Goal: Information Seeking & Learning: Check status

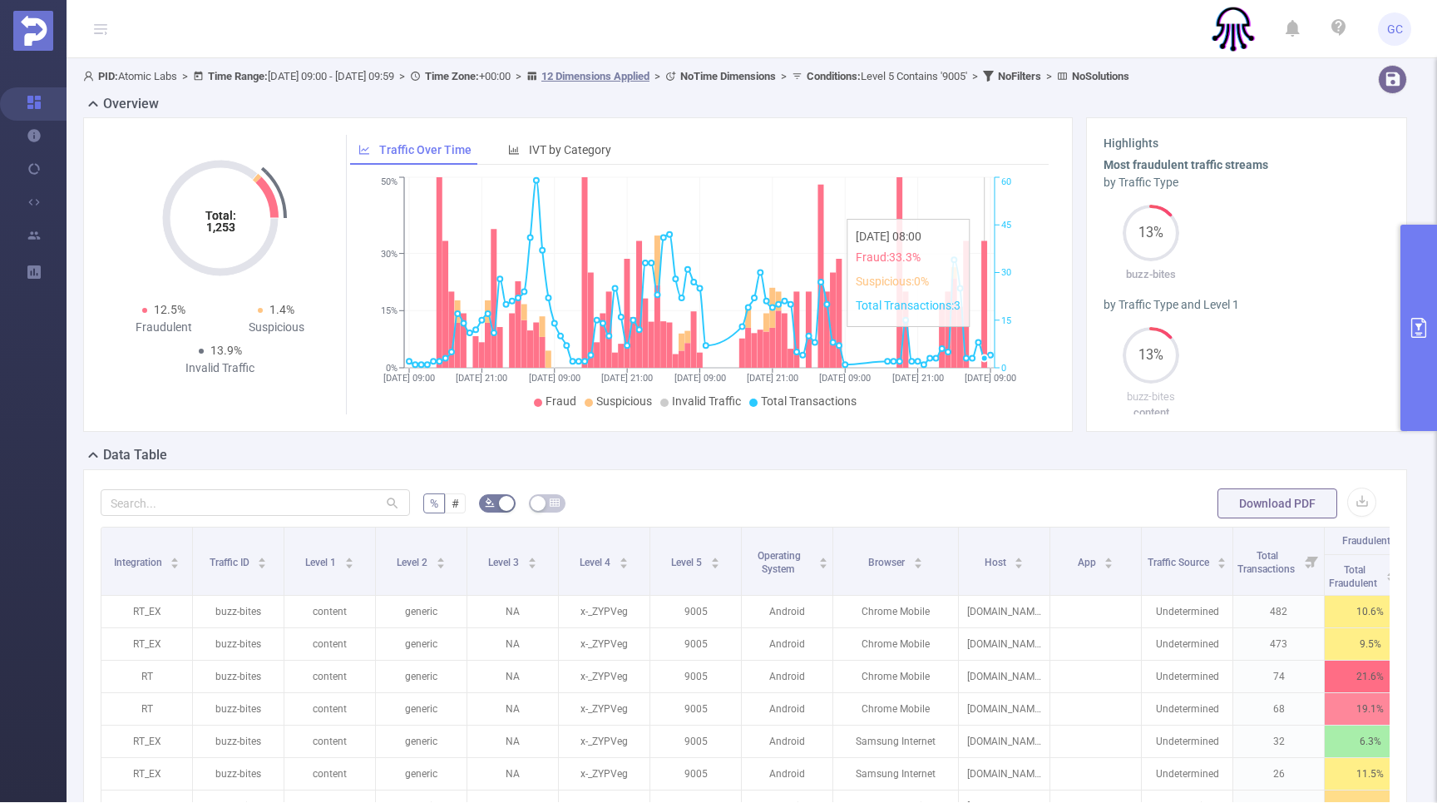
scroll to position [0, 213]
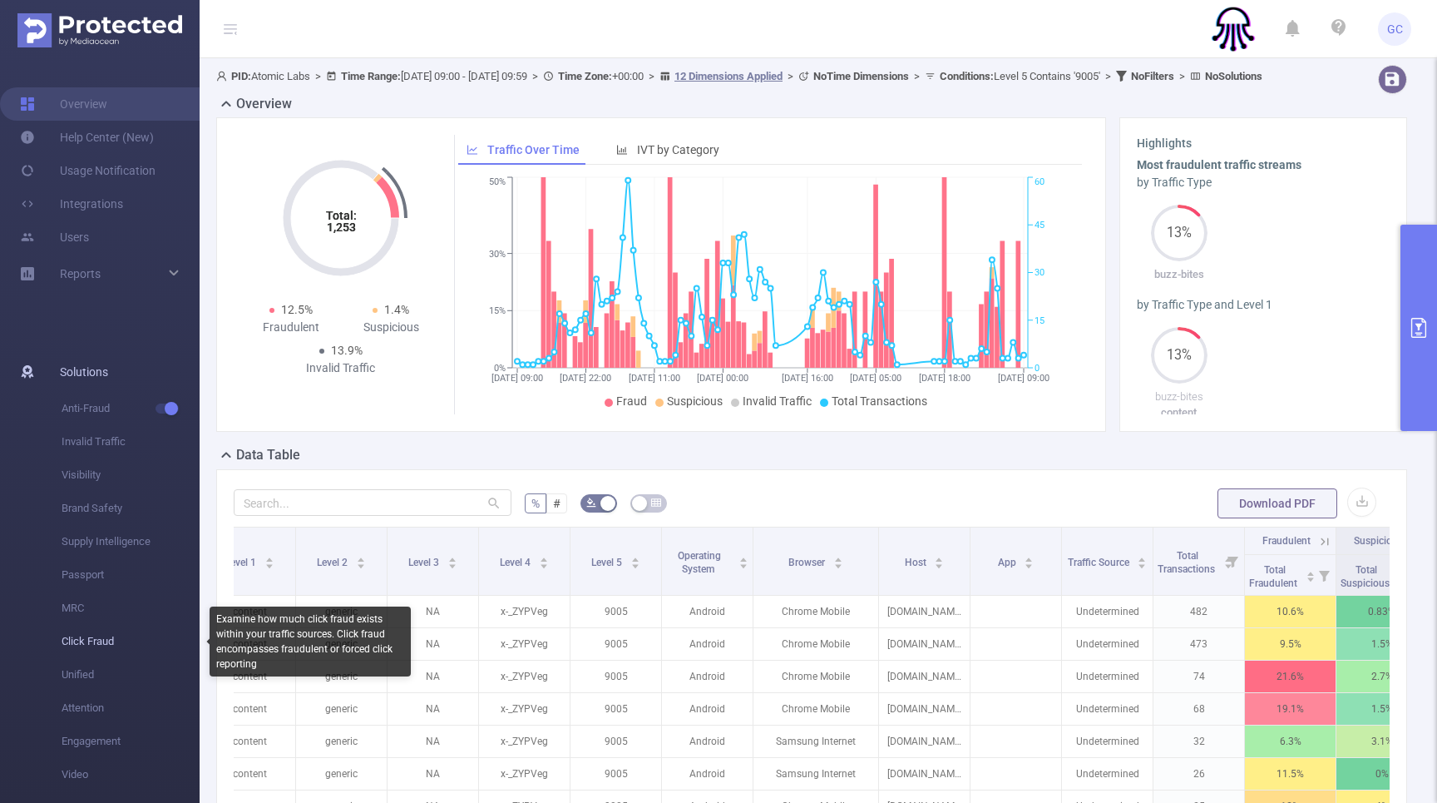
click at [87, 642] on span "Click Fraud" at bounding box center [131, 641] width 138 height 33
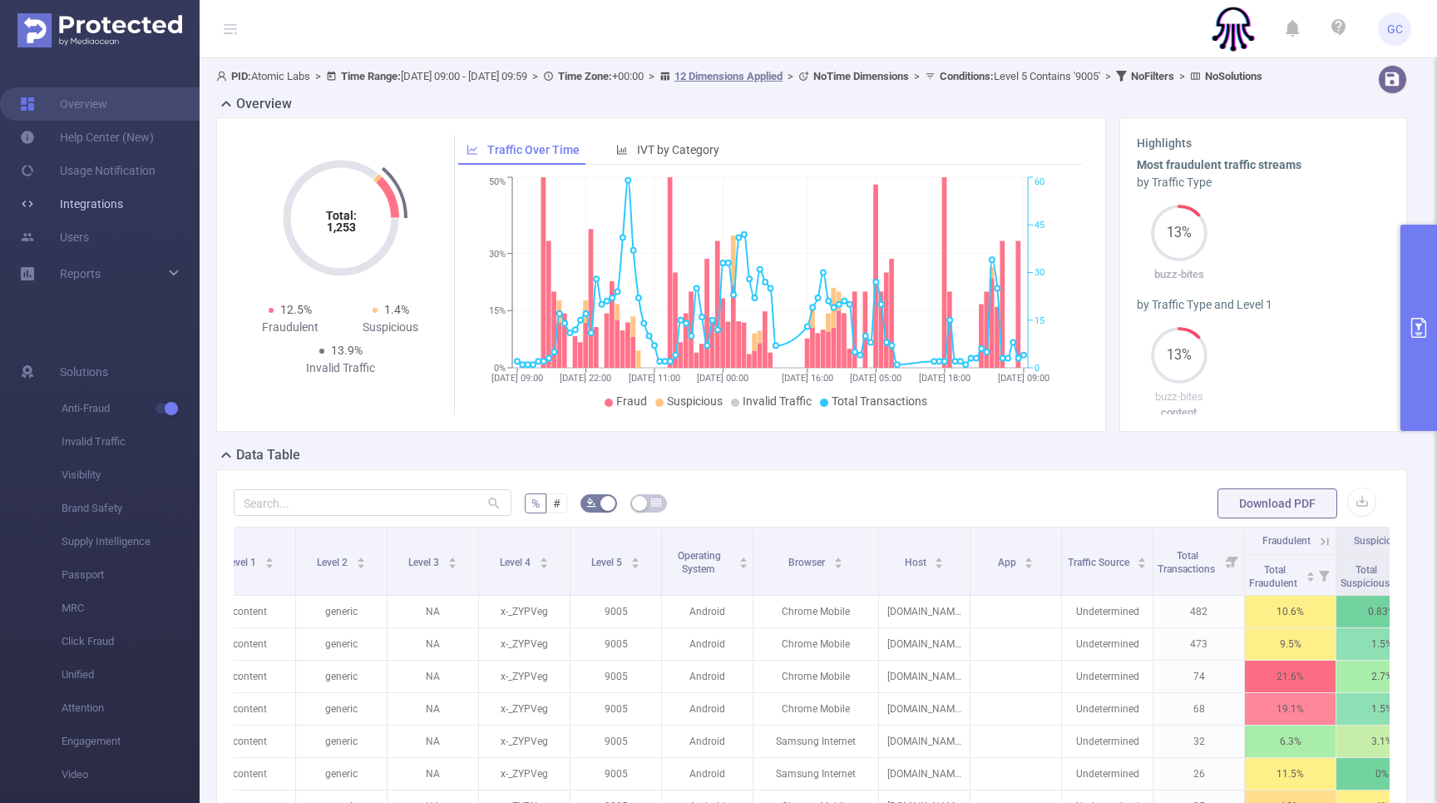
click at [100, 205] on link "Integrations" at bounding box center [71, 203] width 103 height 33
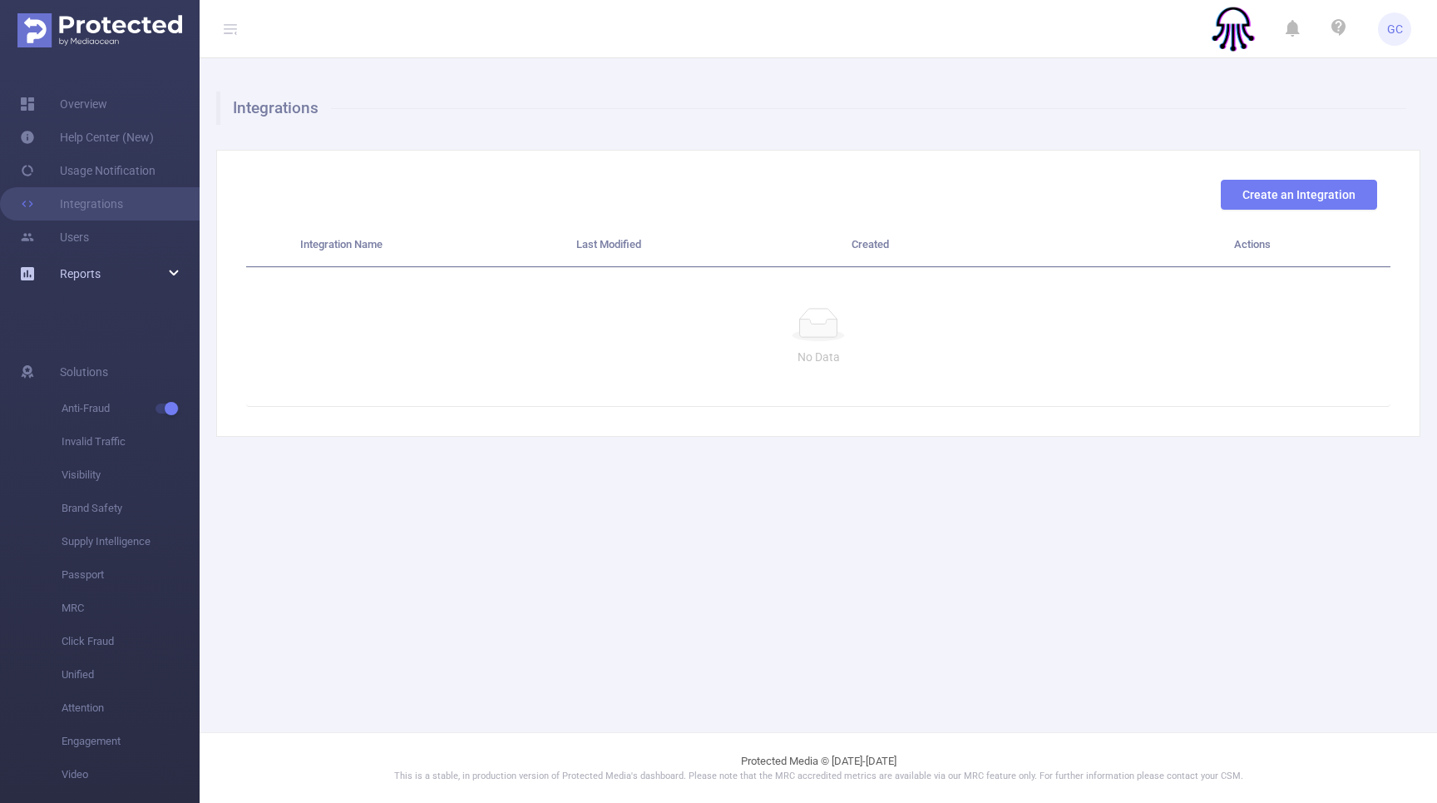
click at [87, 272] on span "Reports" at bounding box center [80, 273] width 41 height 13
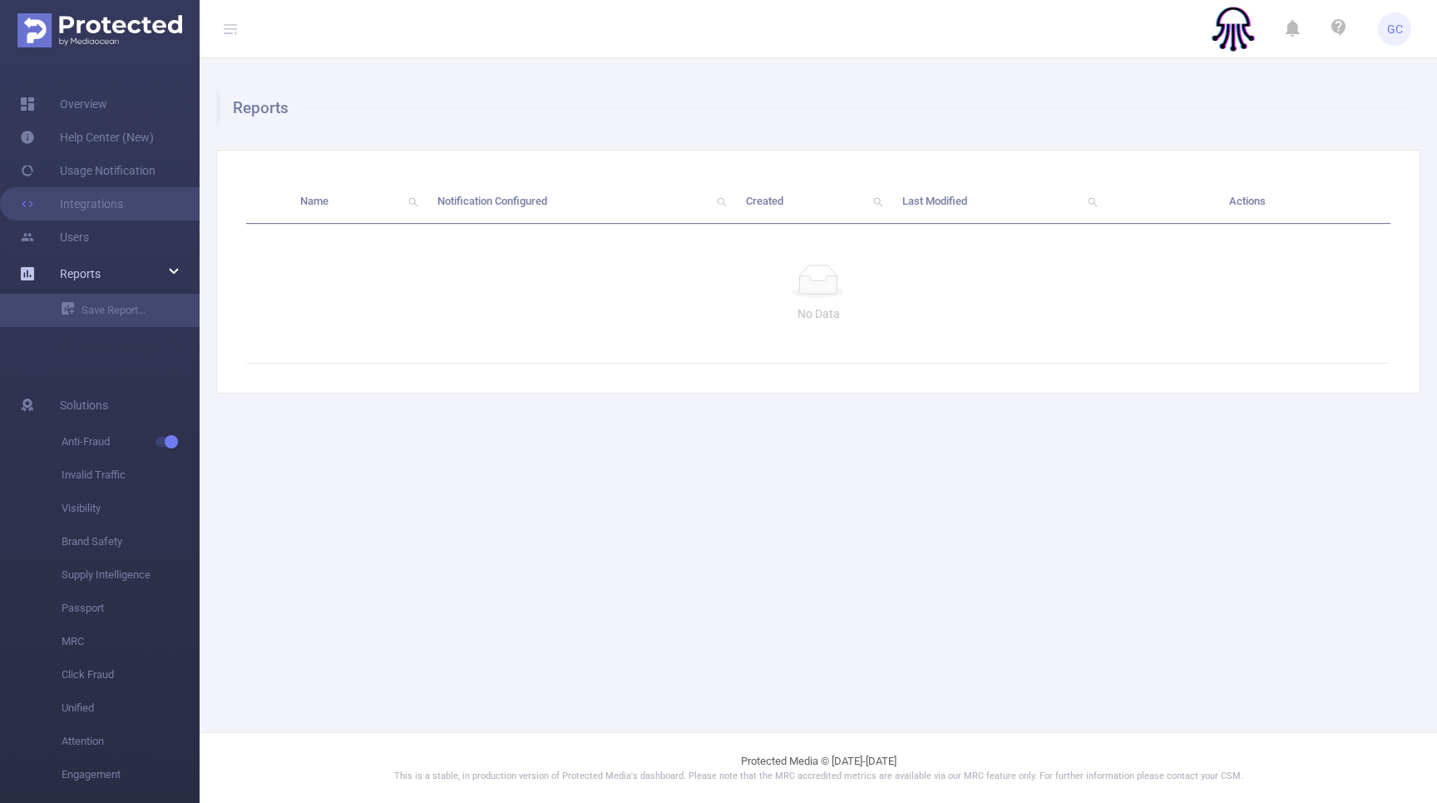
click at [87, 272] on span "Reports" at bounding box center [80, 273] width 41 height 13
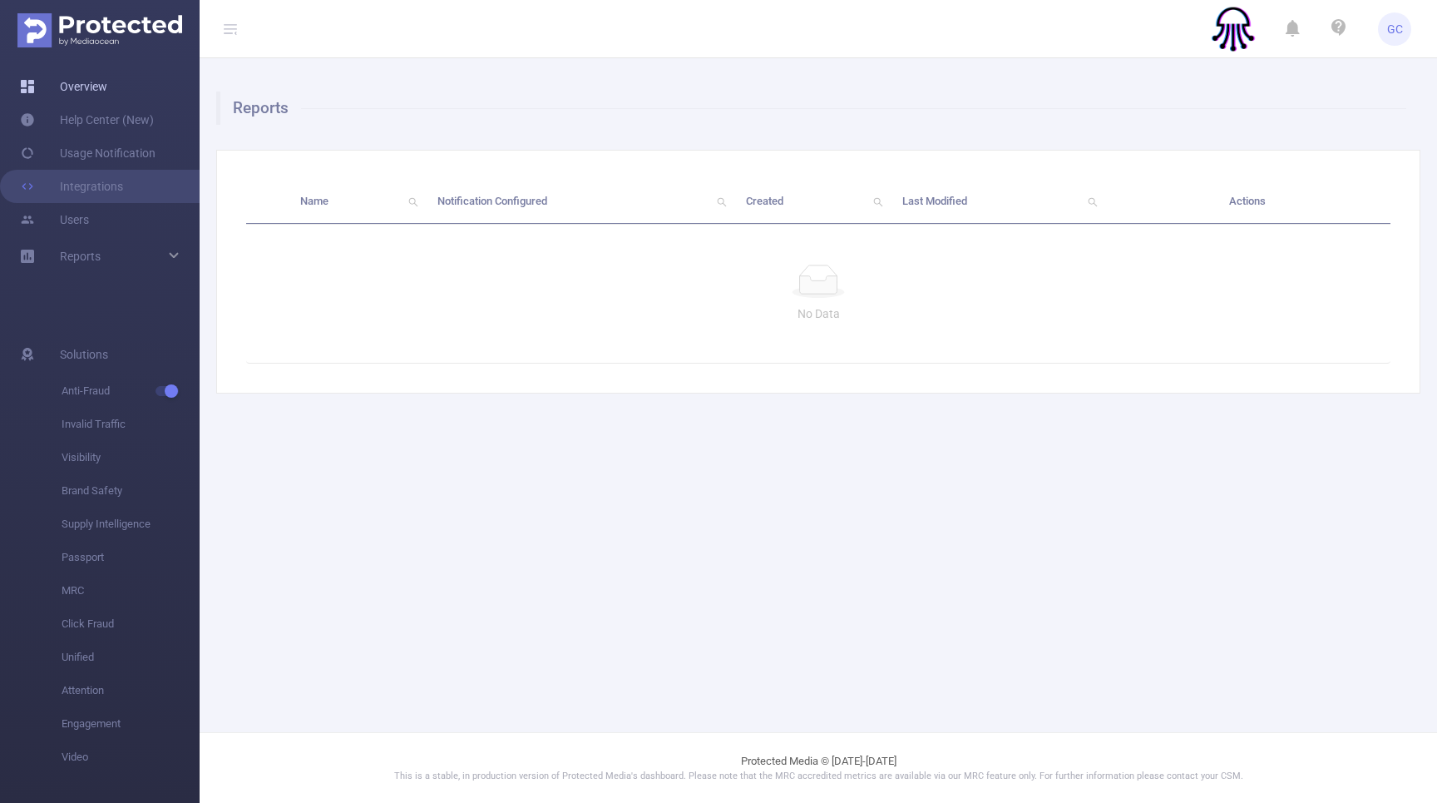
click at [102, 84] on link "Overview" at bounding box center [63, 86] width 87 height 33
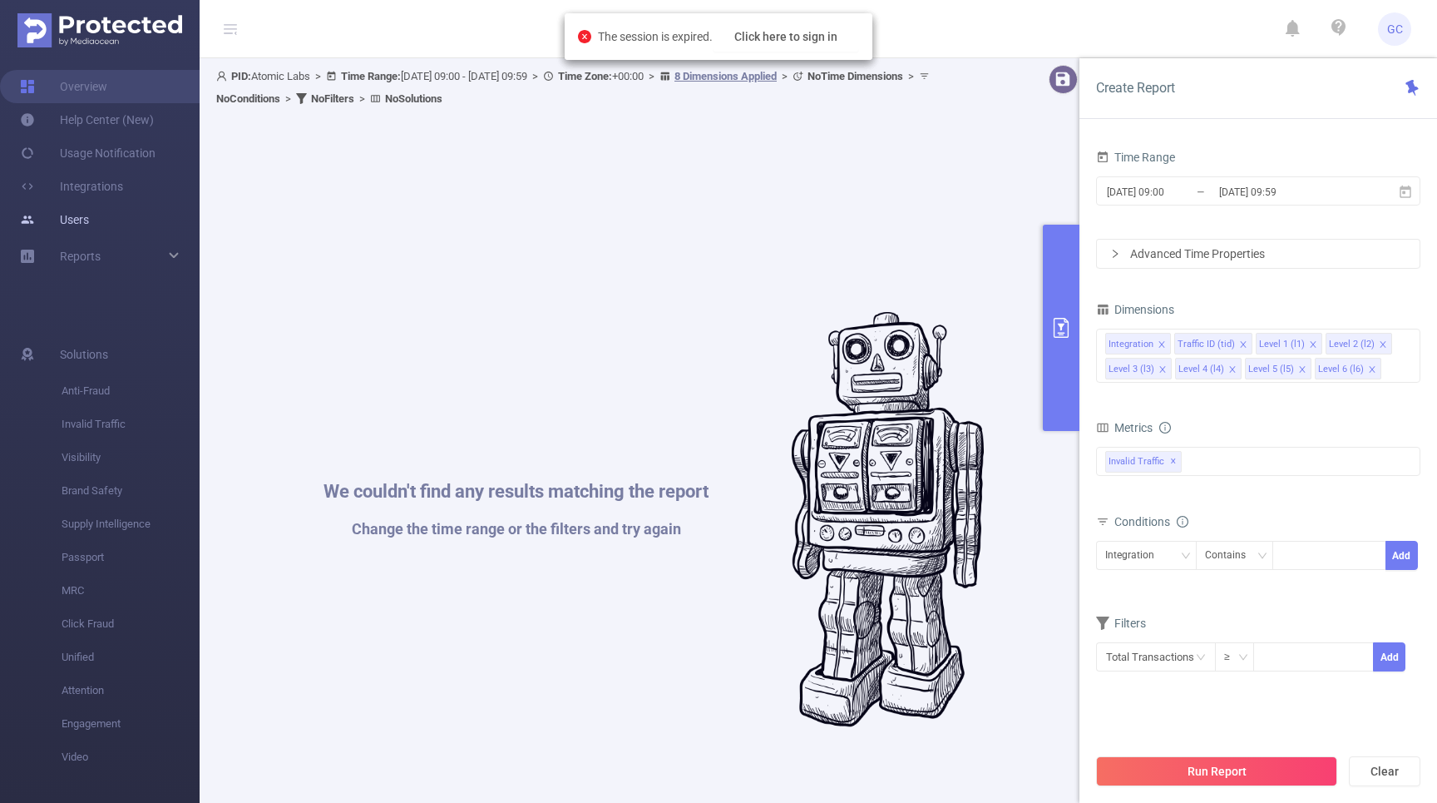
click at [83, 213] on link "Users" at bounding box center [54, 219] width 69 height 33
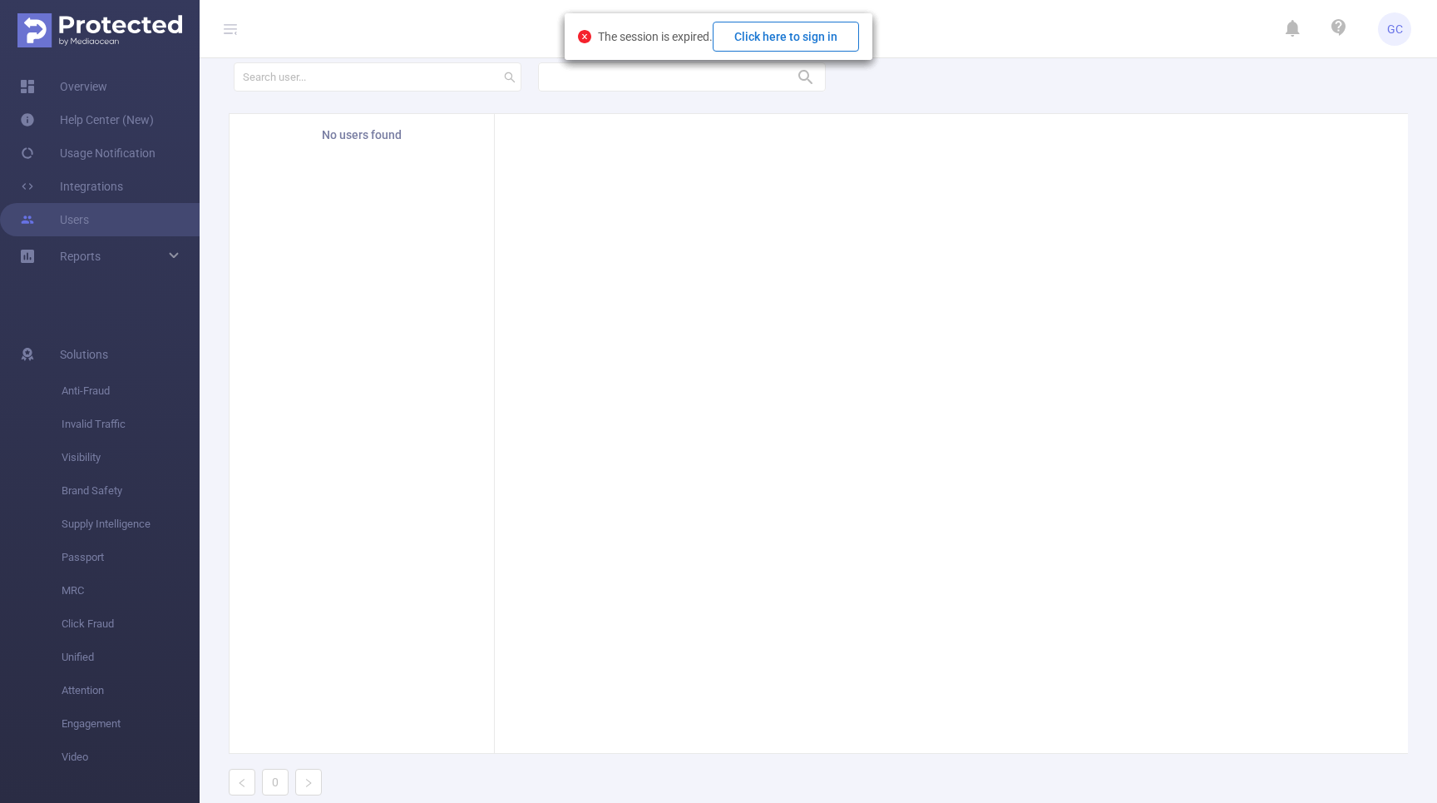
drag, startPoint x: 819, startPoint y: 35, endPoint x: 809, endPoint y: 42, distance: 13.2
click at [819, 35] on button "Click here to sign in" at bounding box center [786, 37] width 146 height 30
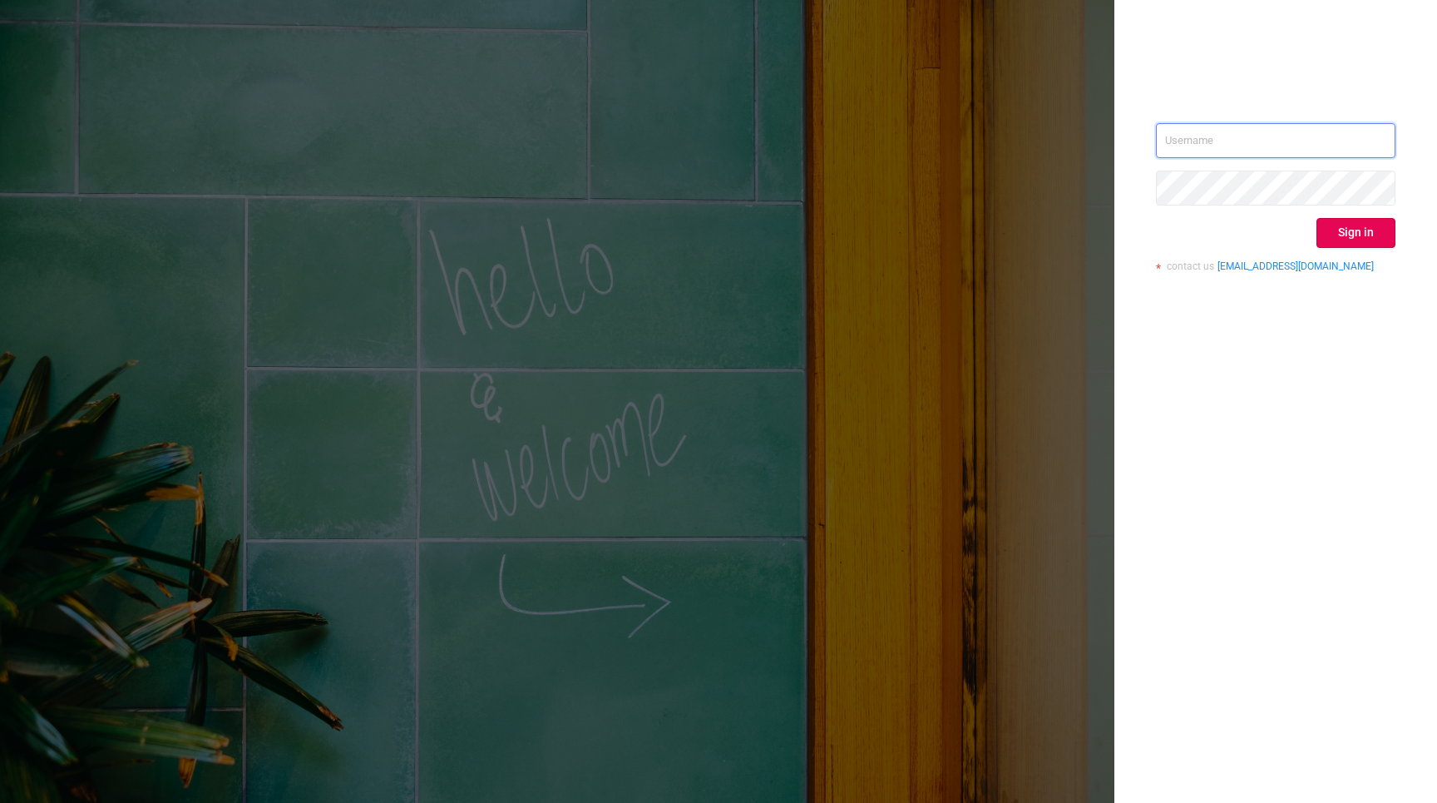
click at [1252, 146] on input "text" at bounding box center [1276, 140] width 240 height 35
type input "[EMAIL_ADDRESS][DOMAIN_NAME]"
click at [1348, 237] on button "Sign in" at bounding box center [1356, 233] width 79 height 30
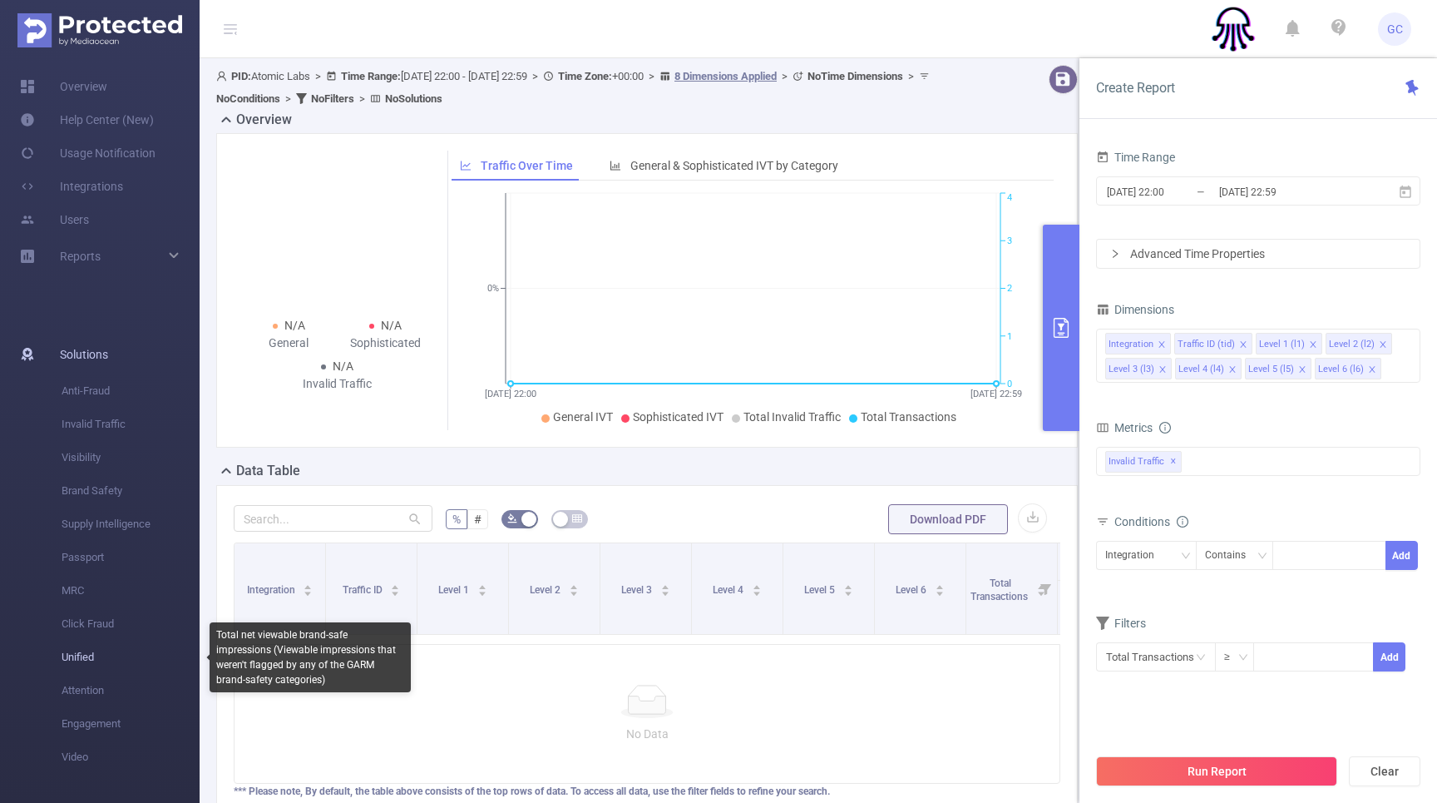
click at [83, 659] on span "Unified" at bounding box center [131, 656] width 138 height 33
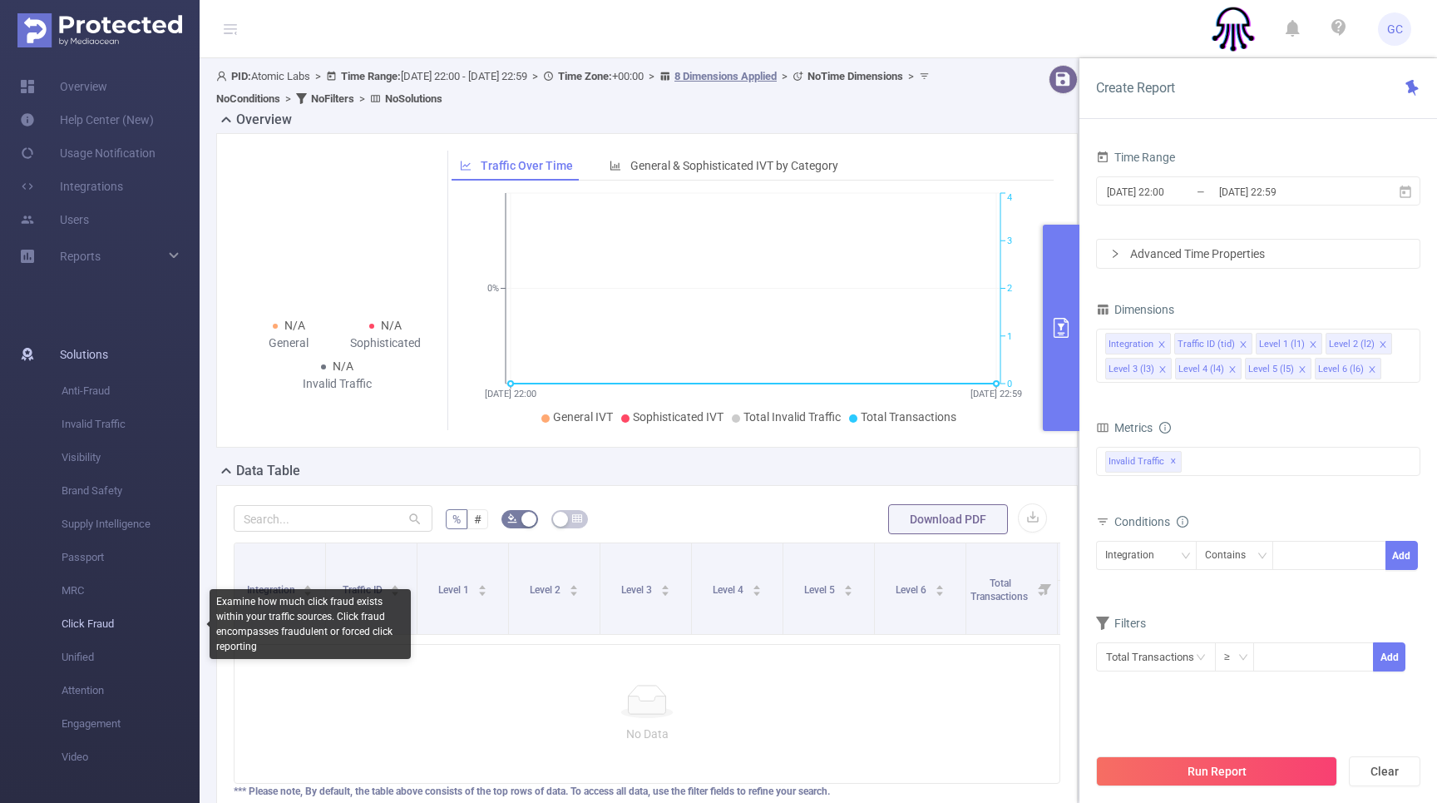
click at [96, 618] on span "Click Fraud" at bounding box center [131, 623] width 138 height 33
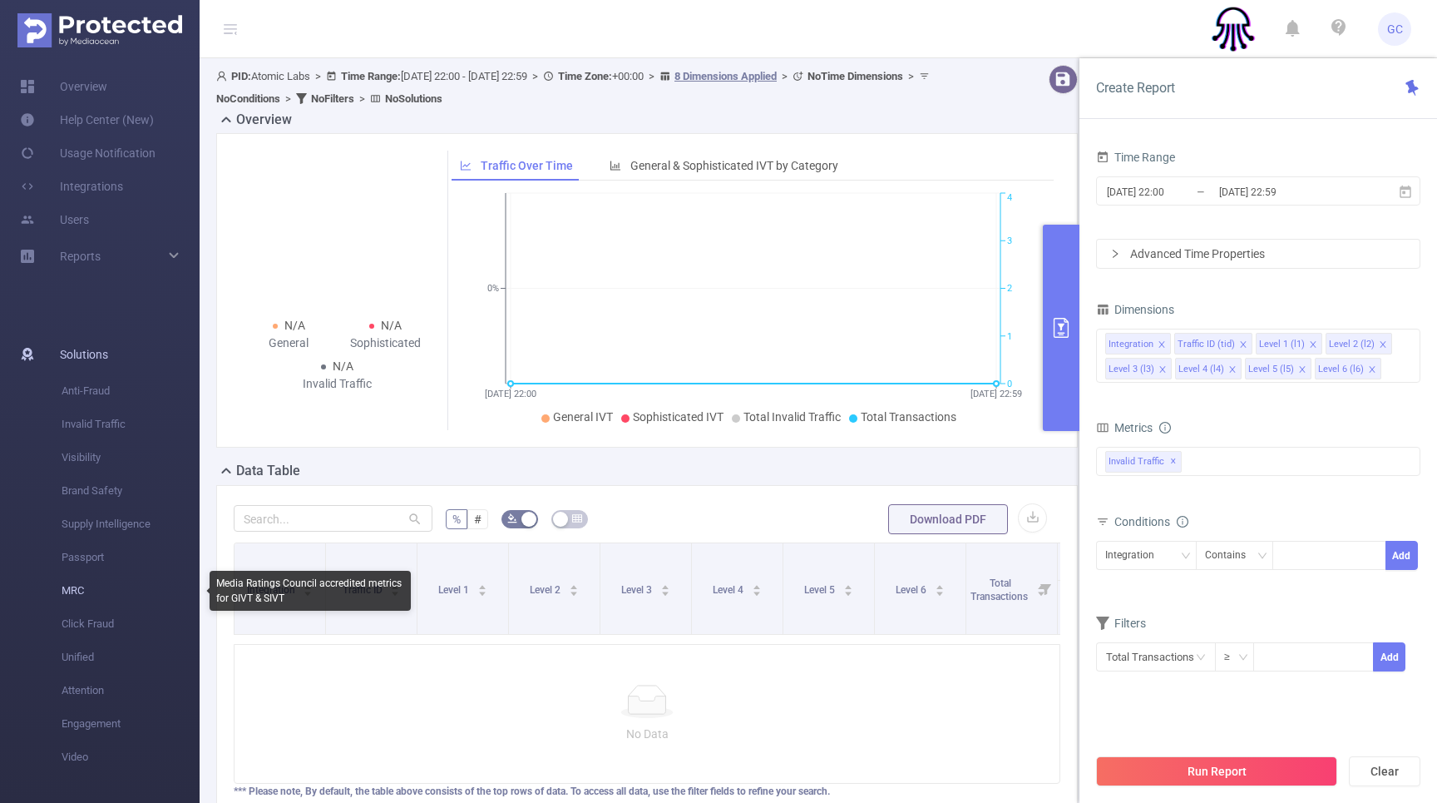
click at [83, 574] on span "MRC" at bounding box center [131, 590] width 138 height 33
drag, startPoint x: 79, startPoint y: 551, endPoint x: 84, endPoint y: 536, distance: 16.6
click at [81, 546] on span "Passport" at bounding box center [131, 557] width 138 height 33
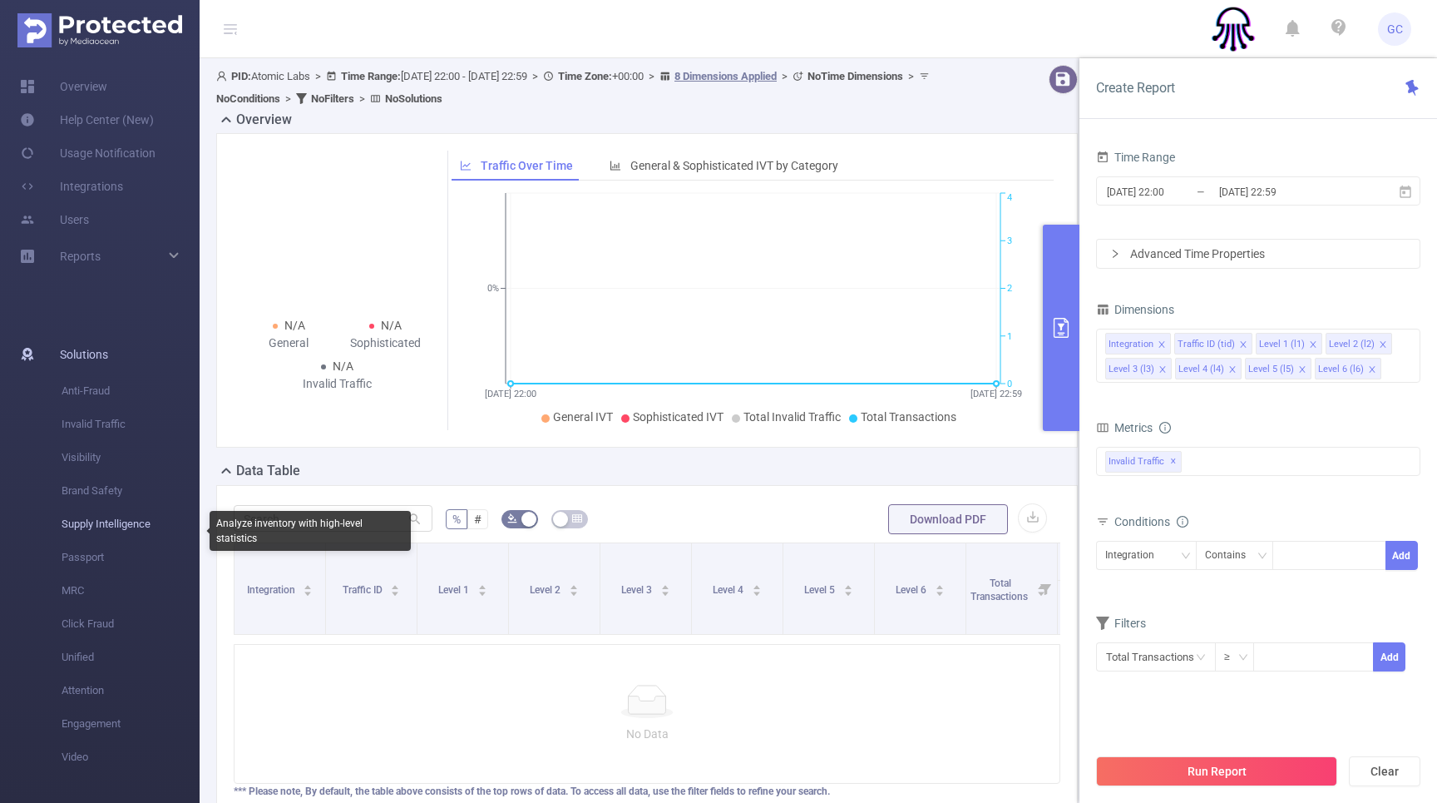
drag, startPoint x: 87, startPoint y: 527, endPoint x: 84, endPoint y: 514, distance: 12.7
click at [87, 525] on span "Supply Intelligence" at bounding box center [131, 523] width 138 height 33
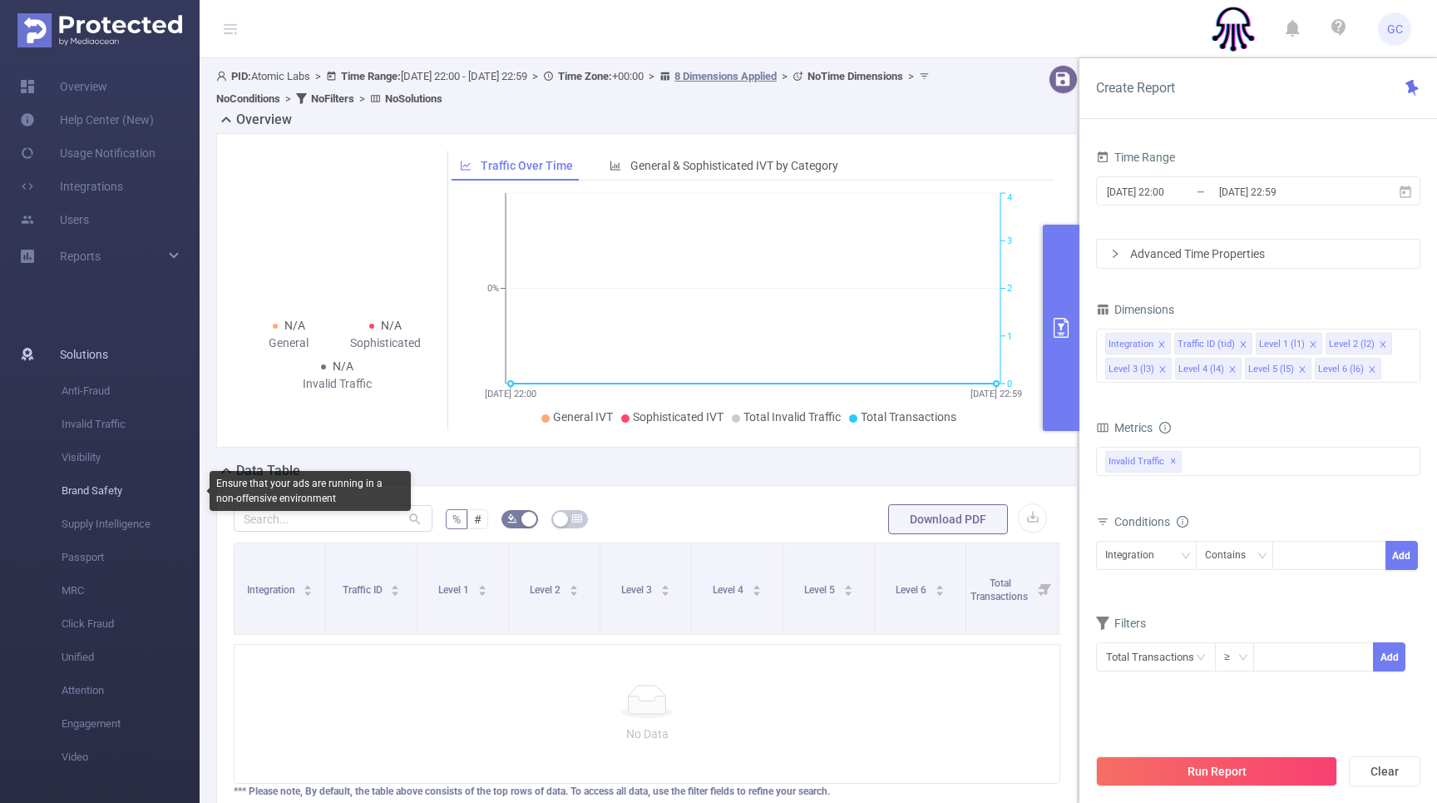
click at [83, 484] on span "Brand Safety" at bounding box center [131, 490] width 138 height 33
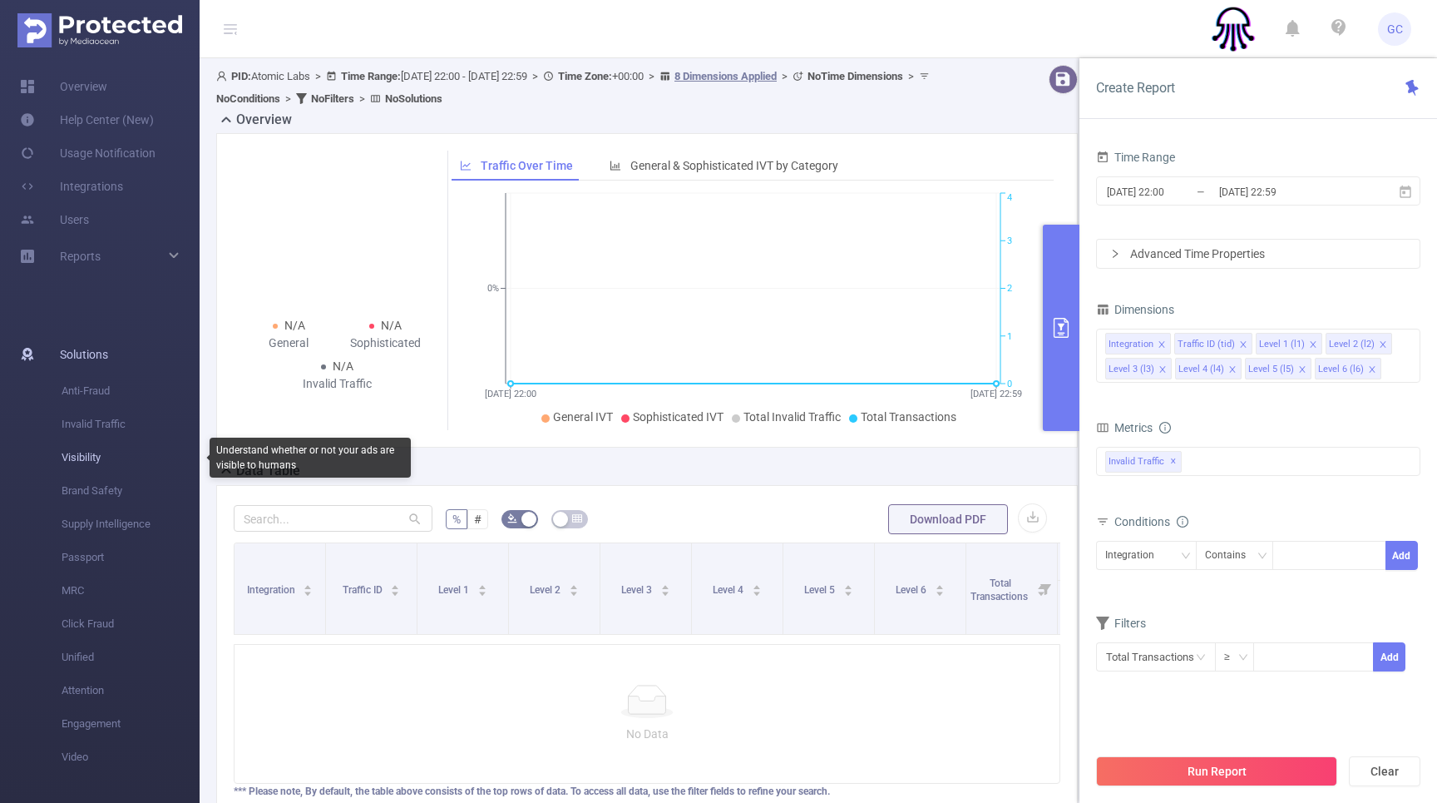
drag, startPoint x: 83, startPoint y: 467, endPoint x: 84, endPoint y: 448, distance: 19.1
click at [83, 467] on span "Visibility" at bounding box center [131, 457] width 138 height 33
click at [82, 435] on span "Invalid Traffic" at bounding box center [131, 424] width 138 height 33
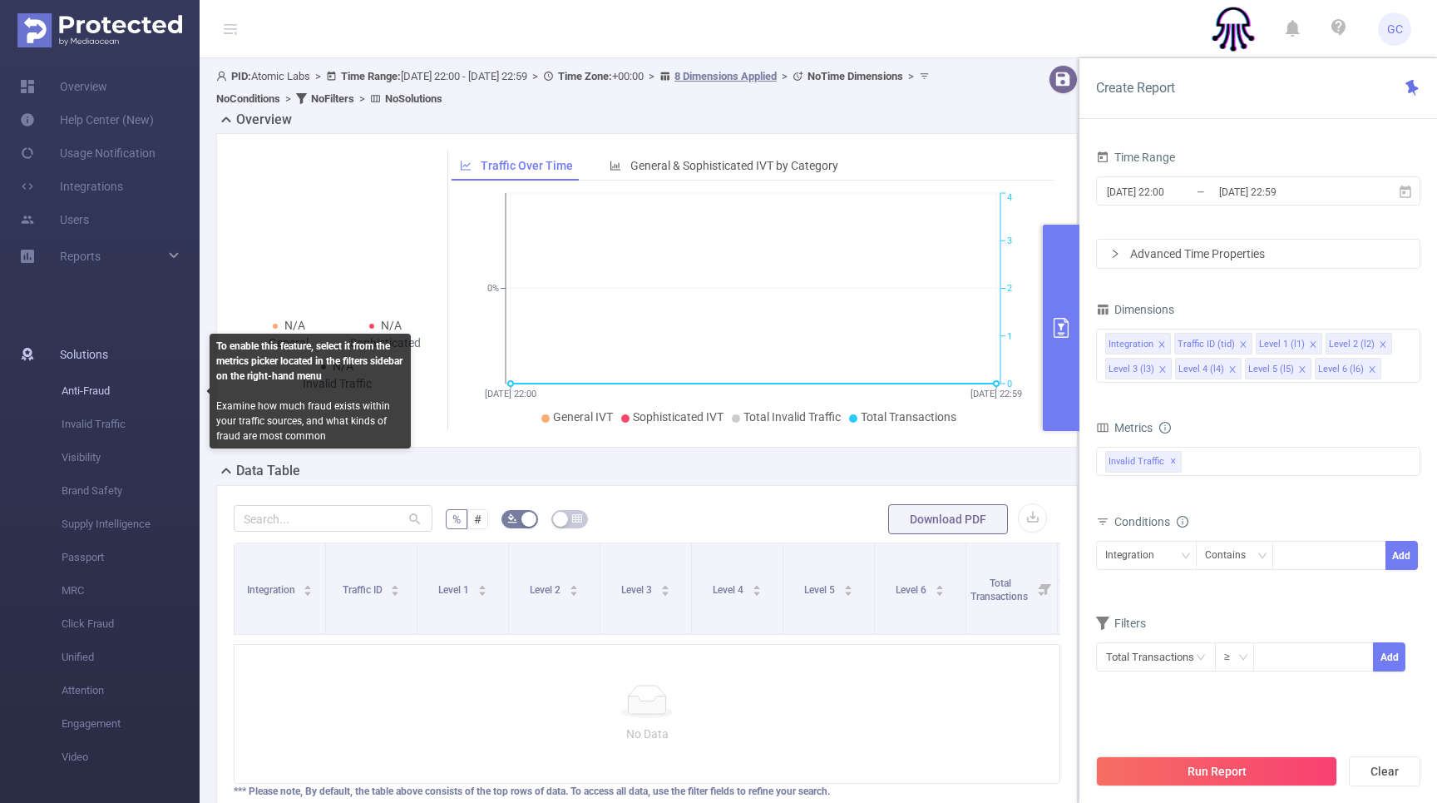
click at [72, 384] on span "Anti-Fraud" at bounding box center [131, 390] width 138 height 33
drag, startPoint x: 76, startPoint y: 394, endPoint x: 81, endPoint y: 385, distance: 10.4
click at [77, 392] on span "Anti-Fraud" at bounding box center [131, 390] width 138 height 33
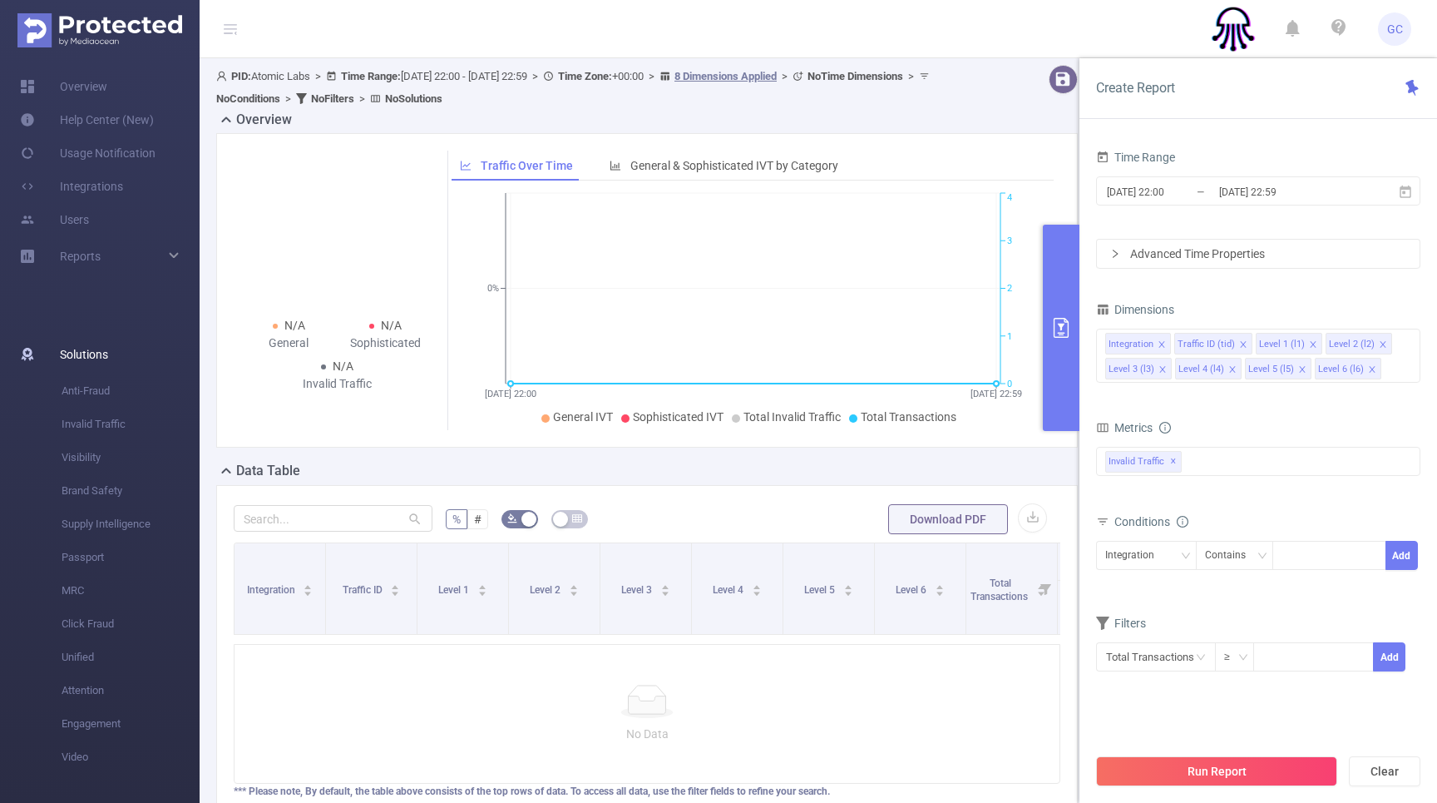
click at [91, 337] on ul "Solutions Anti-Fraud Invalid Traffic Visibility Brand Safety Supply Intelligenc…" at bounding box center [100, 553] width 200 height 497
click at [97, 361] on span "Solutions" at bounding box center [84, 354] width 48 height 33
click at [76, 237] on link "Users" at bounding box center [54, 236] width 69 height 33
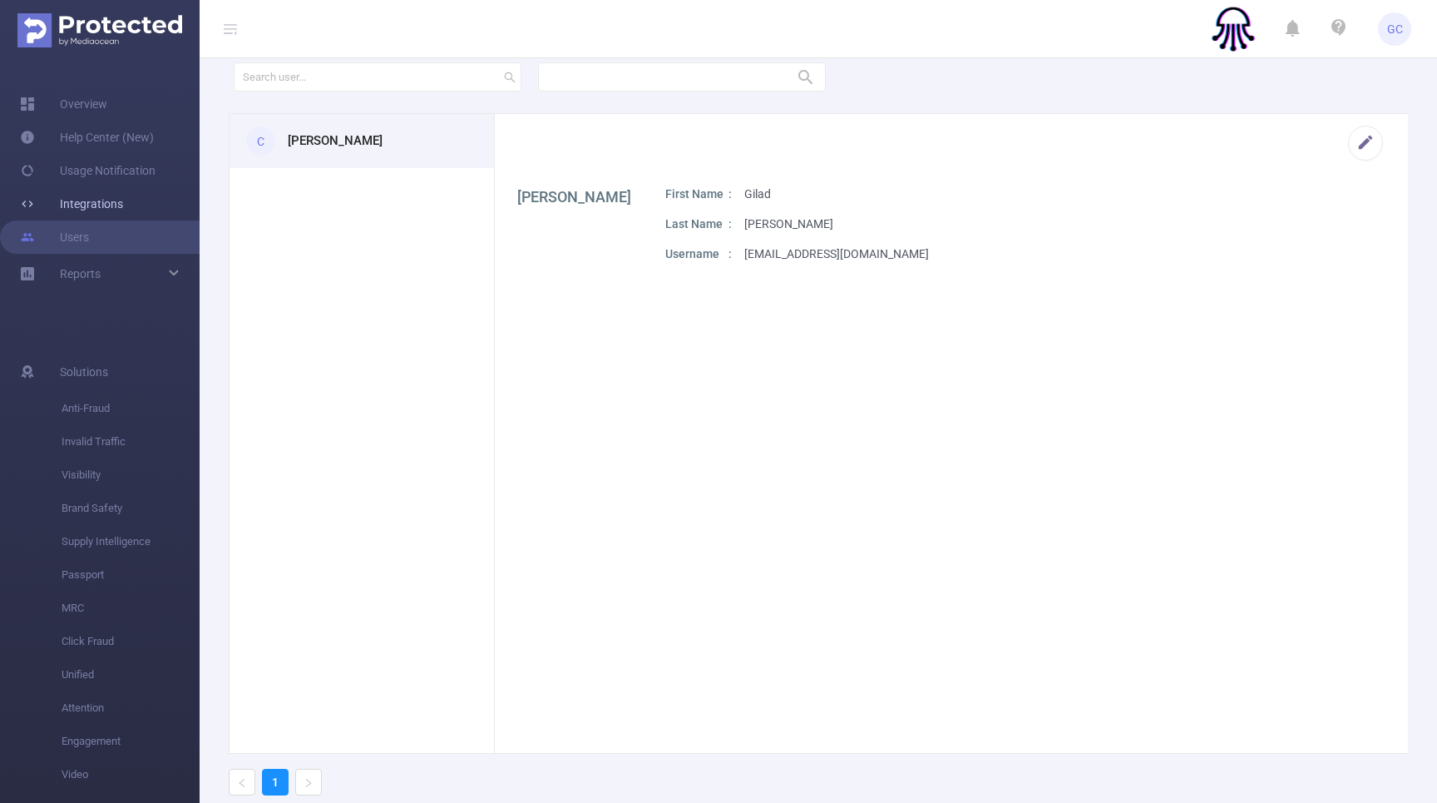
click at [92, 206] on link "Integrations" at bounding box center [71, 203] width 103 height 33
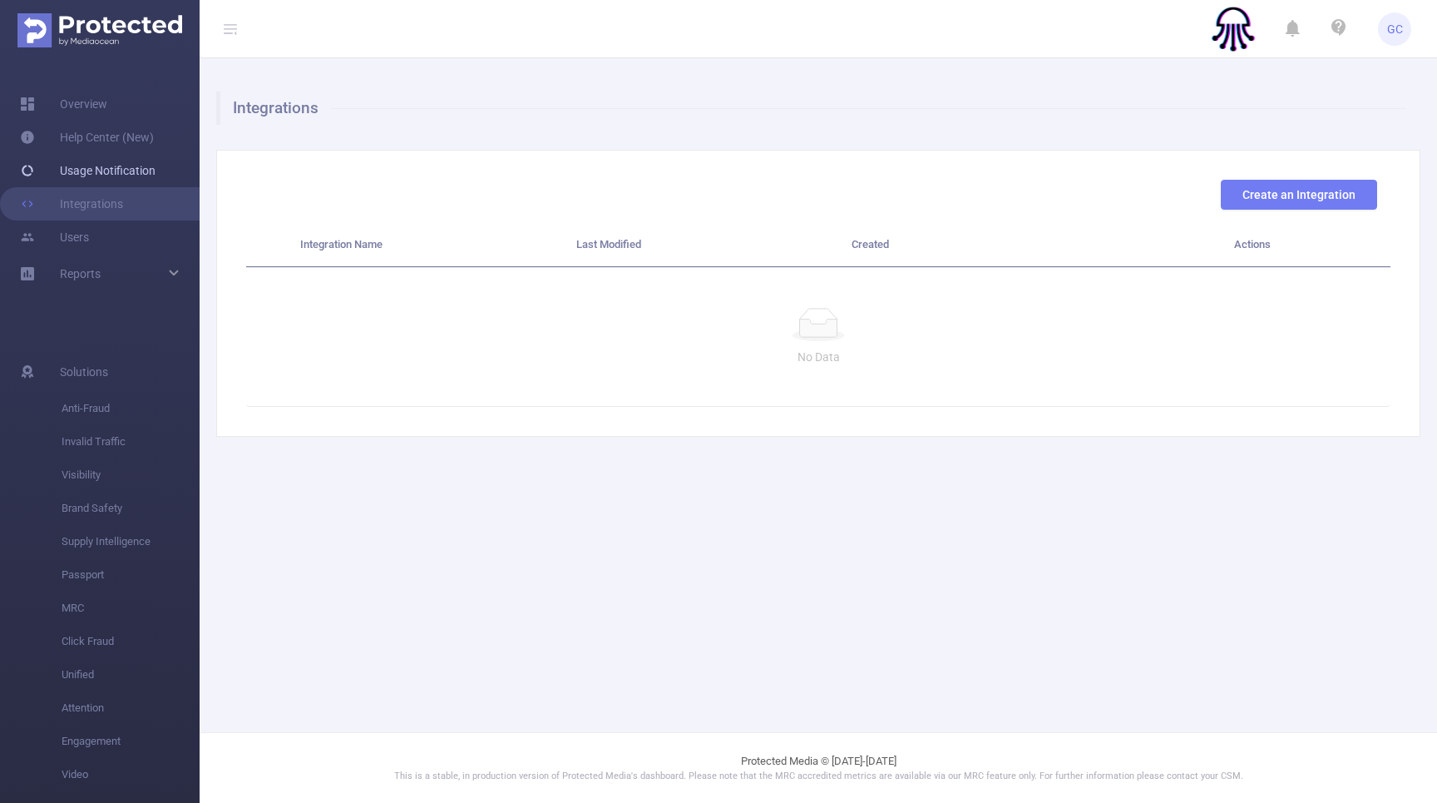
click at [91, 163] on link "Usage Notification" at bounding box center [88, 170] width 136 height 33
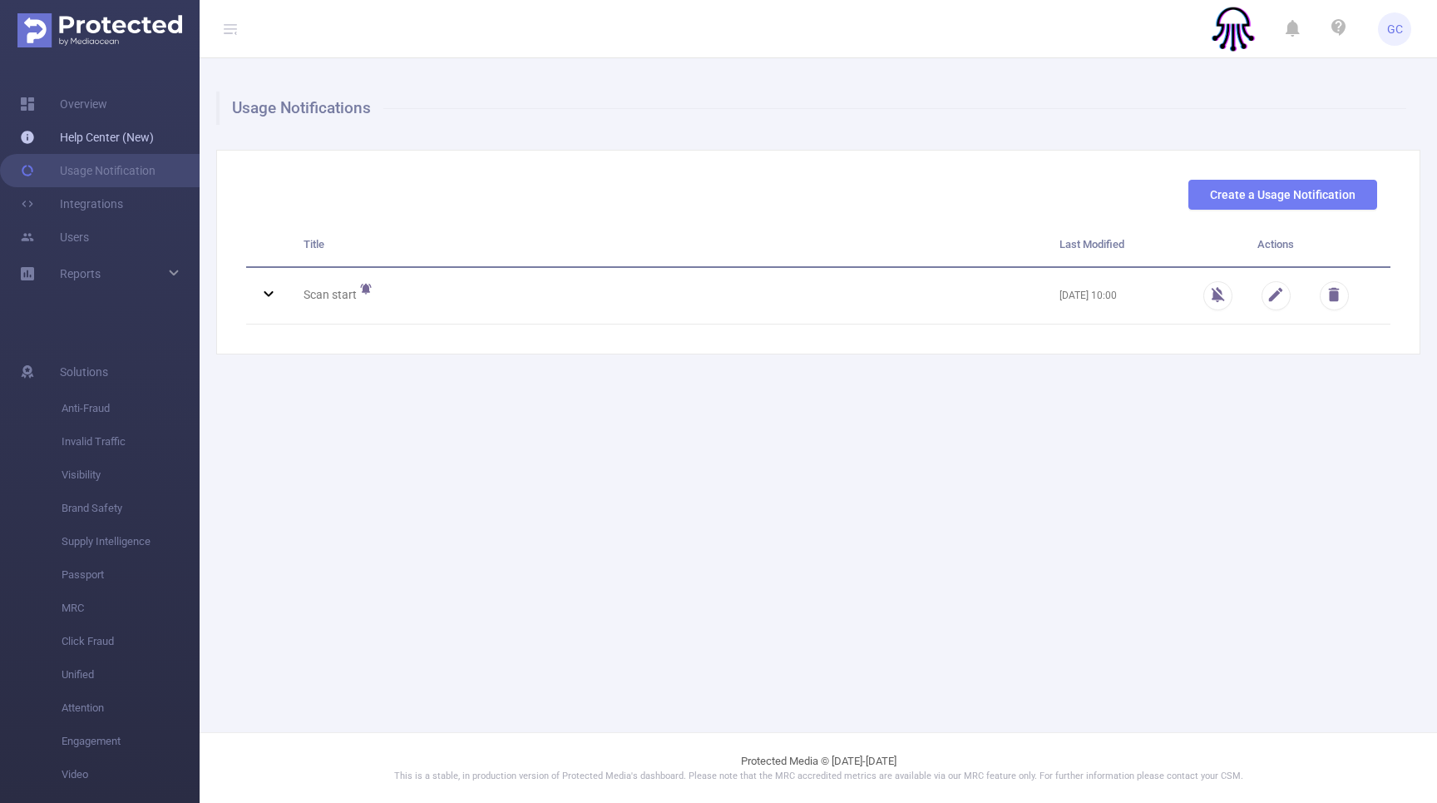
click at [108, 141] on link "Help Center (New)" at bounding box center [87, 137] width 134 height 33
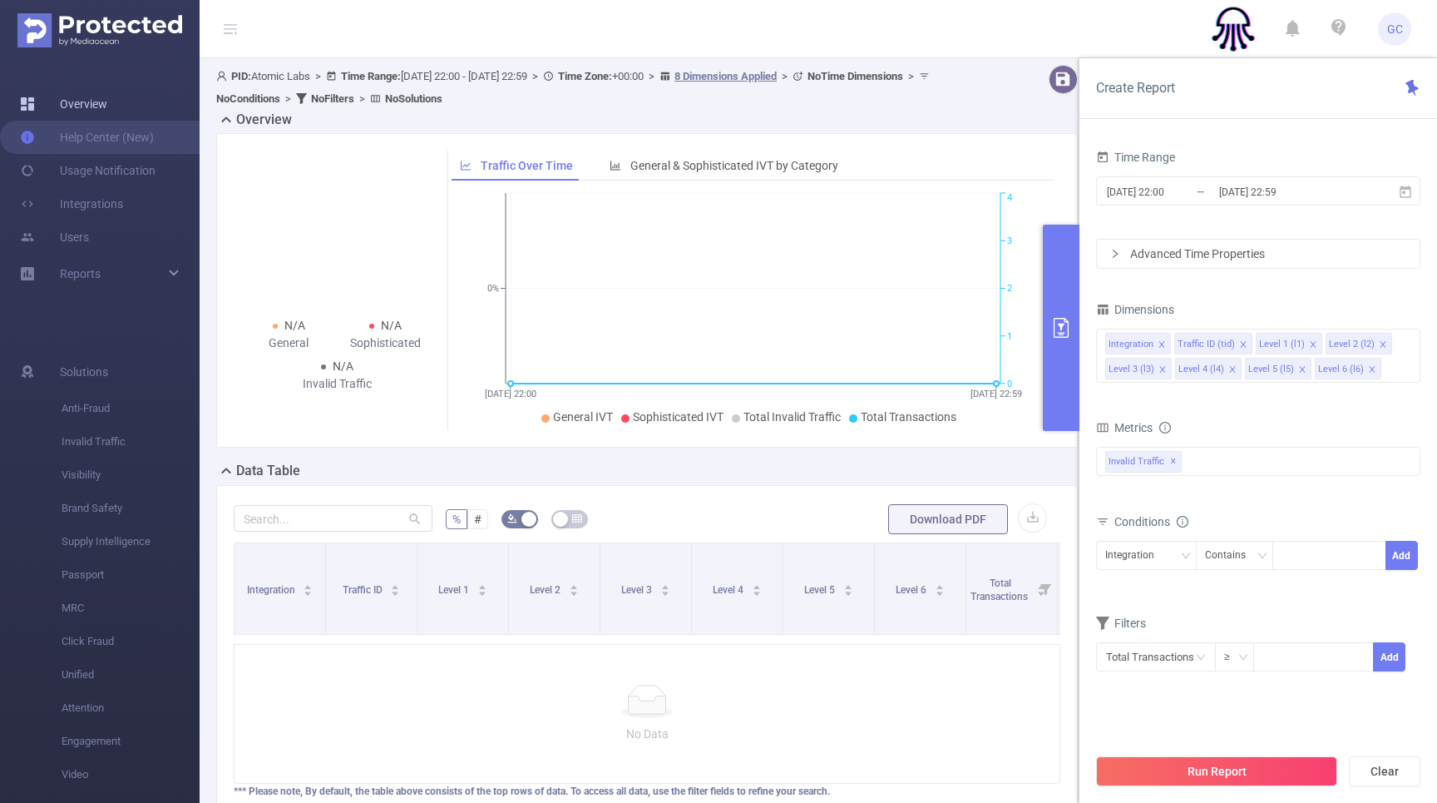
click at [77, 111] on link "Overview" at bounding box center [63, 103] width 87 height 33
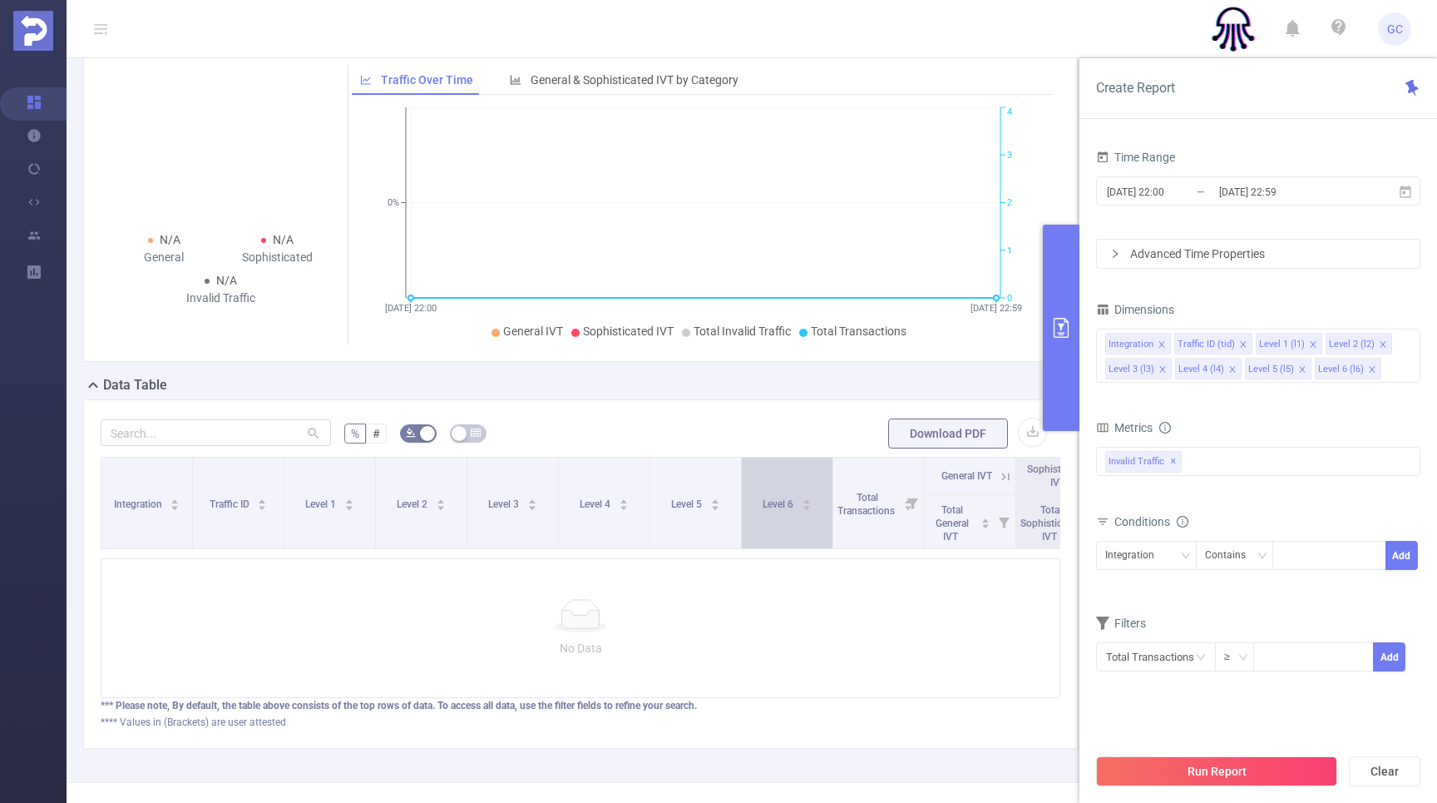
scroll to position [135, 0]
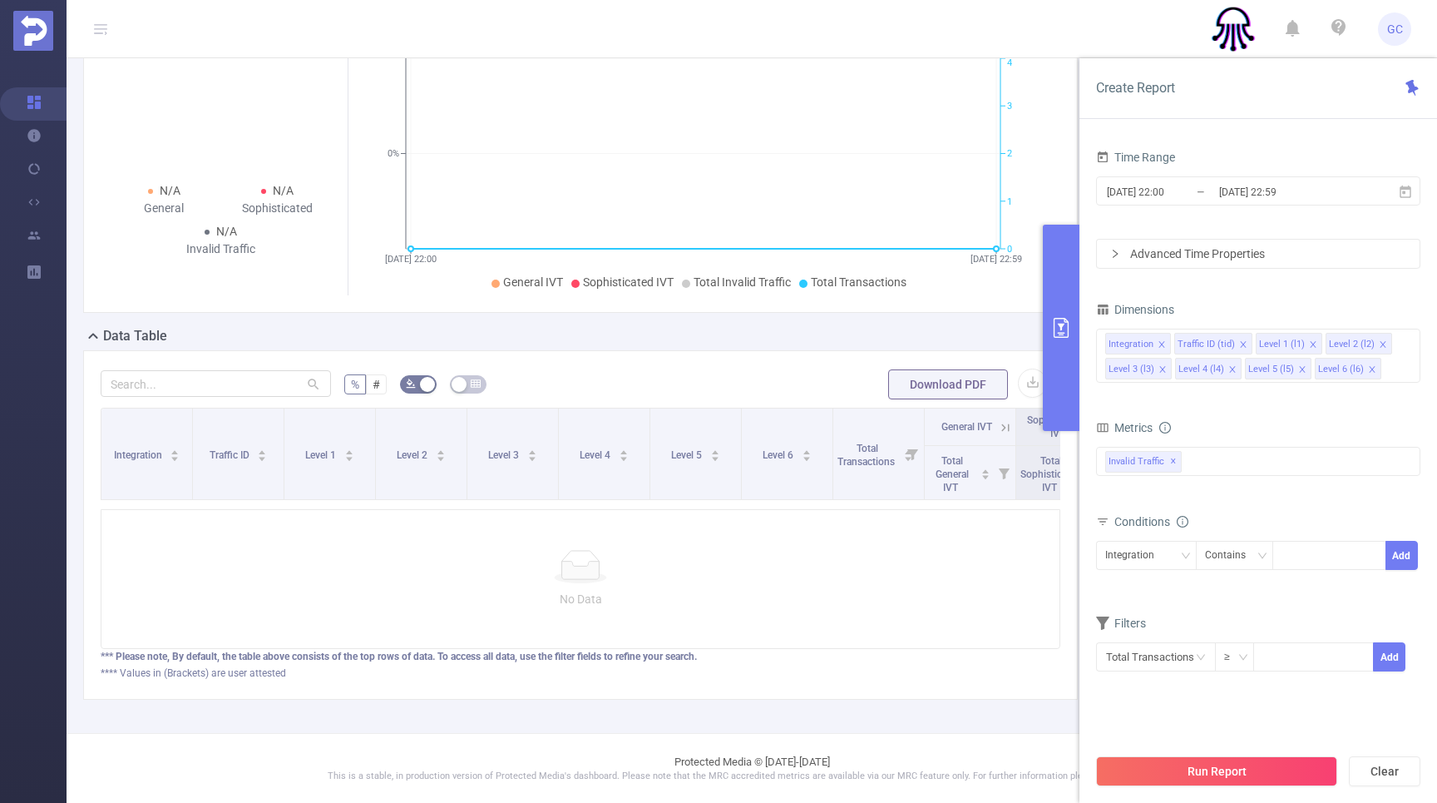
click at [1064, 328] on icon "primary" at bounding box center [1061, 328] width 20 height 20
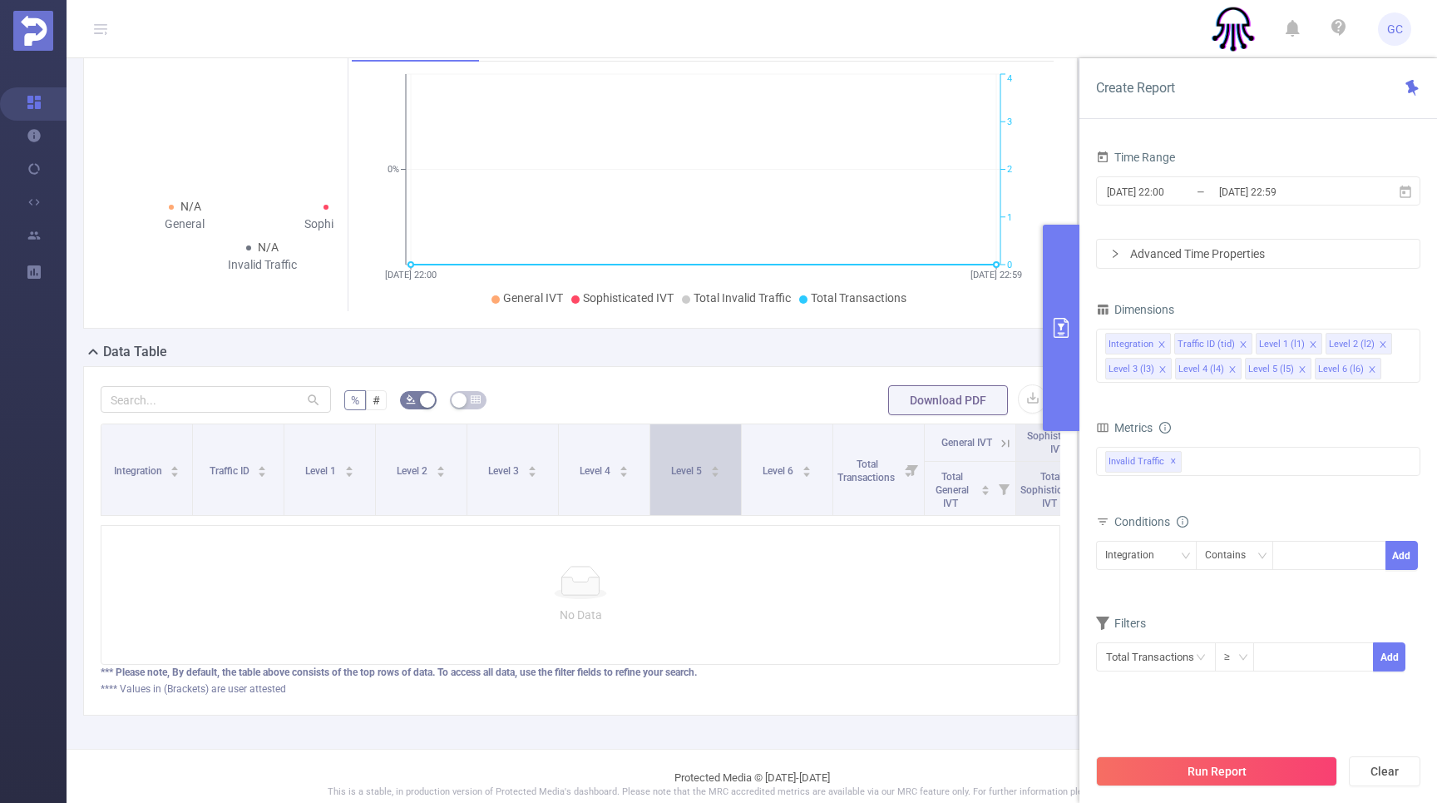
scroll to position [0, 1]
click at [1343, 191] on input "[DATE] 22:59" at bounding box center [1285, 192] width 135 height 22
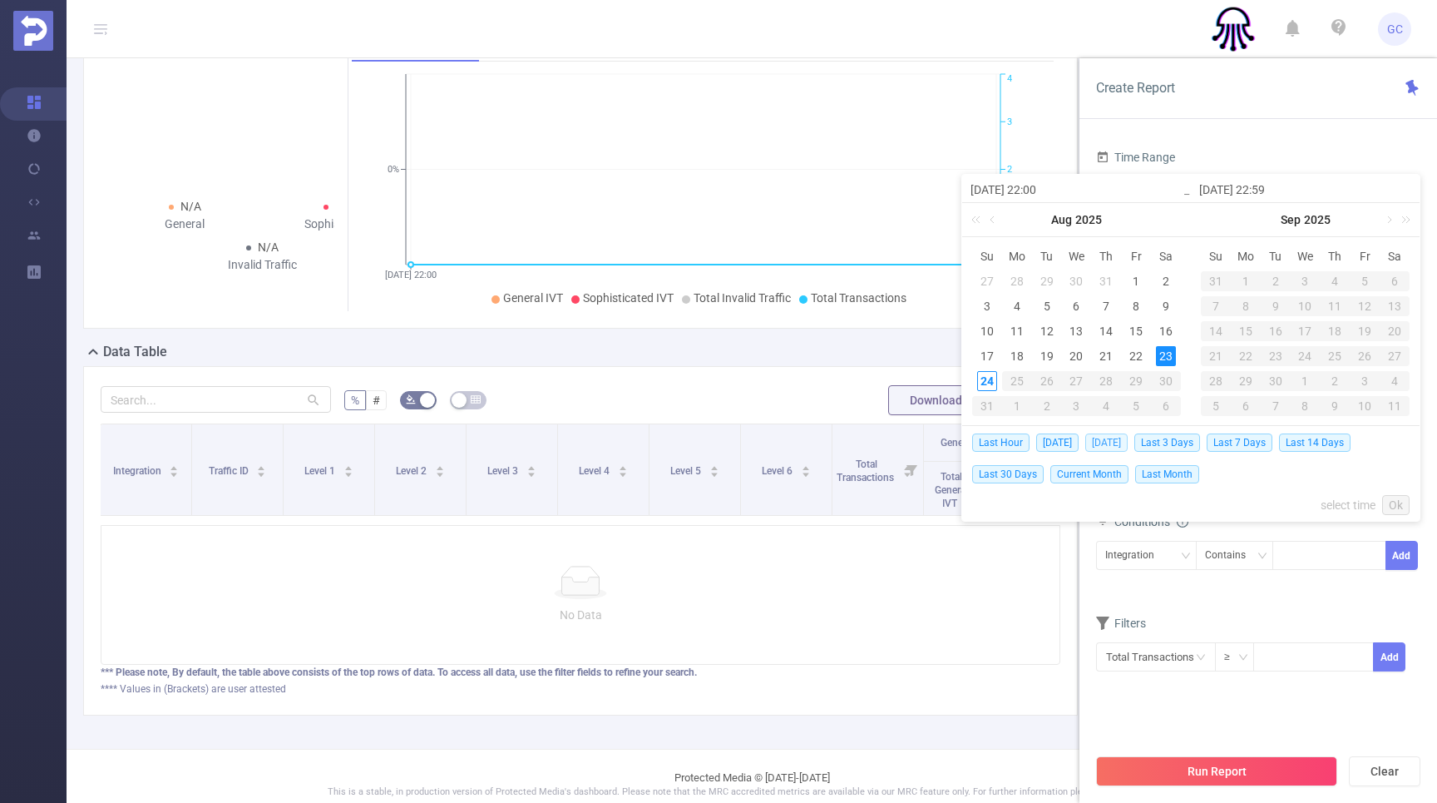
click at [1107, 443] on span "[DATE]" at bounding box center [1107, 442] width 42 height 18
type input "[DATE] 00:00"
type input "[DATE] 23:59"
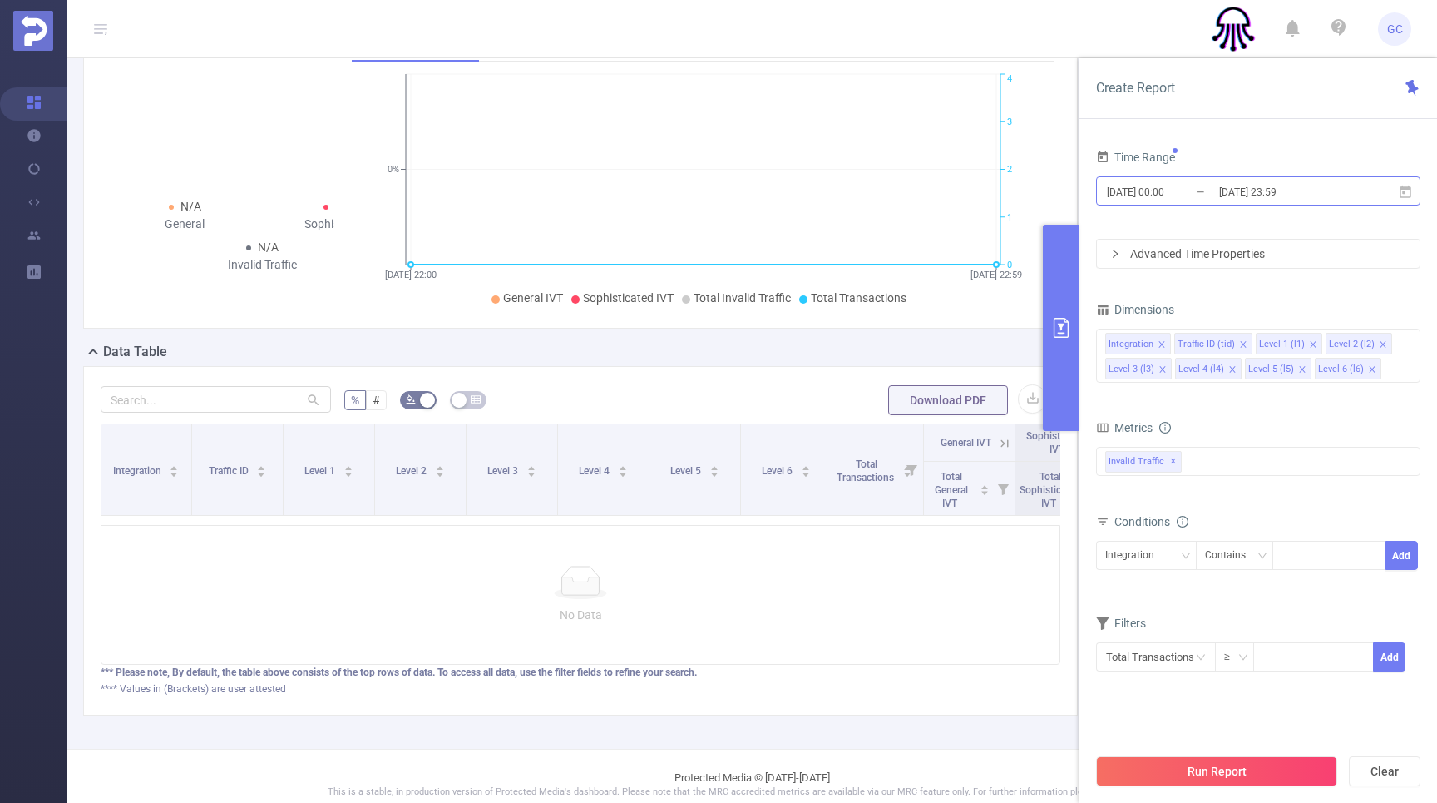
click at [1313, 193] on input "[DATE] 23:59" at bounding box center [1285, 192] width 135 height 22
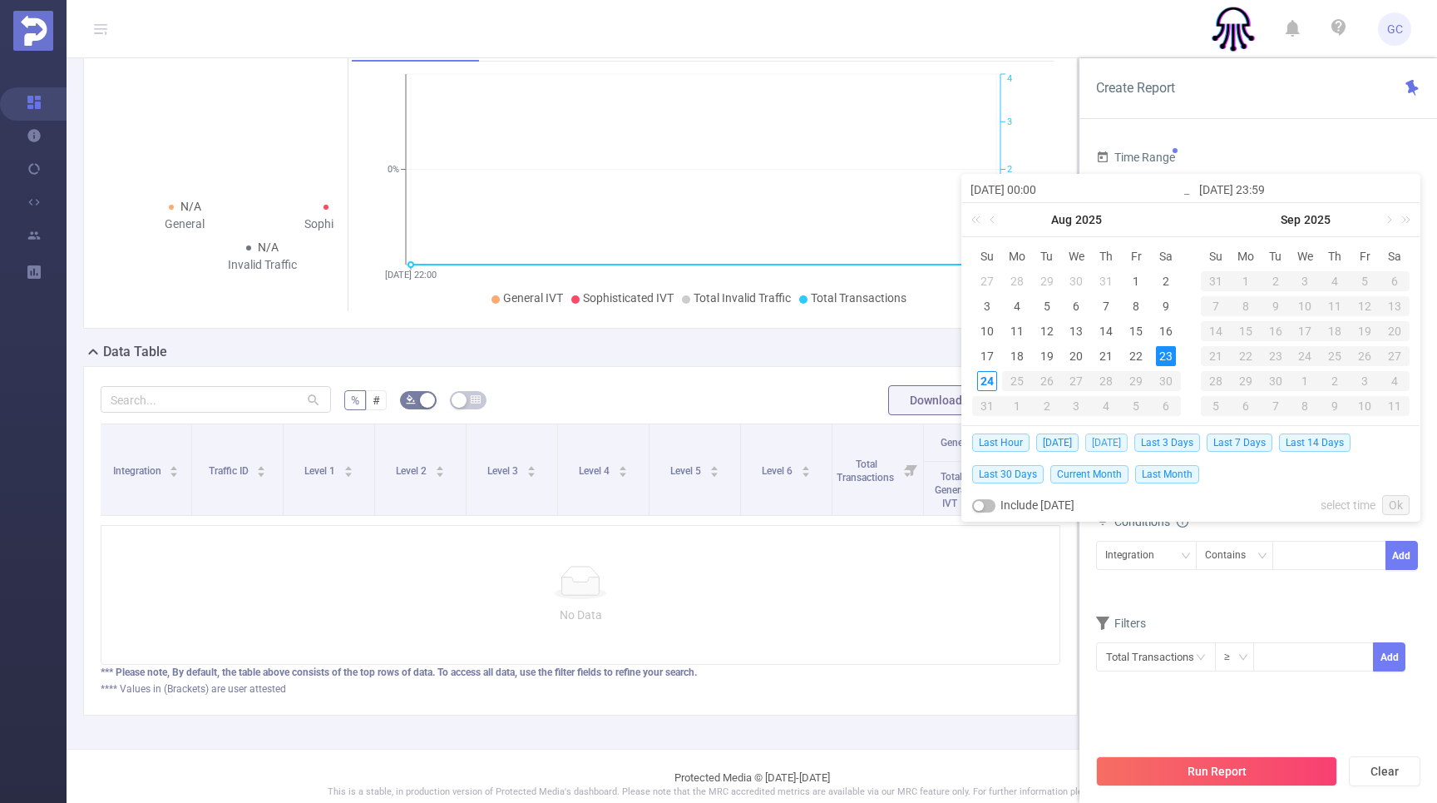
click at [1098, 441] on span "[DATE]" at bounding box center [1107, 442] width 42 height 18
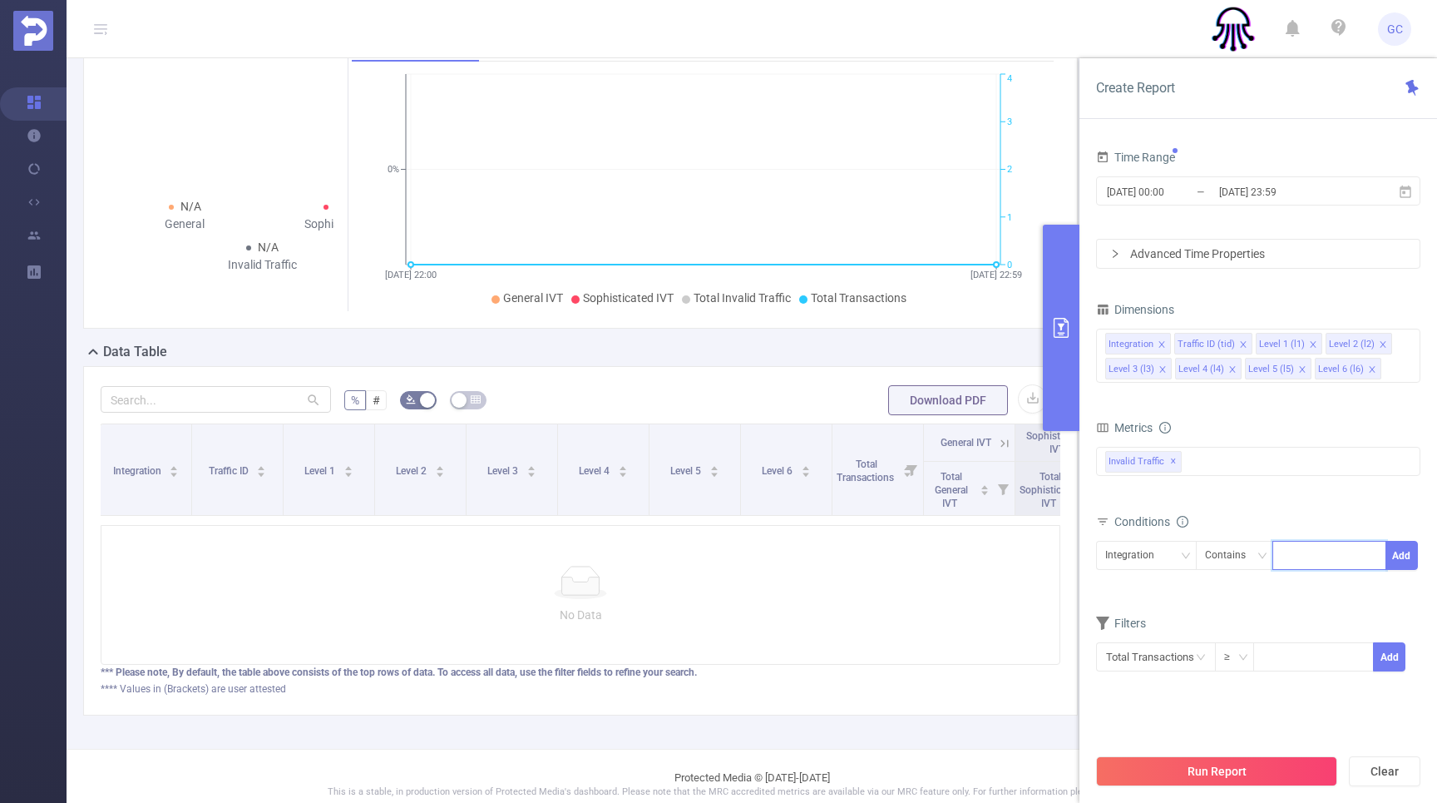
click at [1285, 554] on input at bounding box center [1285, 556] width 7 height 22
type input "RT"
click at [1285, 591] on li "RT" at bounding box center [1330, 589] width 114 height 27
drag, startPoint x: 1400, startPoint y: 556, endPoint x: 1389, endPoint y: 578, distance: 24.9
click at [1399, 556] on button "Add" at bounding box center [1402, 555] width 32 height 29
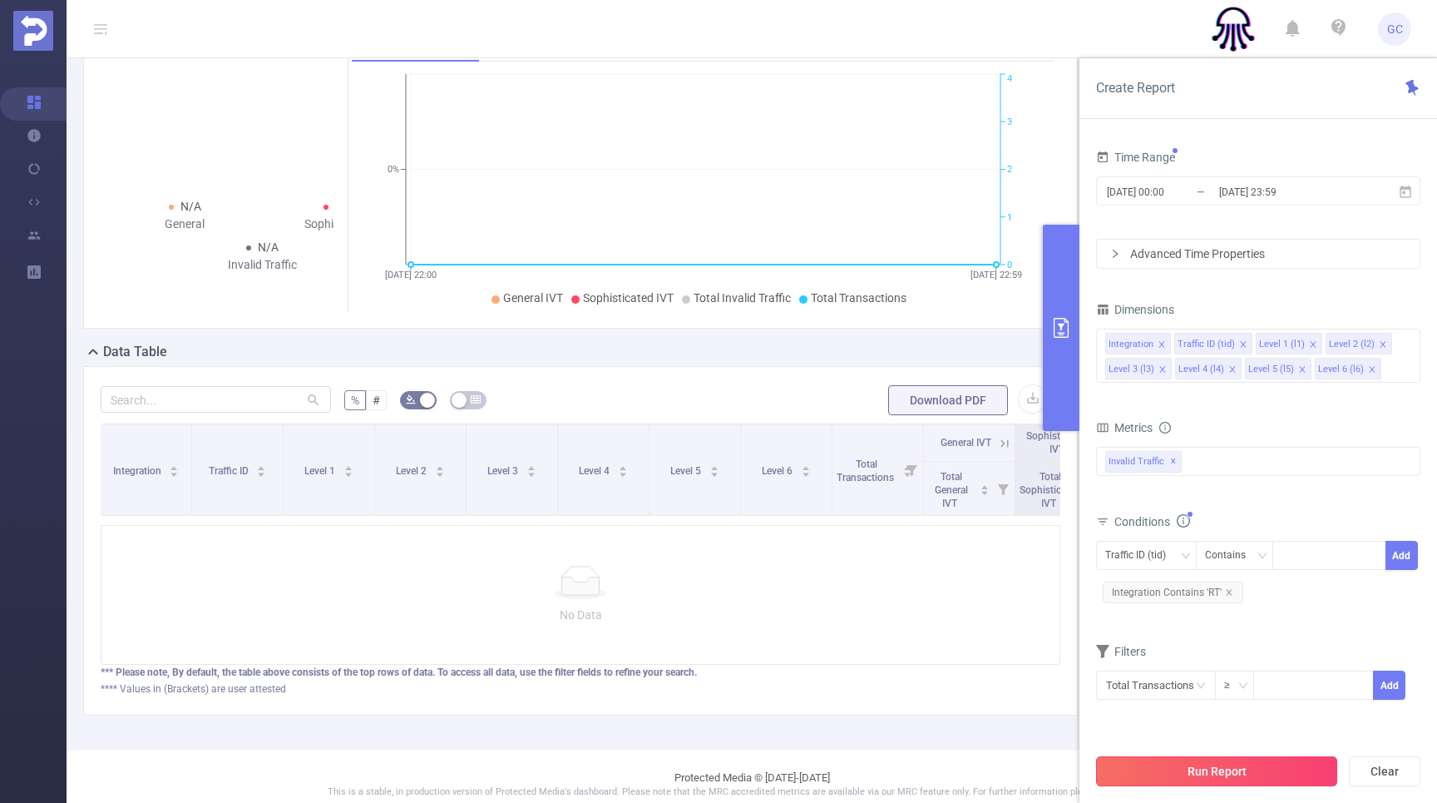
click at [1205, 764] on button "Run Report" at bounding box center [1216, 771] width 241 height 30
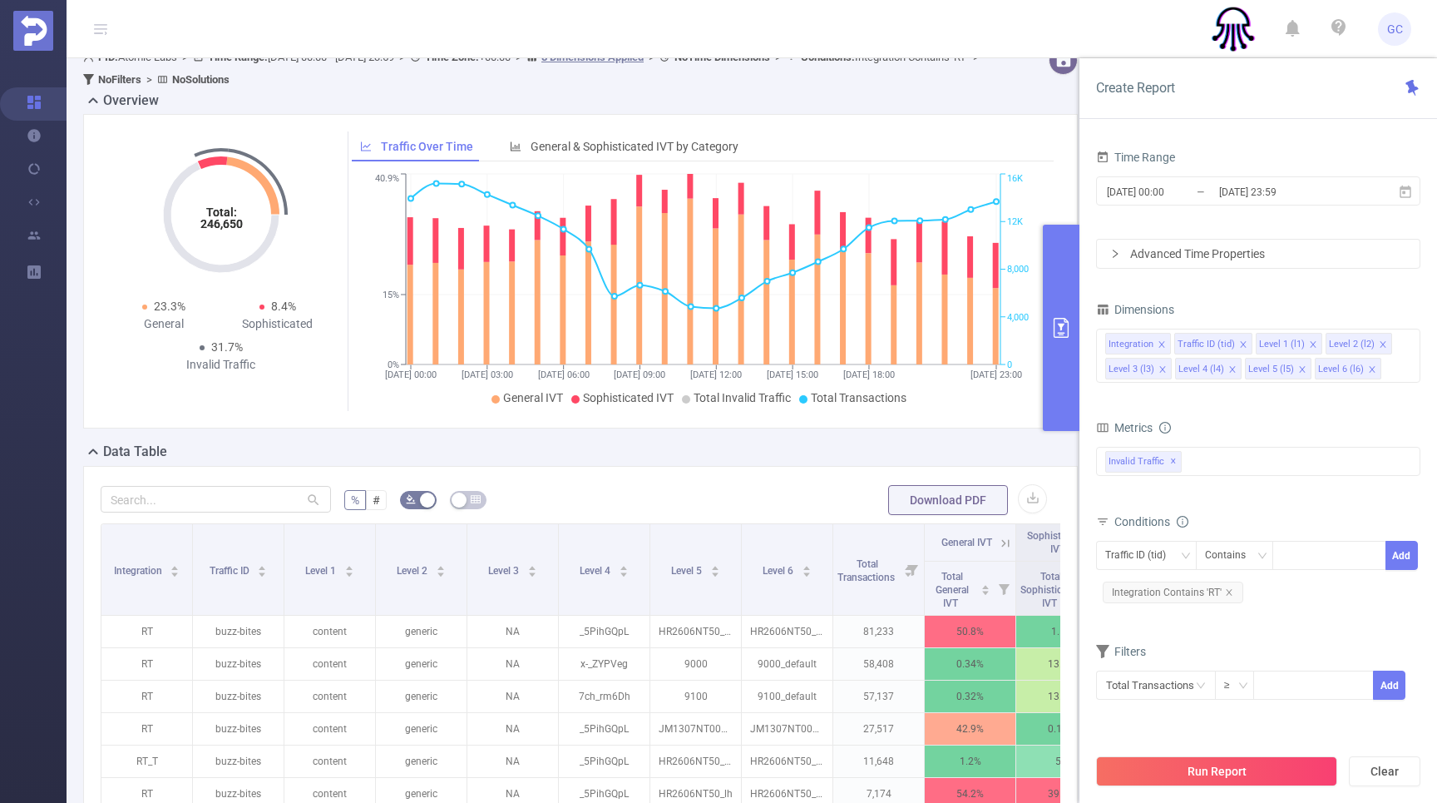
click at [1057, 318] on icon "primary" at bounding box center [1061, 328] width 15 height 20
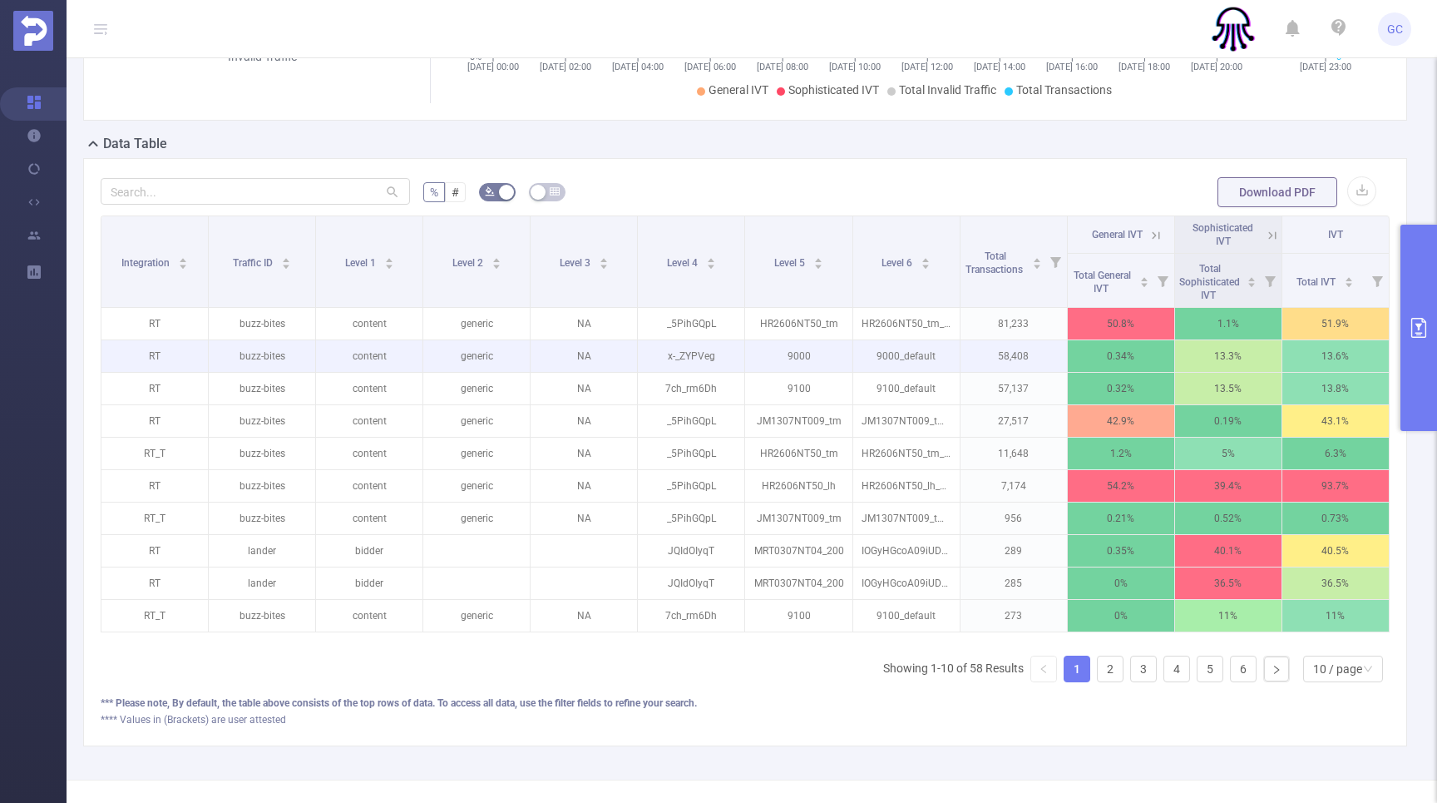
scroll to position [358, 0]
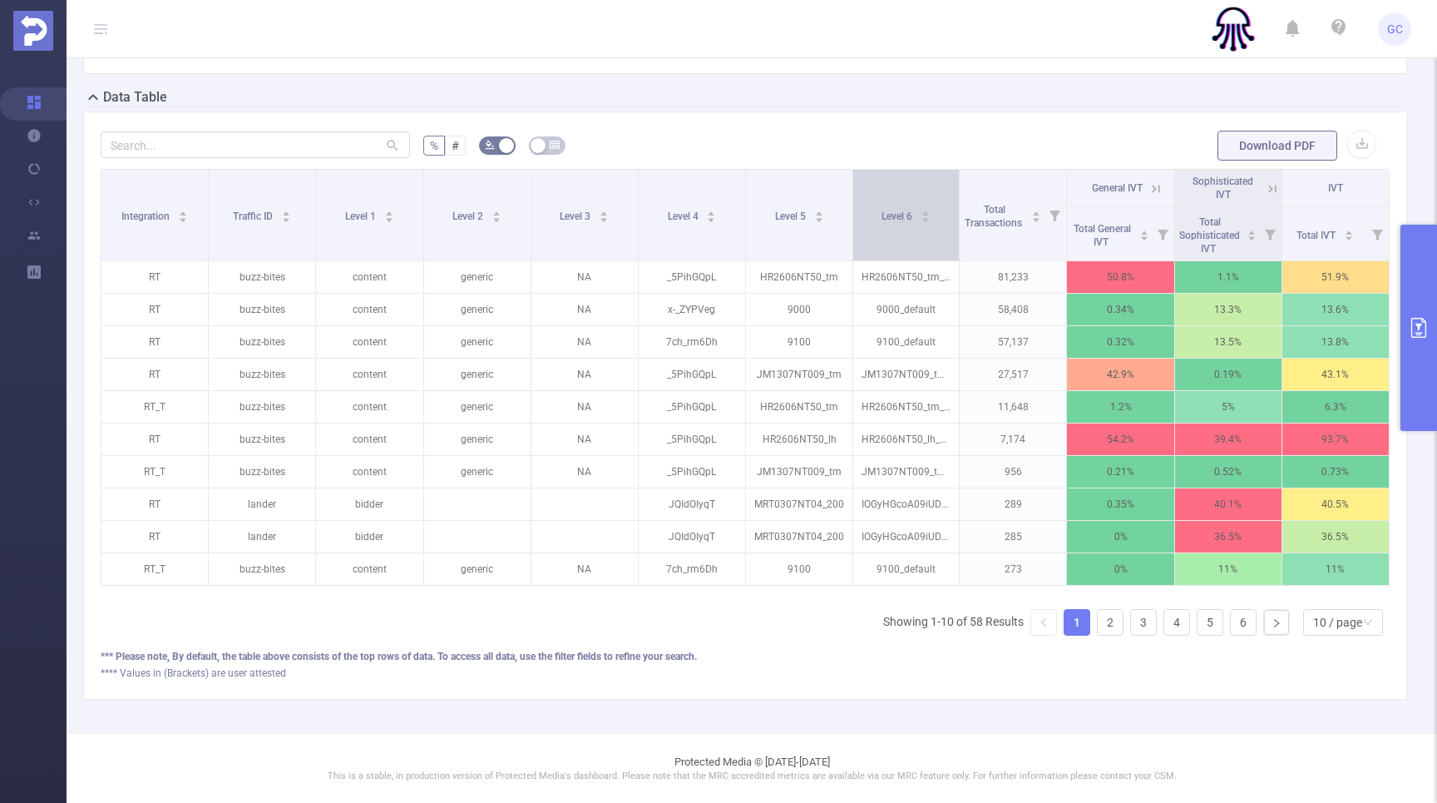
drag, startPoint x: 973, startPoint y: 244, endPoint x: 954, endPoint y: 243, distance: 19.1
click at [954, 243] on th "Level 6" at bounding box center [906, 215] width 106 height 91
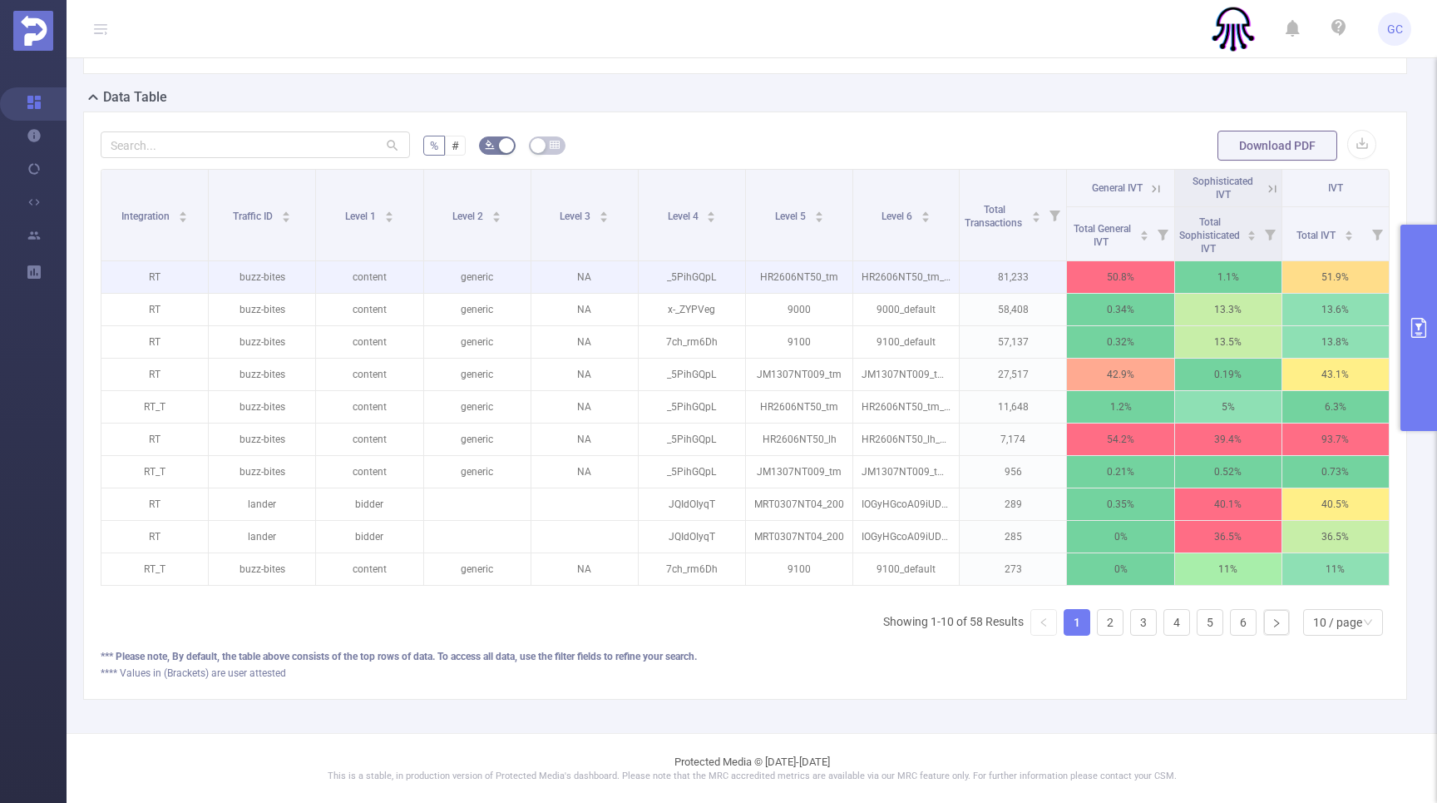
click at [1018, 275] on p "81,233" at bounding box center [1013, 277] width 106 height 32
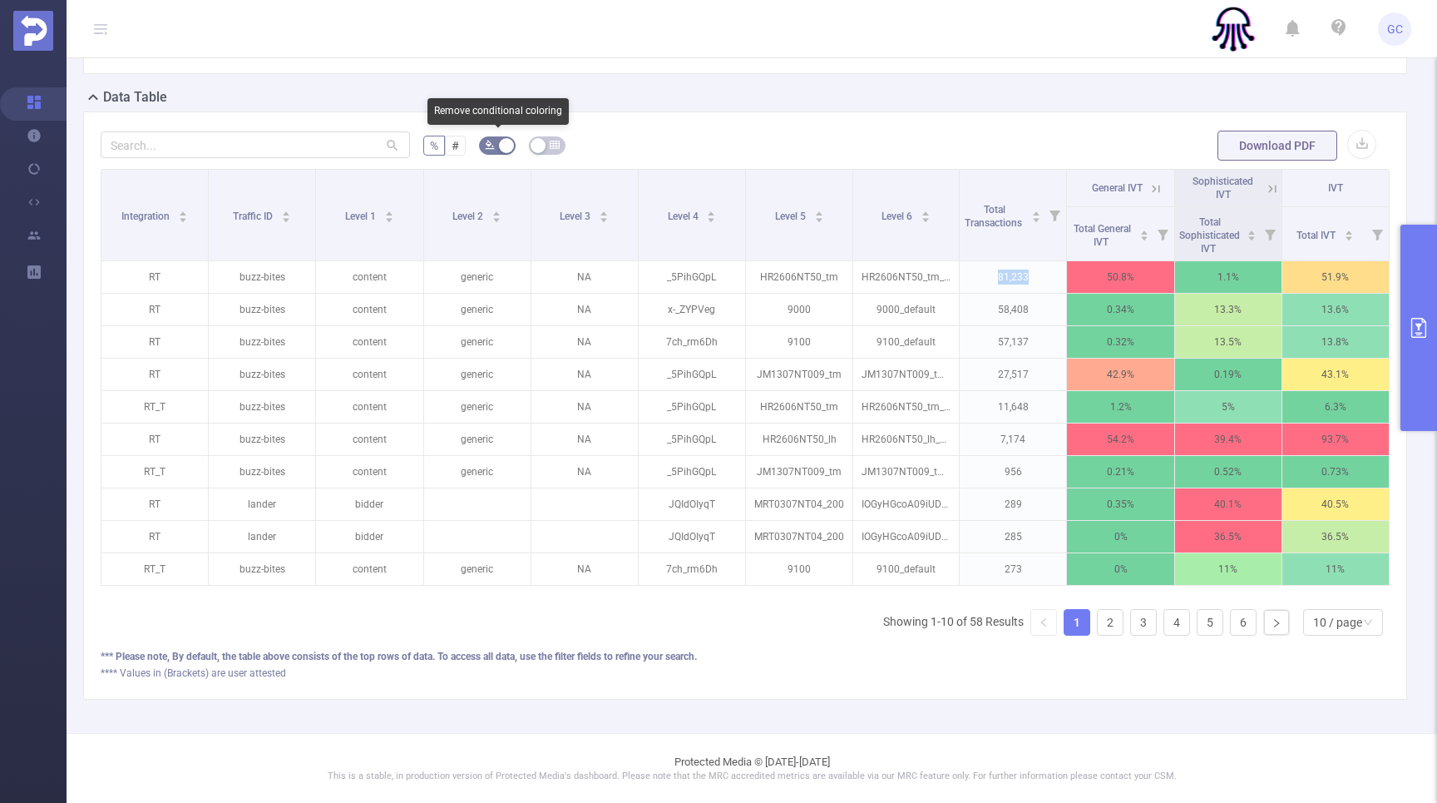
click at [492, 147] on icon "icon: bg-colors" at bounding box center [490, 145] width 10 height 10
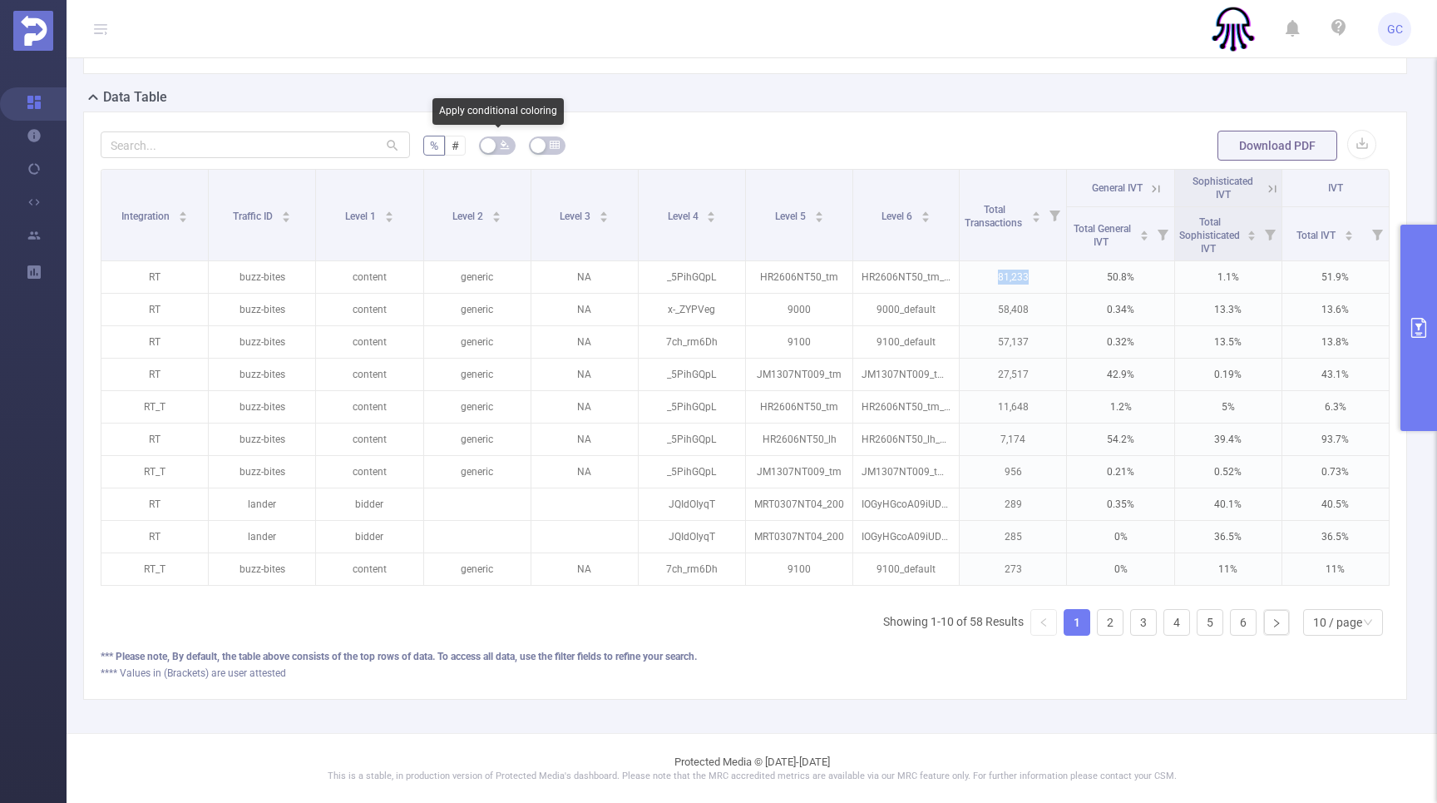
click at [492, 147] on button "button" at bounding box center [497, 145] width 37 height 18
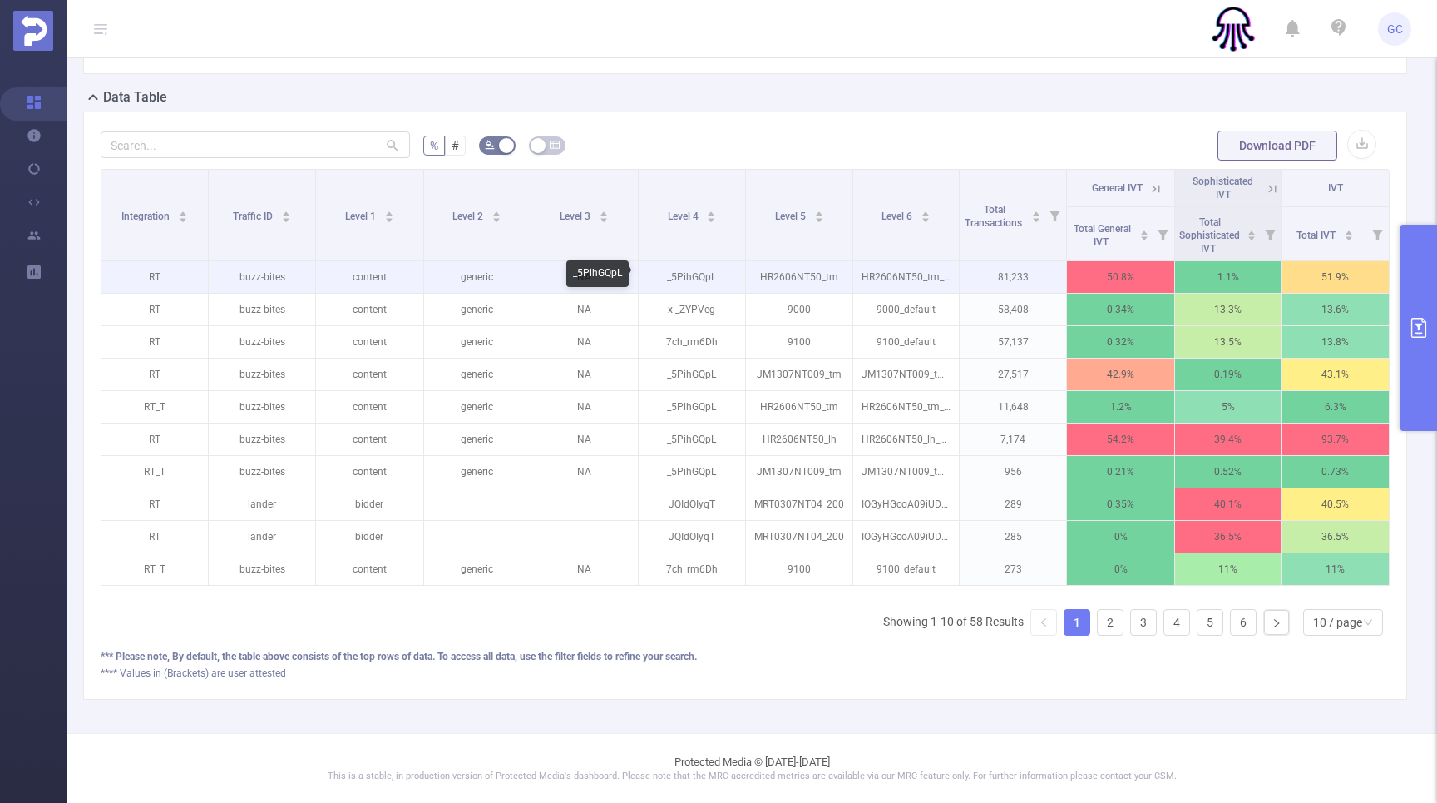
click at [691, 274] on p "_5PihGQpL" at bounding box center [692, 277] width 106 height 32
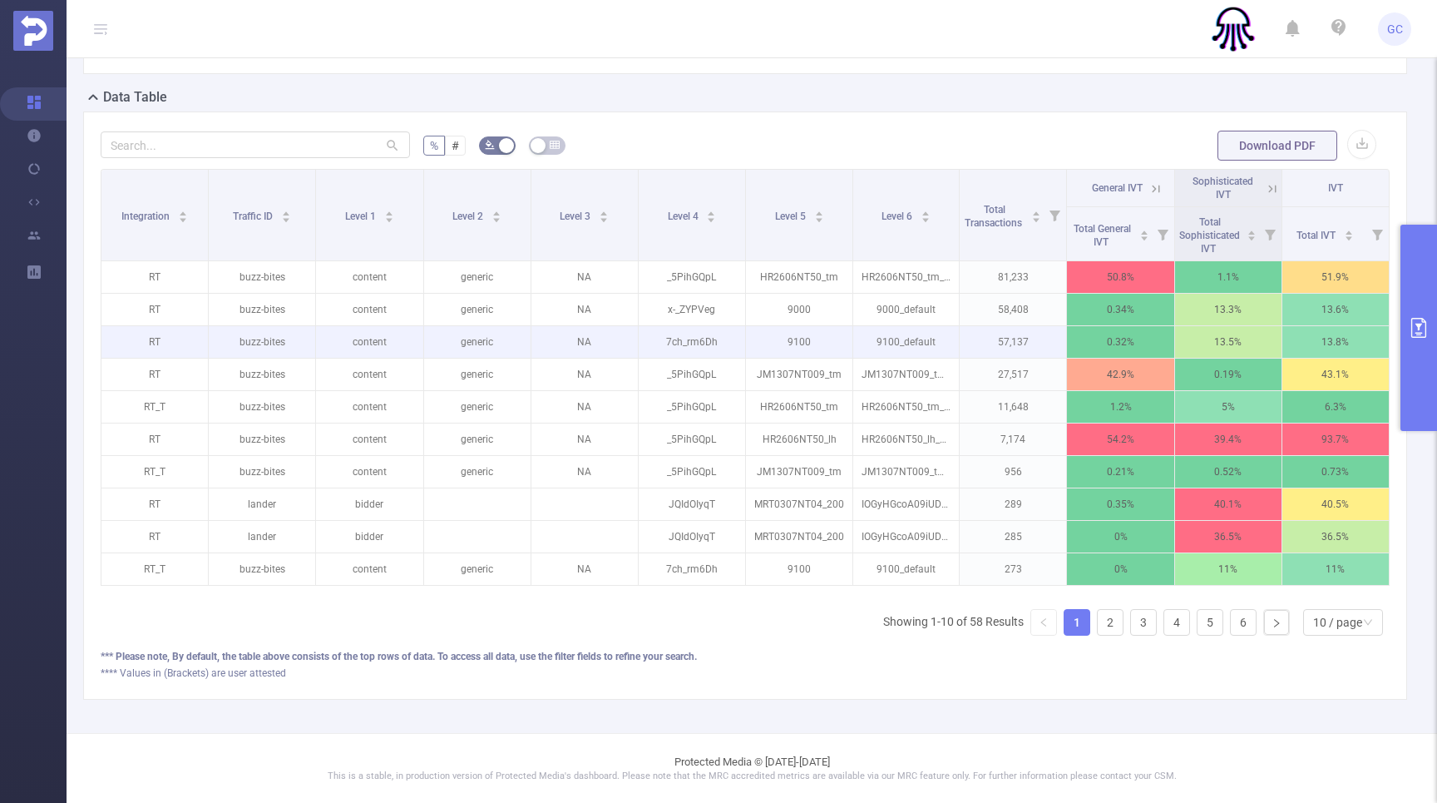
click at [1002, 342] on p "57,137" at bounding box center [1013, 342] width 106 height 32
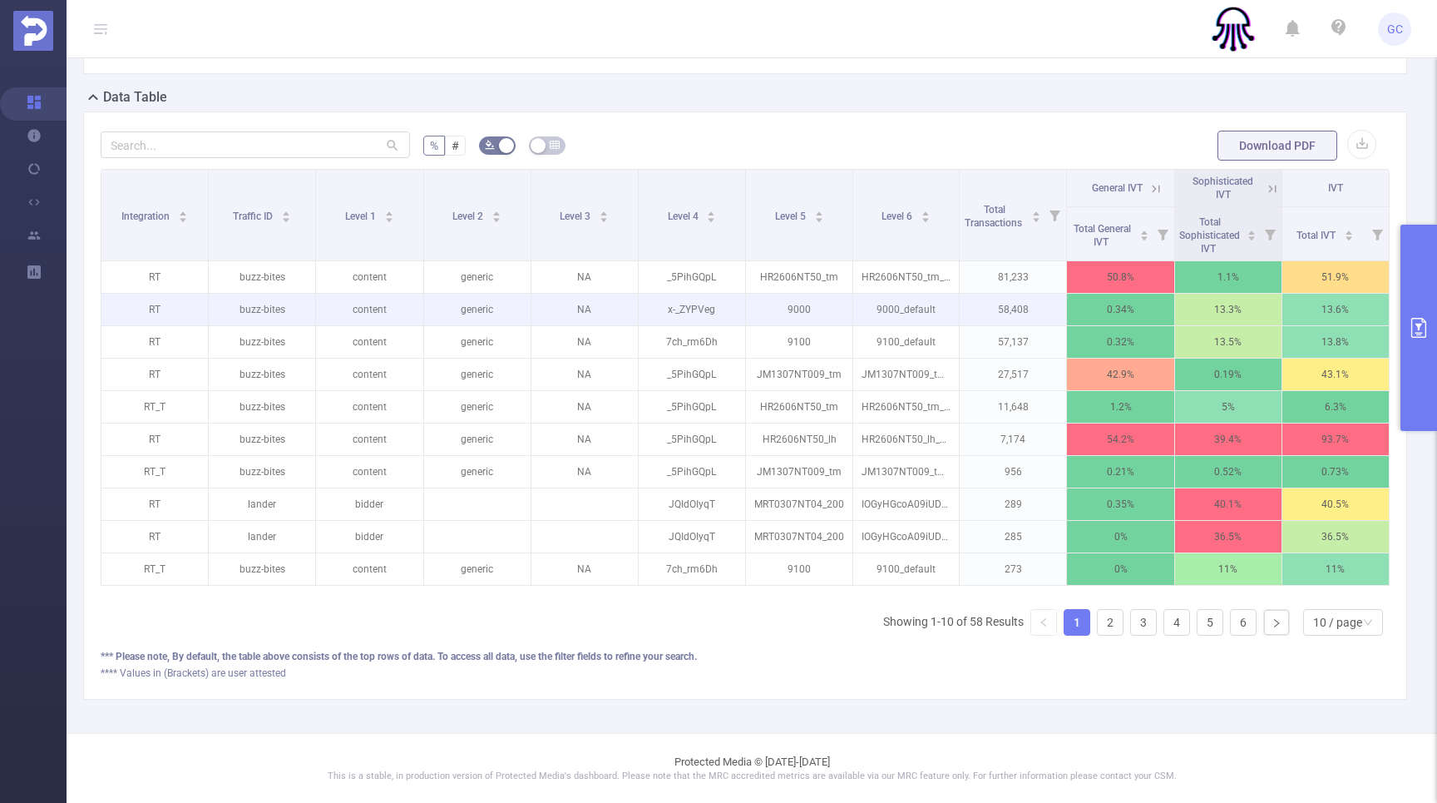
click at [1000, 307] on p "58,408" at bounding box center [1013, 310] width 106 height 32
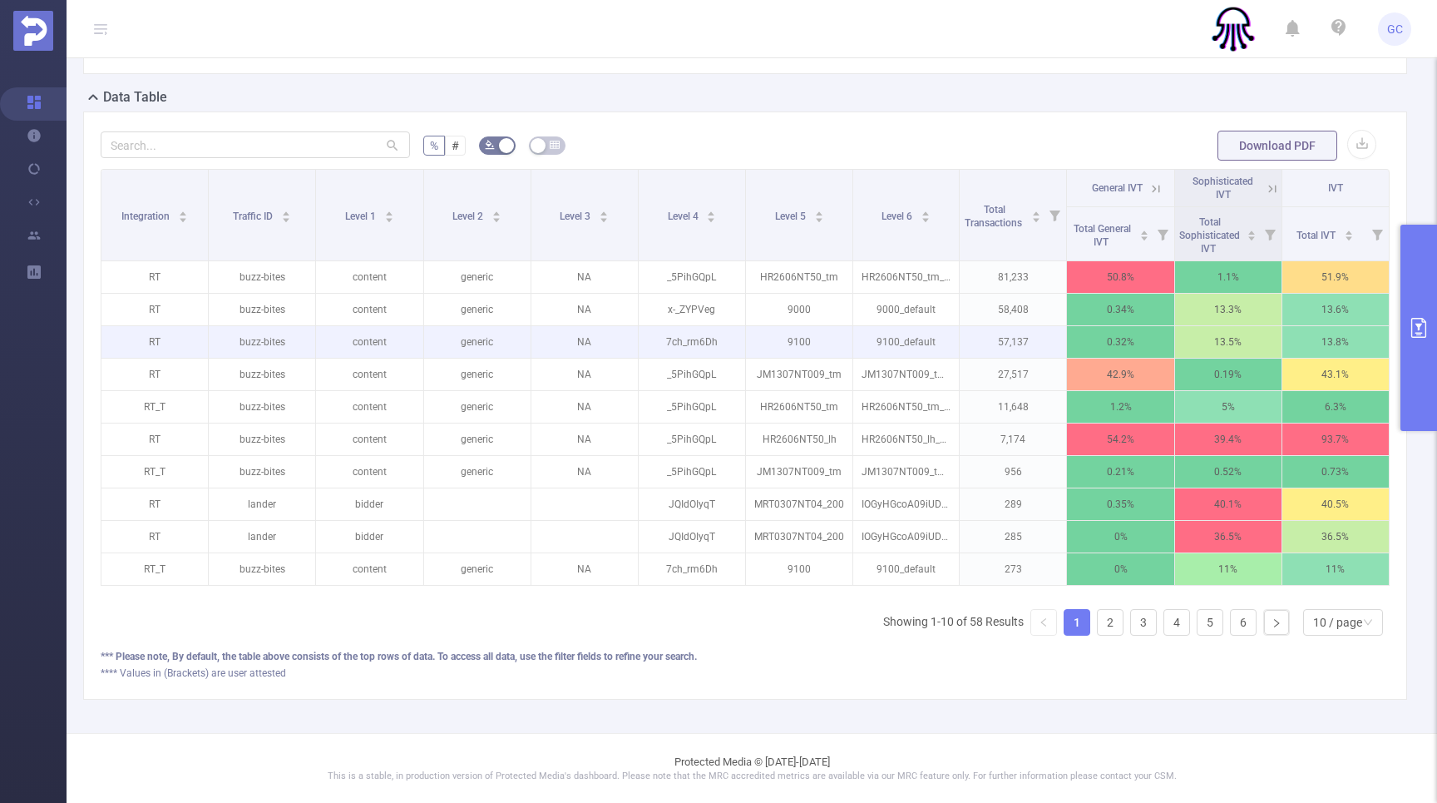
click at [1000, 337] on p "57,137" at bounding box center [1013, 342] width 106 height 32
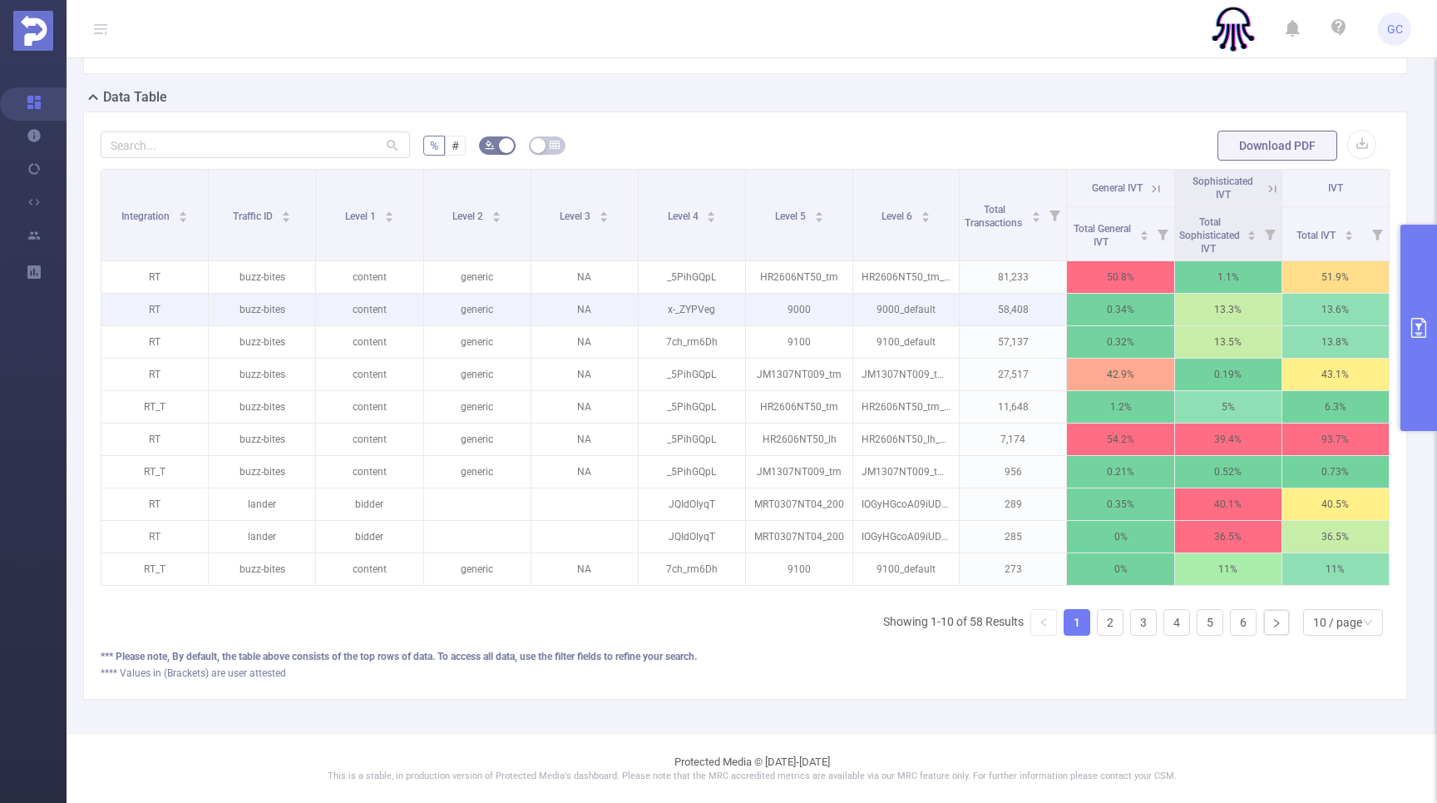
click at [1002, 311] on p "58,408" at bounding box center [1013, 310] width 106 height 32
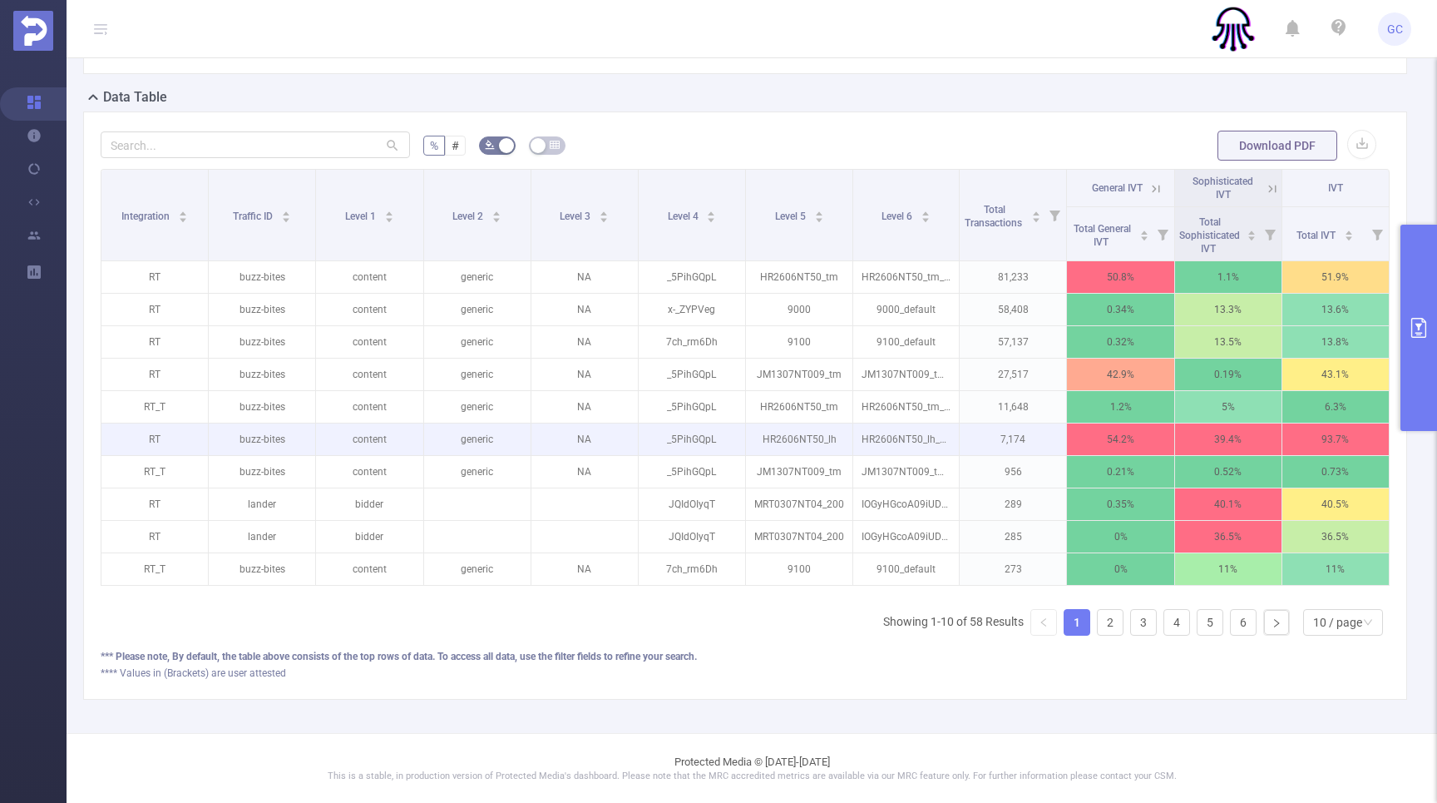
click at [1015, 433] on p "7,174" at bounding box center [1013, 439] width 106 height 32
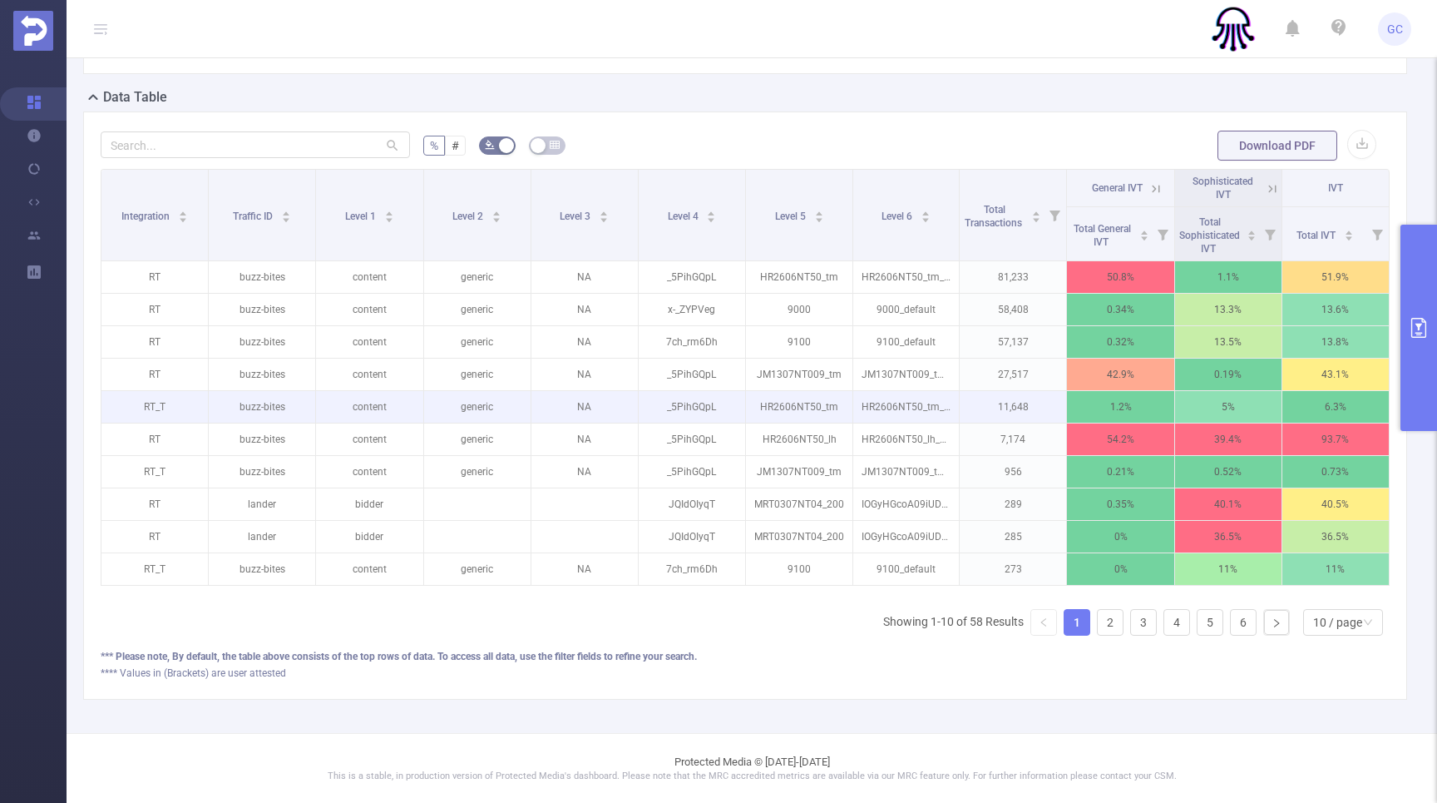
click at [1023, 409] on p "11,648" at bounding box center [1013, 407] width 106 height 32
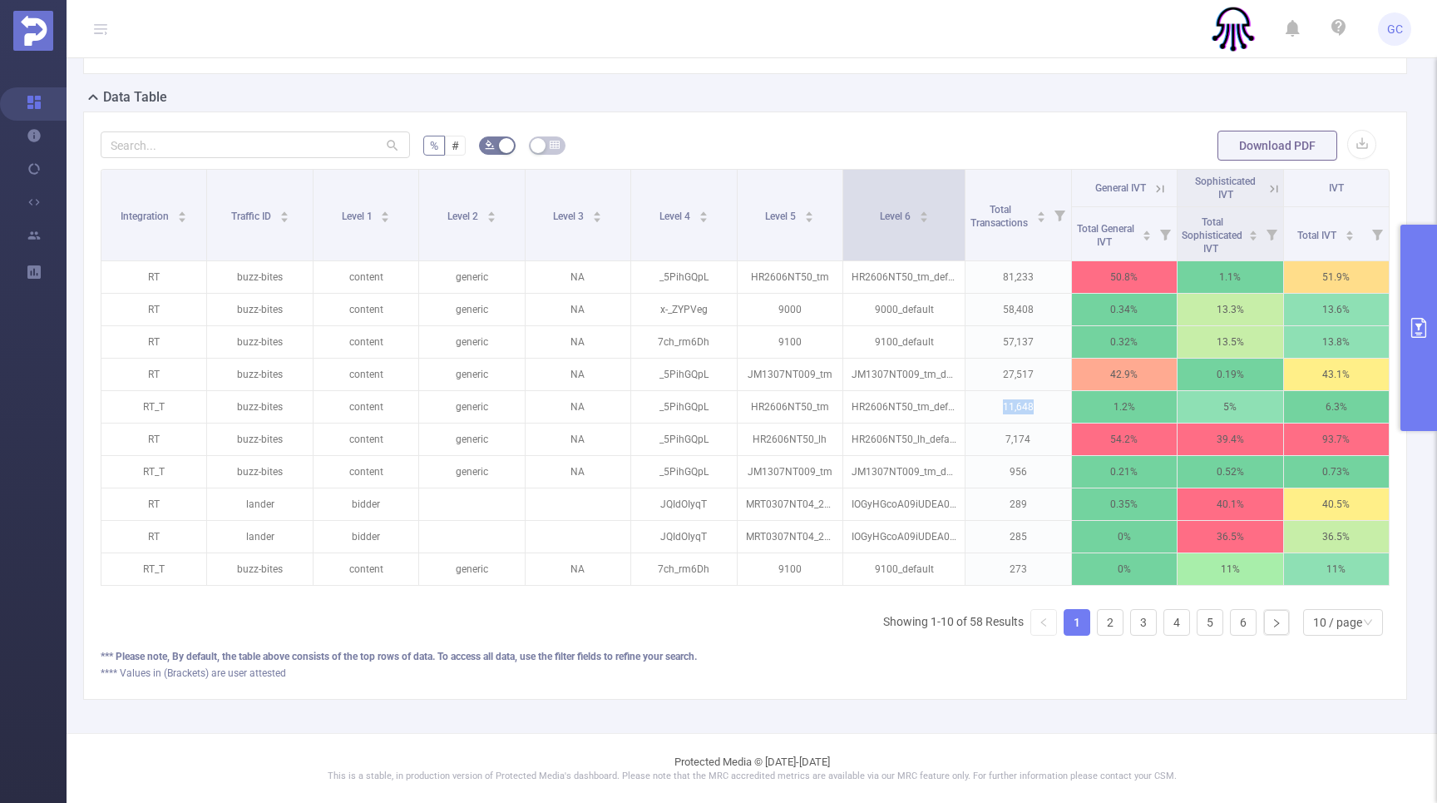
click at [962, 211] on span at bounding box center [965, 215] width 8 height 91
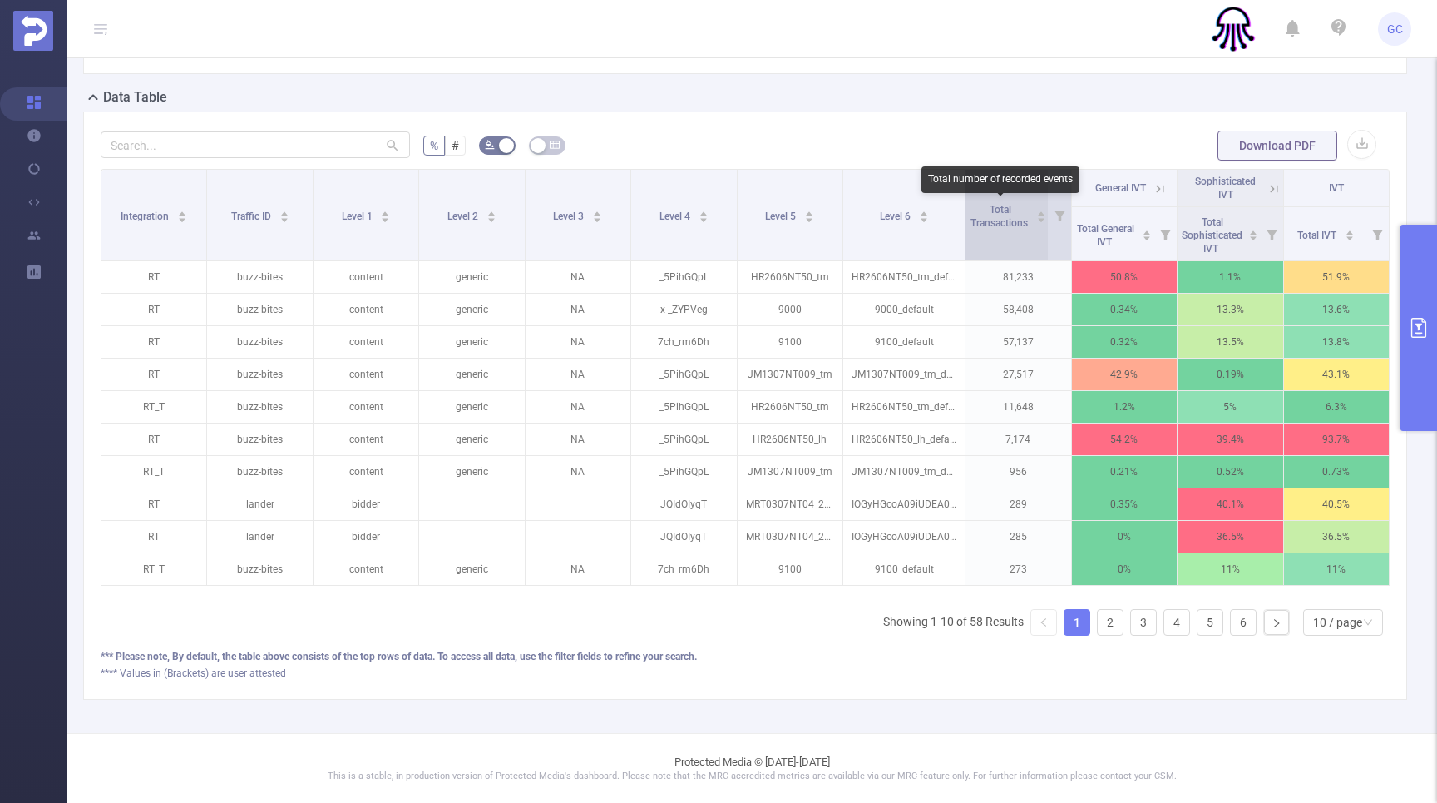
click at [1011, 225] on span "Total Transactions" at bounding box center [1001, 216] width 60 height 25
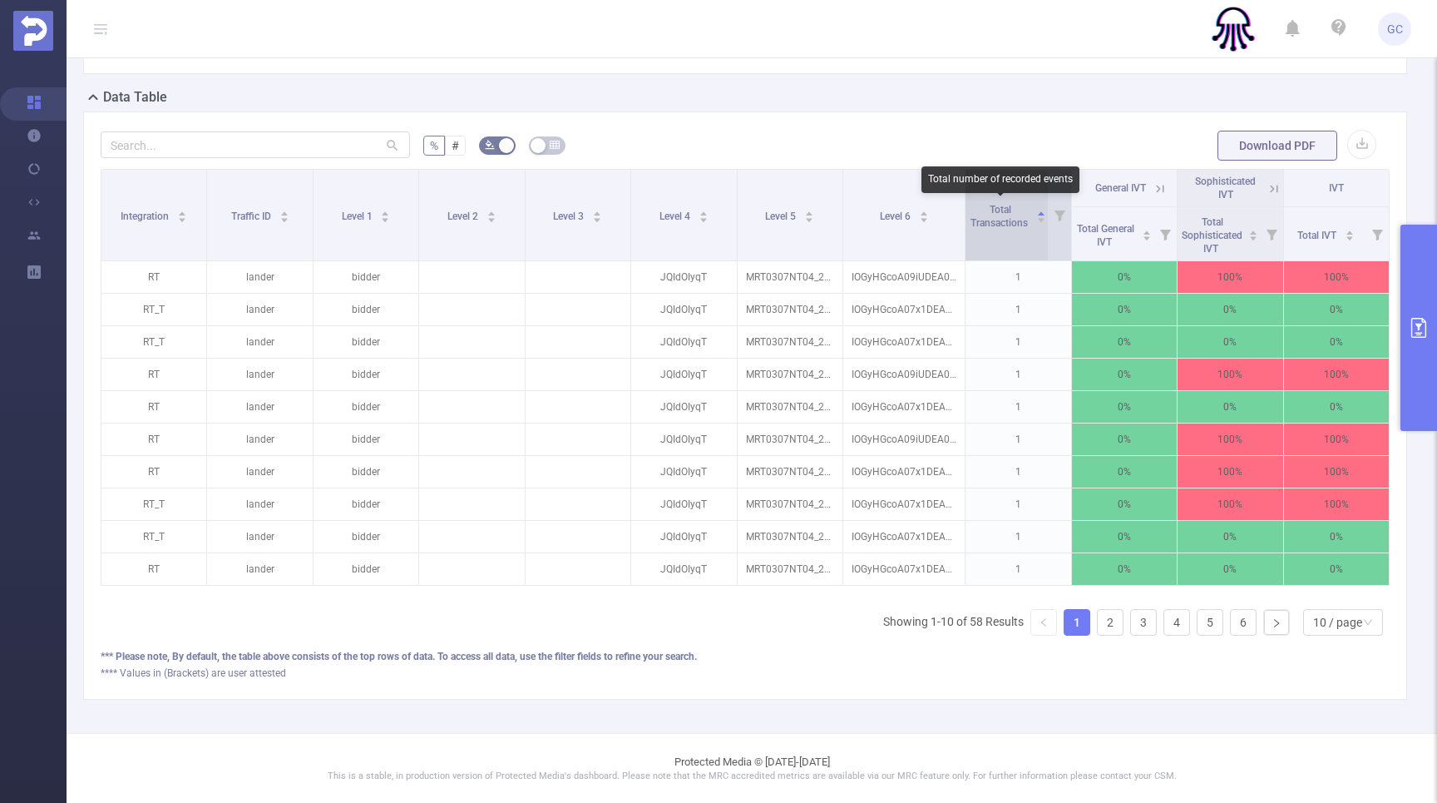
click at [1007, 220] on span "Total Transactions" at bounding box center [1001, 216] width 60 height 25
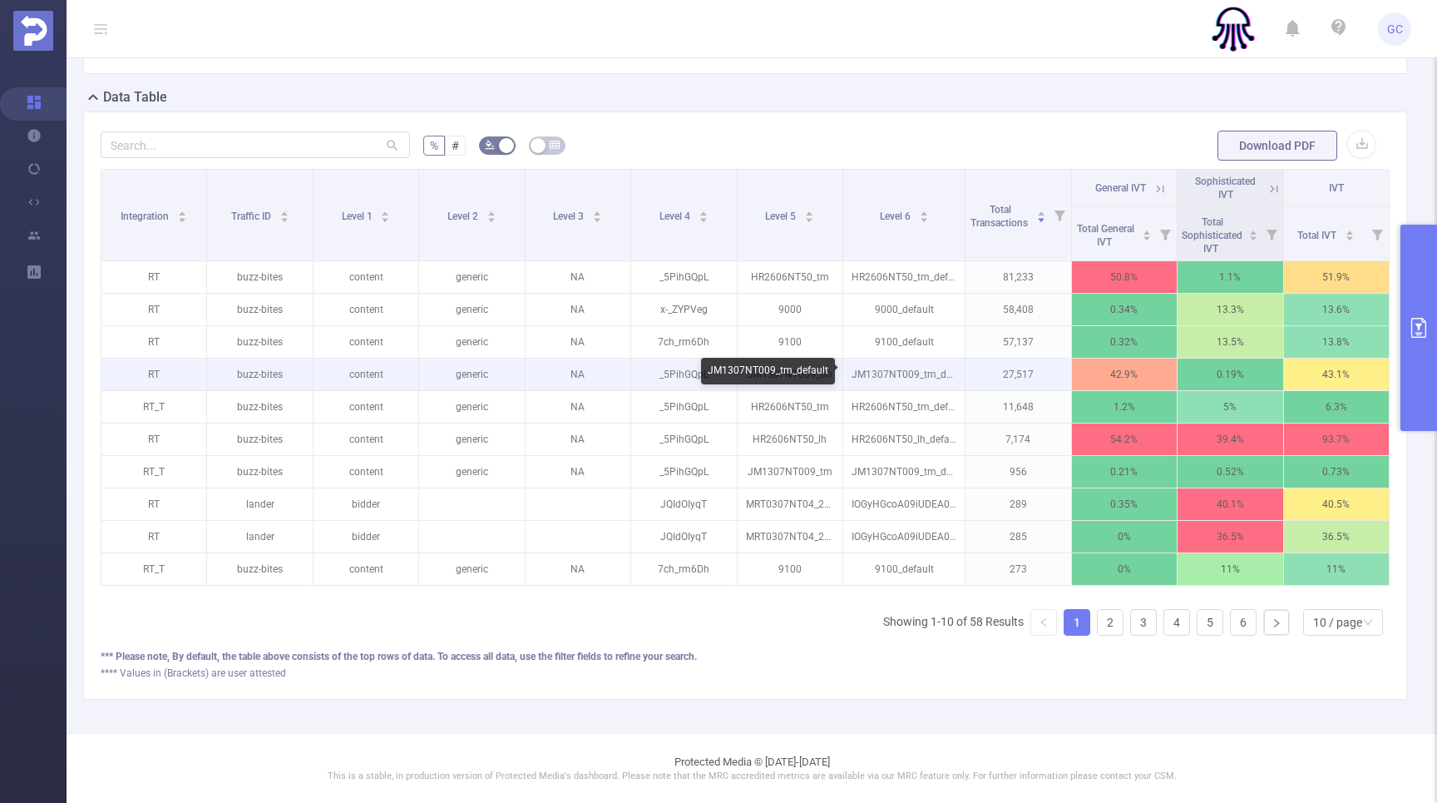
scroll to position [0, 2]
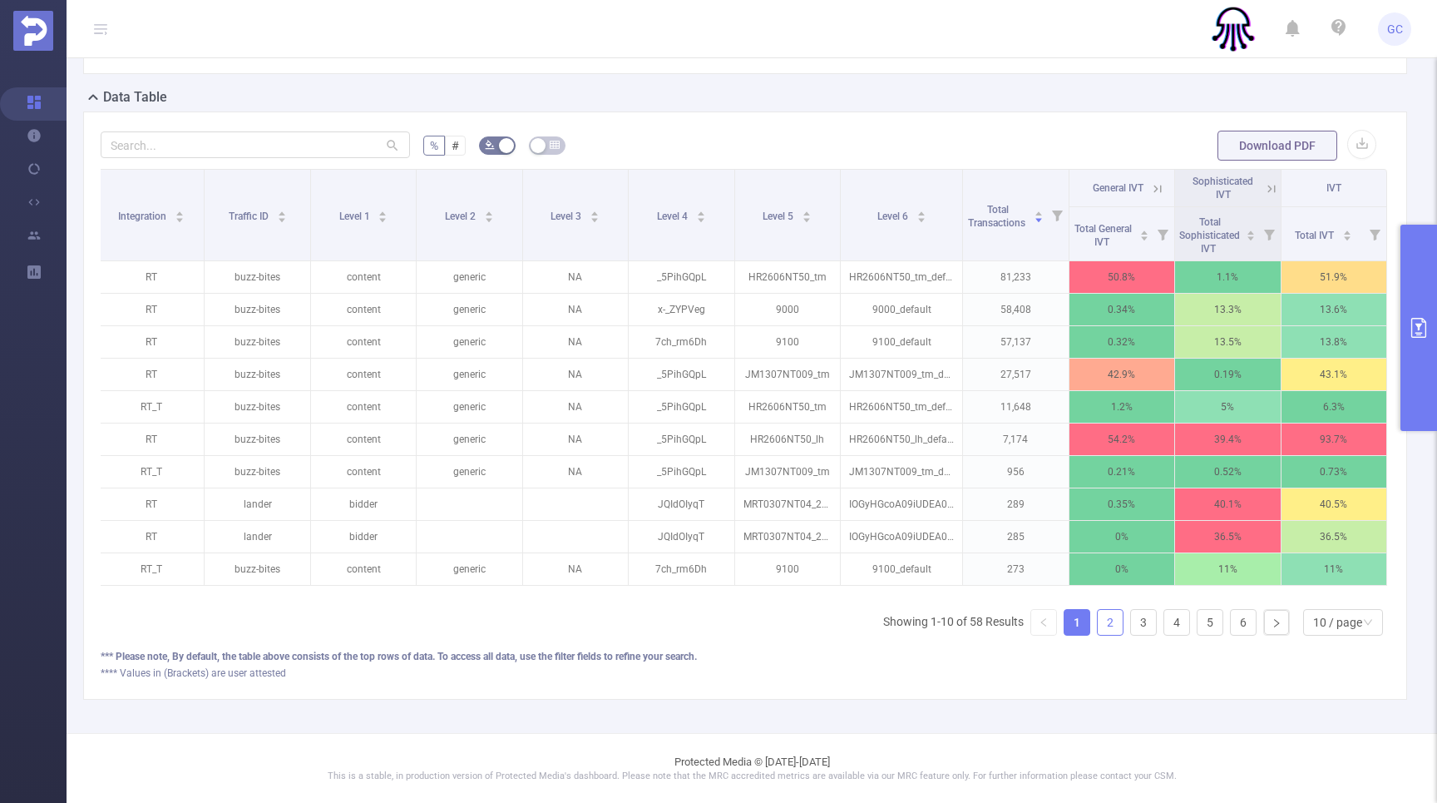
click at [1110, 619] on link "2" at bounding box center [1110, 622] width 25 height 25
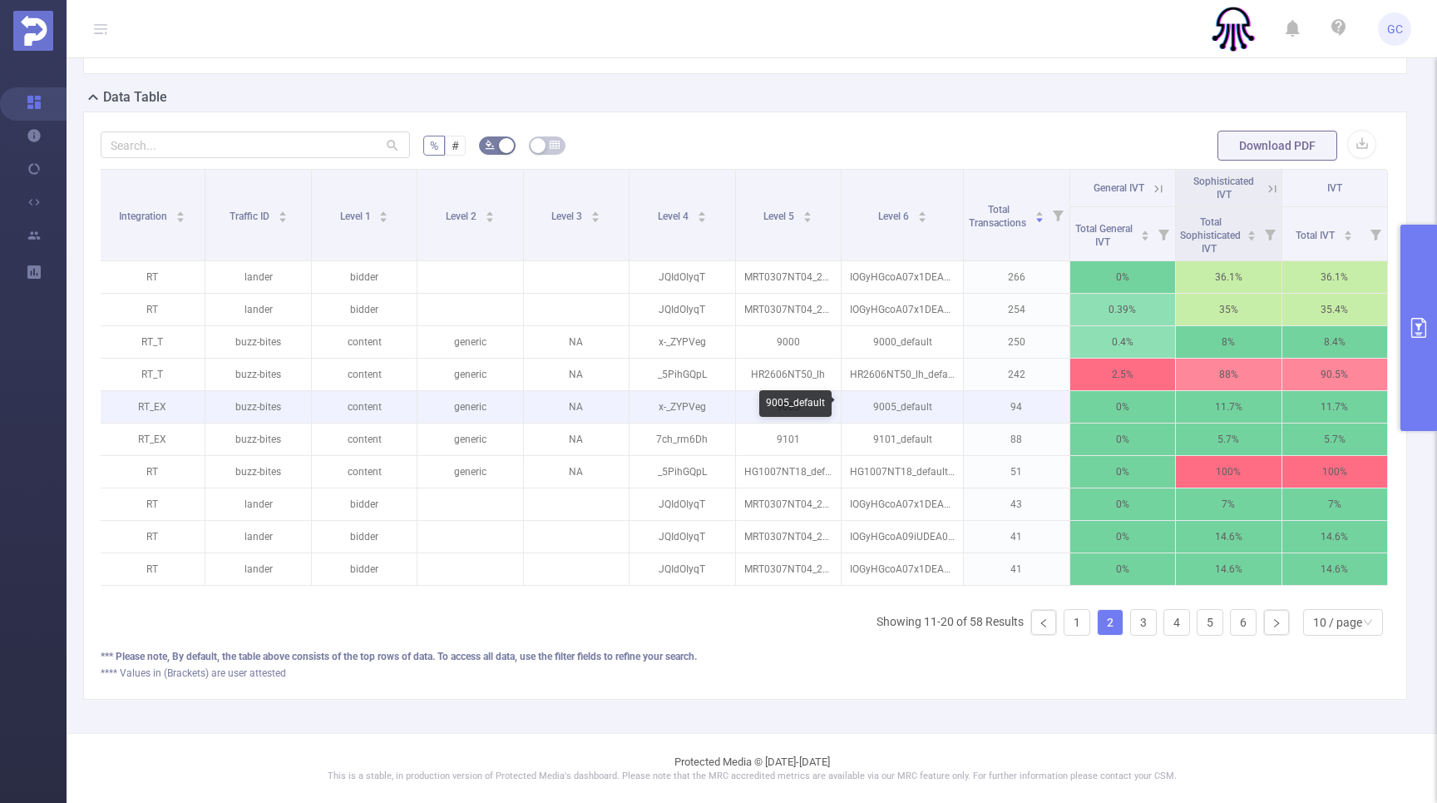
scroll to position [0, 3]
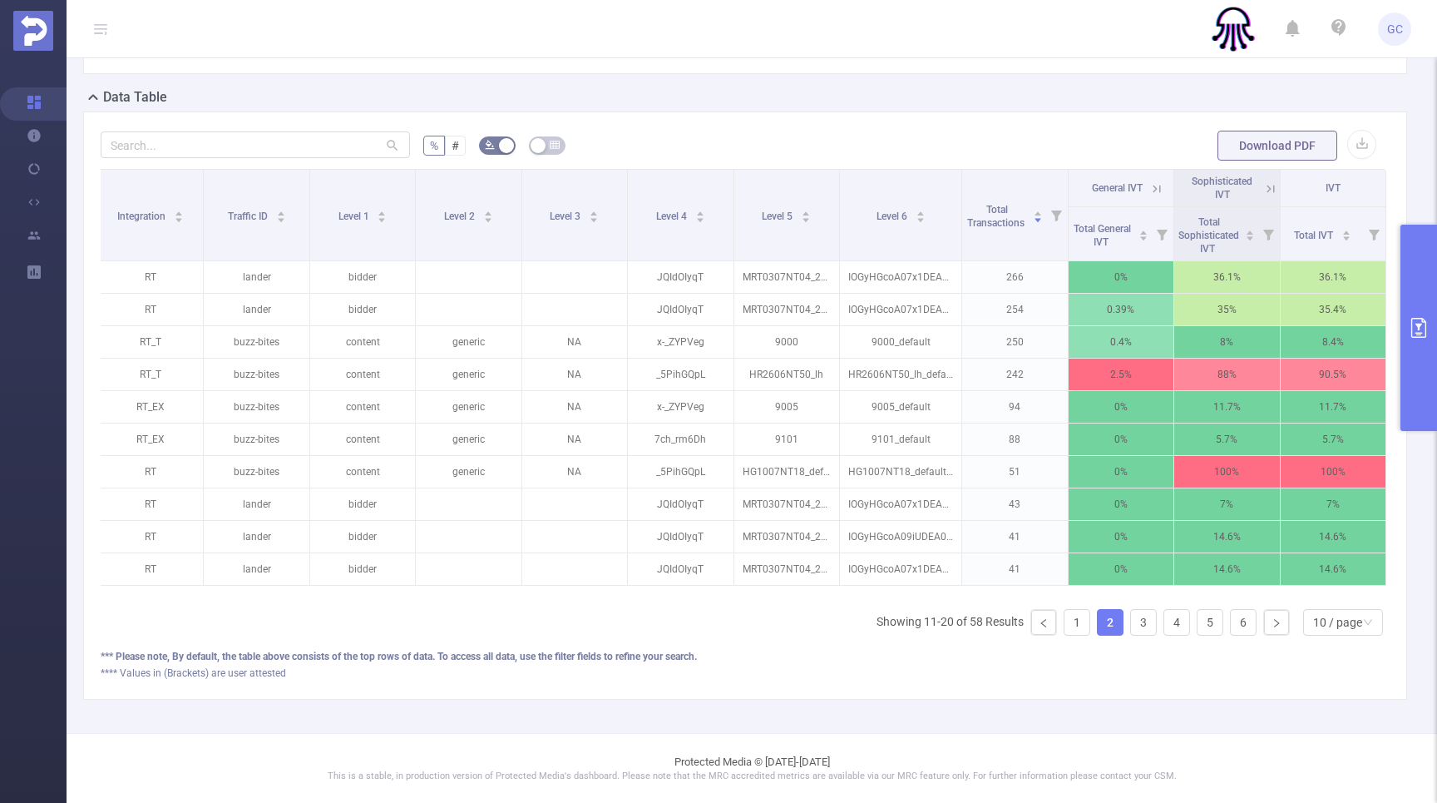
click at [1421, 322] on icon "primary" at bounding box center [1419, 328] width 20 height 20
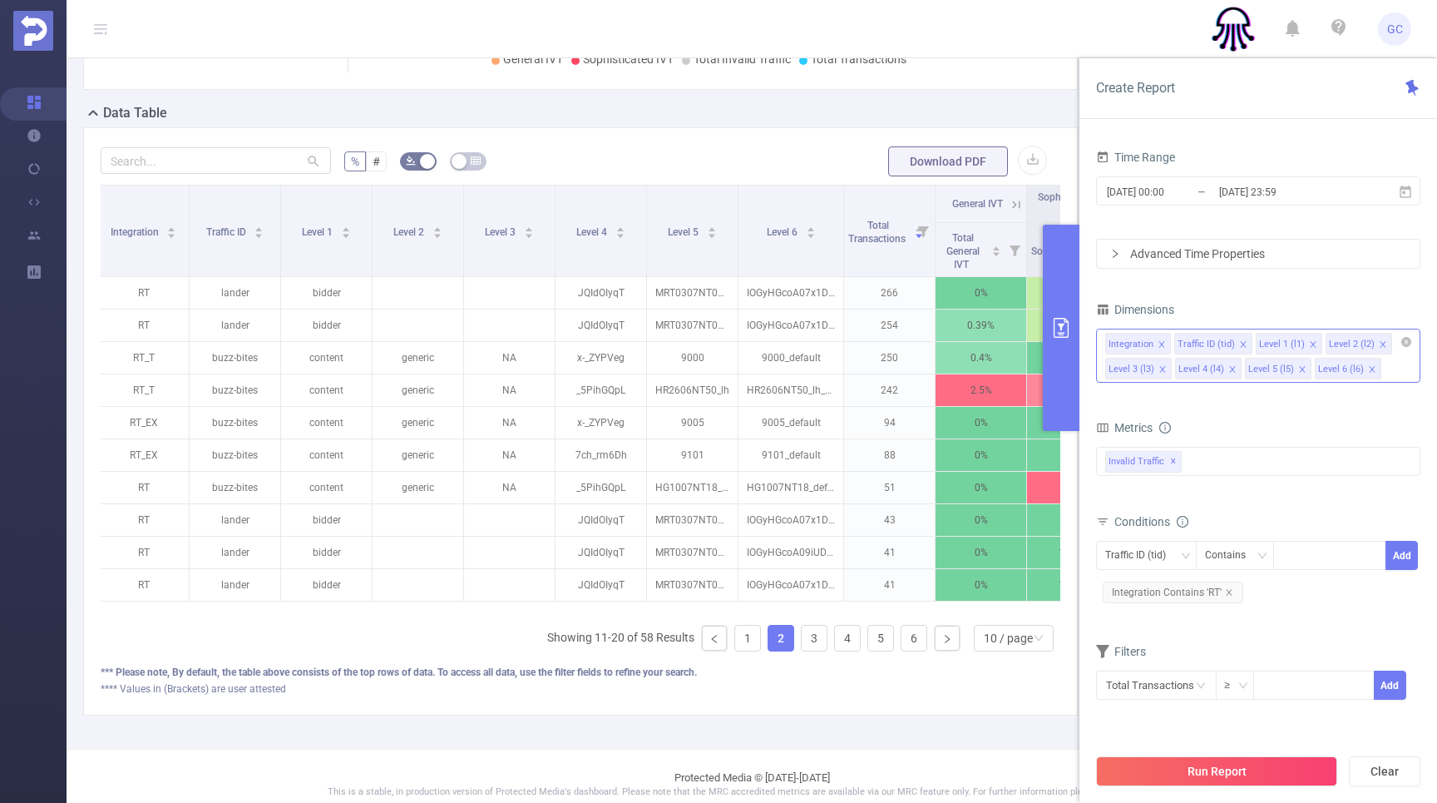
click at [1379, 344] on icon "icon: close" at bounding box center [1383, 344] width 8 height 8
click at [1380, 344] on icon "icon: close" at bounding box center [1383, 344] width 6 height 6
click at [1310, 342] on icon "icon: close" at bounding box center [1313, 344] width 6 height 6
click at [1285, 550] on input at bounding box center [1285, 556] width 7 height 22
type input "buzz-bites"
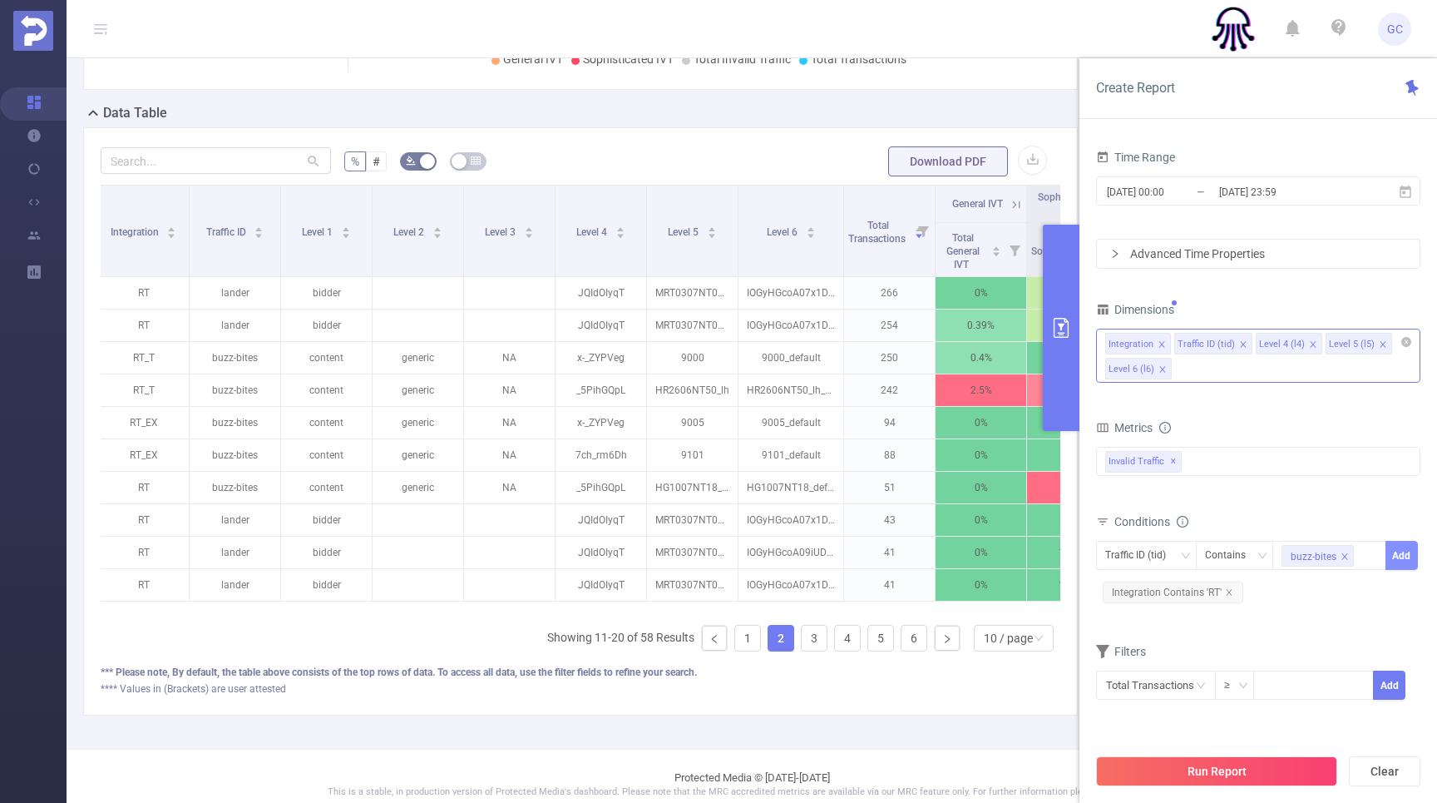
click at [1407, 559] on button "Add" at bounding box center [1402, 555] width 32 height 29
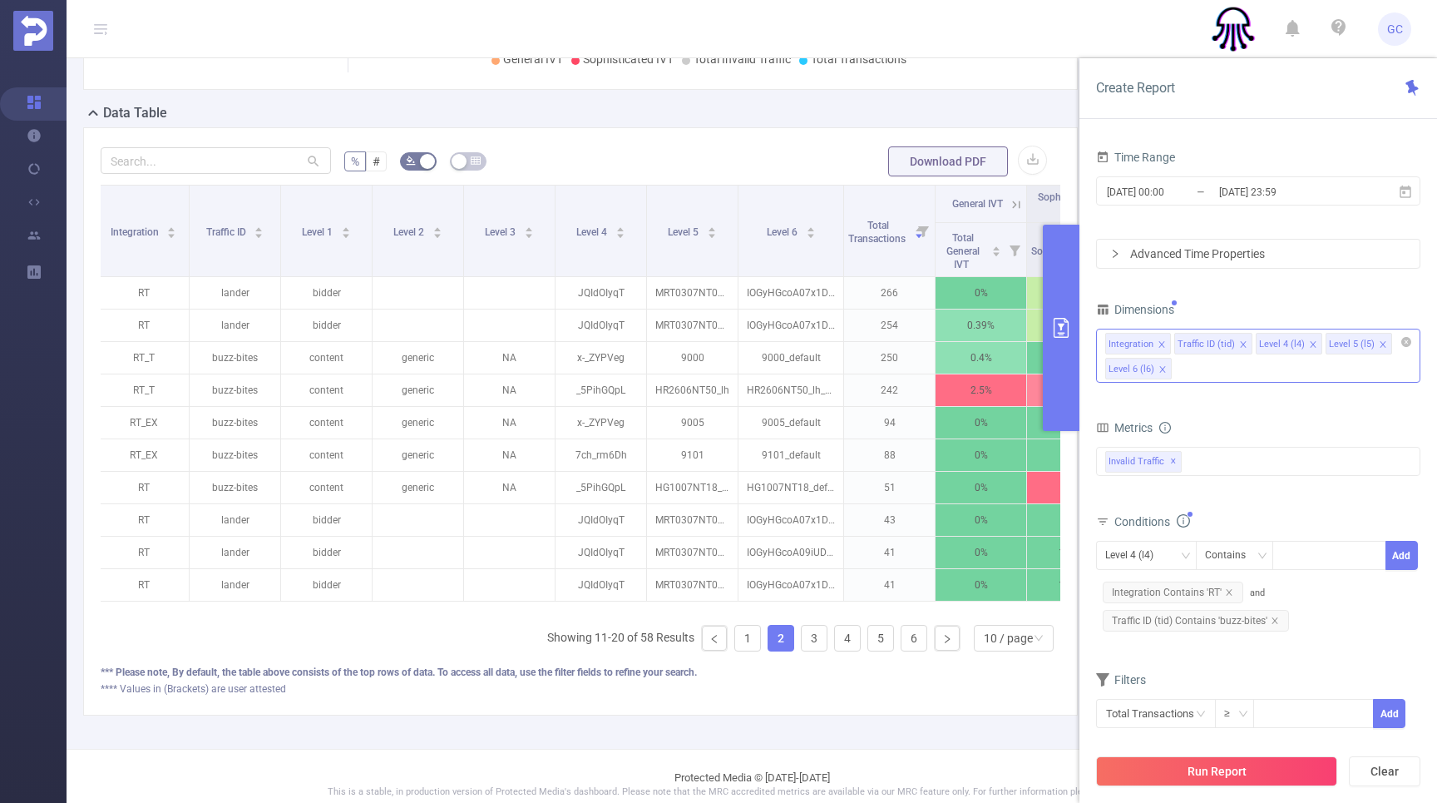
click at [1206, 772] on button "Run Report" at bounding box center [1216, 771] width 241 height 30
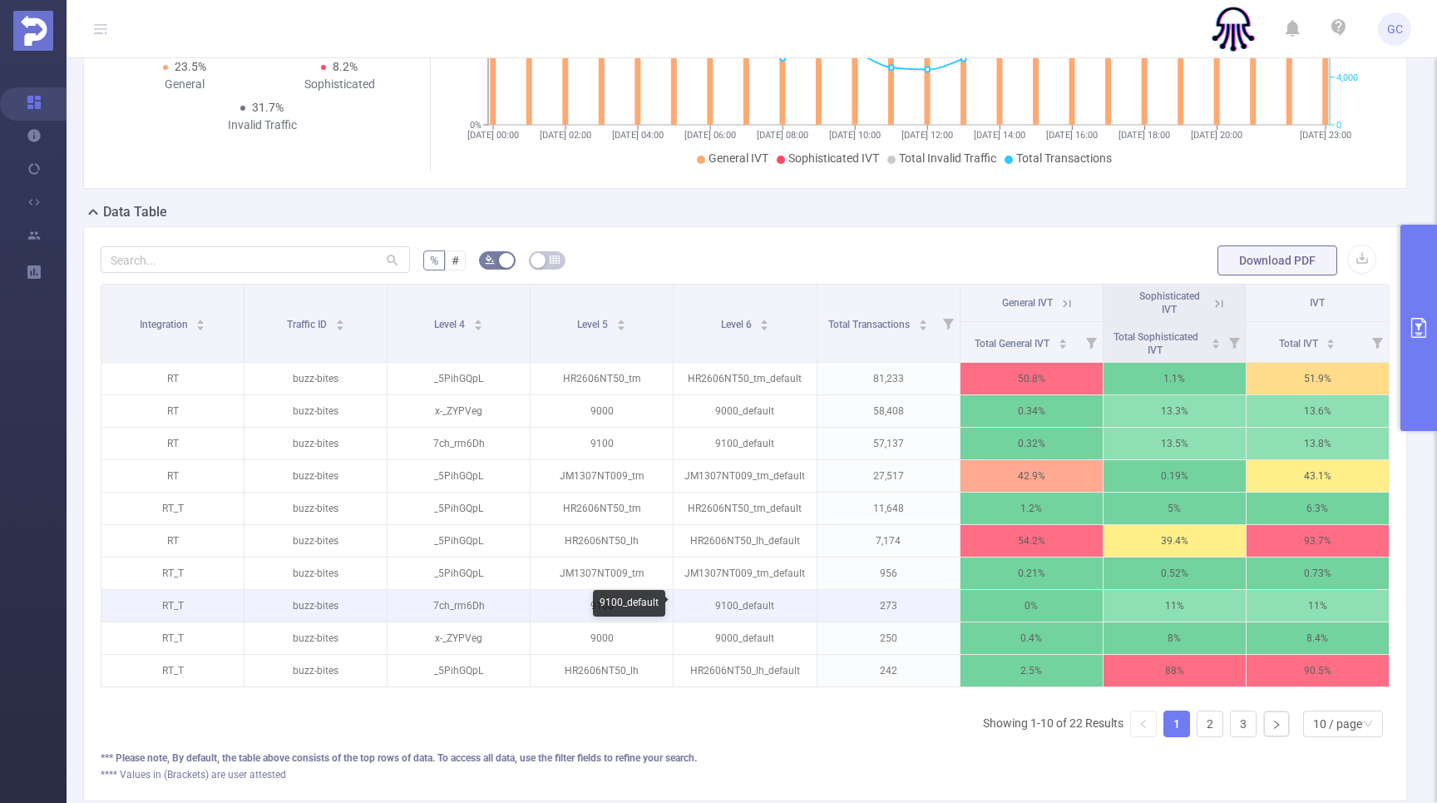
scroll to position [246, 0]
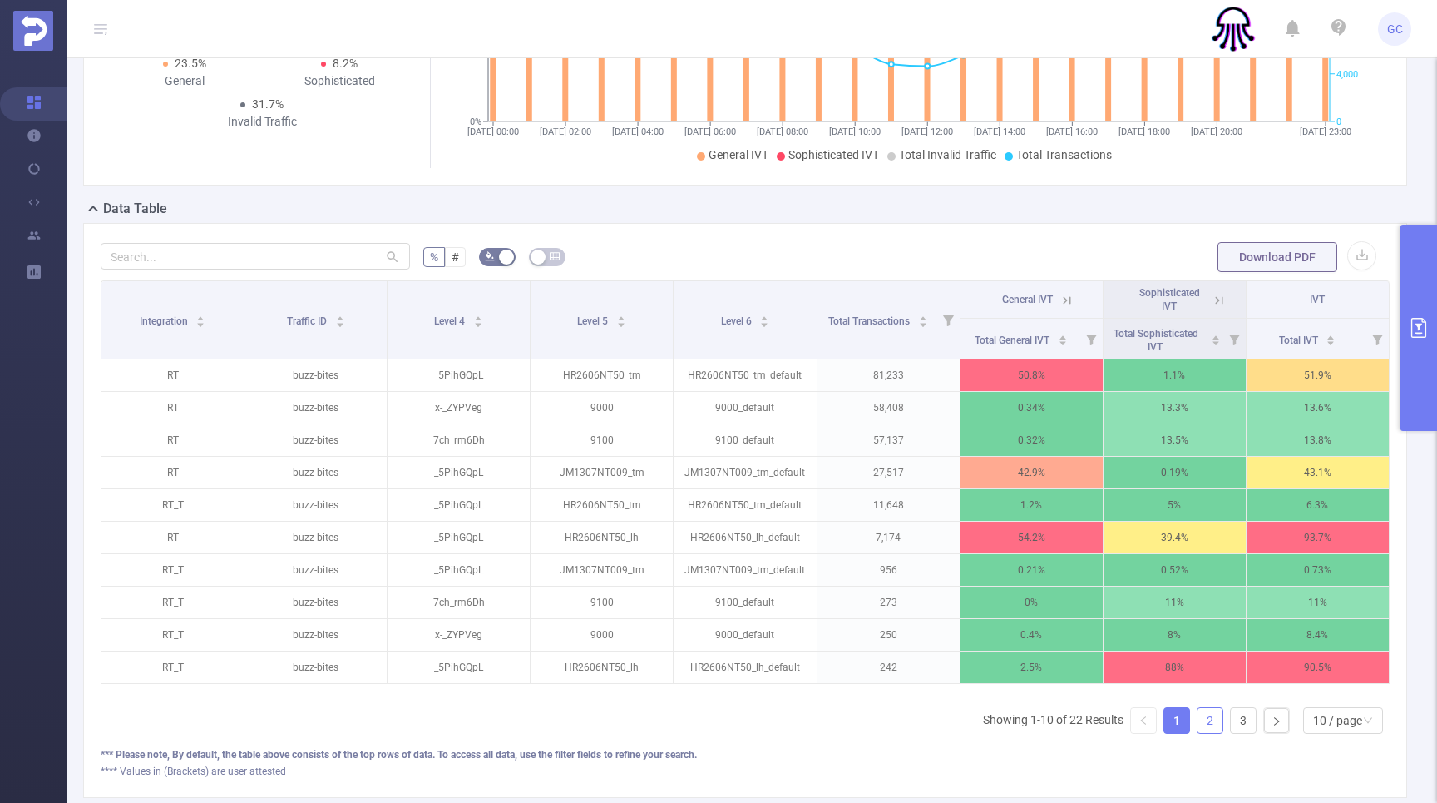
click at [1208, 725] on link "2" at bounding box center [1210, 720] width 25 height 25
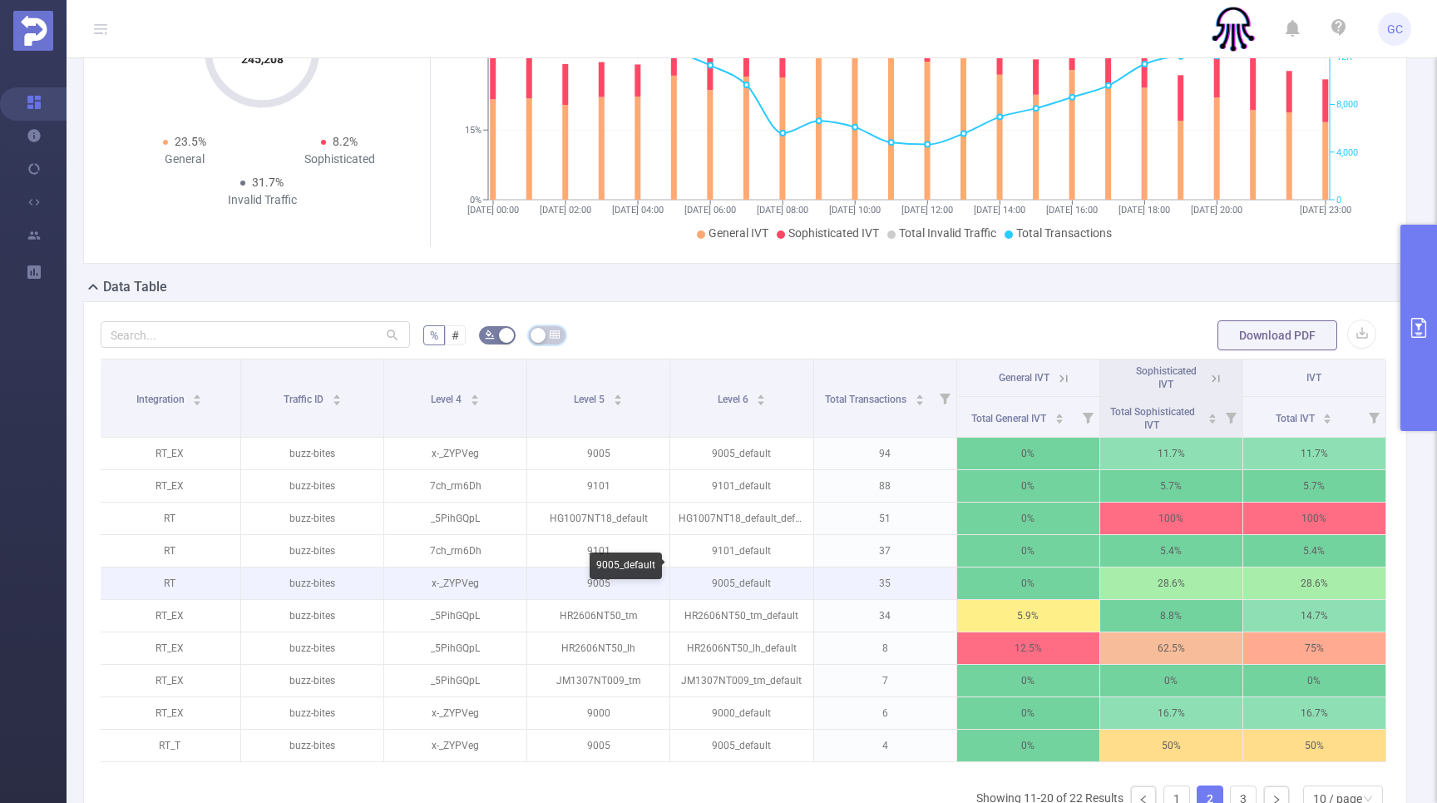
scroll to position [0, 0]
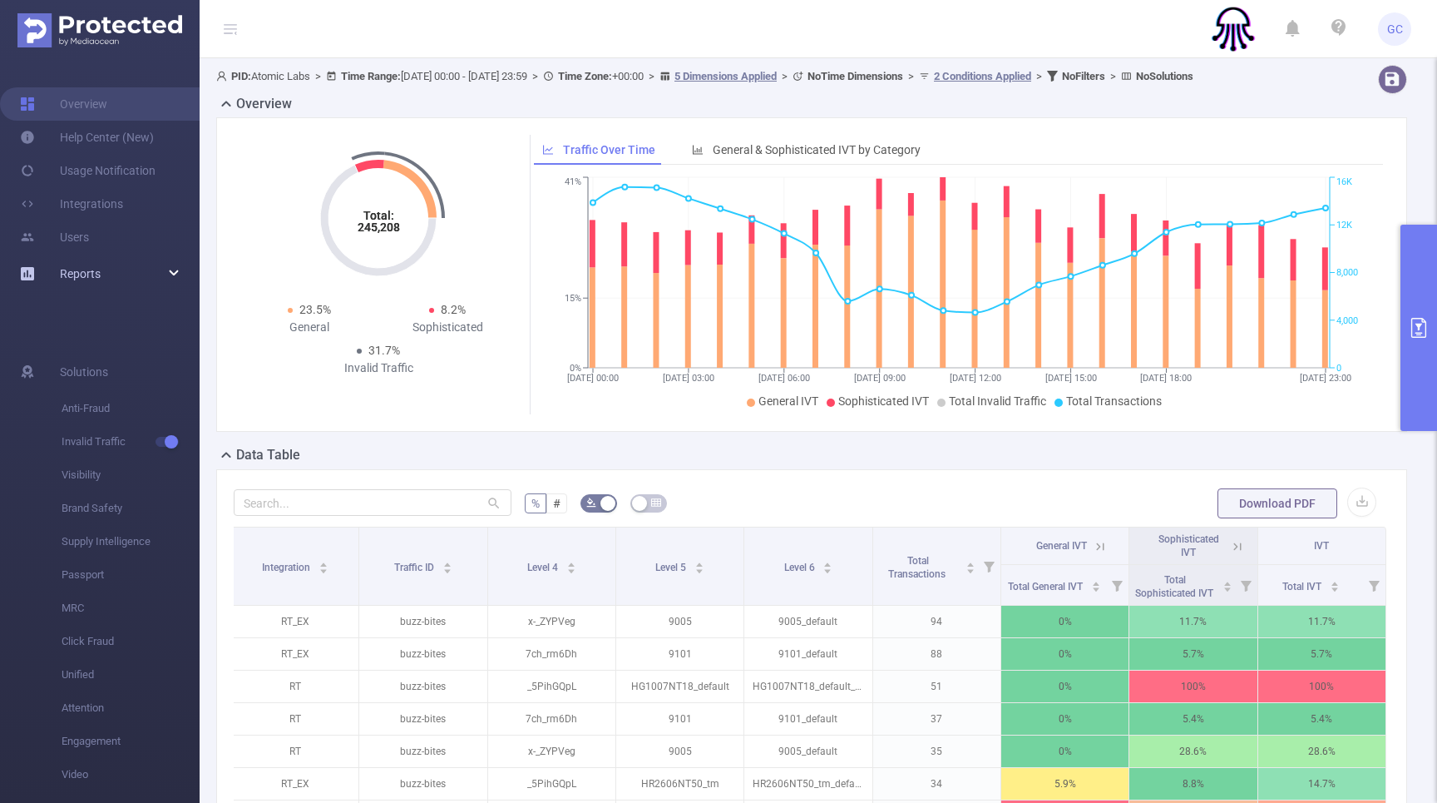
click at [86, 270] on span "Reports" at bounding box center [80, 273] width 41 height 13
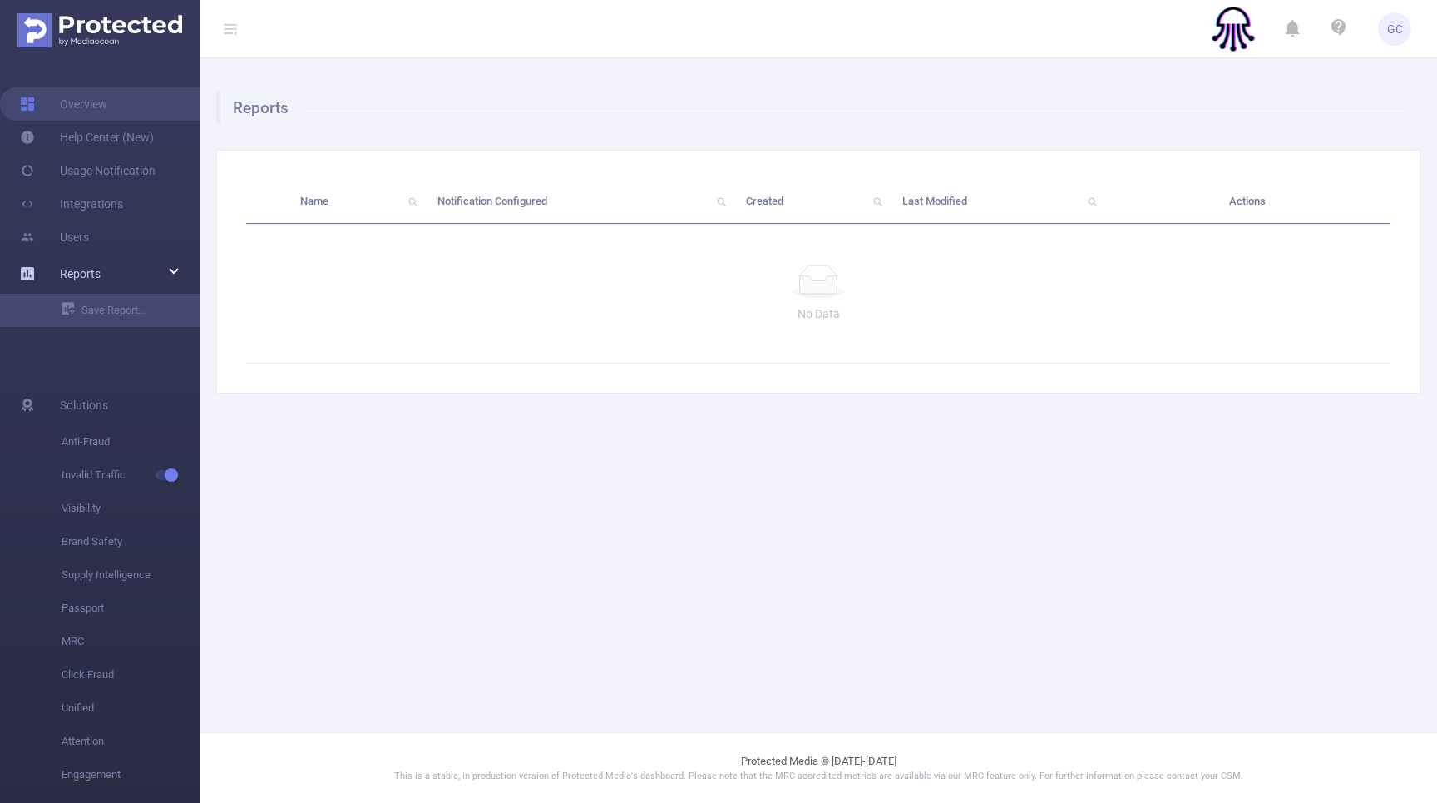
click at [71, 273] on span "Reports" at bounding box center [80, 273] width 41 height 13
click at [84, 235] on link "Users" at bounding box center [54, 236] width 69 height 33
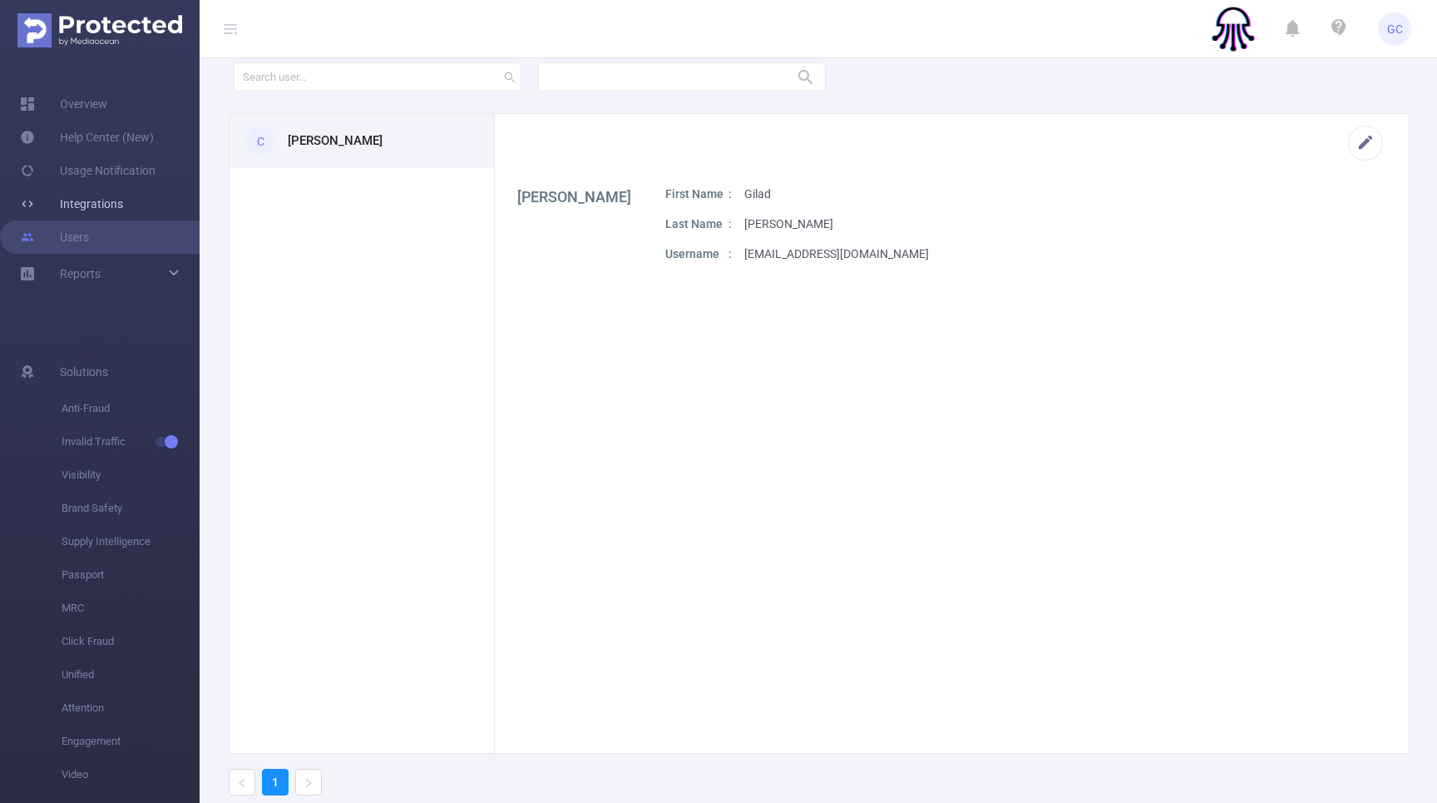
click at [123, 205] on link "Integrations" at bounding box center [71, 203] width 103 height 33
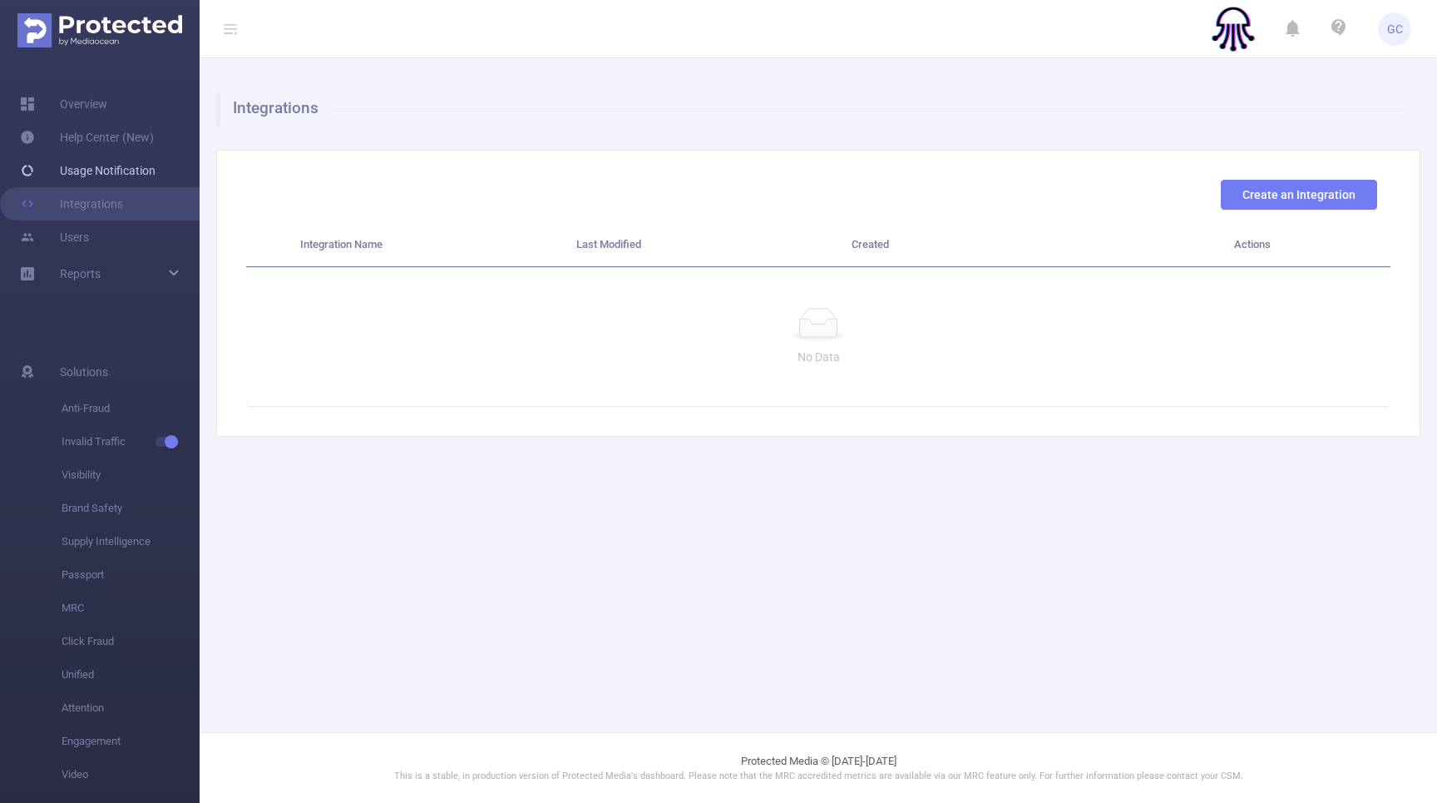
click at [146, 167] on link "Usage Notification" at bounding box center [88, 170] width 136 height 33
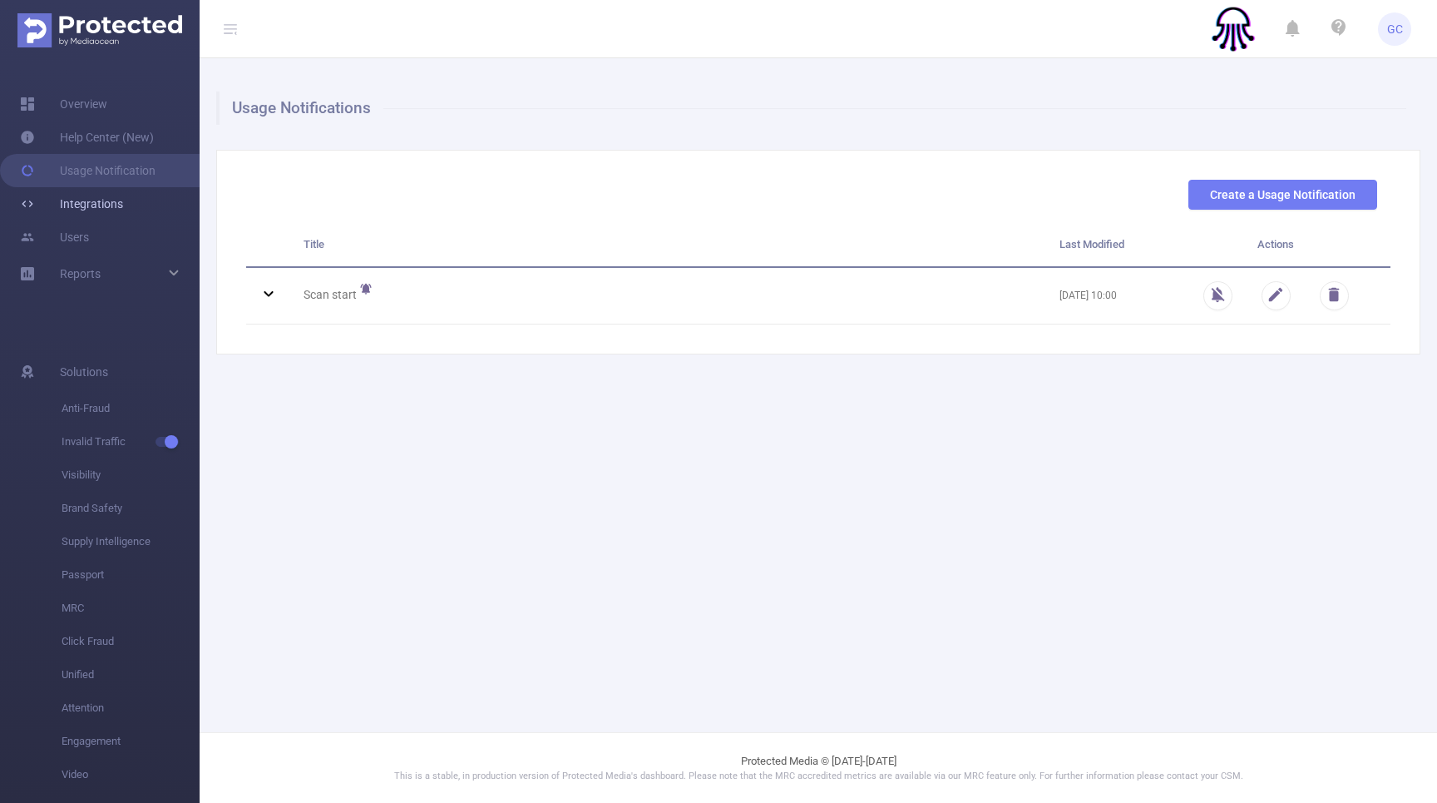
click at [105, 195] on link "Integrations" at bounding box center [71, 203] width 103 height 33
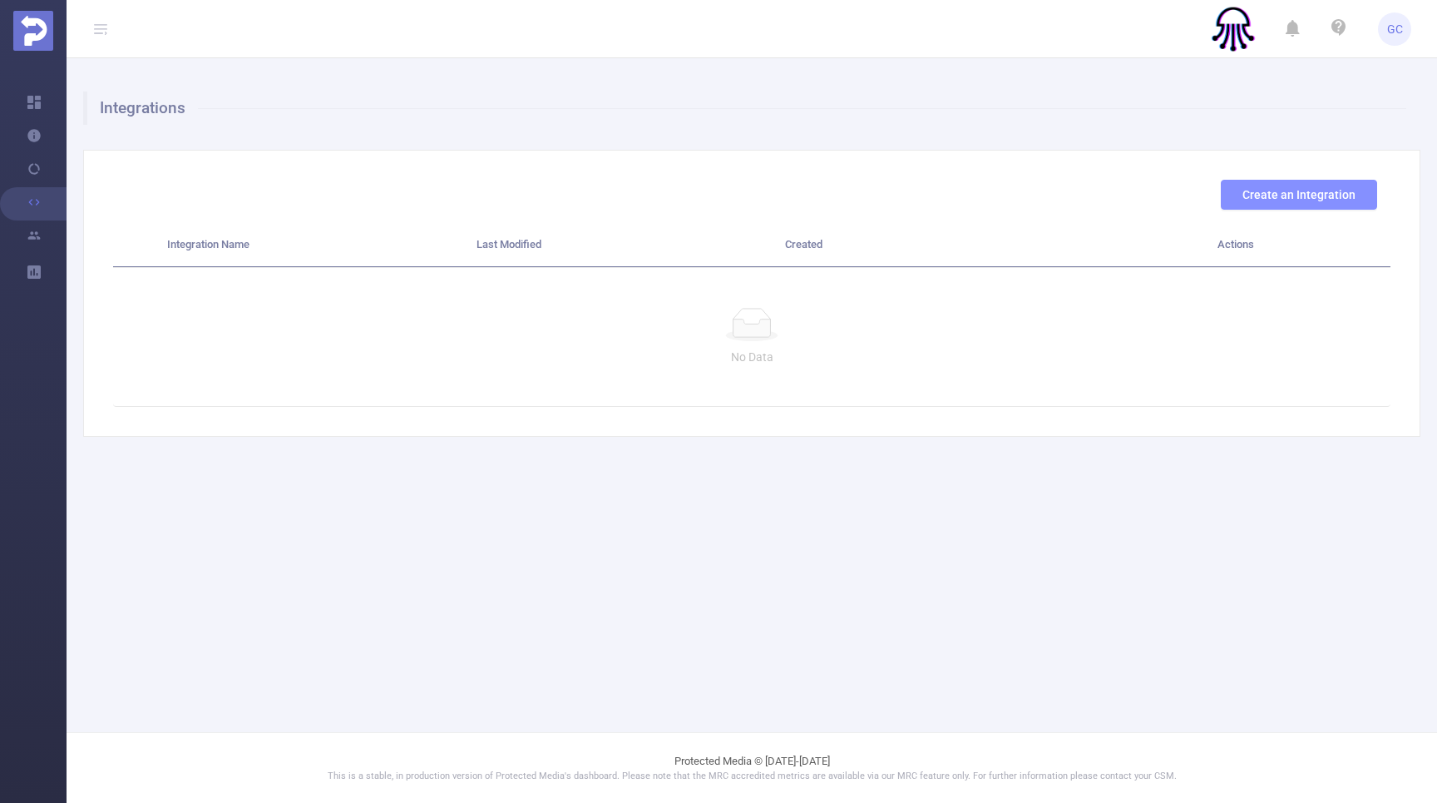
click at [1298, 200] on button "Create an Integration" at bounding box center [1299, 195] width 156 height 30
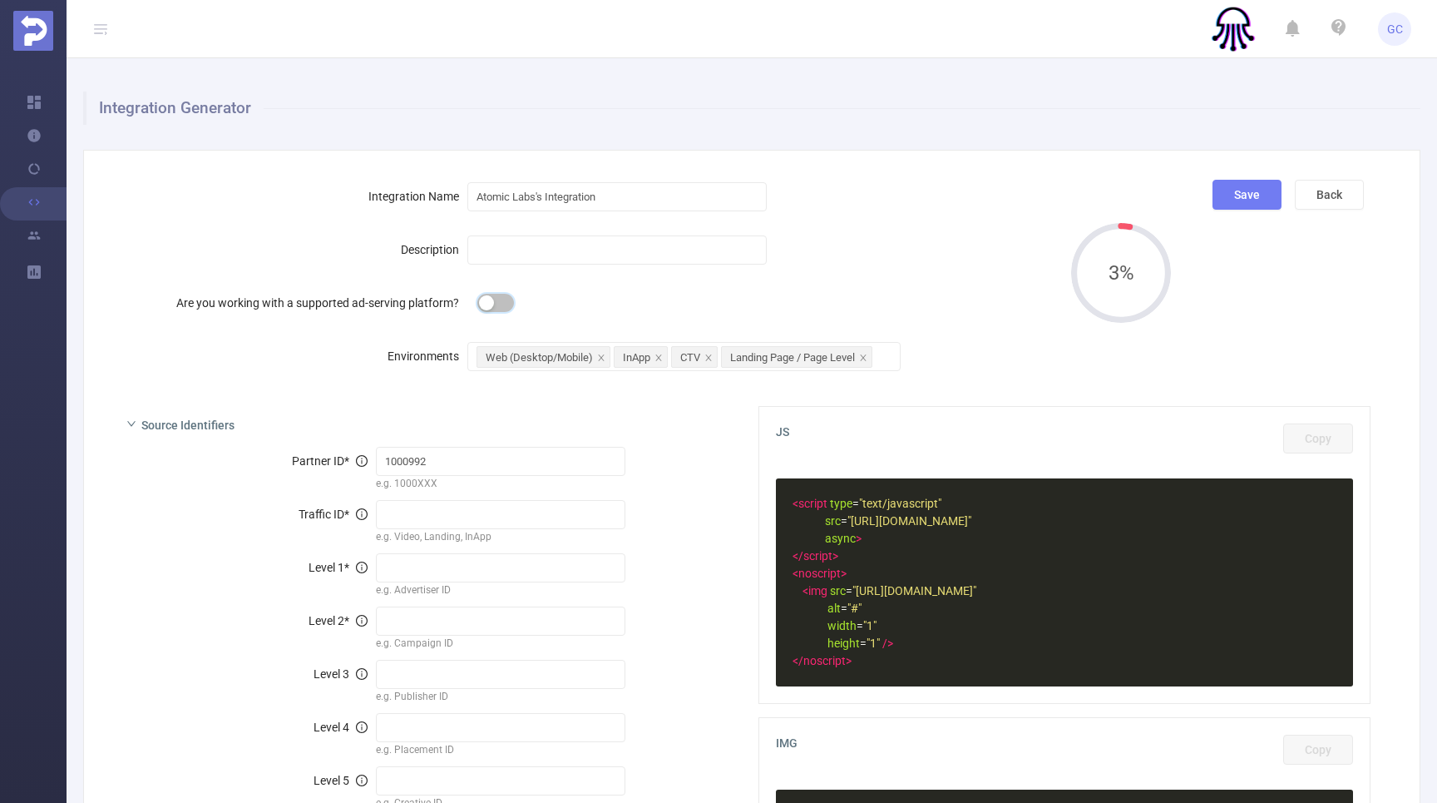
click at [489, 303] on button "button" at bounding box center [495, 303] width 37 height 18
type input "[%clientID%]"
type input "[%campaignID%]"
type input "[%siteName%]"
type input "[%placementID%]"
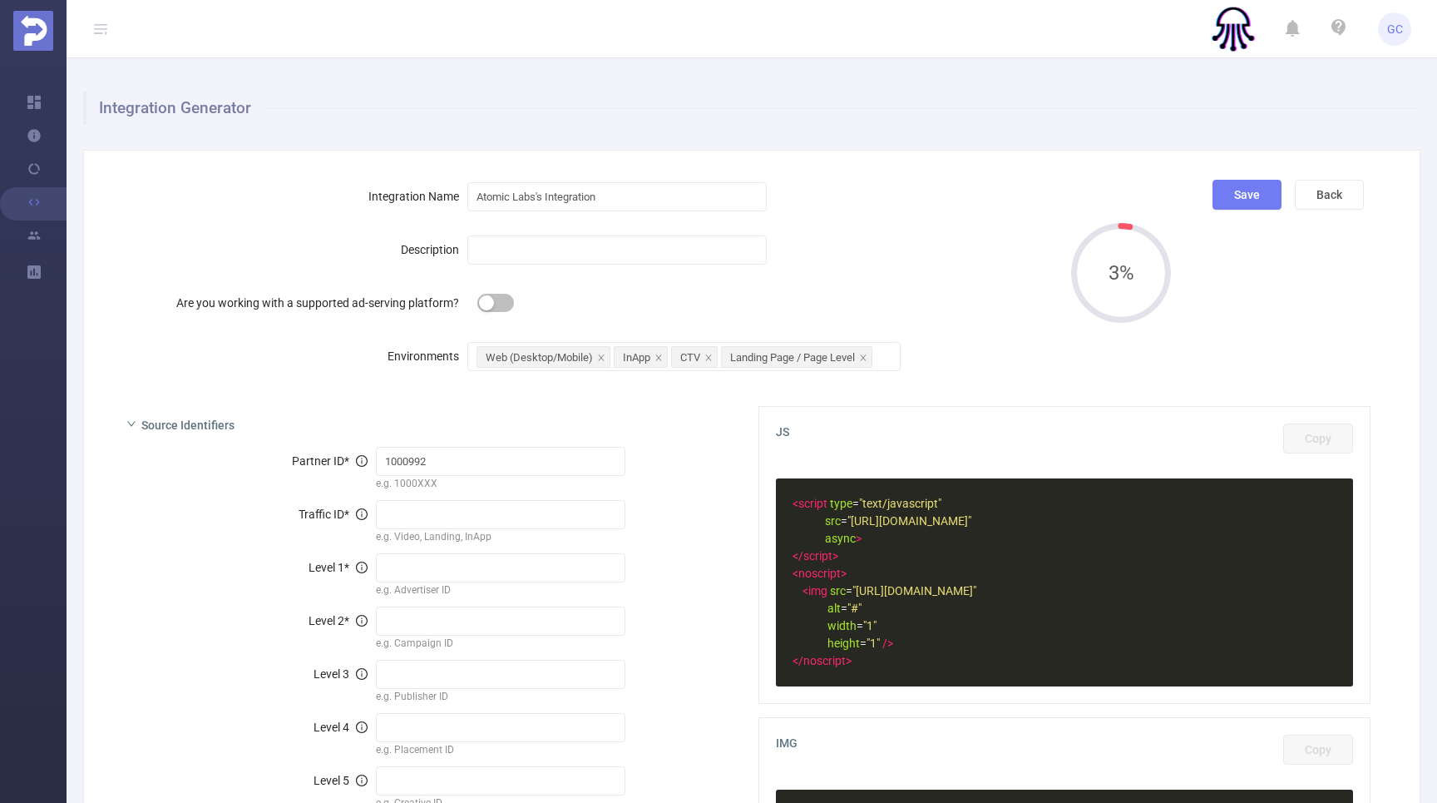
type input "[%creativeID%]"
type input "[%FT_IMPRESSIONID%]"
type input "[%random%]"
type input "display"
type input "ftdiv[%placementID%]"
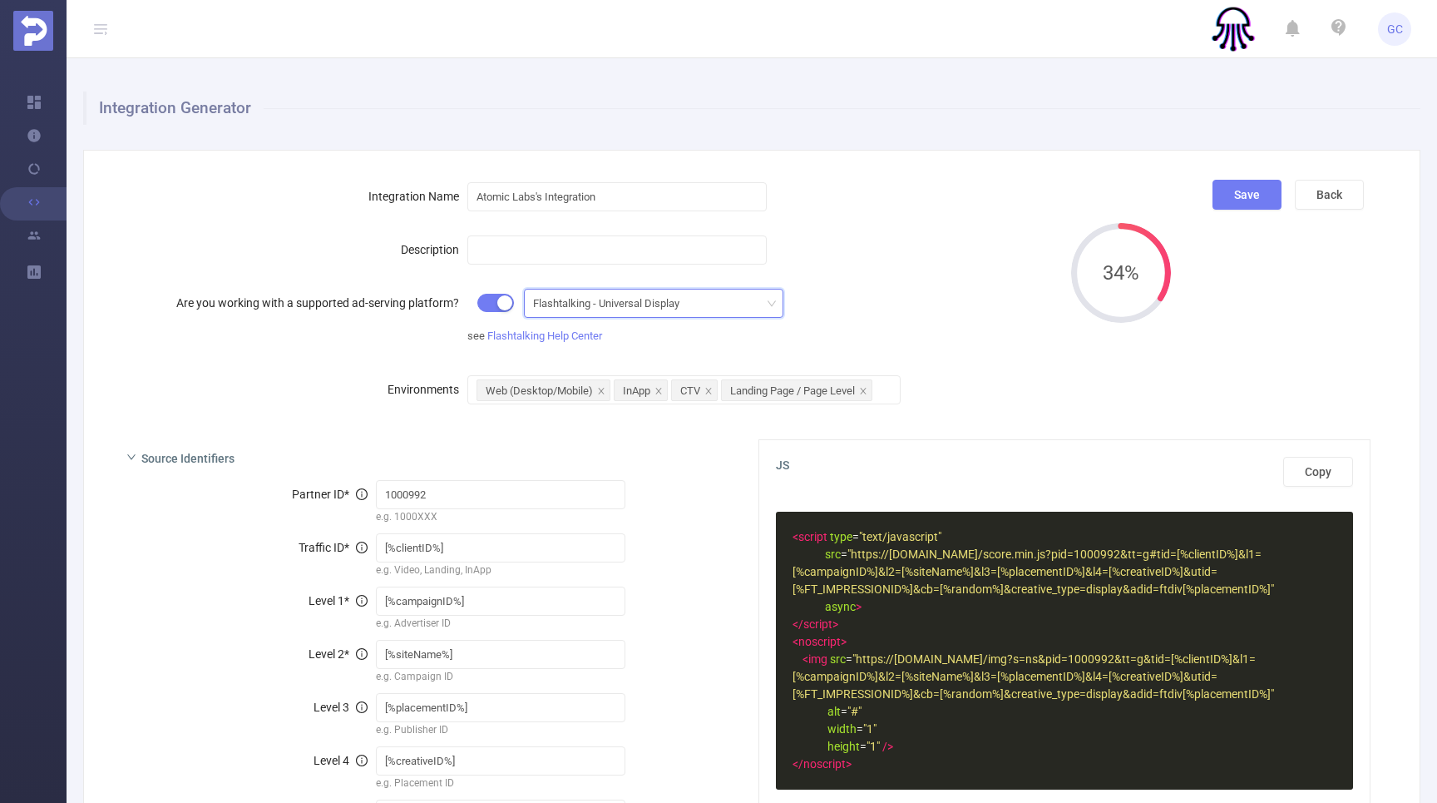
click at [557, 306] on div "Flashtalking - Universal Display" at bounding box center [612, 302] width 158 height 27
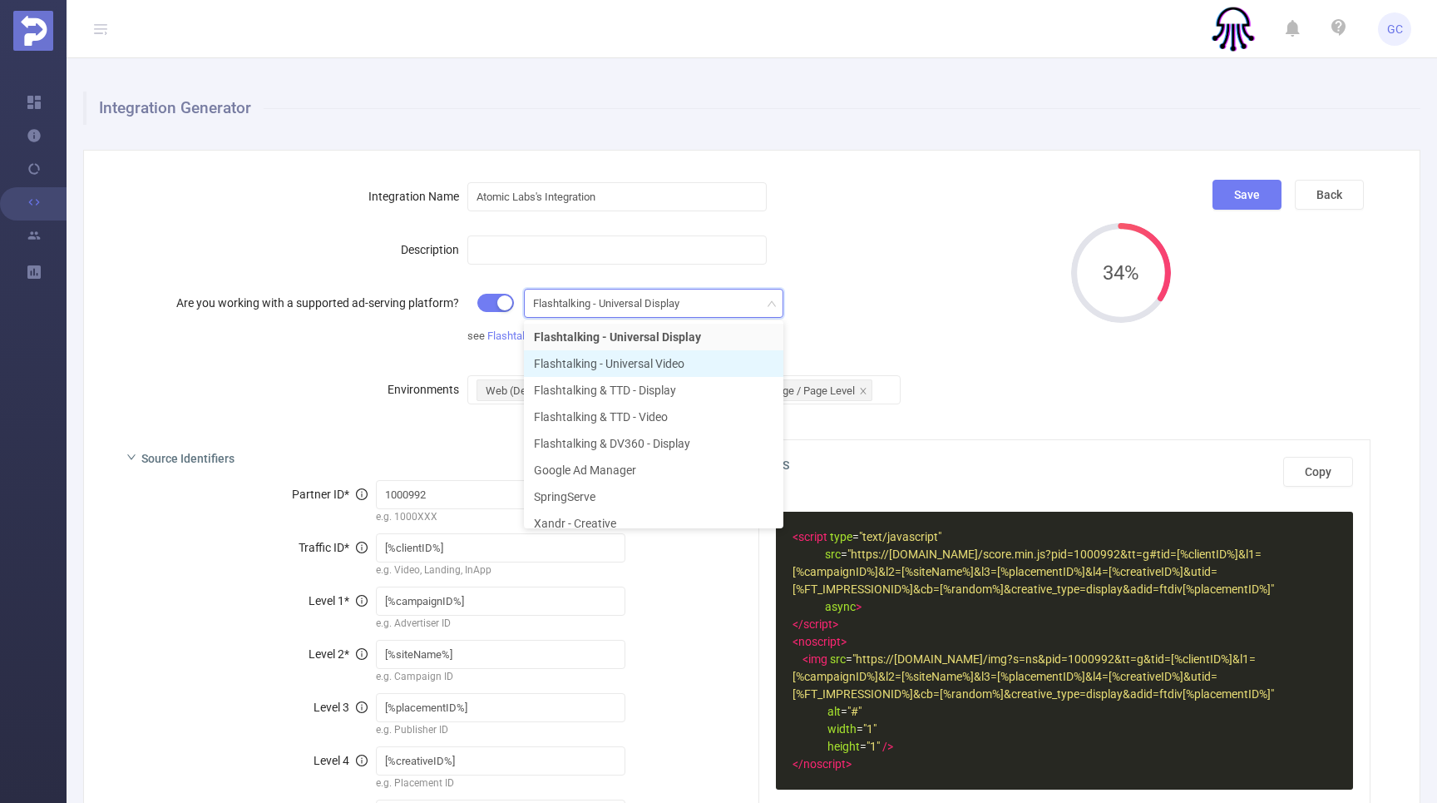
click at [591, 369] on li "Flashtalking - Universal Video" at bounding box center [654, 363] width 260 height 27
type input "[%FT_IMPRESSION_ID%]"
type input "[TIMESINCEINTERACTION]"
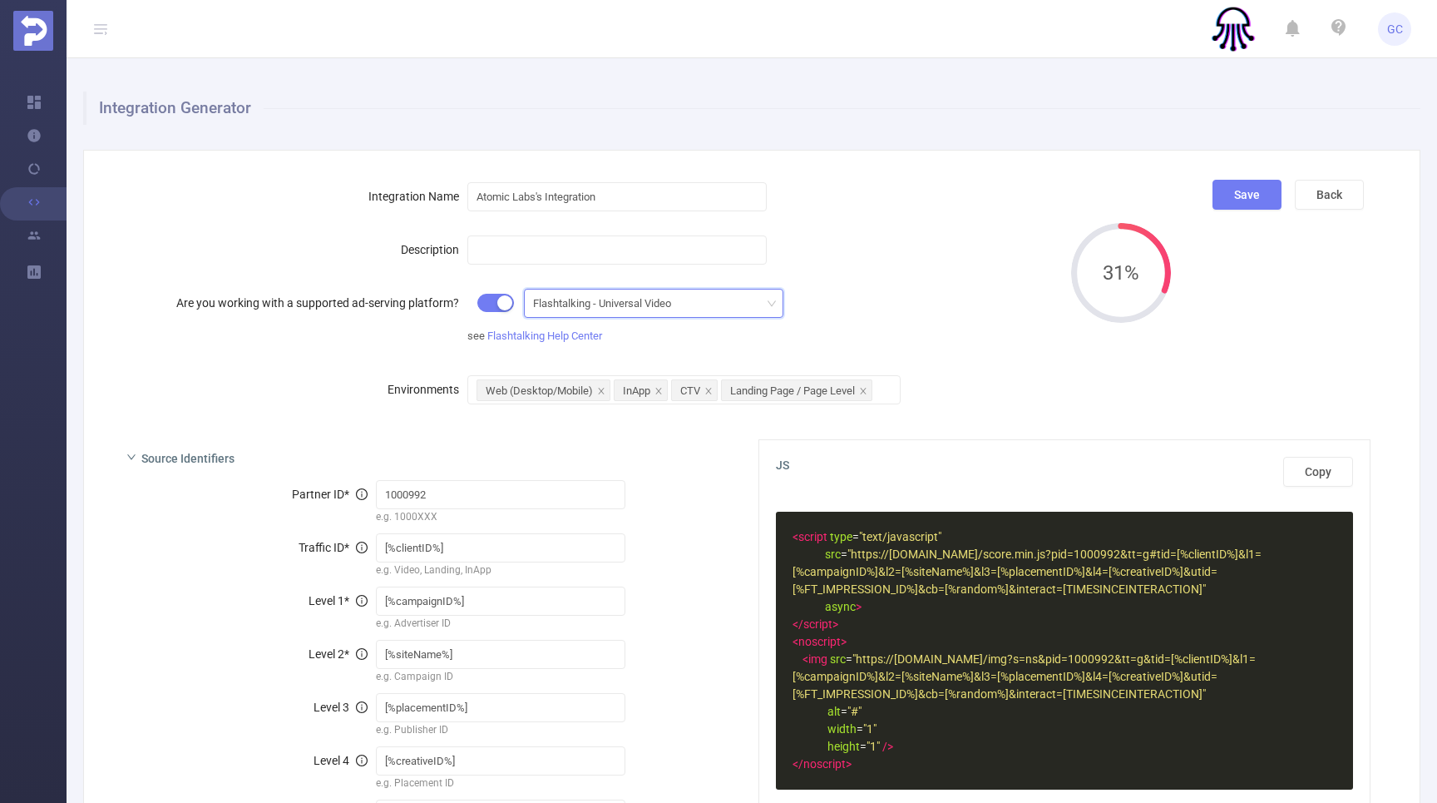
click at [609, 303] on div "Flashtalking - Universal Video" at bounding box center [608, 302] width 150 height 27
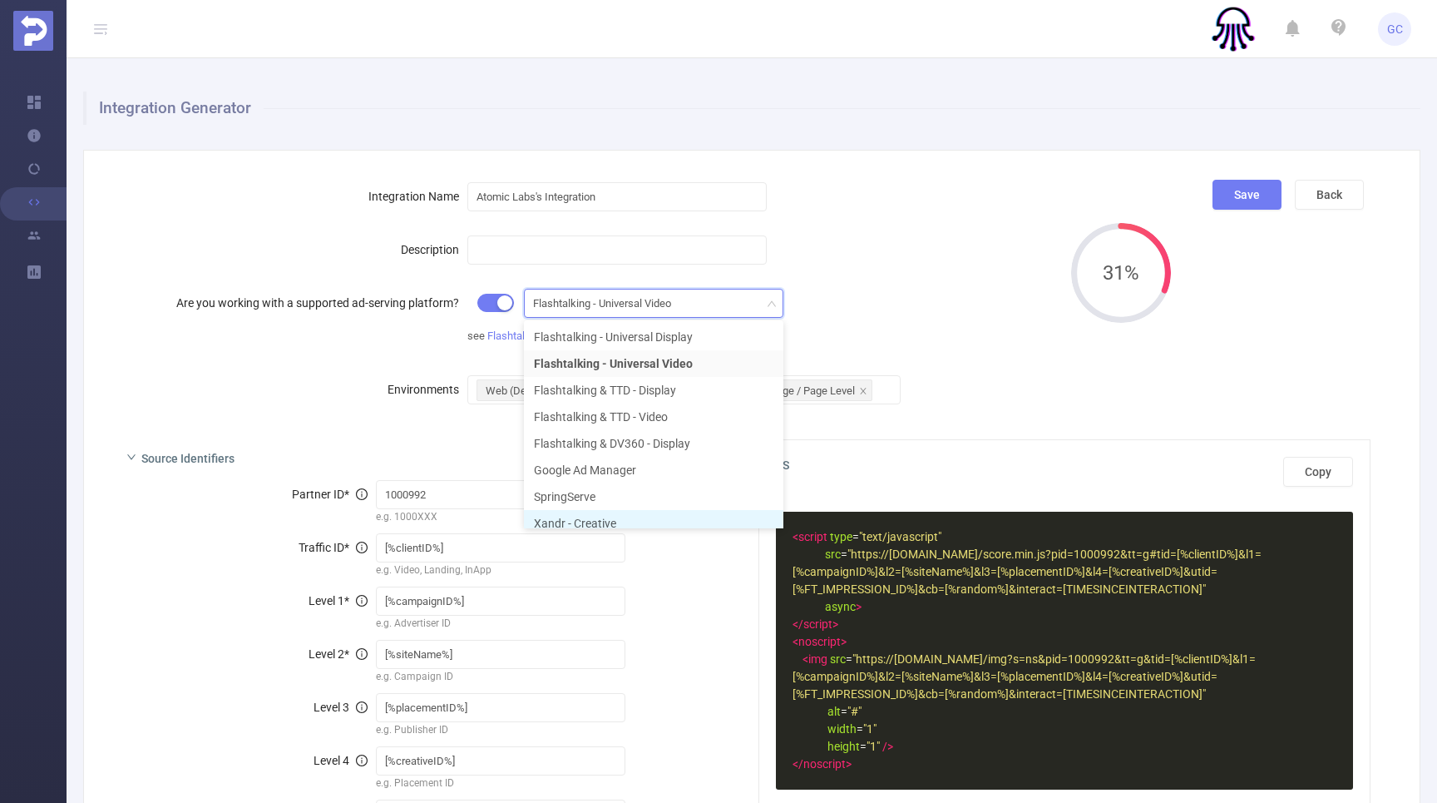
scroll to position [8, 0]
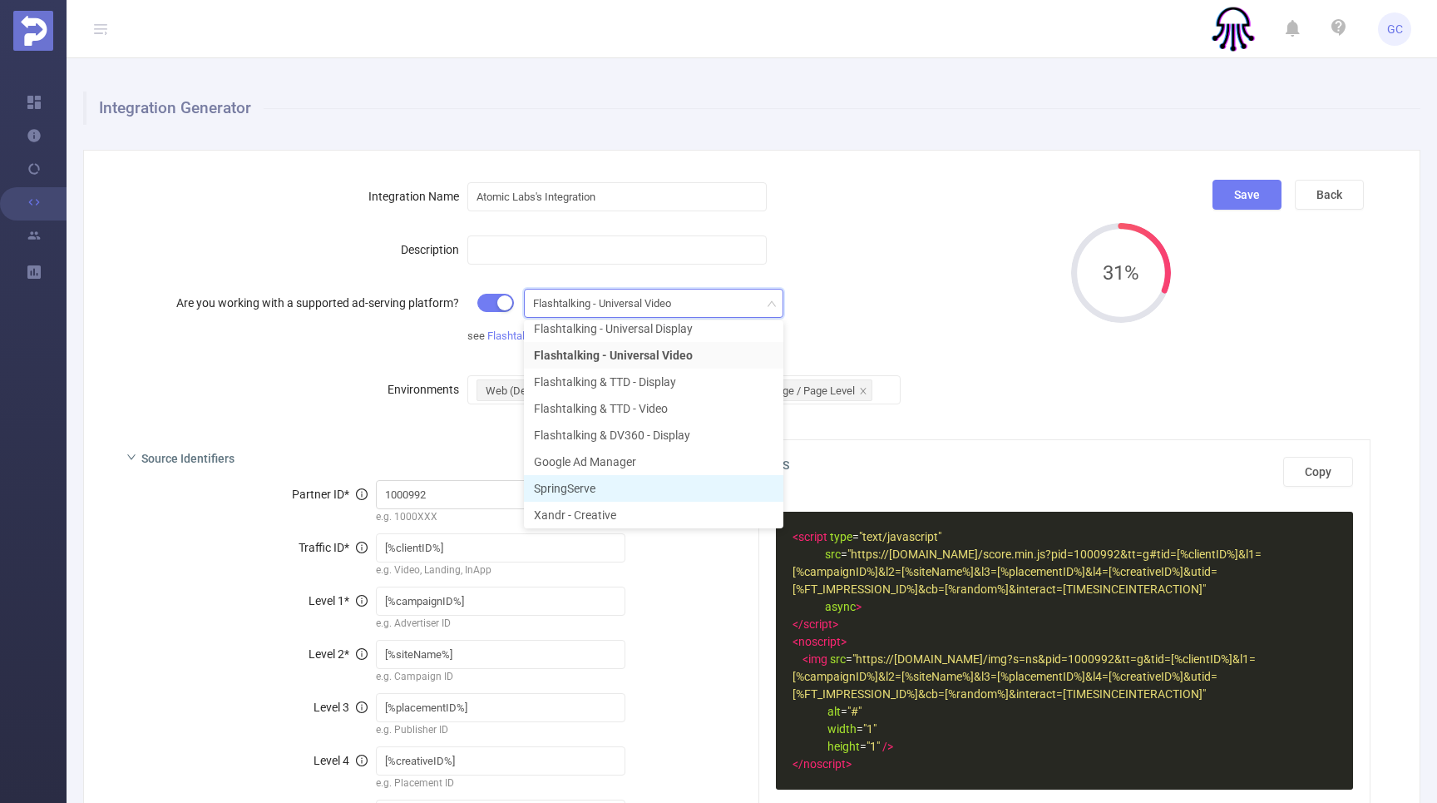
click at [586, 481] on li "SpringServe" at bounding box center [654, 488] width 260 height 27
type input "SpringServe_Multi"
type input "{{SUPPLY_TAG_ID}}"
type input "{{DEMAND_TAG_ID}}"
type input "{{APP_BUNDLE}}"
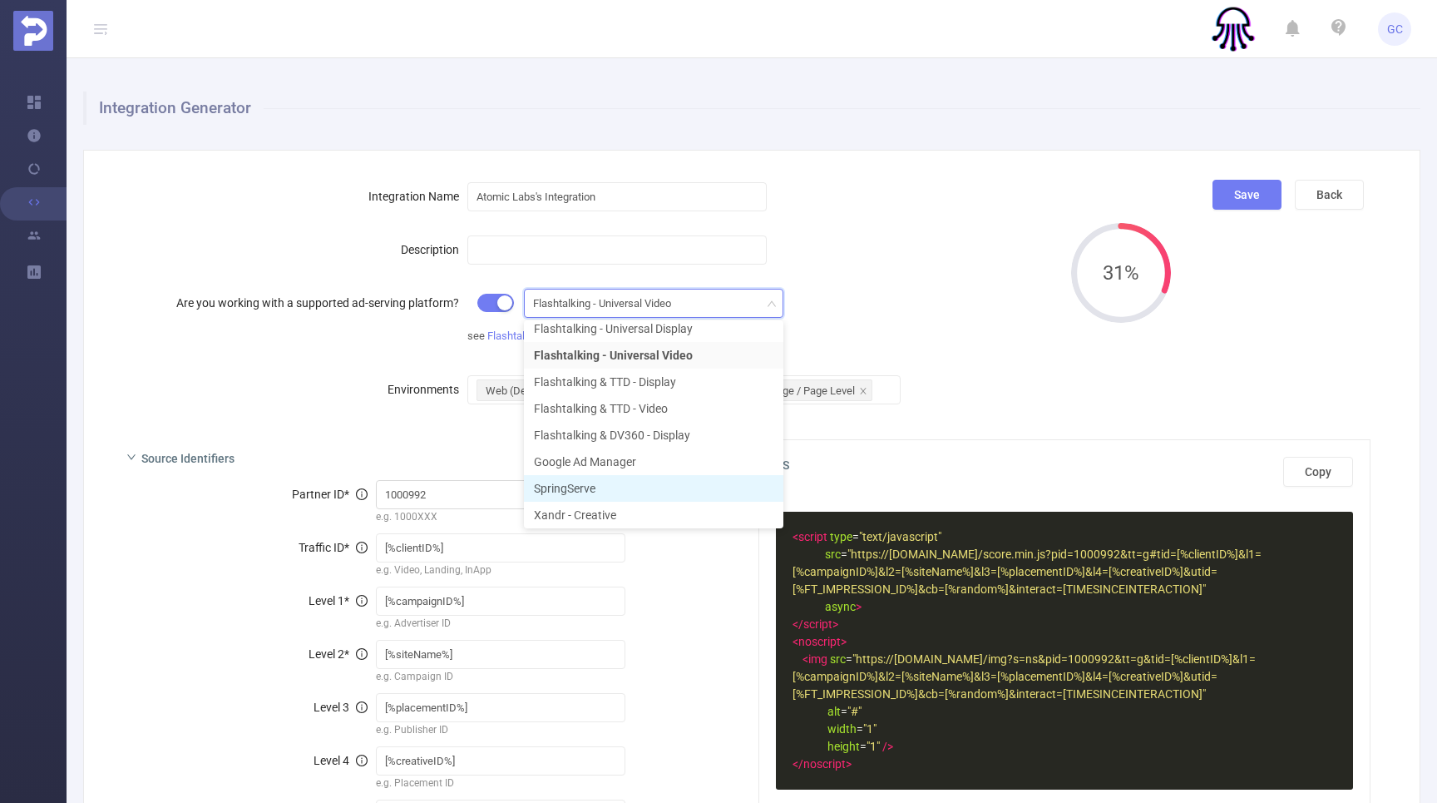
type input "{{APP_NAME}}"
type input "{{DOMAIN}}"
type input "{{DEVICE_ID}}"
type input "{{AUCTION_ID}}"
type input "{{IP}}"
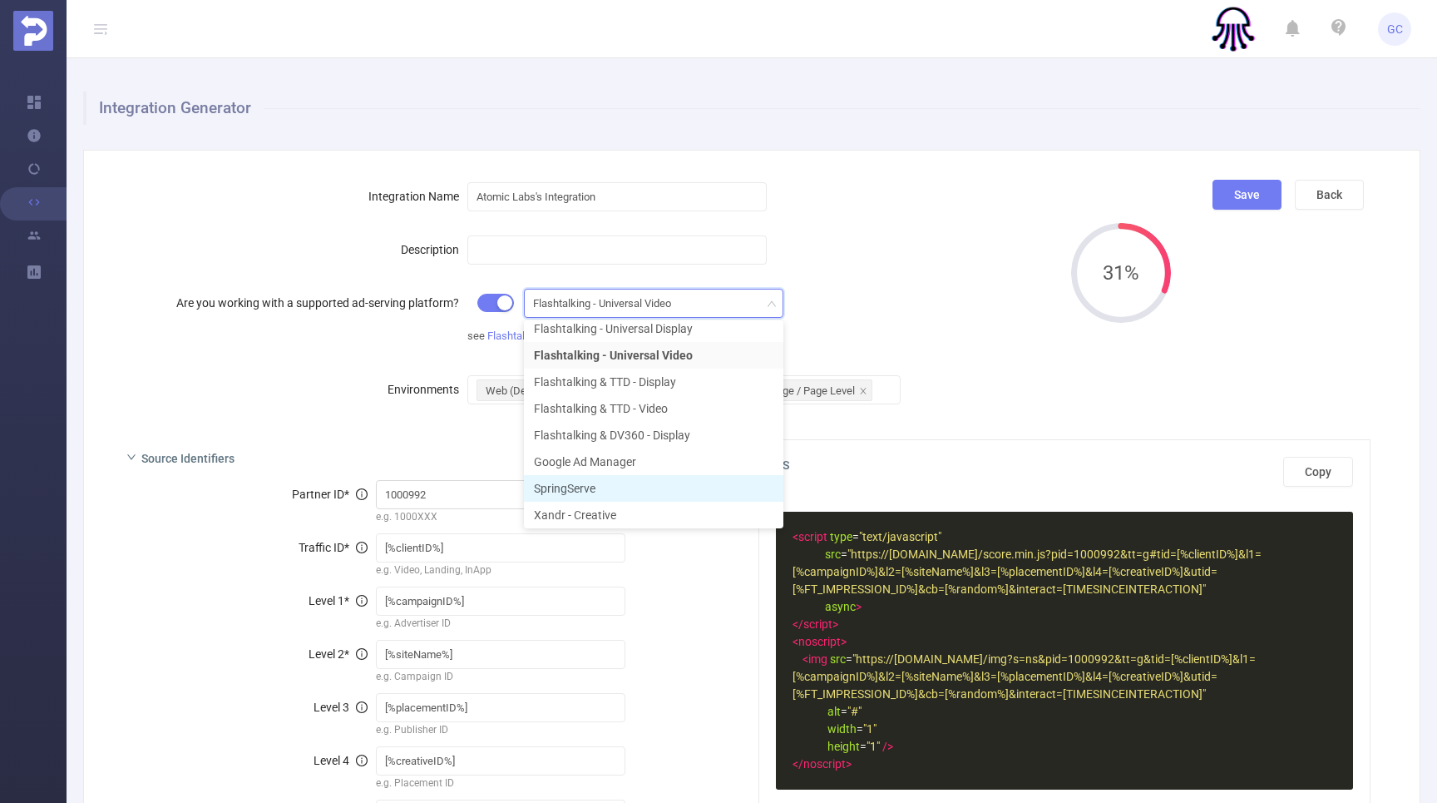
type input "{{CACHEBUSTER}}"
type input "{{APP_BUNDLE}}"
type input "{{DOMAIN}}"
type input "{{URL}}"
type input "{{USER_AGENT}}"
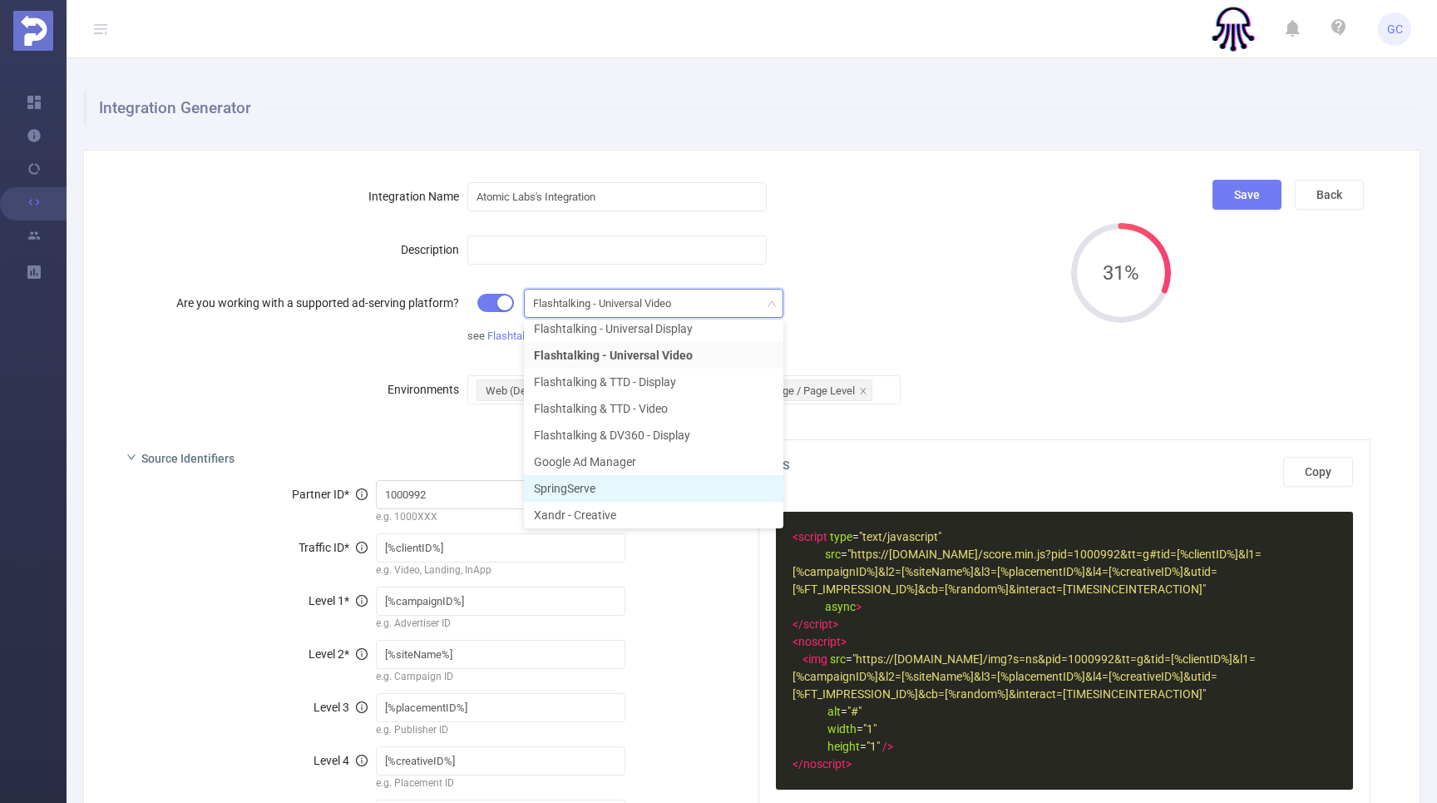
type input "{{WIDTH}}x{{HEIGHT}}"
type input "{{[PERSON_NAME]}}"
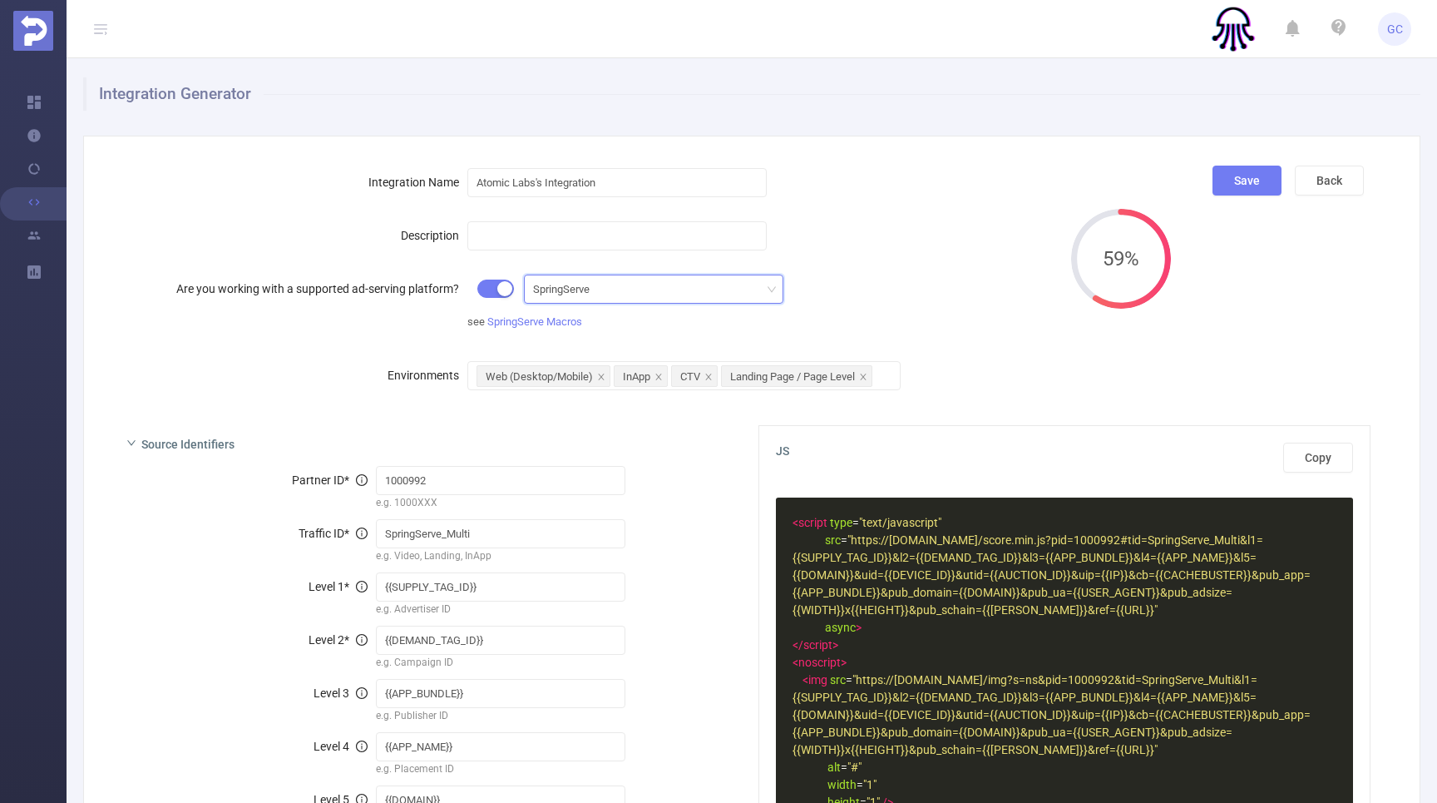
scroll to position [16, 0]
click at [702, 291] on div "SpringServe" at bounding box center [653, 287] width 241 height 27
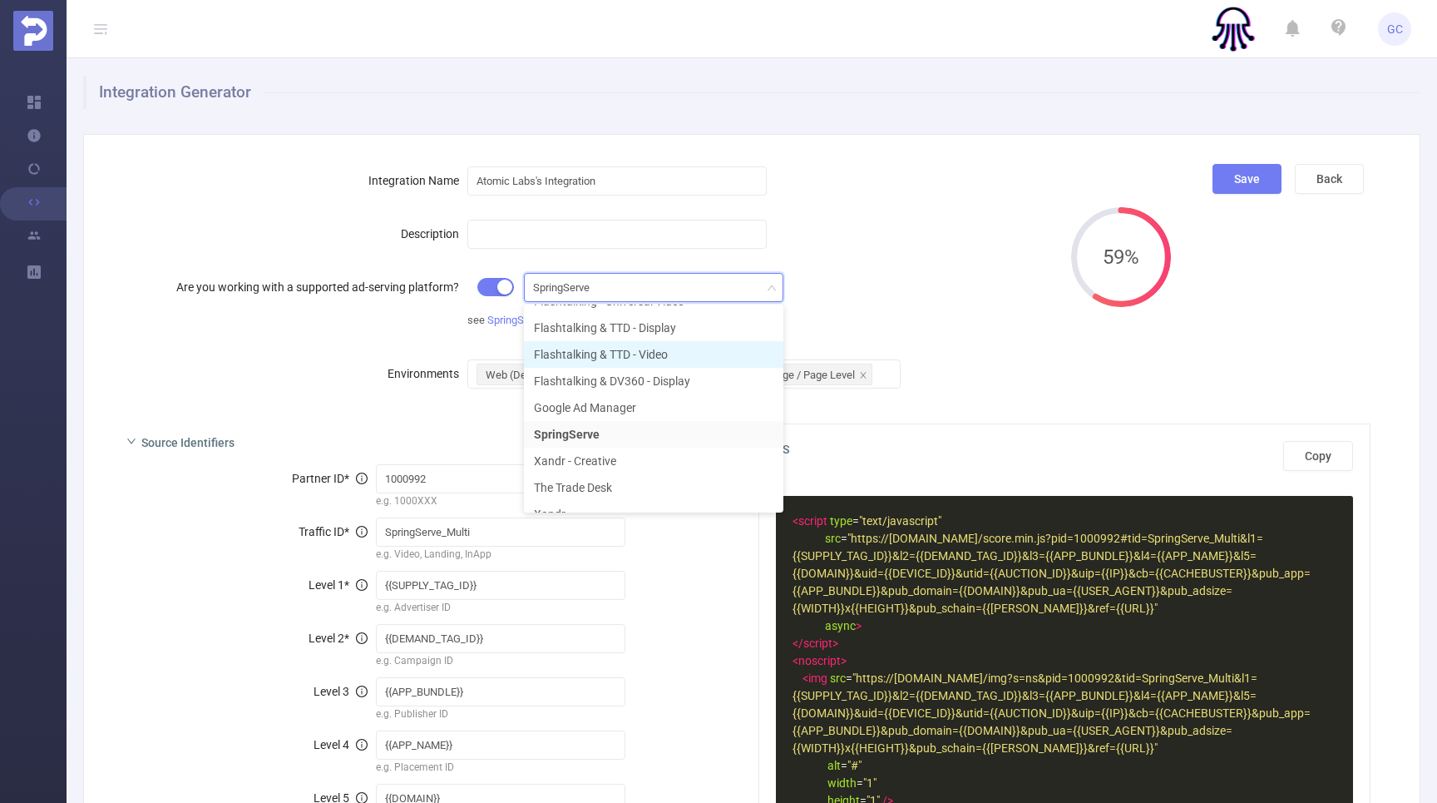
scroll to position [52, 0]
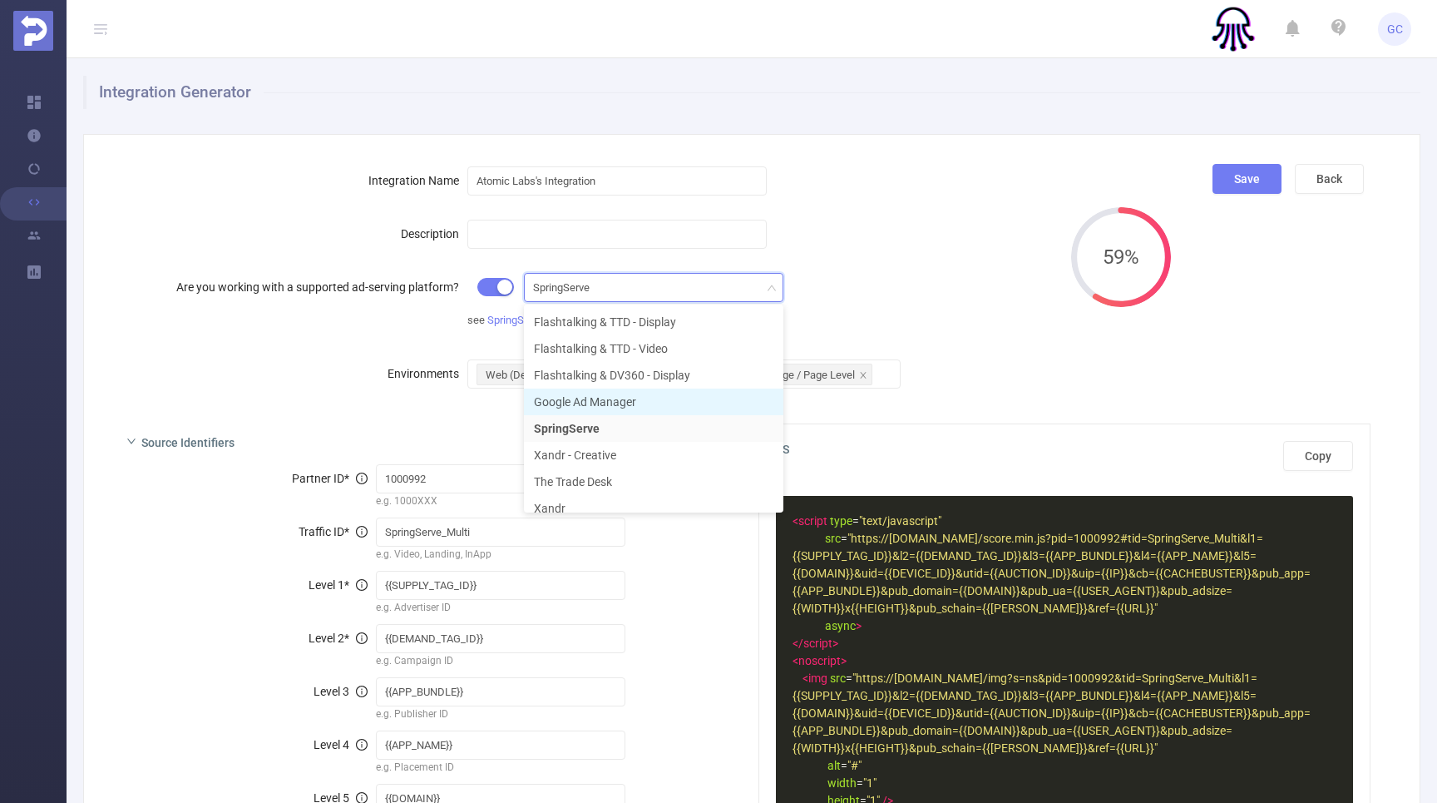
click at [615, 401] on li "Google Ad Manager" at bounding box center [654, 401] width 260 height 27
type input "DFP"
type input "%eaid!"
type input "%eadv!"
type input "%ebuy!"
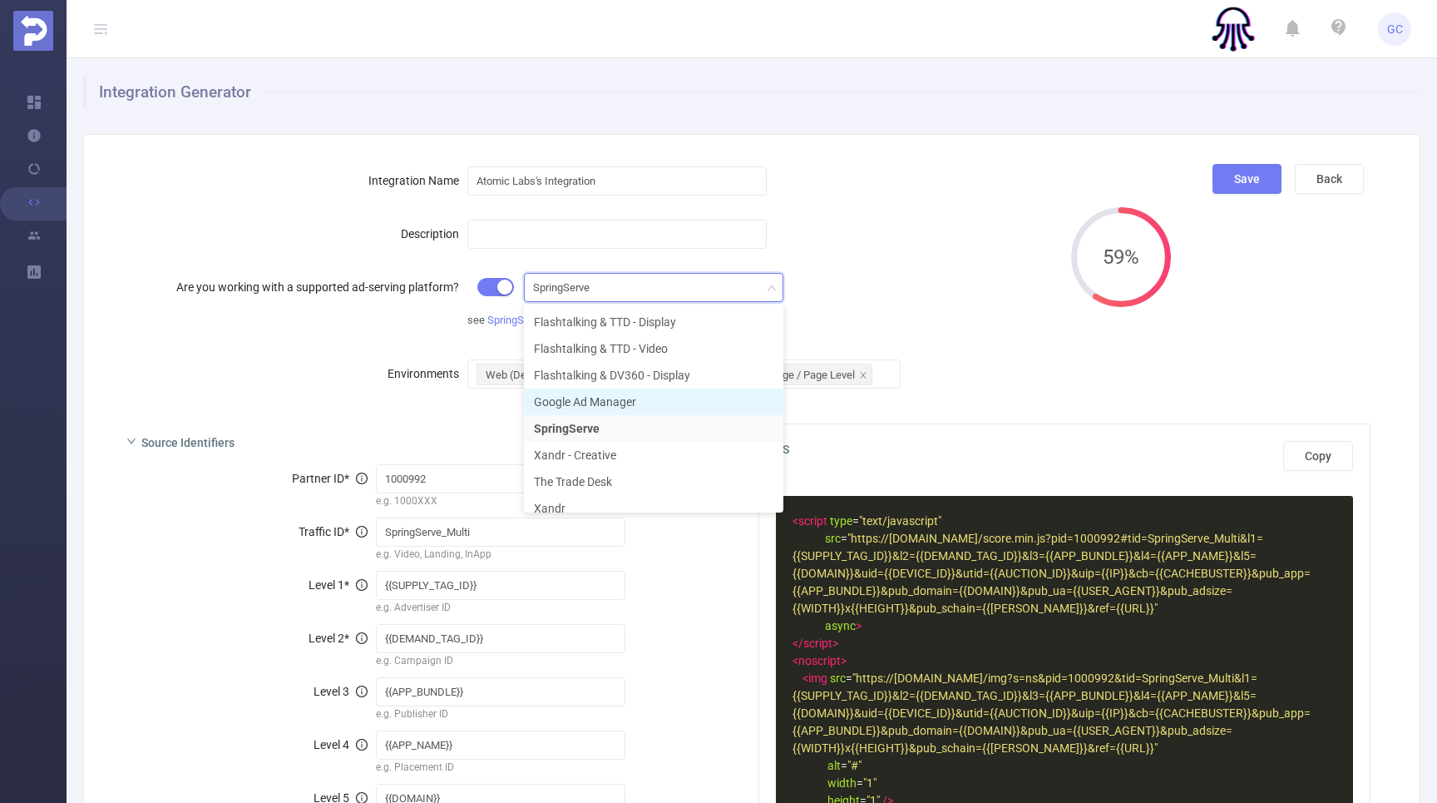
type input "%epid!"
type input "%%SITE%%"
type input "%%ADVERTISING_IDENTIFIER_PLAIN%%"
type input "%%CACHEBUSTER%%"
type input "%%PATTERN:url%%"
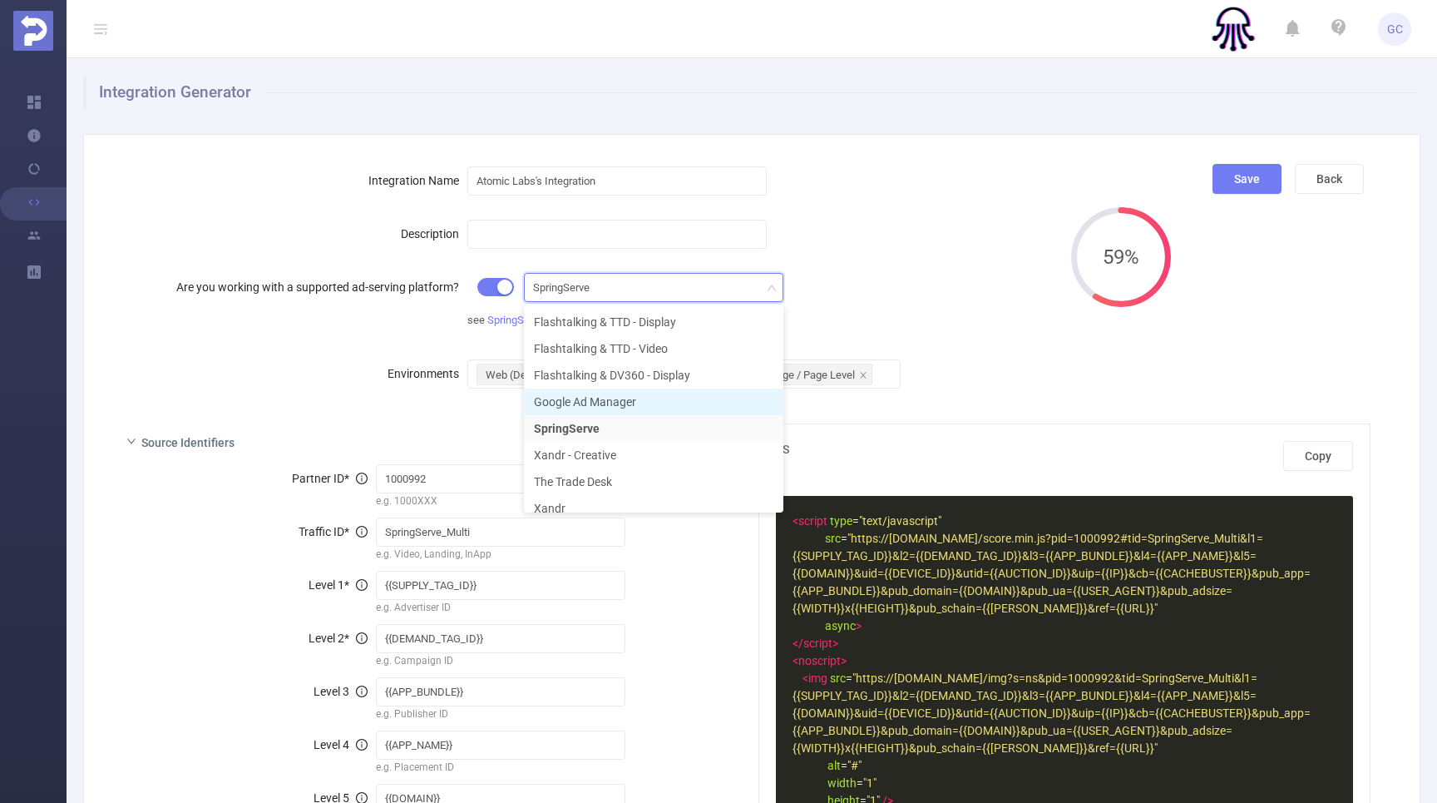
type input "%%PATTERN:url%%"
type input "l5"
type input "%%WIDTH%%x%%HEIGHT%%"
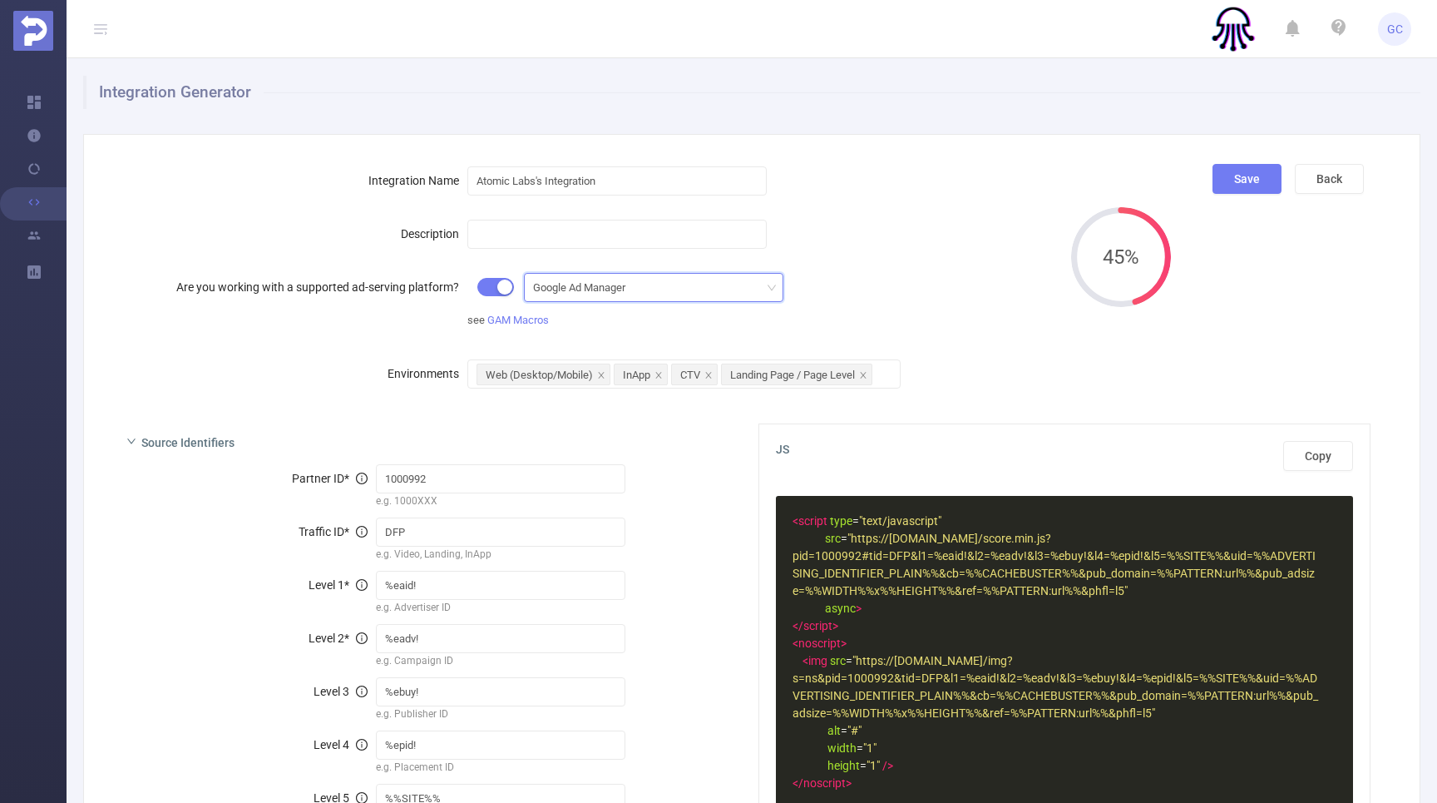
click at [653, 289] on div "Google Ad Manager" at bounding box center [653, 287] width 241 height 27
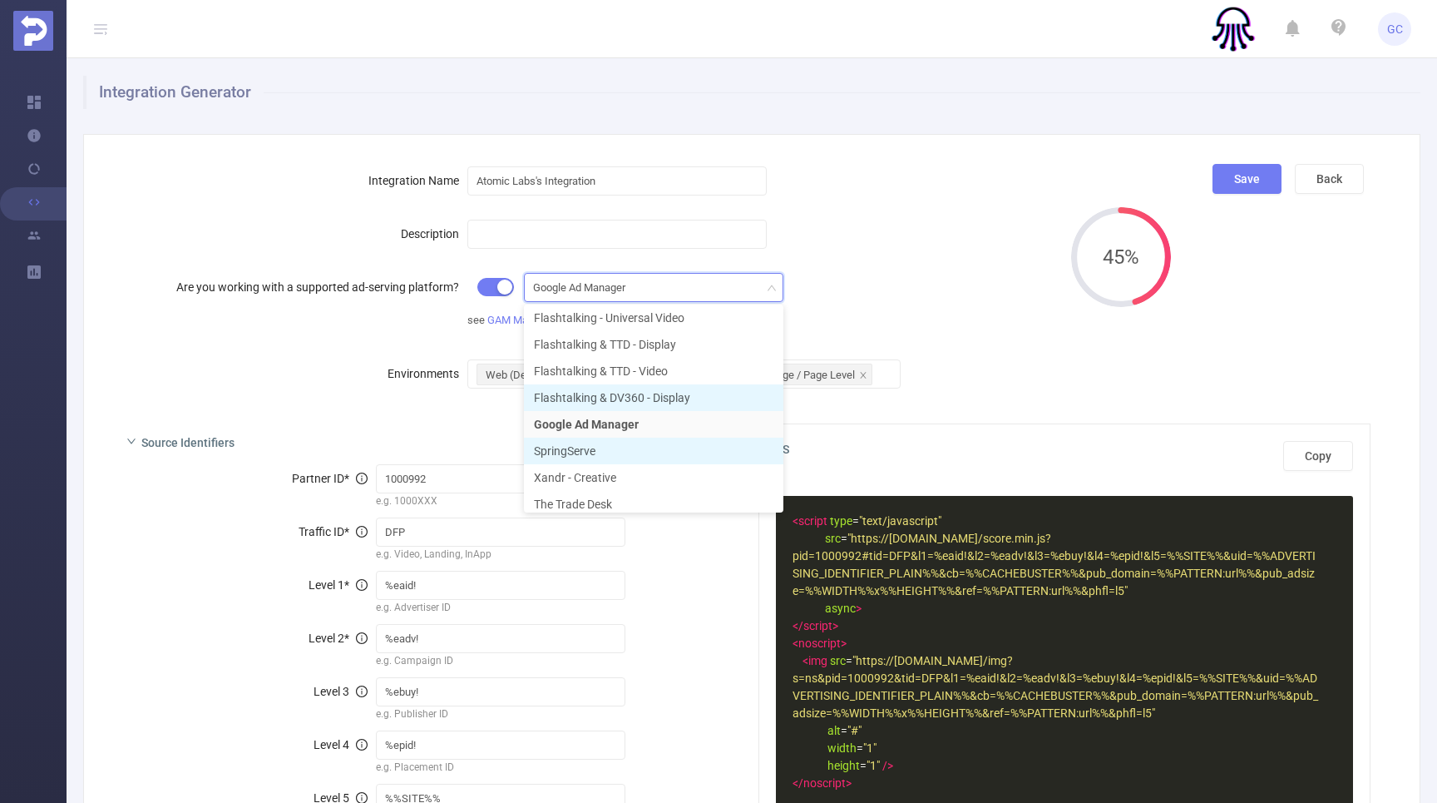
scroll to position [65, 0]
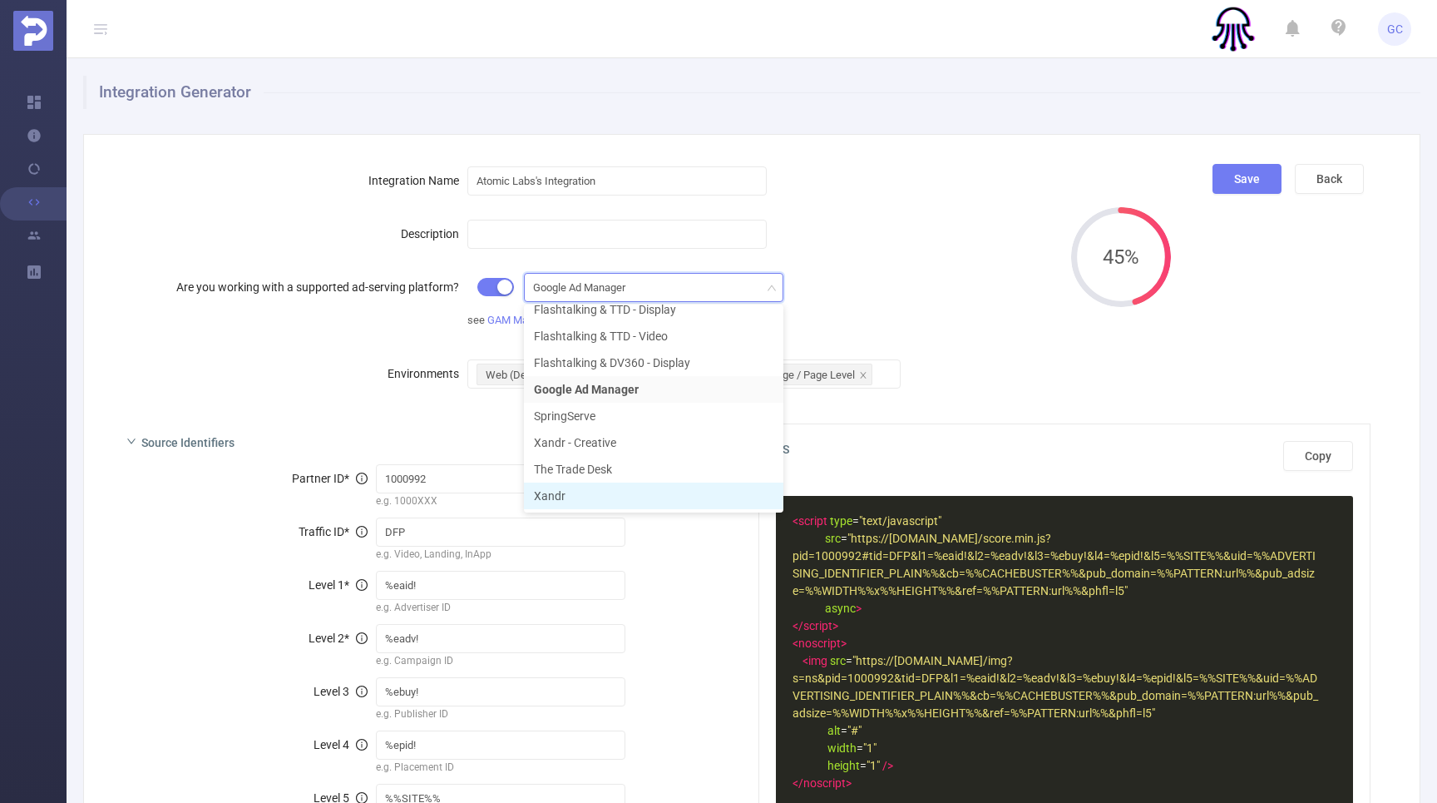
click at [622, 497] on li "Xandr" at bounding box center [654, 495] width 260 height 27
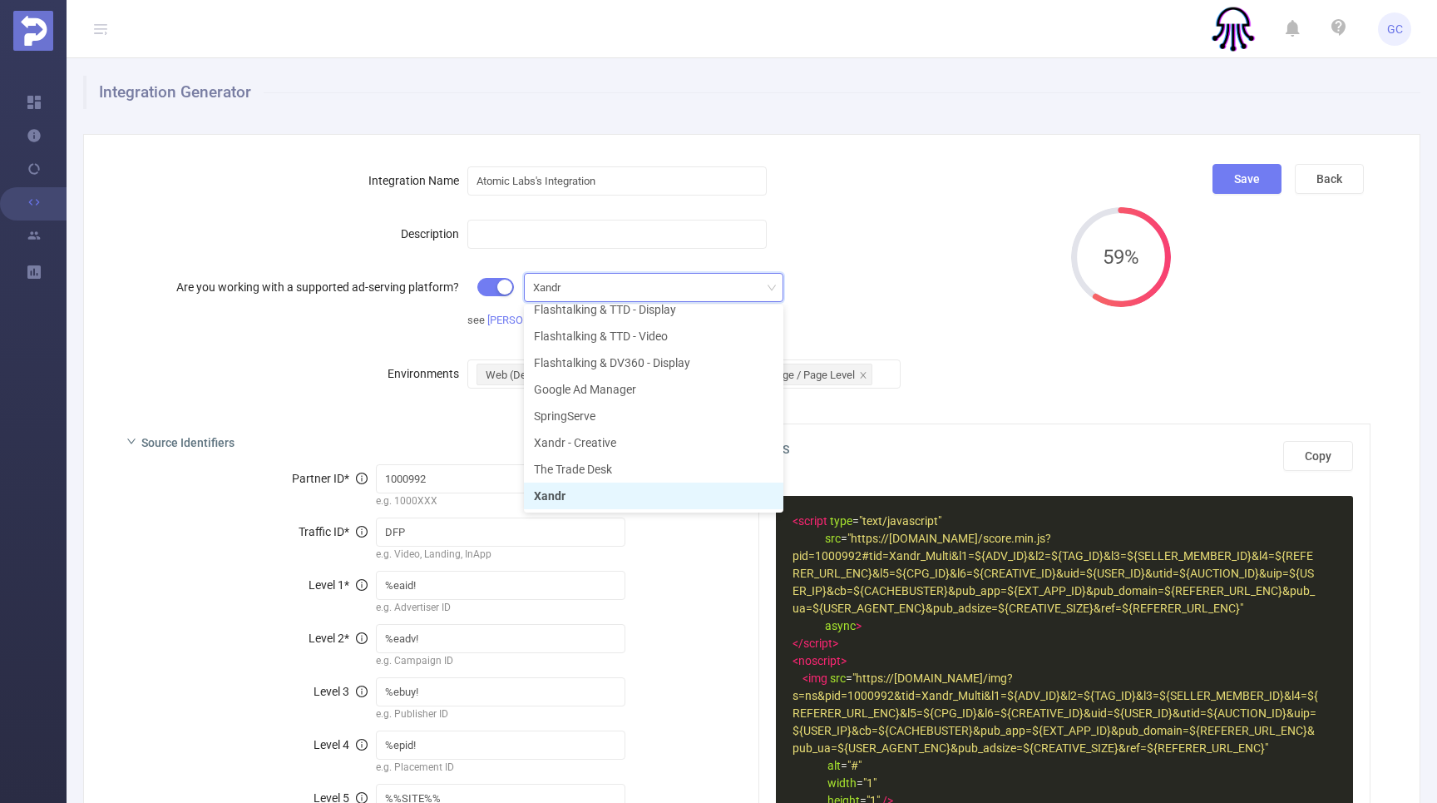
type input "Xandr_Multi"
type input "${ADV_ID}"
type input "${TAG_ID}"
type input "${SELLER_MEMBER_ID}"
type input "${REFERER_URL_ENC}"
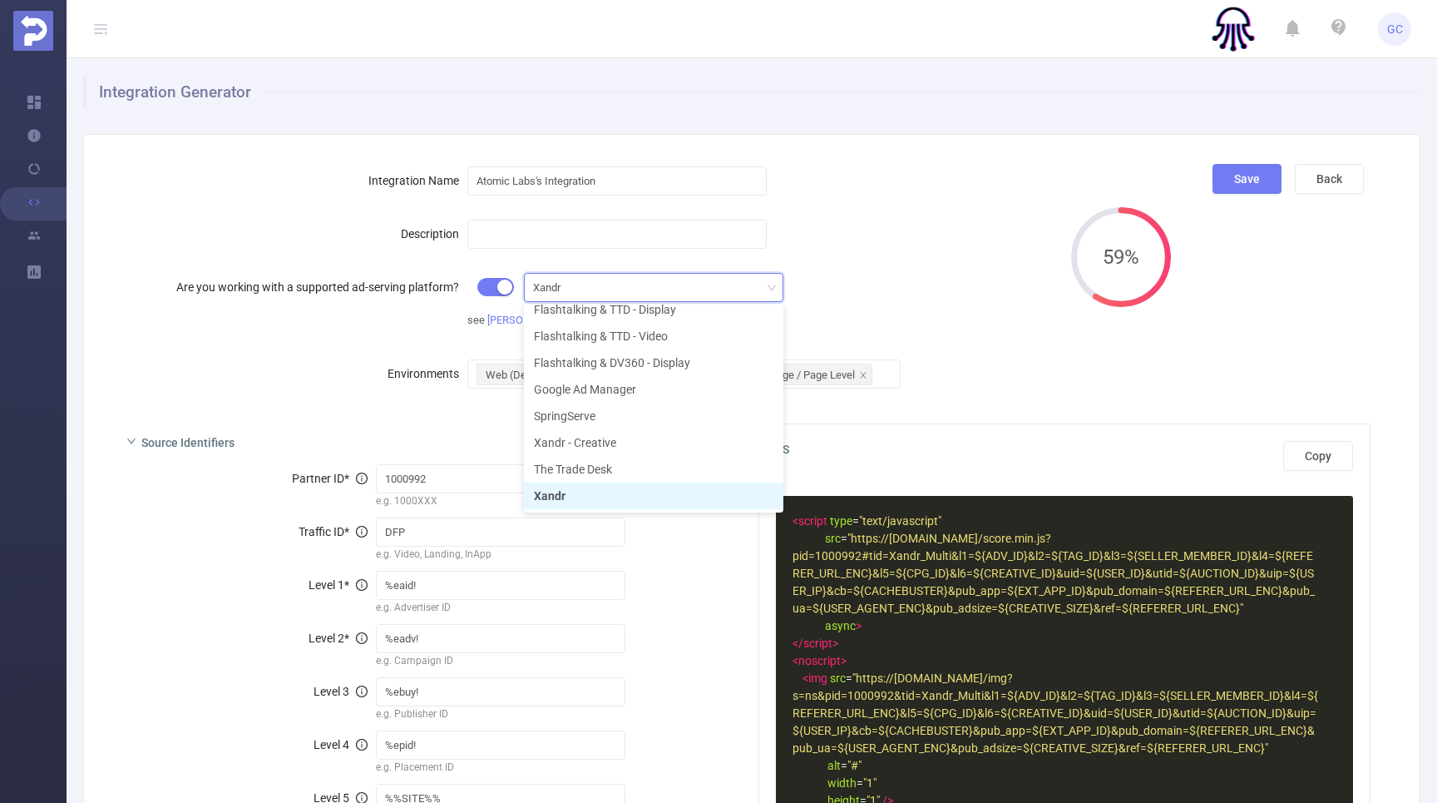
type input "${CPG_ID}"
type input "${CREATIVE_ID}"
type input "${USER_ID}"
type input "${AUCTION_ID}"
type input "${USER_IP}"
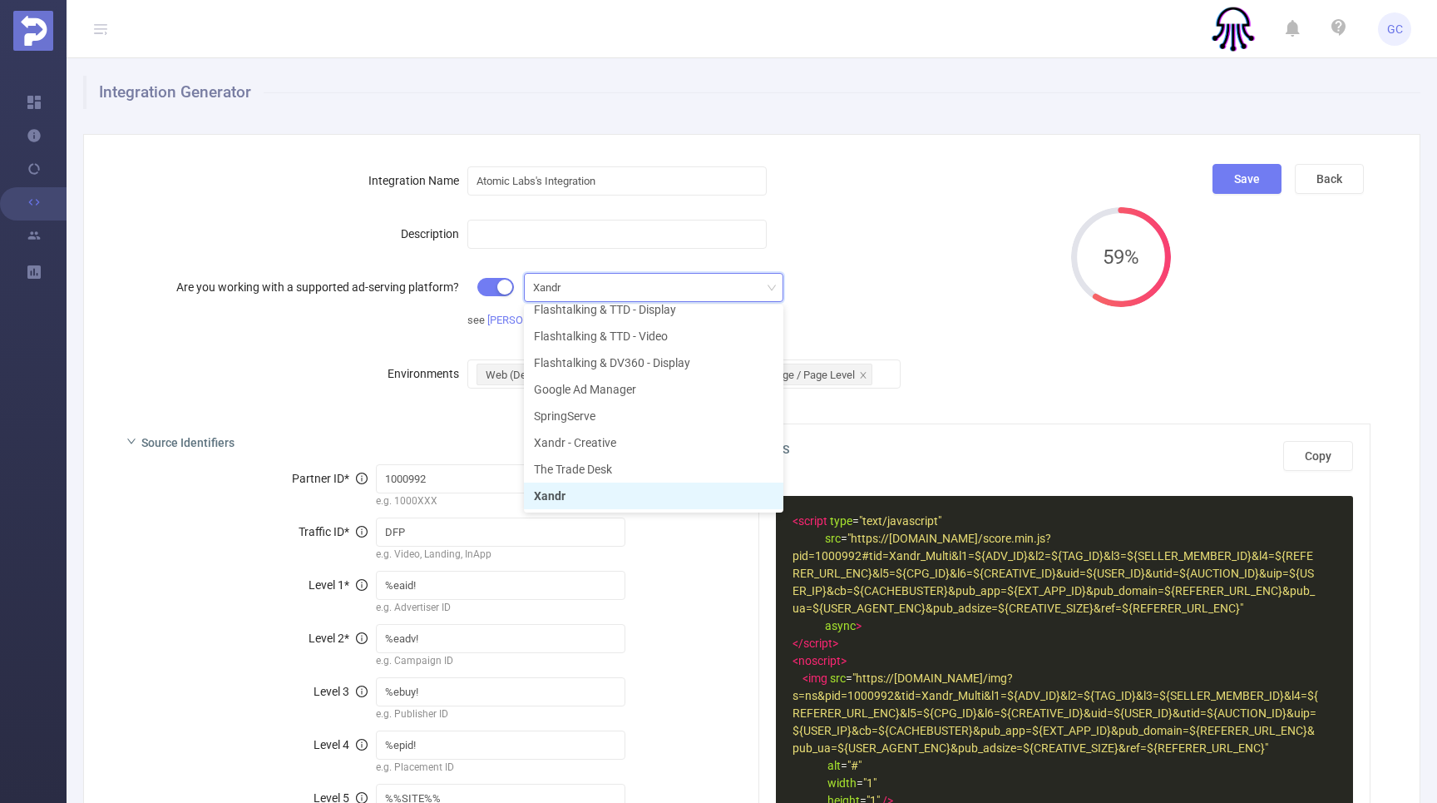
type input "${CACHEBUSTER}"
type input "${EXT_APP_ID}"
type input "${REFERER_URL_ENC}"
type input "${USER_AGENT_ENC}"
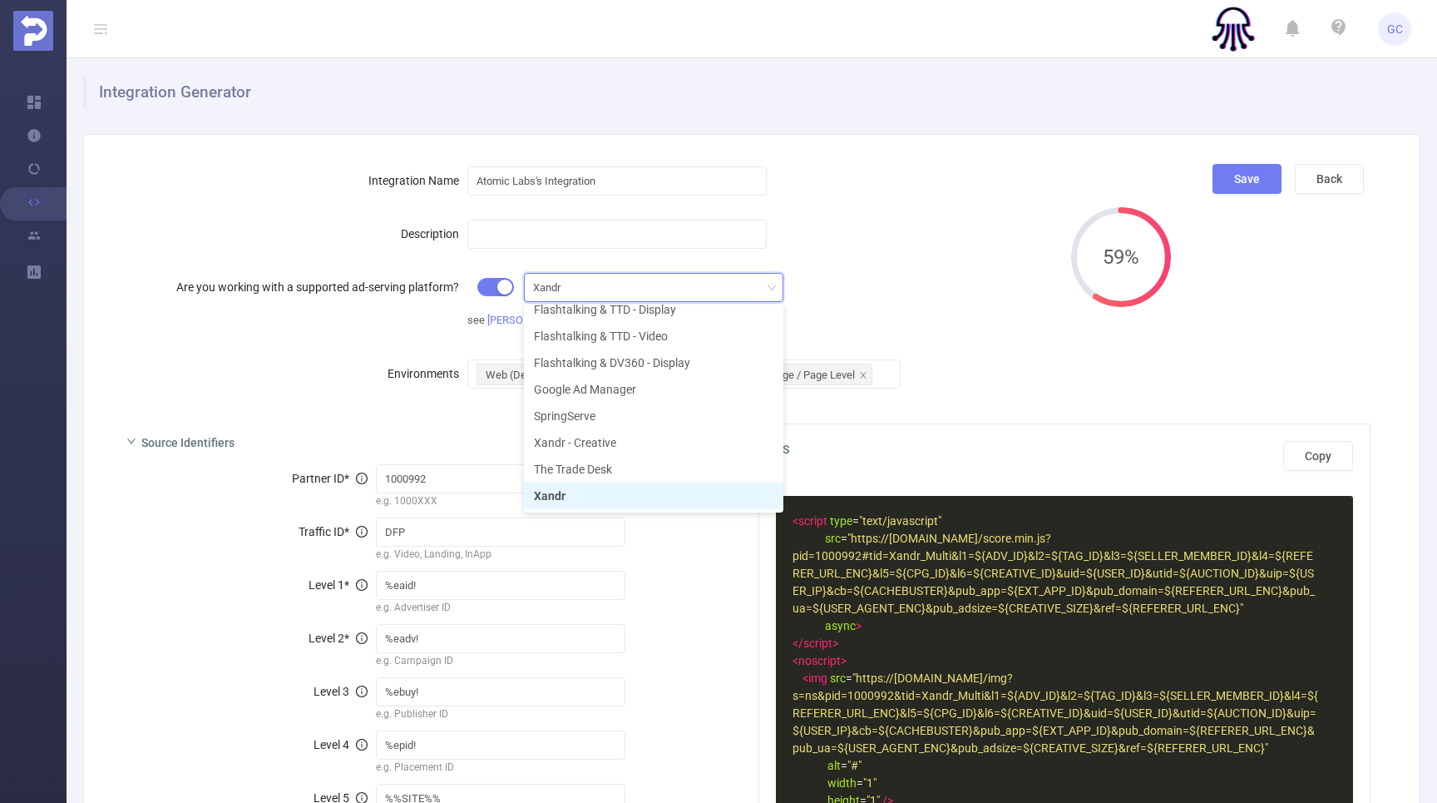
type input "${CREATIVE_SIZE}"
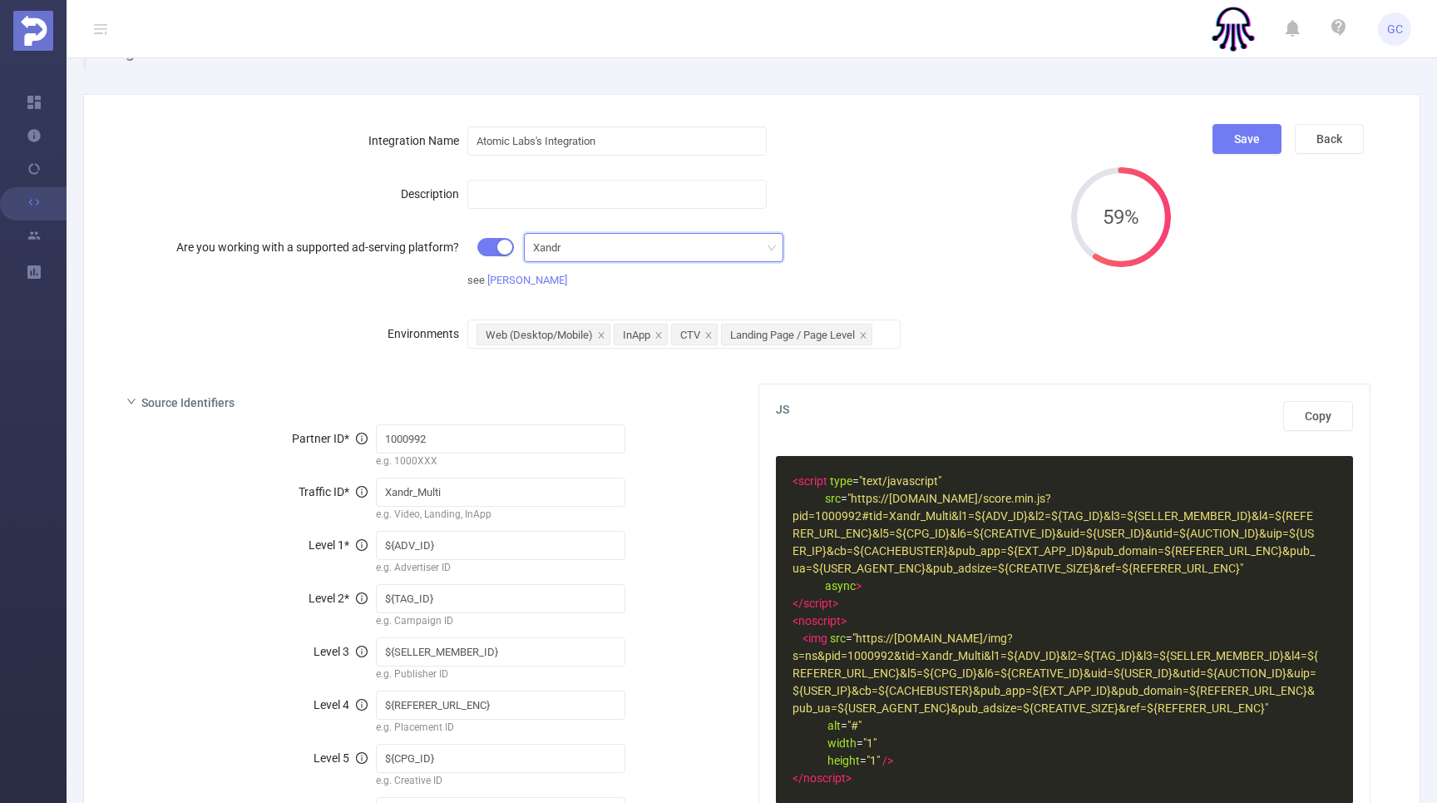
scroll to position [0, 0]
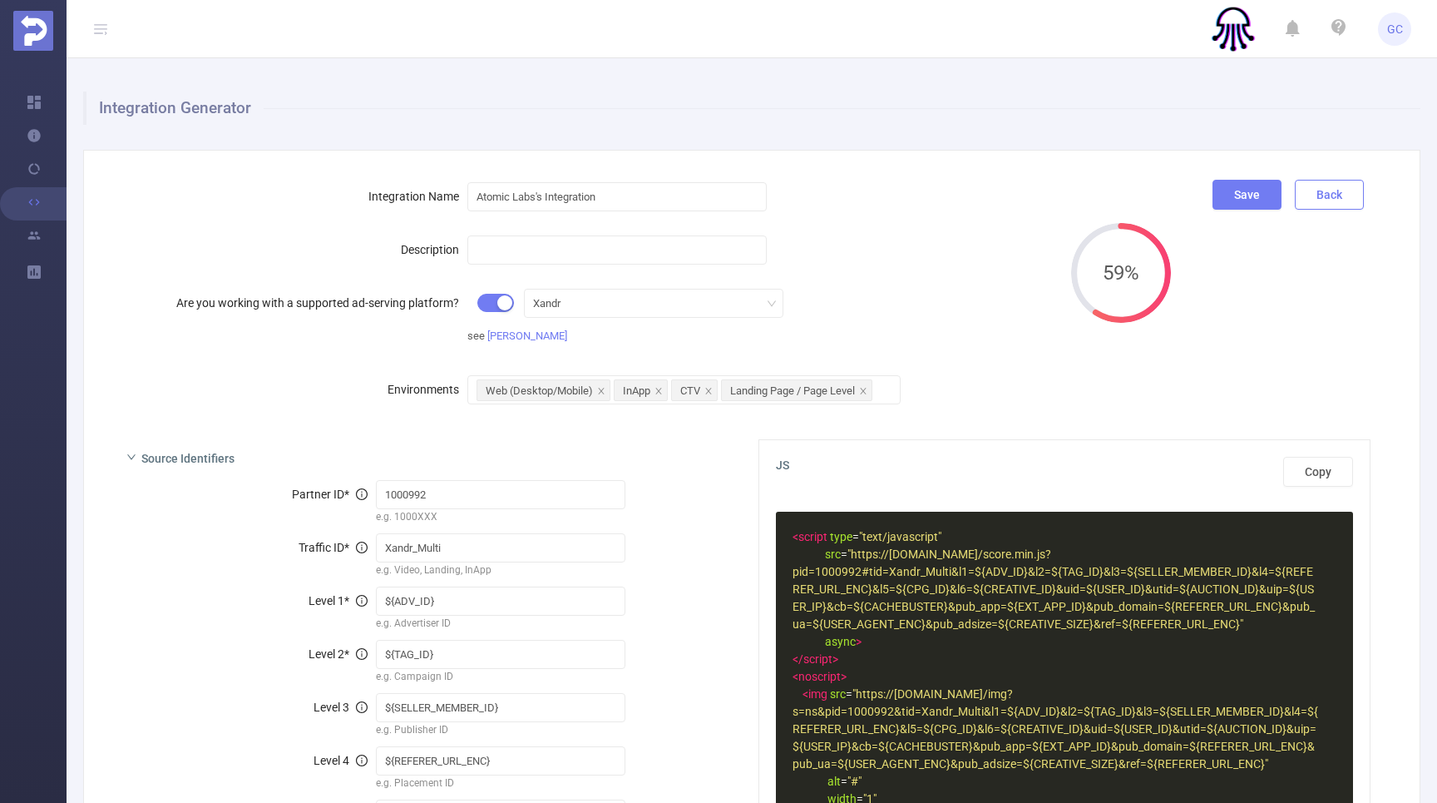
click at [1332, 186] on button "Back" at bounding box center [1329, 195] width 69 height 30
click at [101, 25] on icon at bounding box center [100, 28] width 13 height 13
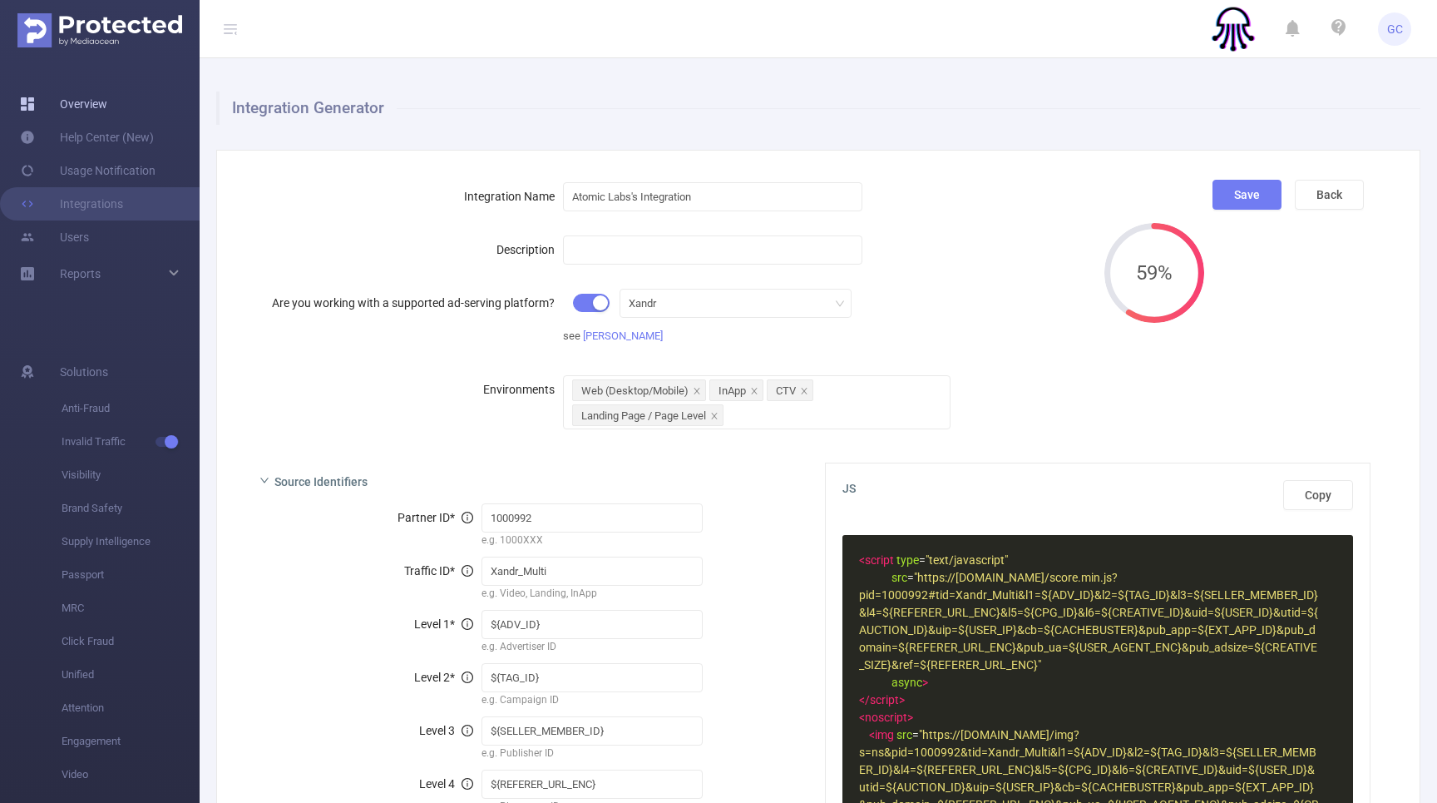
click at [82, 97] on link "Overview" at bounding box center [63, 103] width 87 height 33
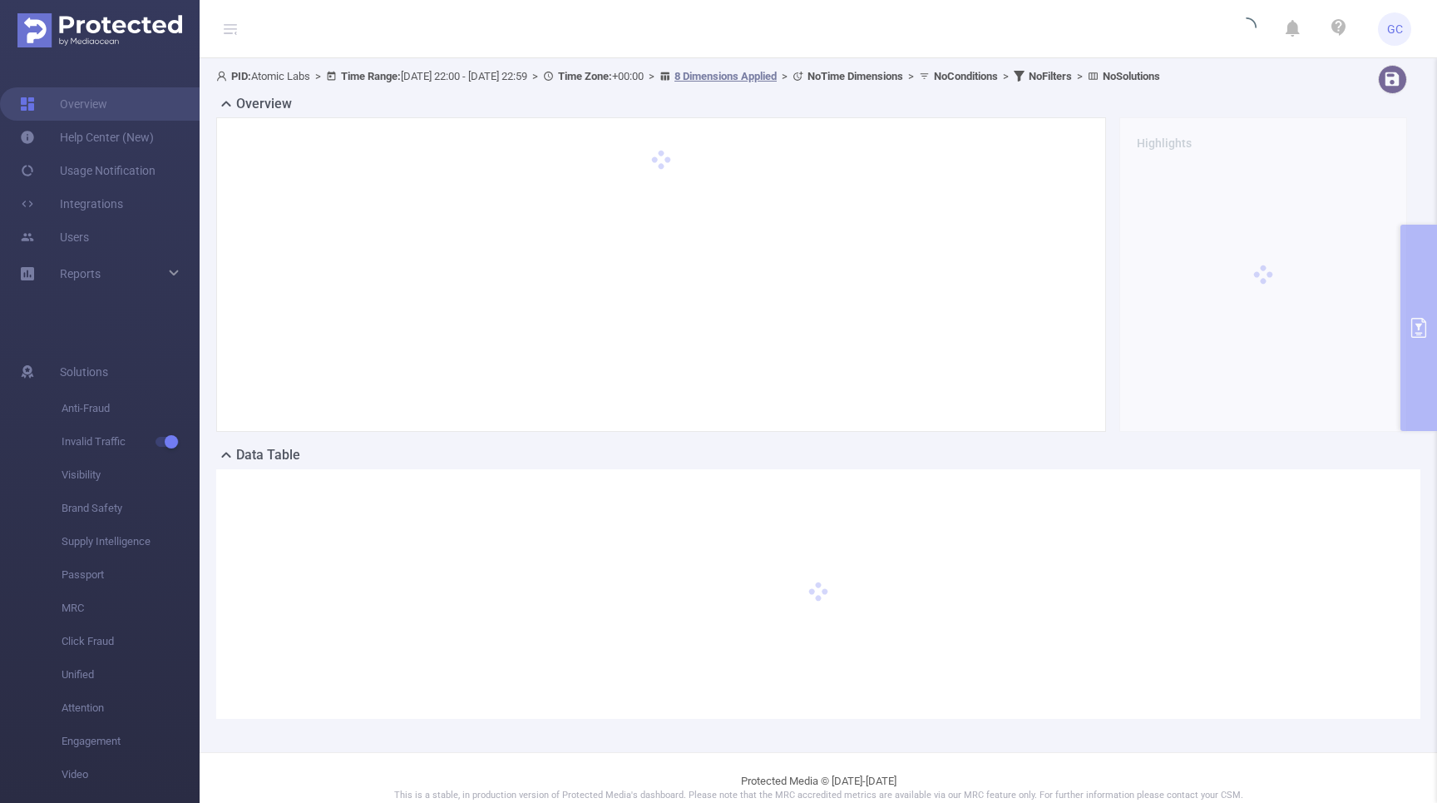
click at [92, 43] on img at bounding box center [99, 30] width 165 height 34
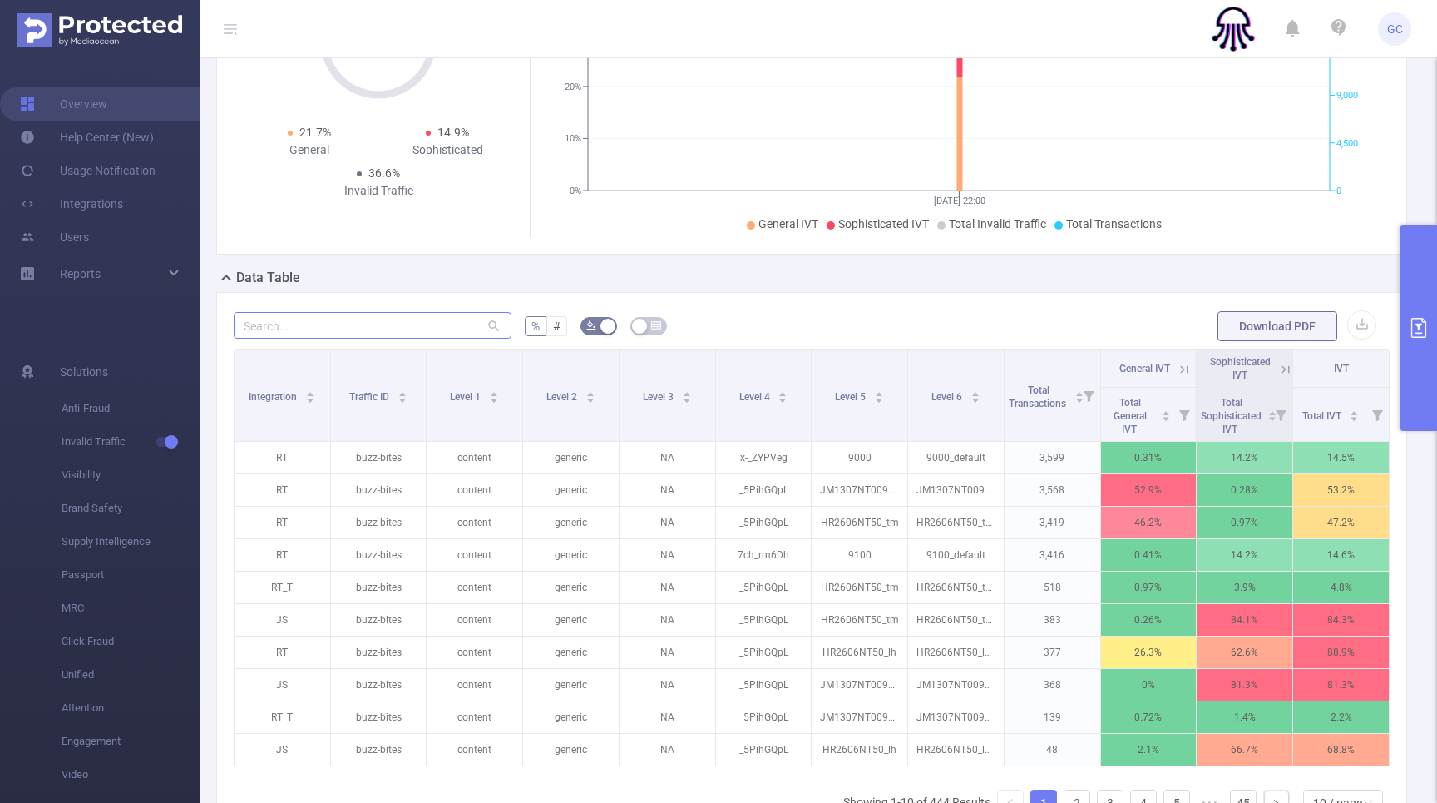
scroll to position [181, 0]
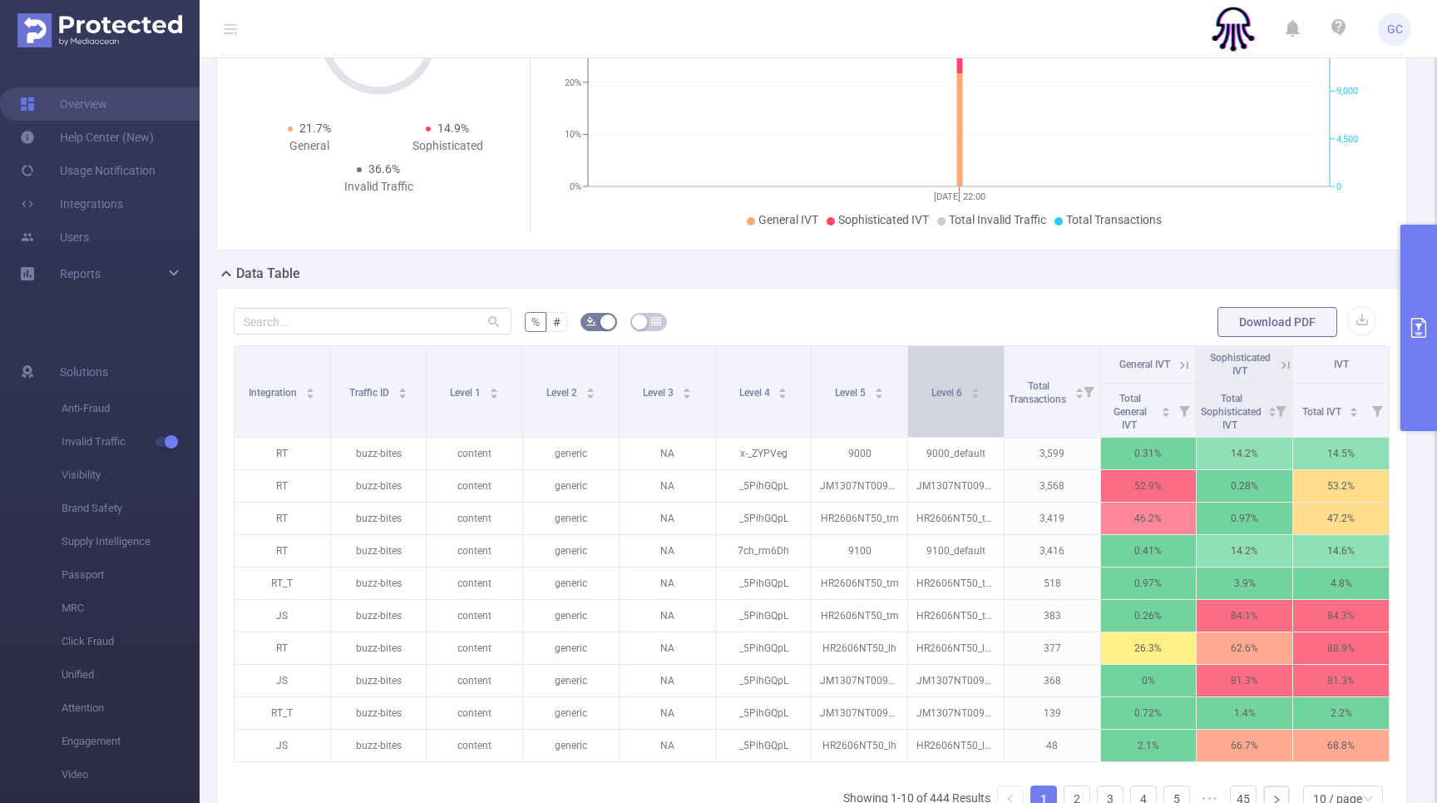
drag, startPoint x: 908, startPoint y: 418, endPoint x: 926, endPoint y: 420, distance: 18.4
click at [932, 399] on div "Level 6" at bounding box center [956, 391] width 49 height 17
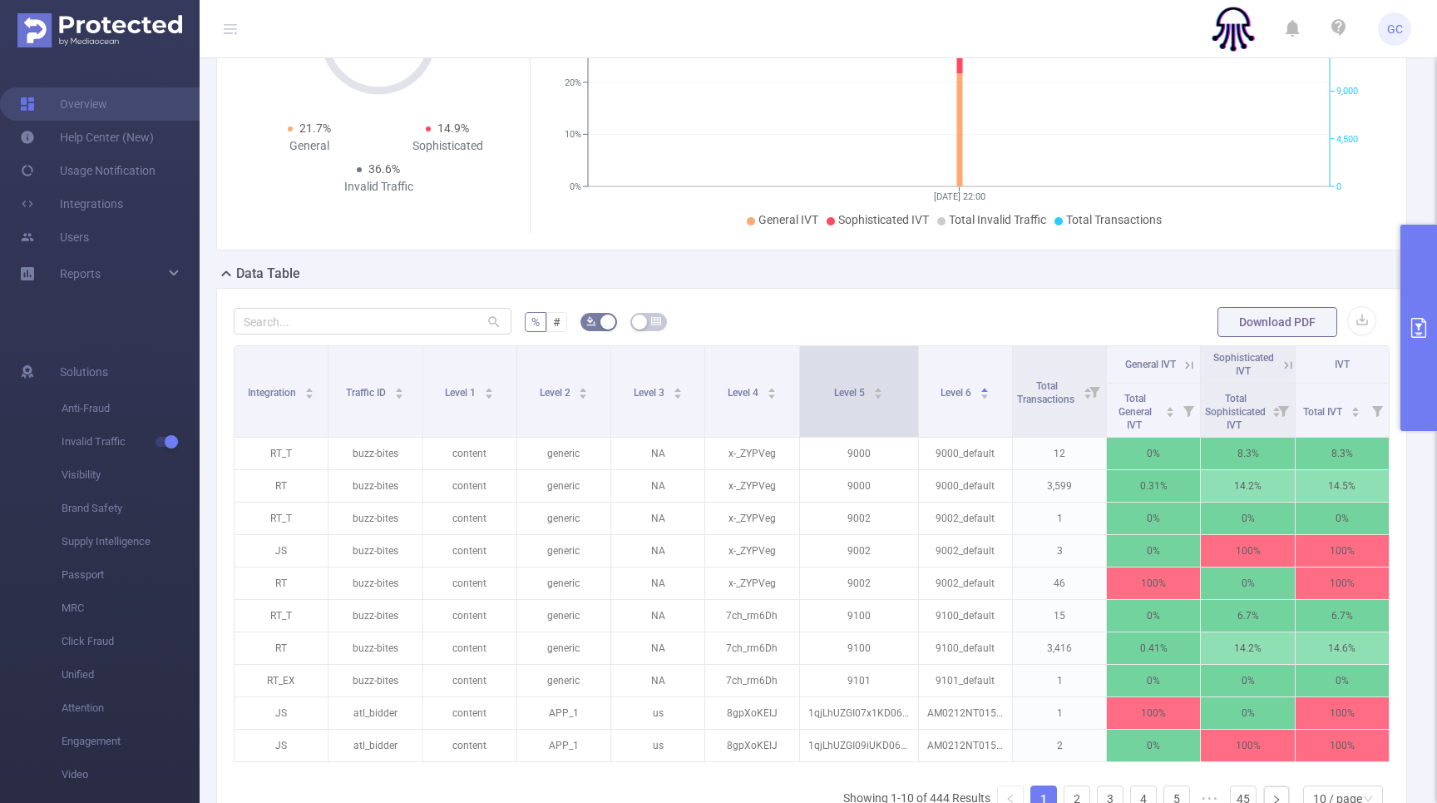
drag, startPoint x: 905, startPoint y: 418, endPoint x: 917, endPoint y: 413, distance: 13.0
click at [917, 413] on span at bounding box center [918, 391] width 8 height 91
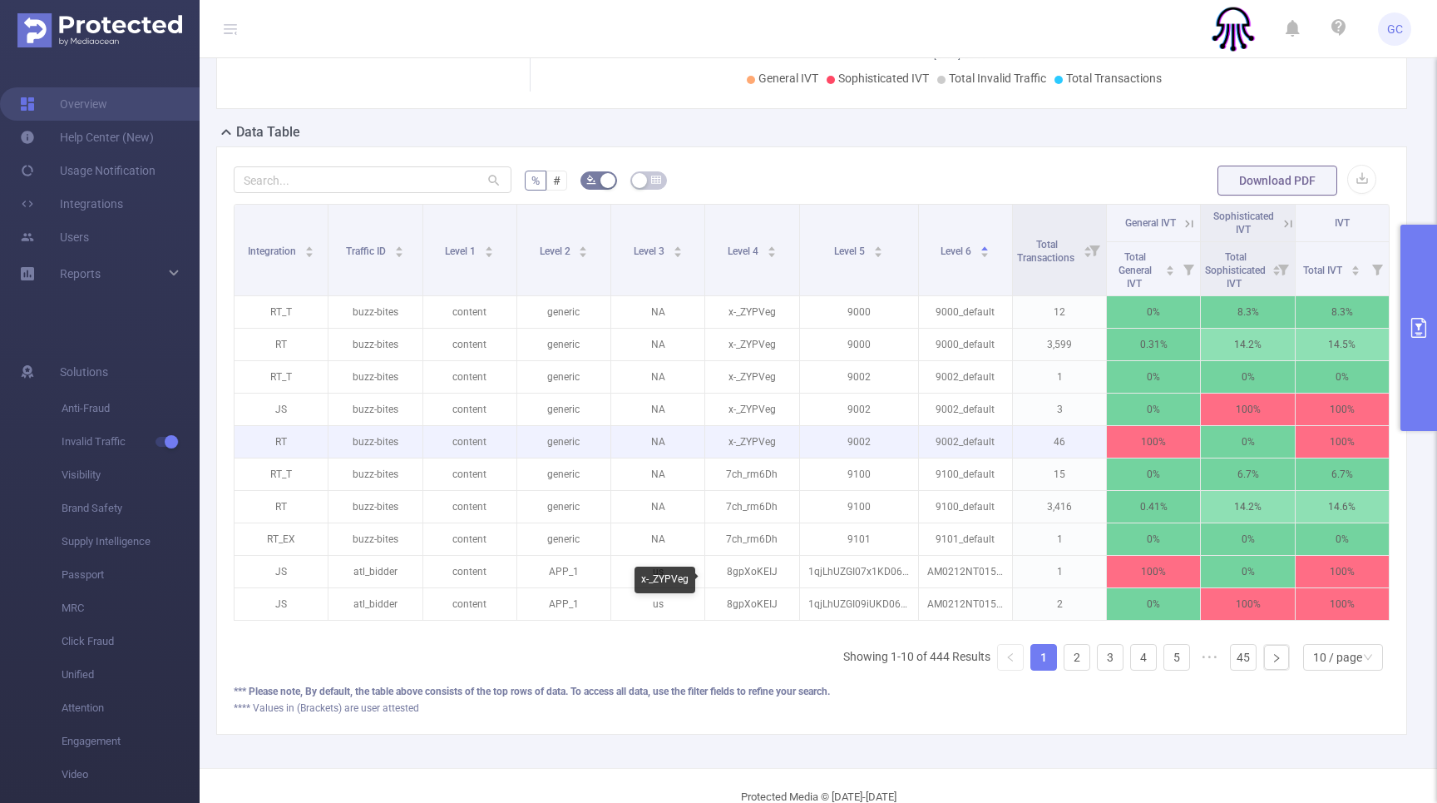
scroll to position [358, 0]
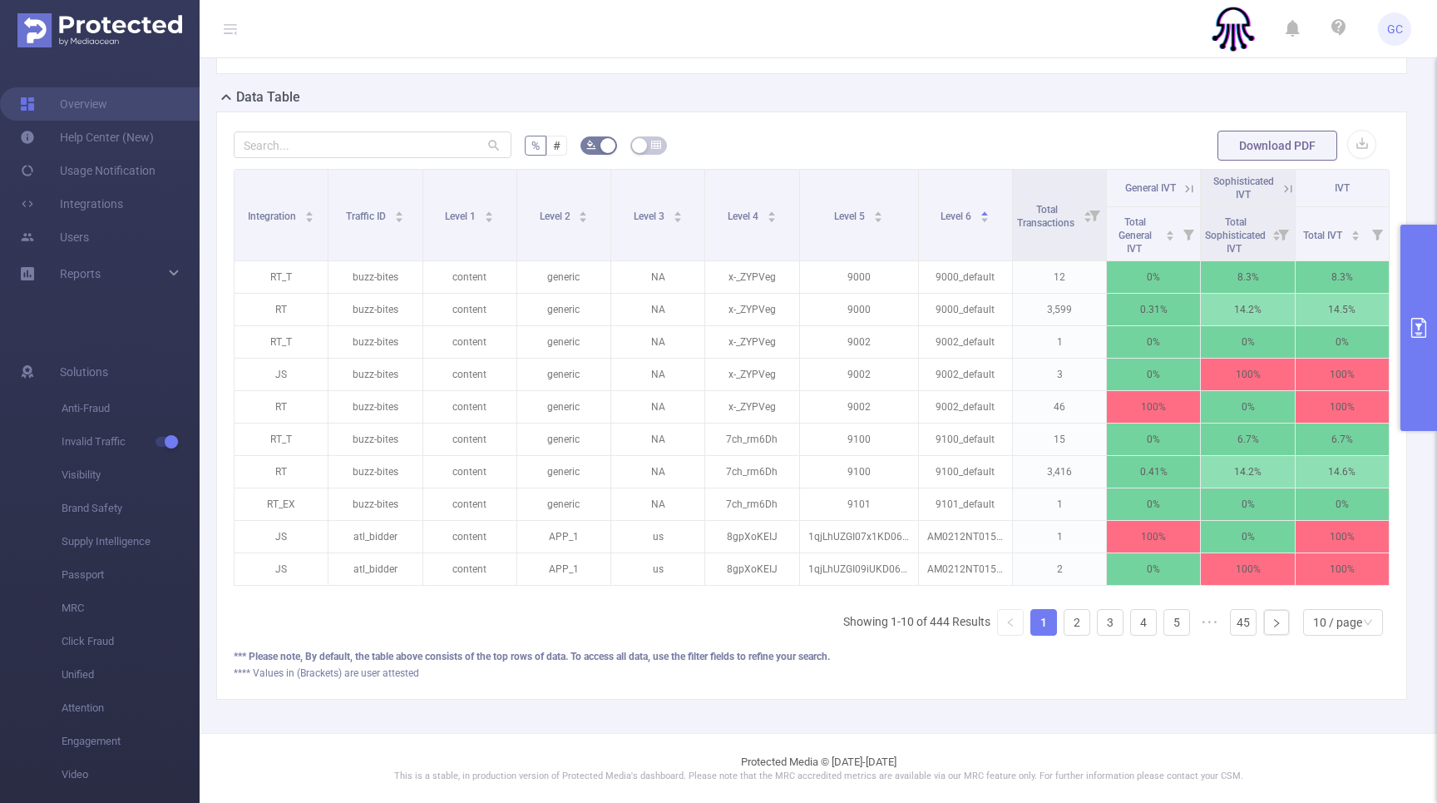
click at [1091, 617] on ul "Showing 1-10 of 444 Results 1 2 3 4 5 ••• 45 10 / page" at bounding box center [1116, 622] width 547 height 27
click at [1170, 616] on link "5" at bounding box center [1177, 622] width 25 height 25
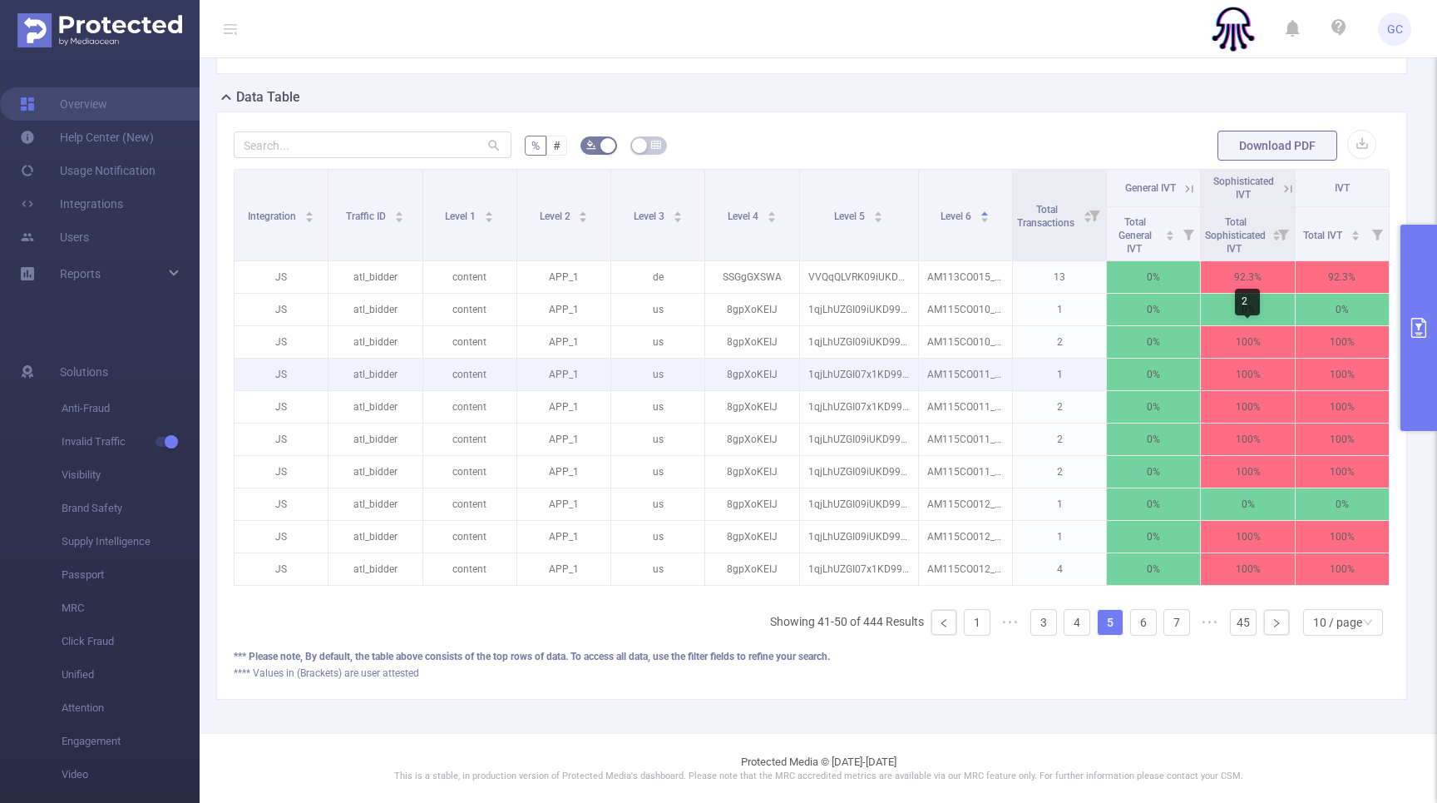
scroll to position [0, 3]
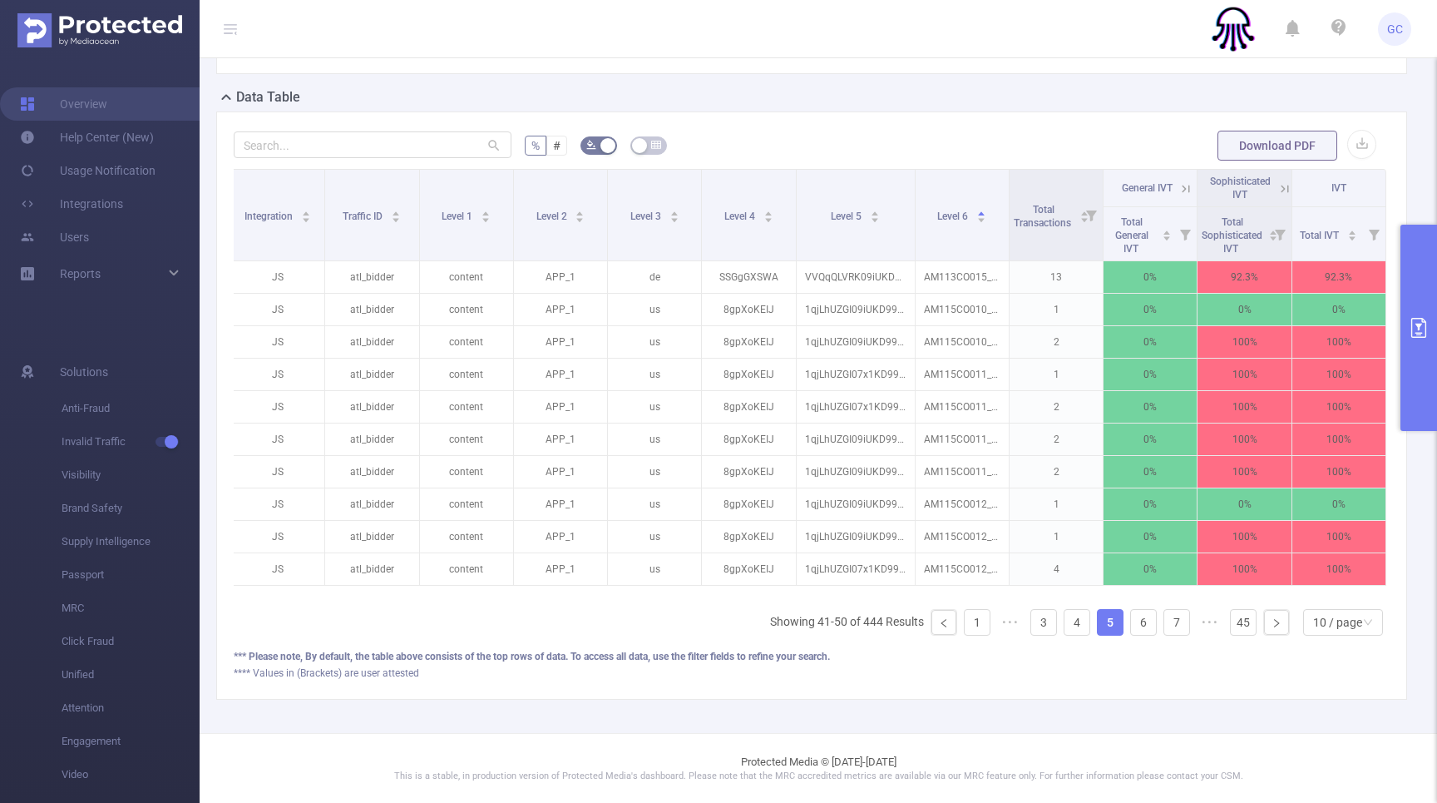
click at [1286, 190] on icon at bounding box center [1285, 188] width 15 height 15
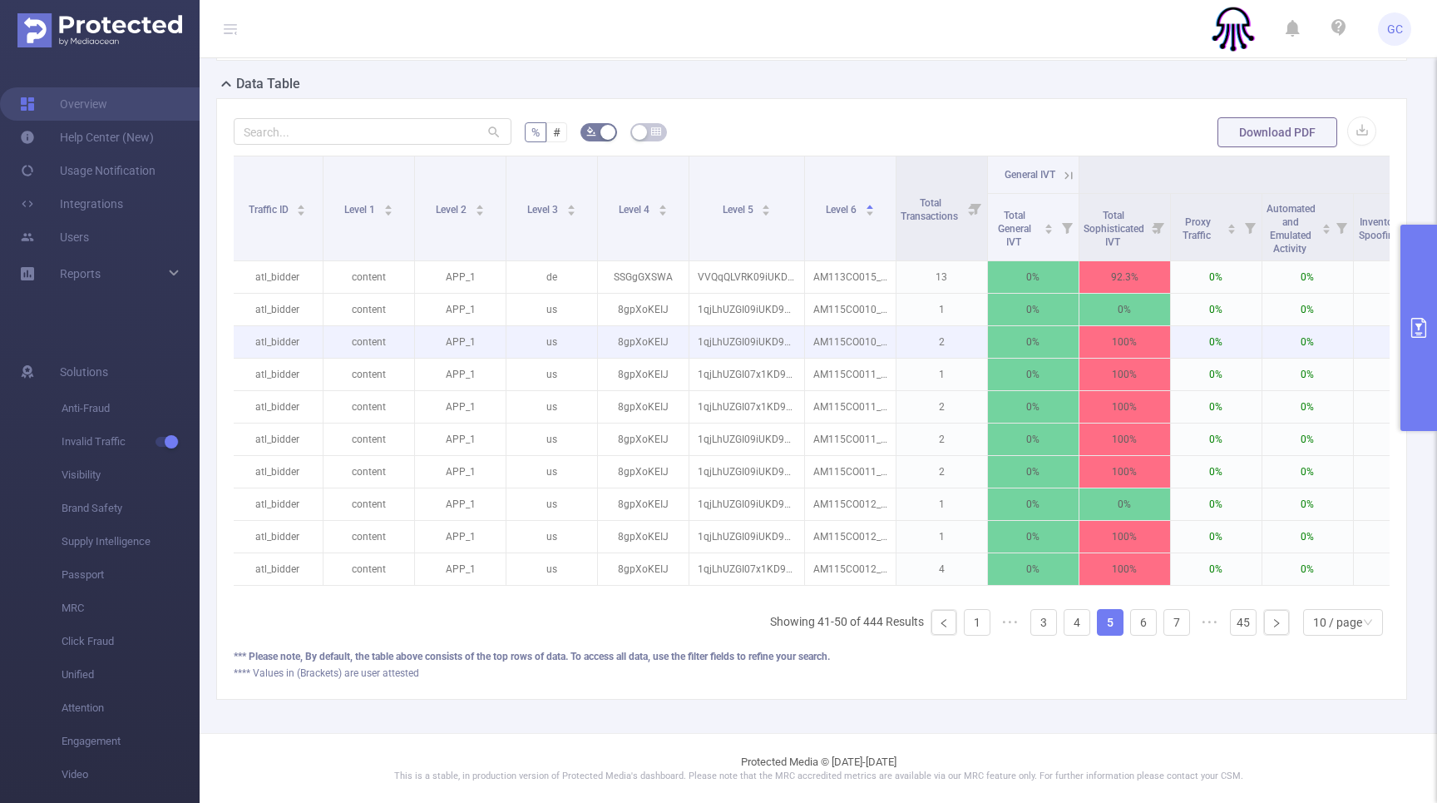
scroll to position [0, 90]
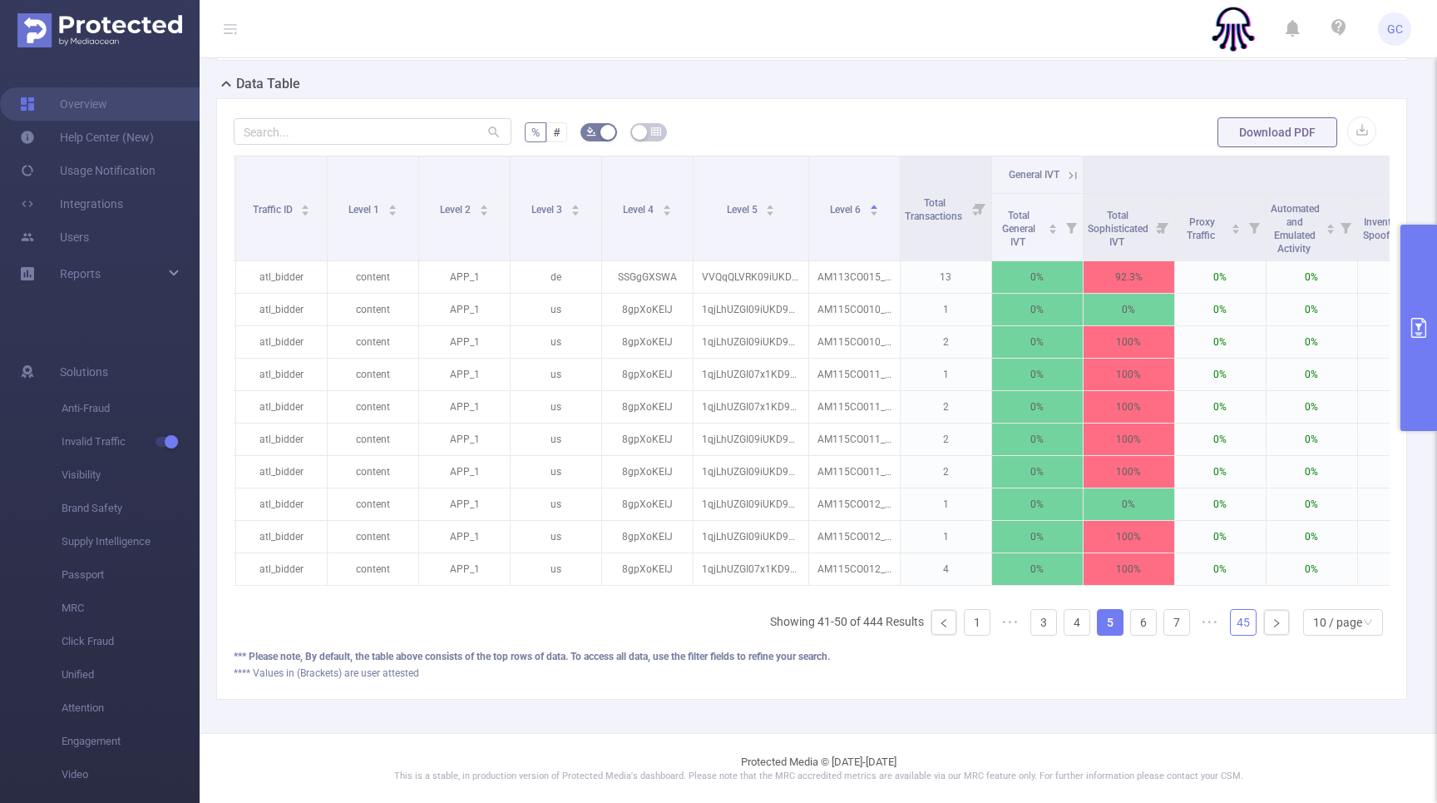
click at [1242, 615] on link "45" at bounding box center [1243, 622] width 25 height 25
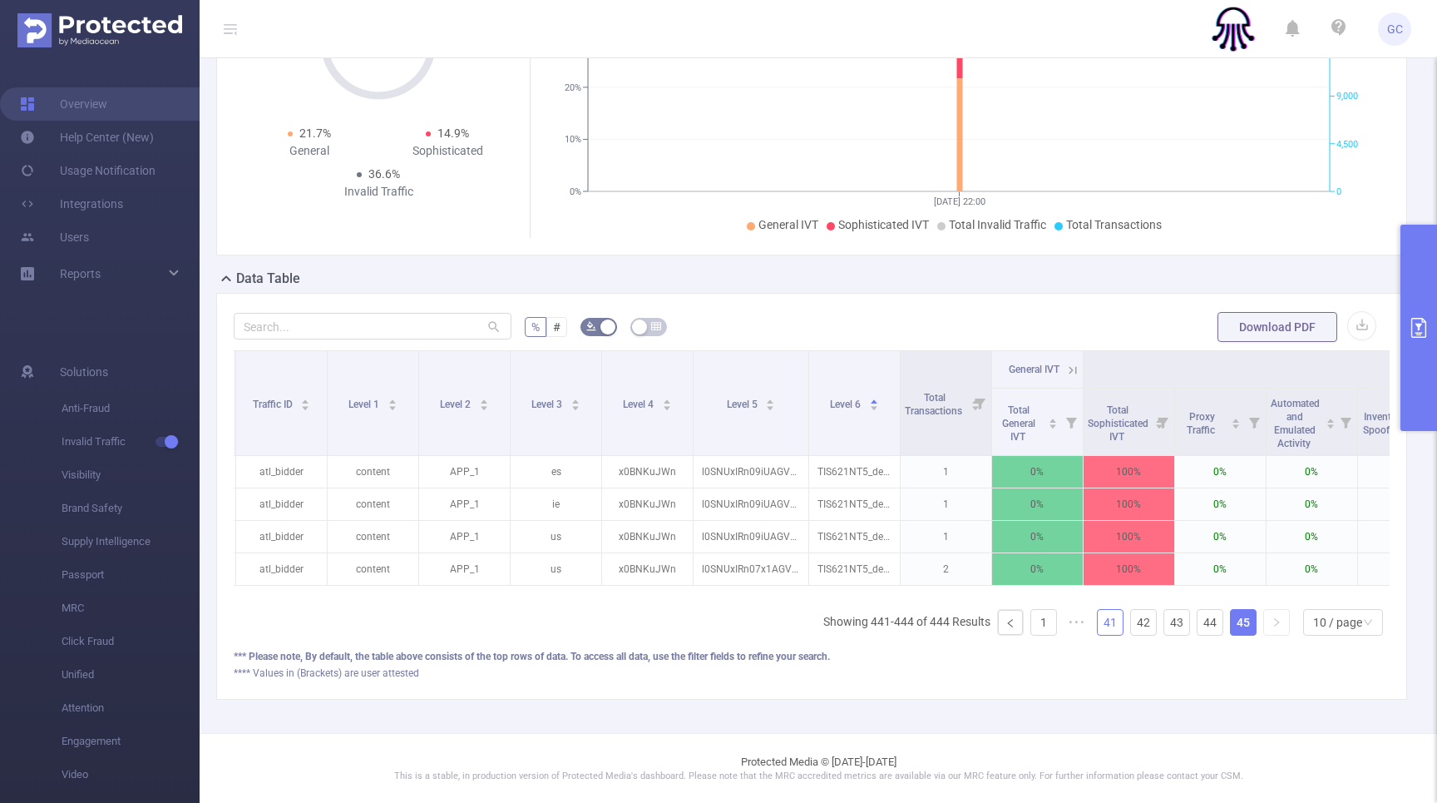
click at [1102, 624] on link "41" at bounding box center [1110, 622] width 25 height 25
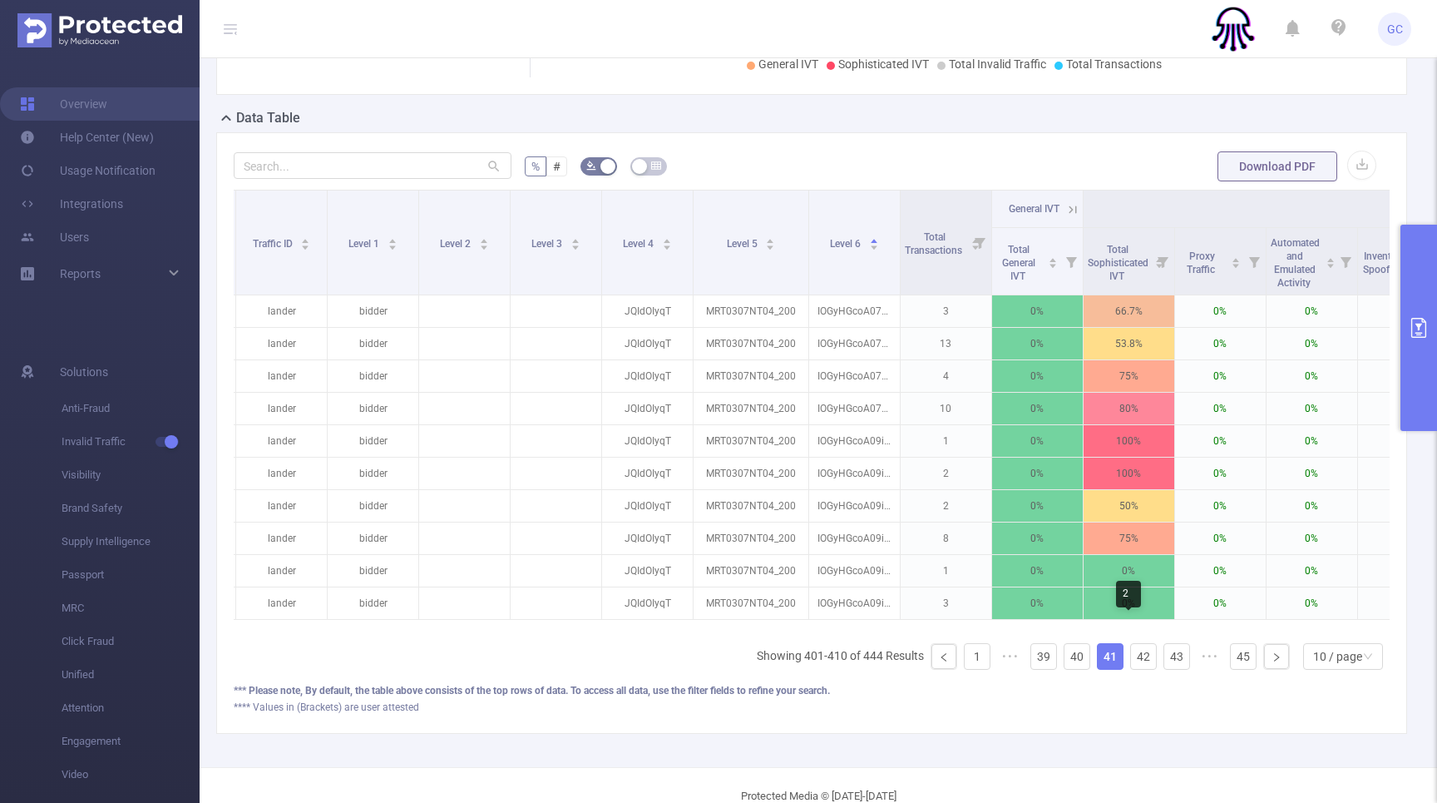
scroll to position [371, 0]
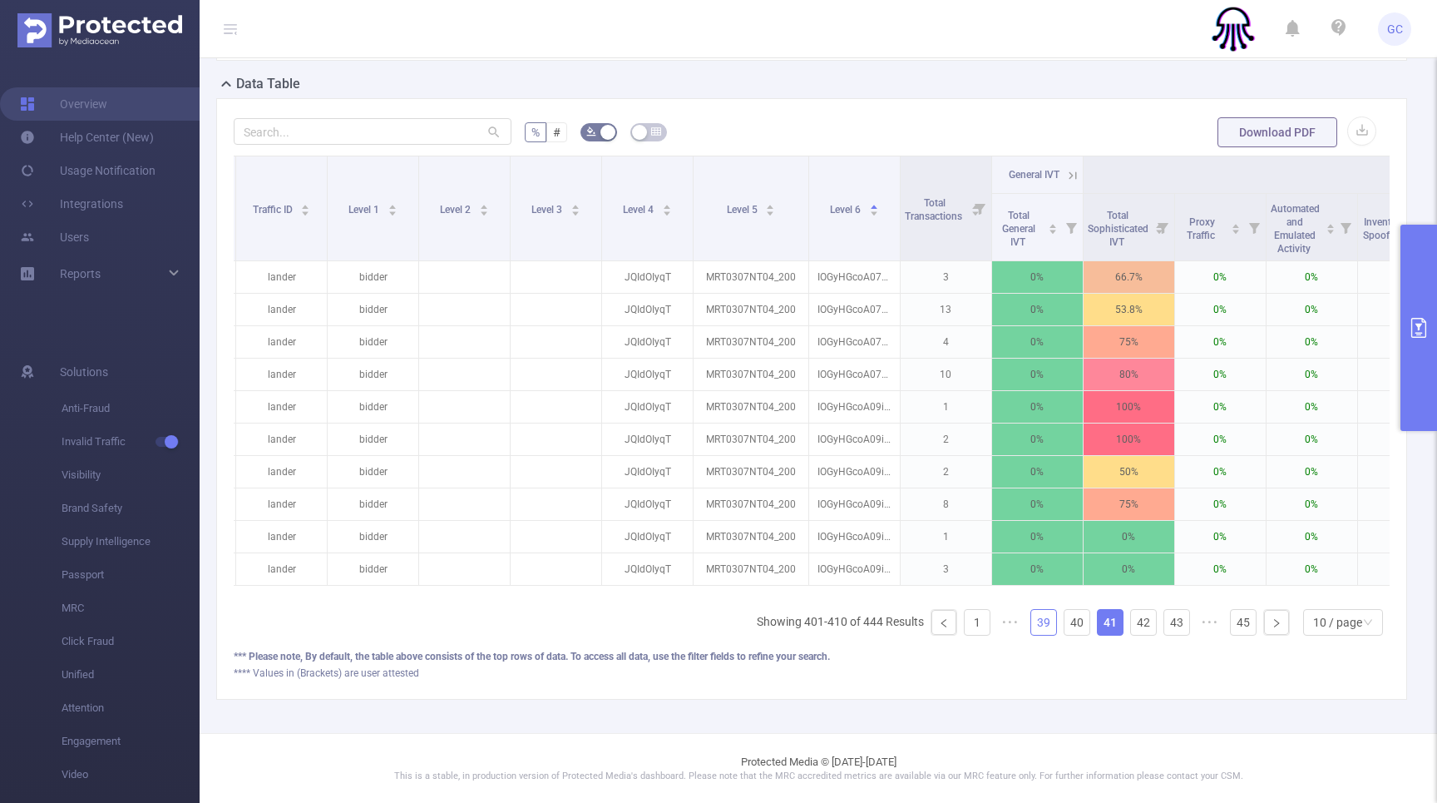
click at [1043, 622] on link "39" at bounding box center [1043, 622] width 25 height 25
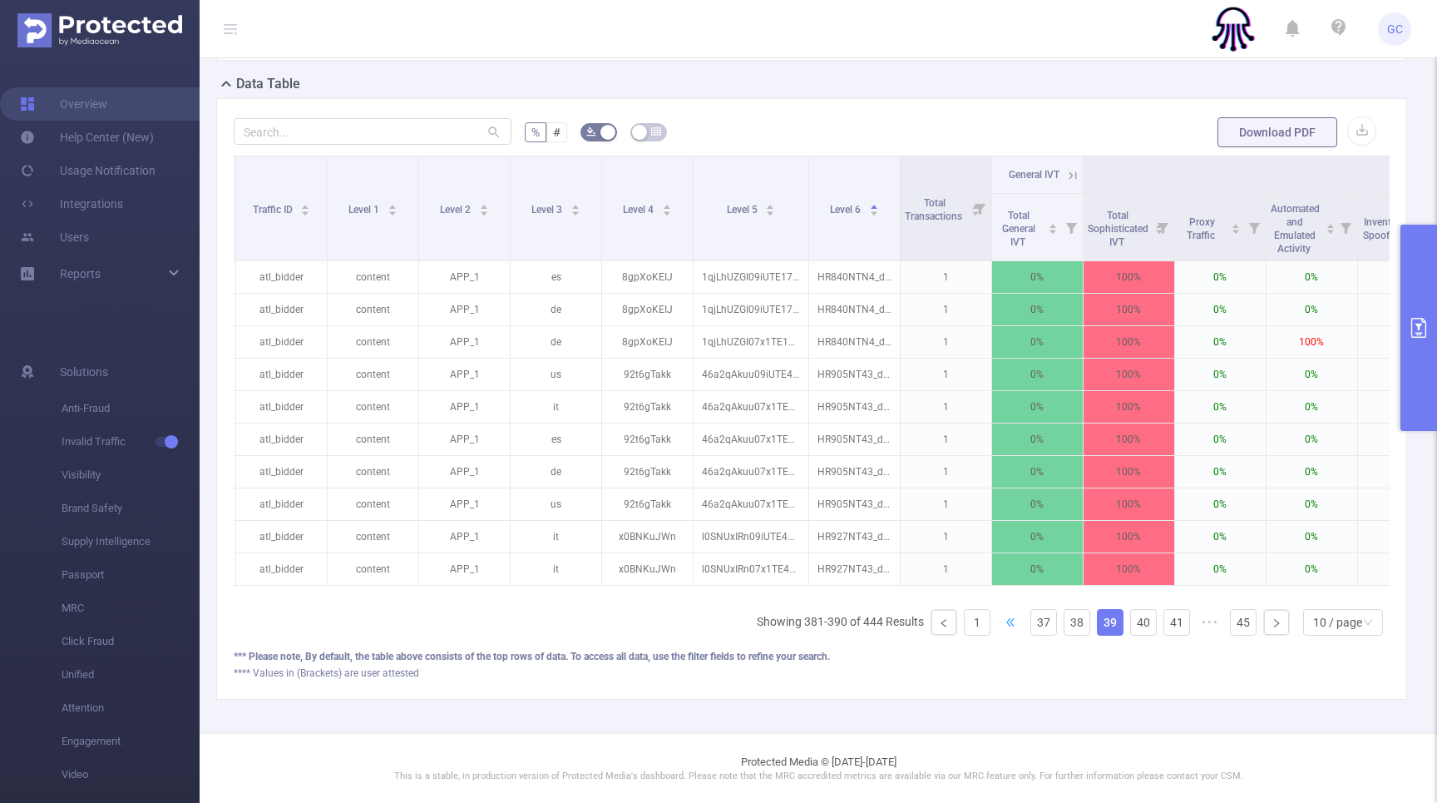
click at [1011, 619] on span "•••" at bounding box center [1010, 622] width 27 height 27
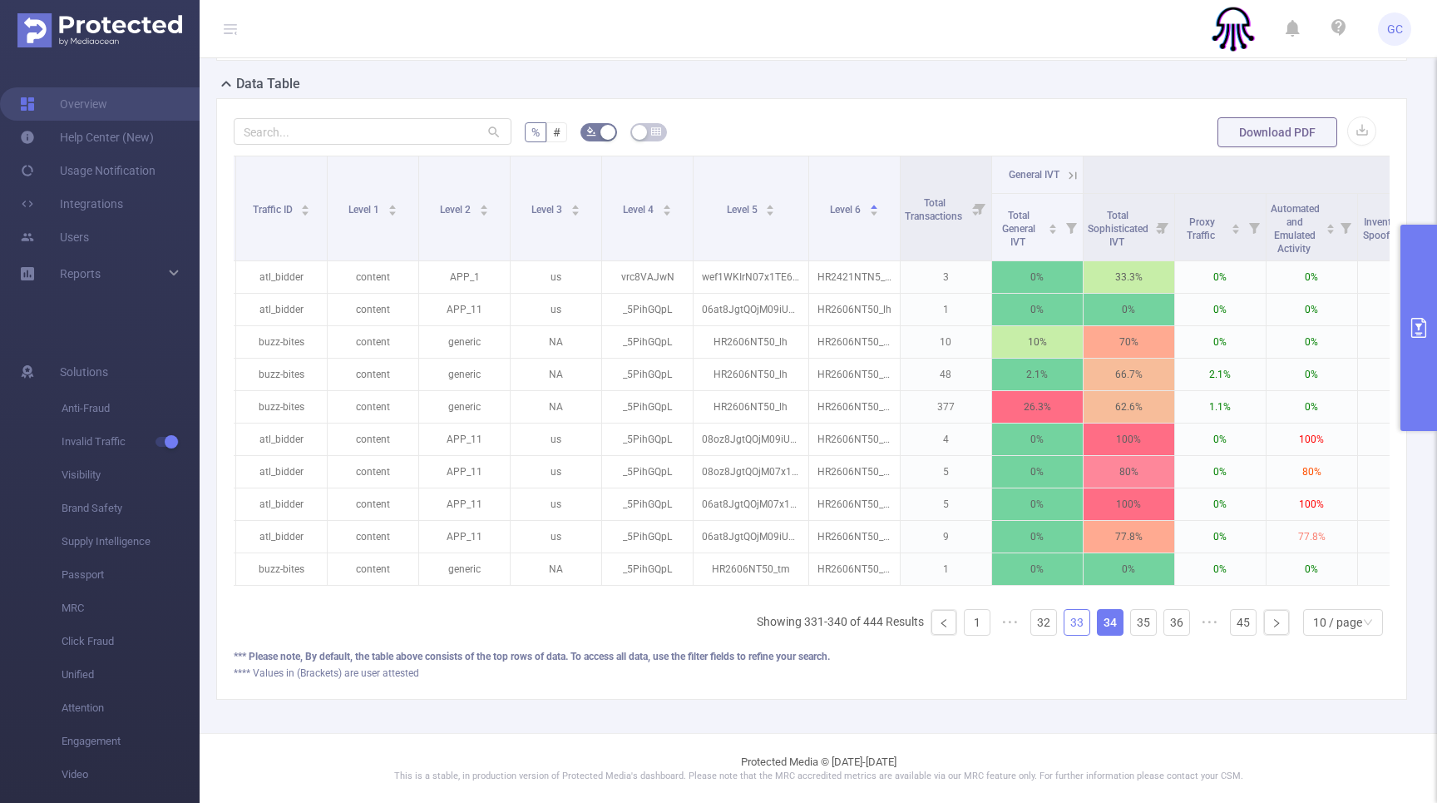
click at [1074, 614] on link "33" at bounding box center [1077, 622] width 25 height 25
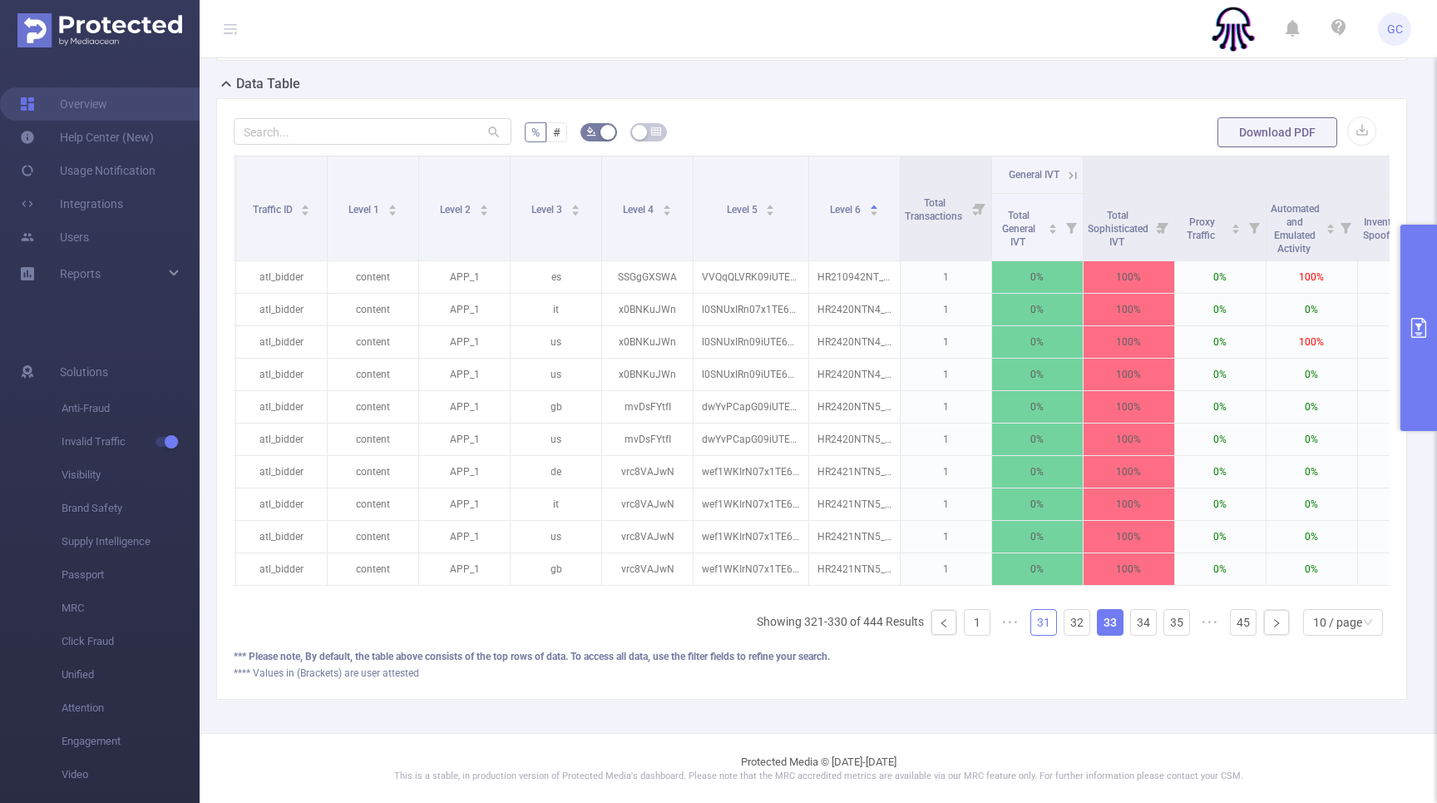
click at [1052, 622] on link "31" at bounding box center [1043, 622] width 25 height 25
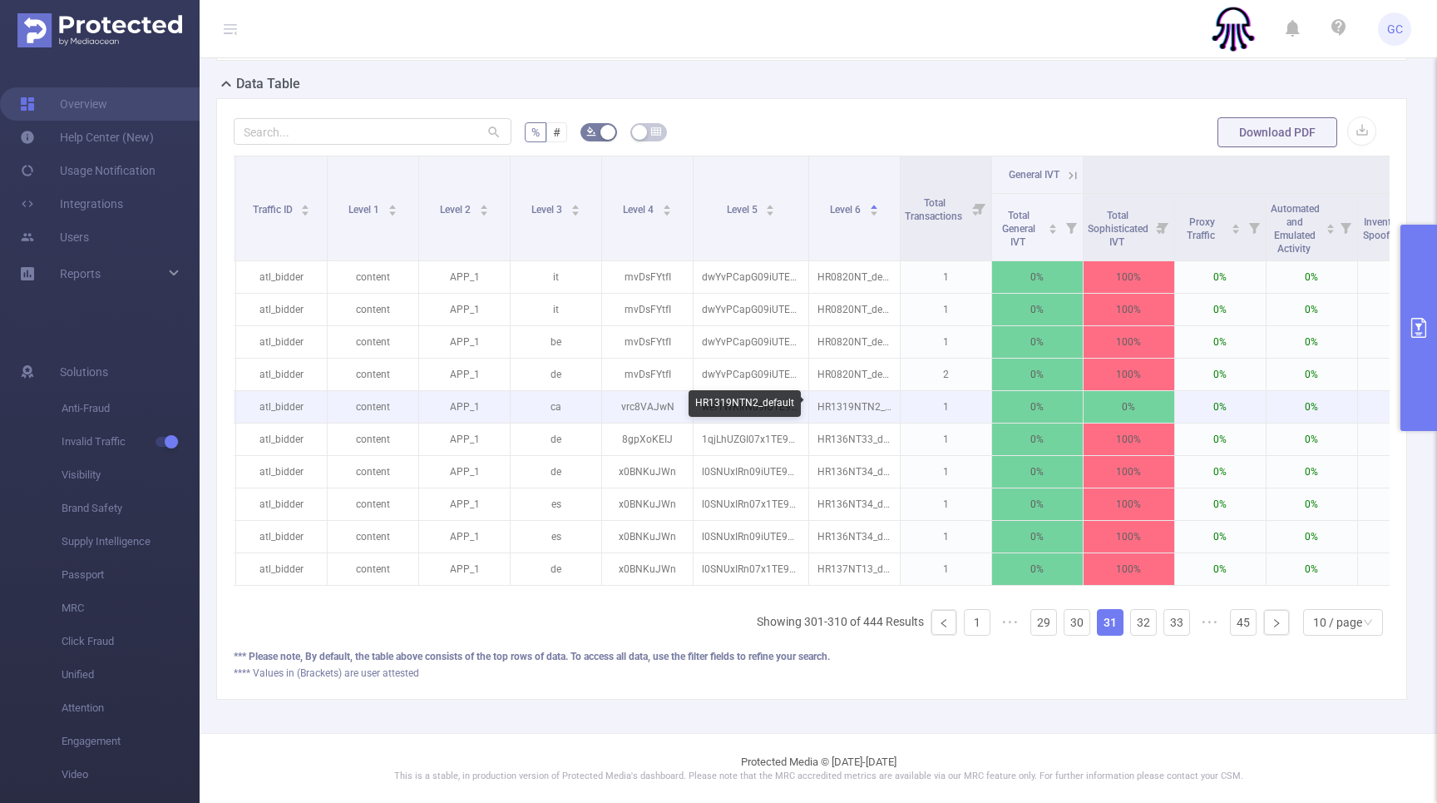
click at [863, 401] on p "HR1319NTN2_default" at bounding box center [854, 407] width 91 height 32
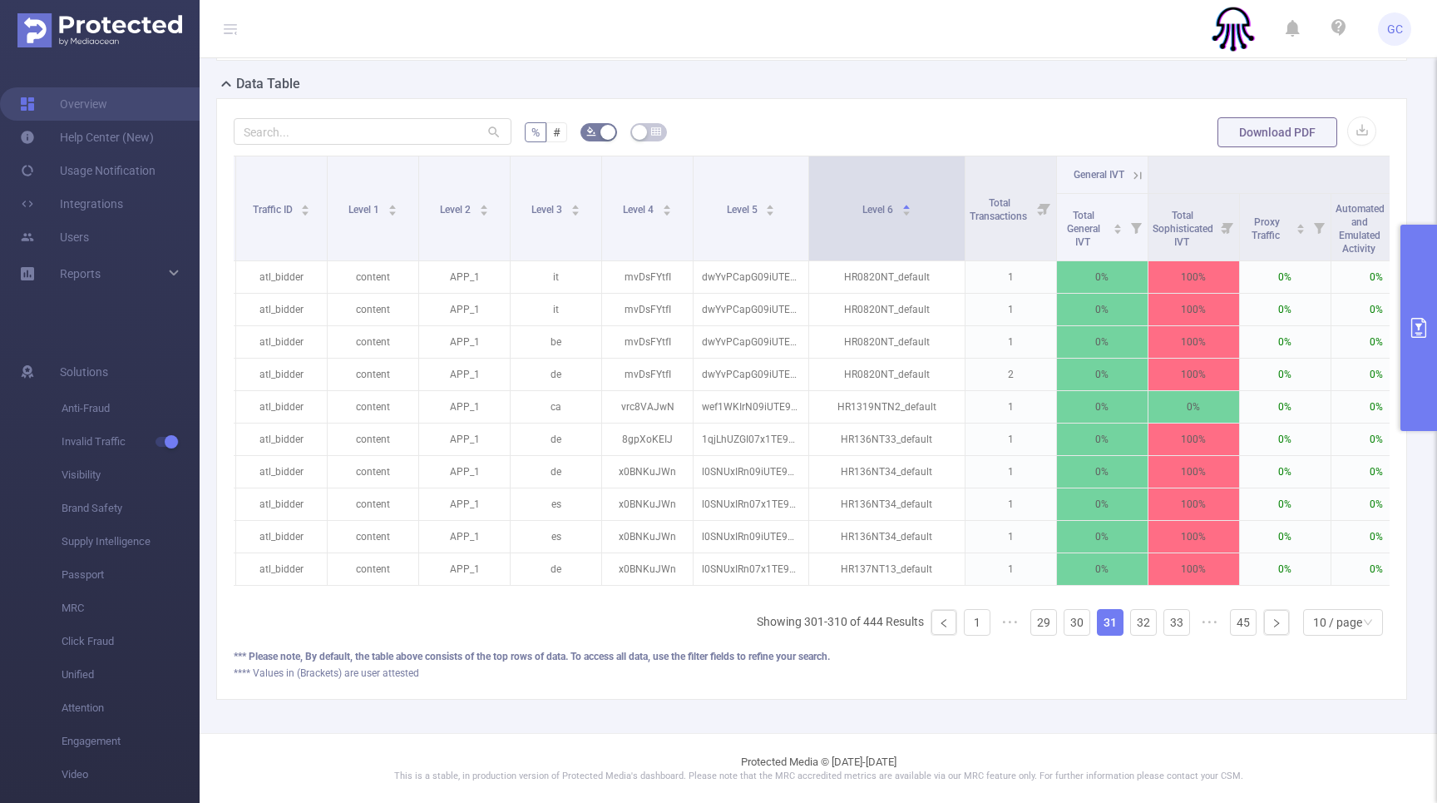
drag, startPoint x: 898, startPoint y: 223, endPoint x: 962, endPoint y: 226, distance: 65.0
click at [962, 226] on span at bounding box center [965, 208] width 8 height 104
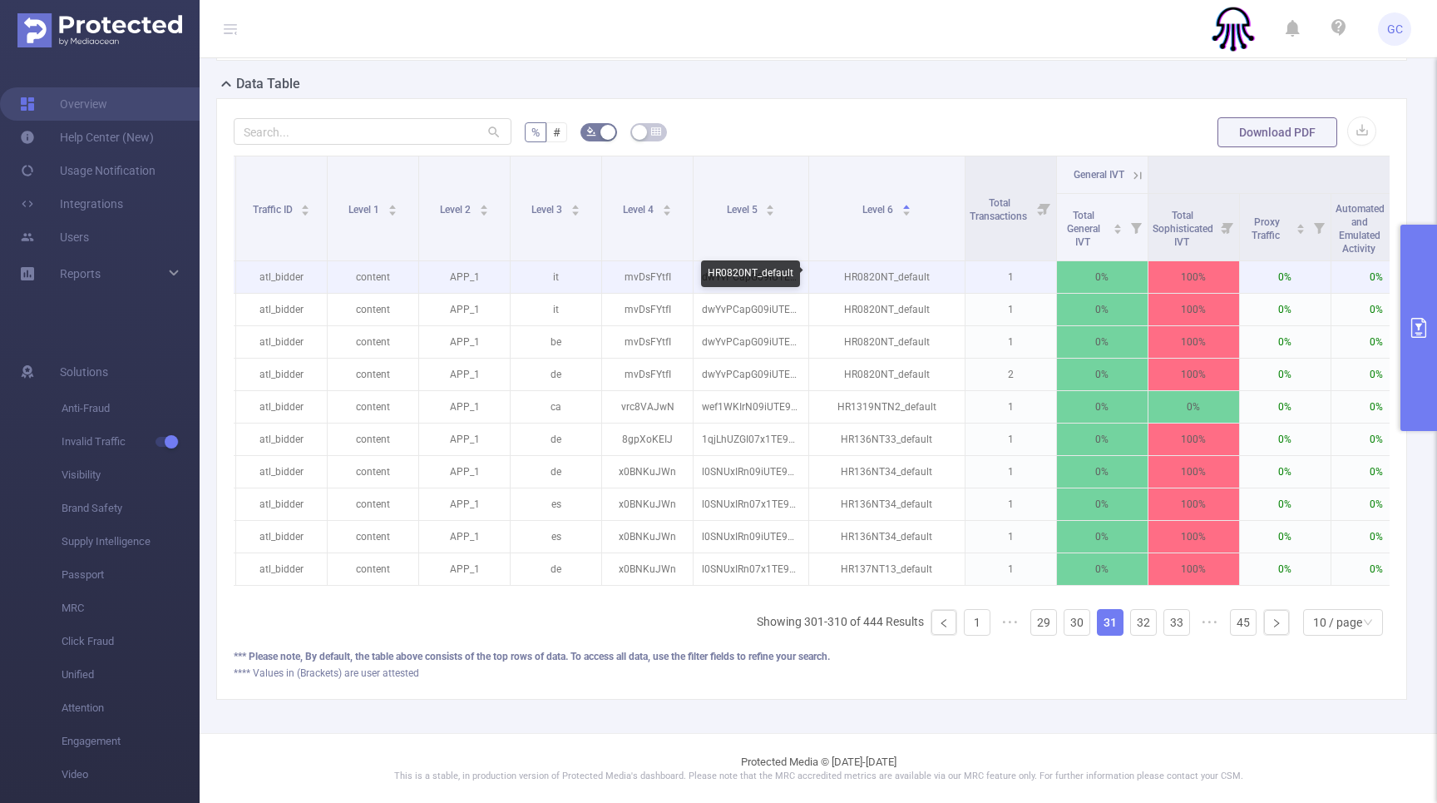
click at [929, 275] on p "HR0820NT_default" at bounding box center [887, 277] width 156 height 32
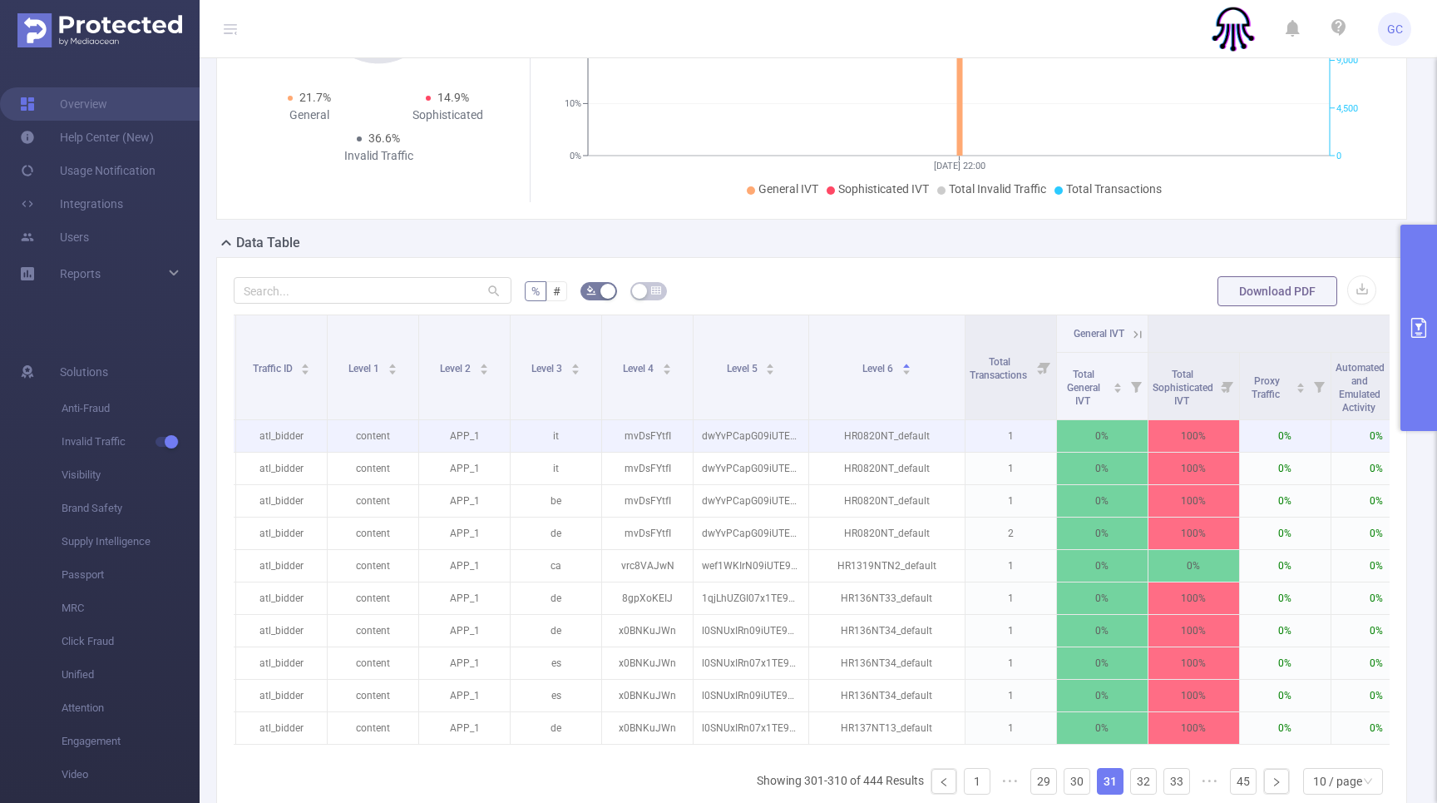
scroll to position [233, 0]
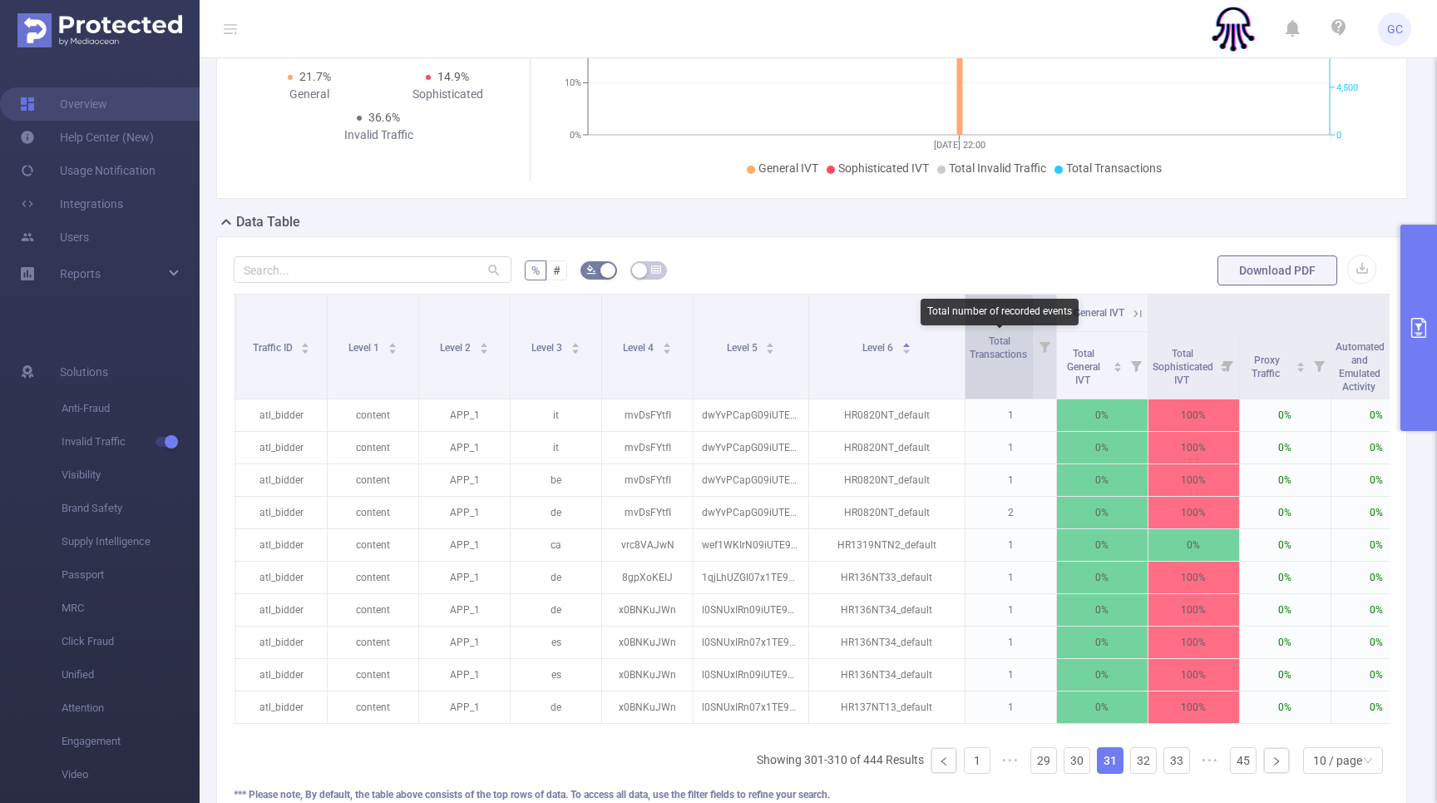
click at [1006, 353] on span "Total Transactions" at bounding box center [1000, 347] width 60 height 25
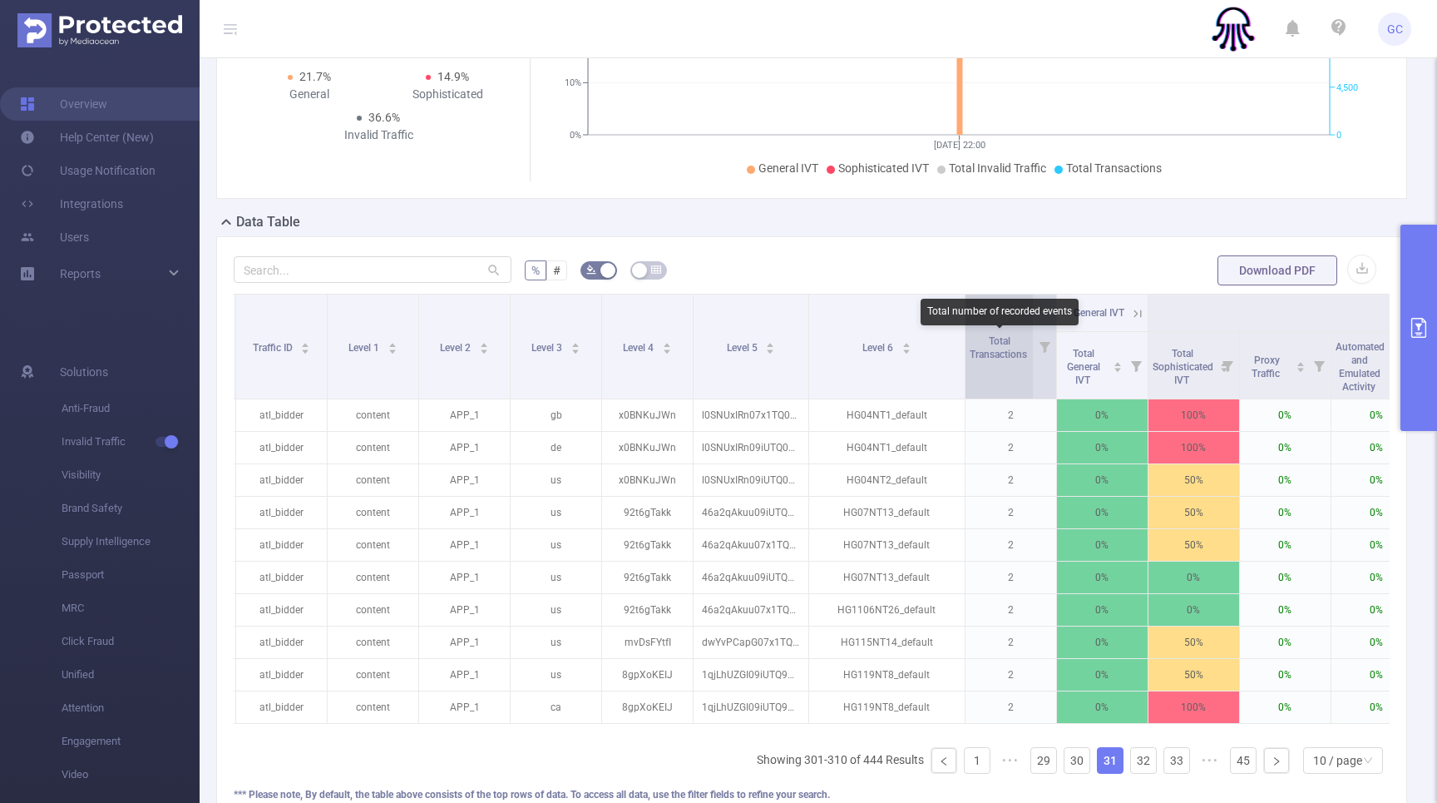
click at [994, 349] on span "Total Transactions" at bounding box center [1000, 347] width 60 height 25
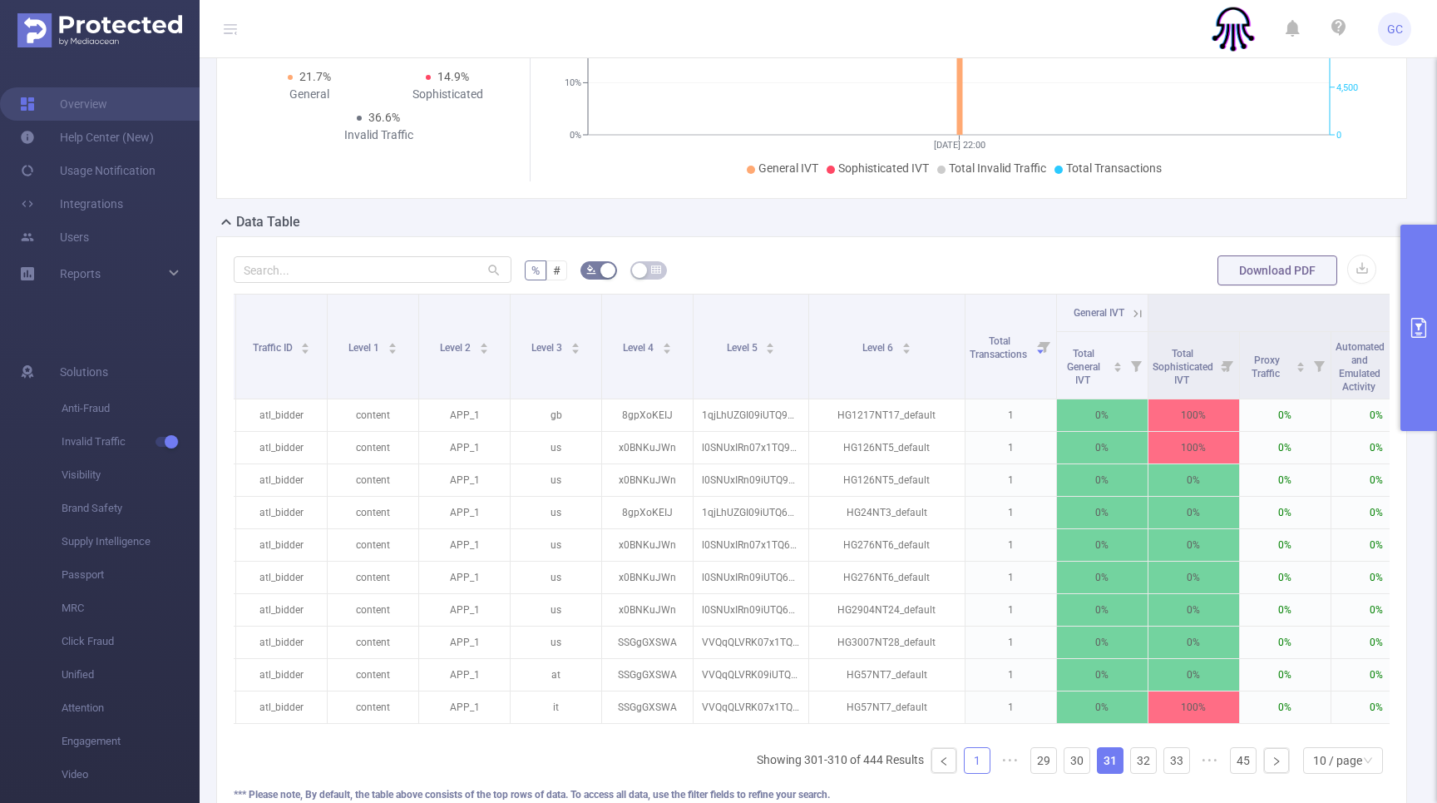
click at [972, 761] on link "1" at bounding box center [977, 760] width 25 height 25
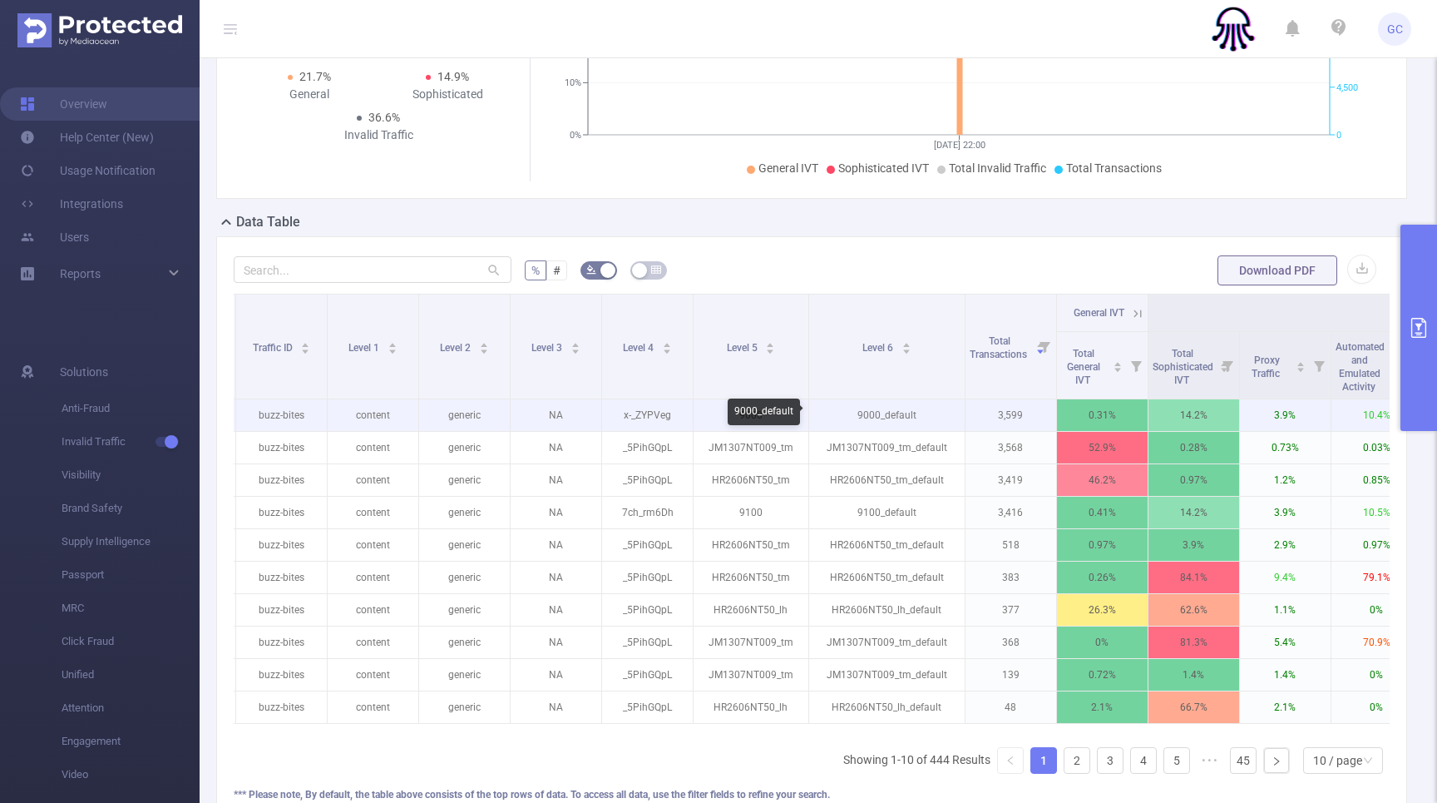
click at [903, 415] on p "9000_default" at bounding box center [887, 415] width 156 height 32
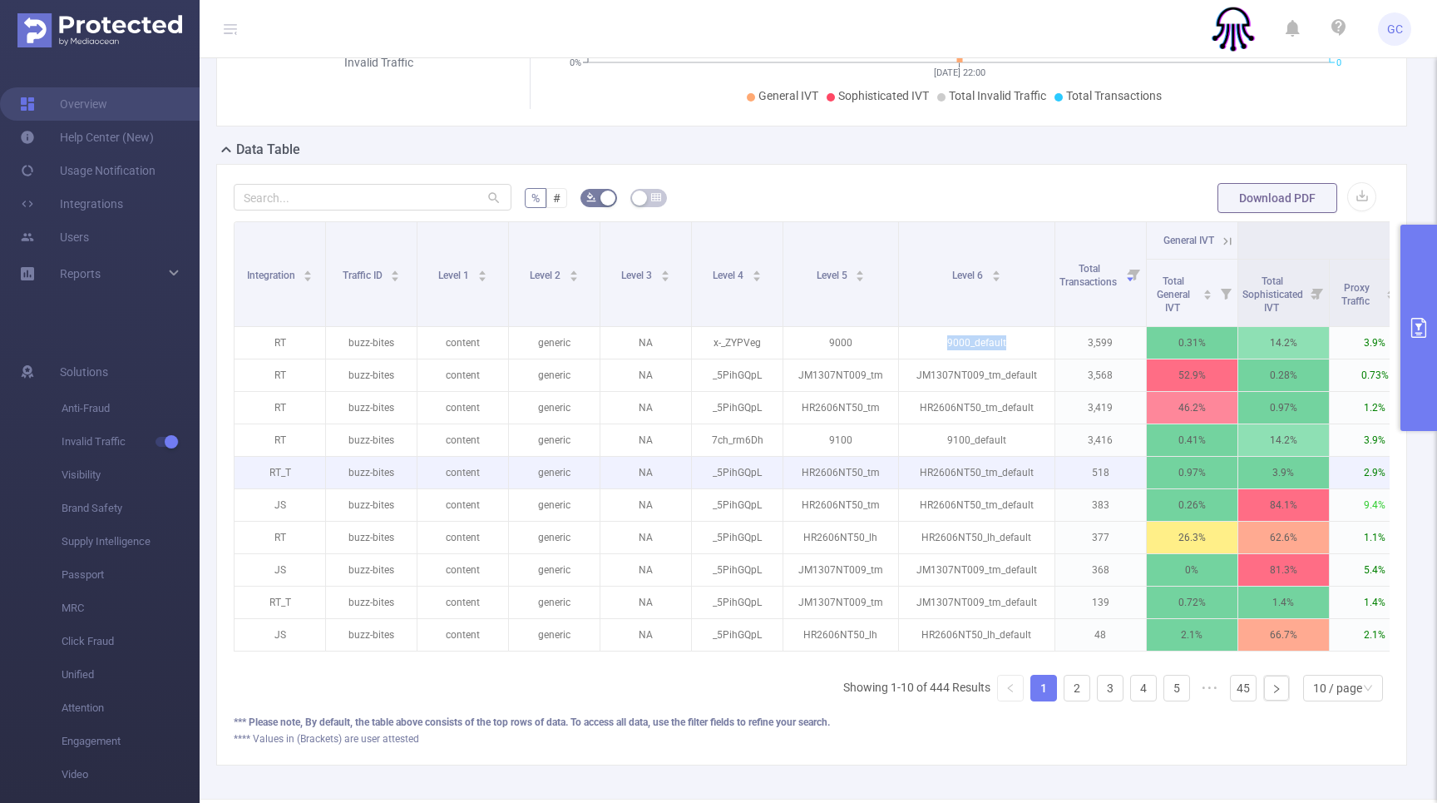
scroll to position [371, 0]
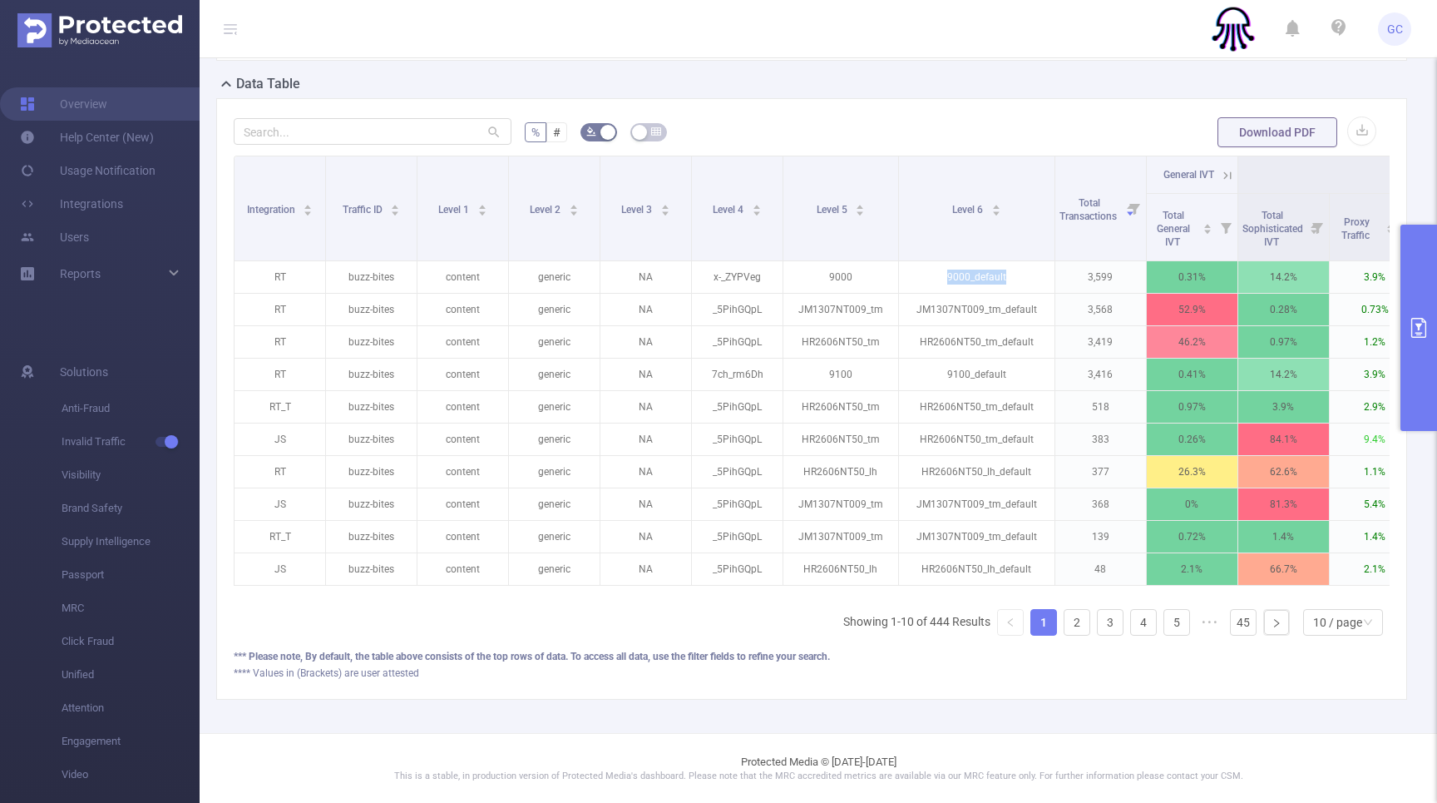
click at [1410, 319] on icon "primary" at bounding box center [1419, 328] width 20 height 20
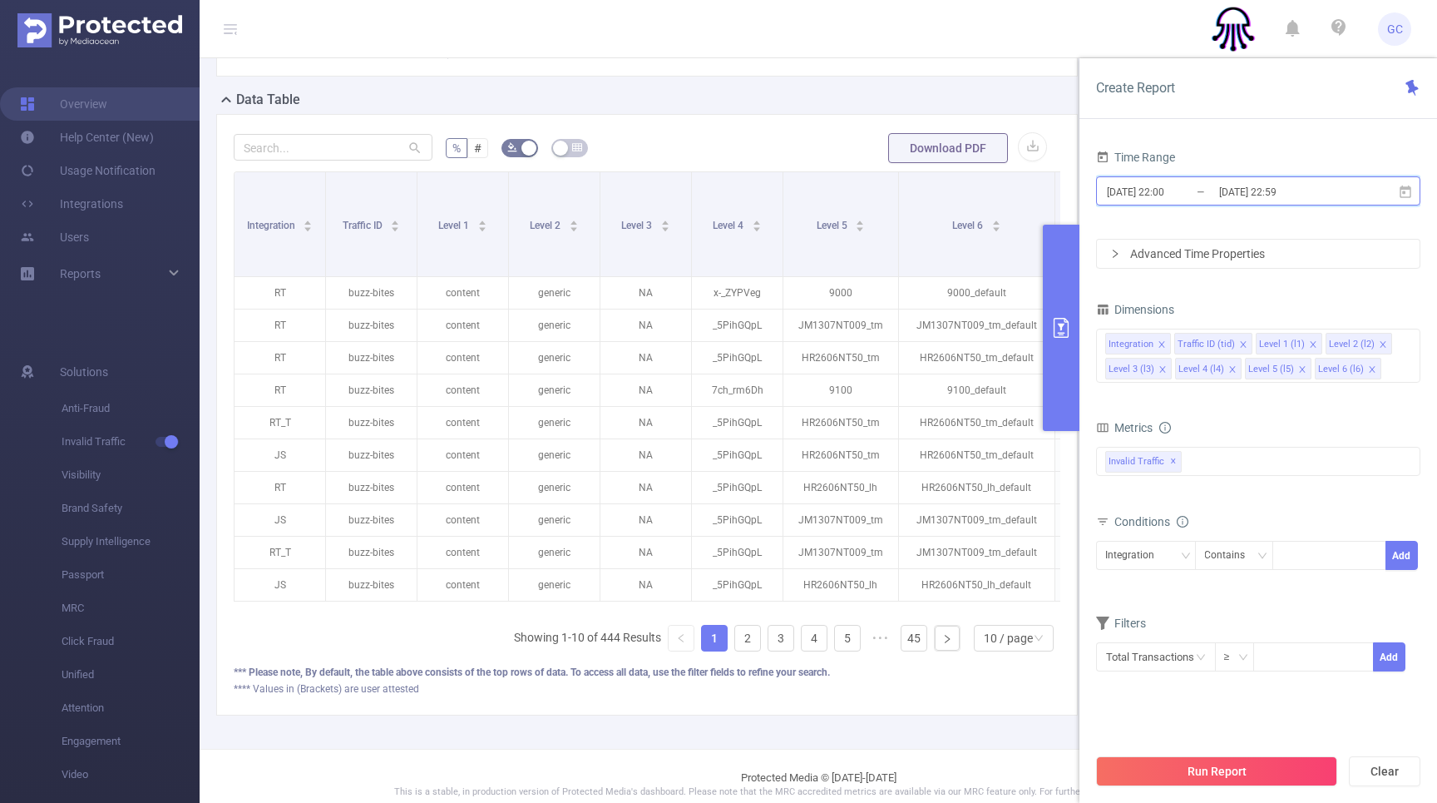
click at [1363, 198] on span "[DATE] 22:00 _ [DATE] 22:59" at bounding box center [1258, 190] width 324 height 29
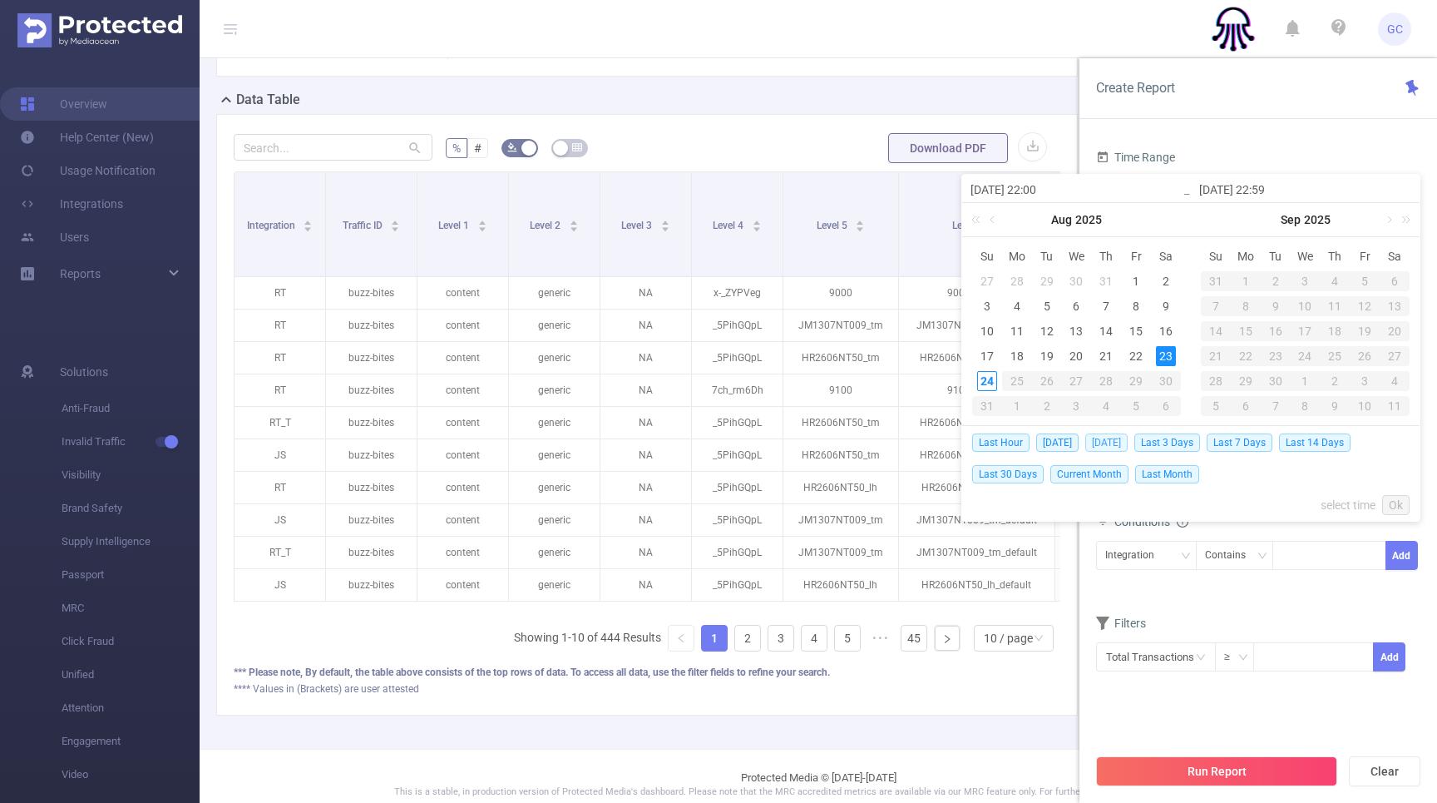
click at [1101, 442] on span "[DATE]" at bounding box center [1107, 442] width 42 height 18
type input "[DATE] 00:00"
type input "[DATE] 23:59"
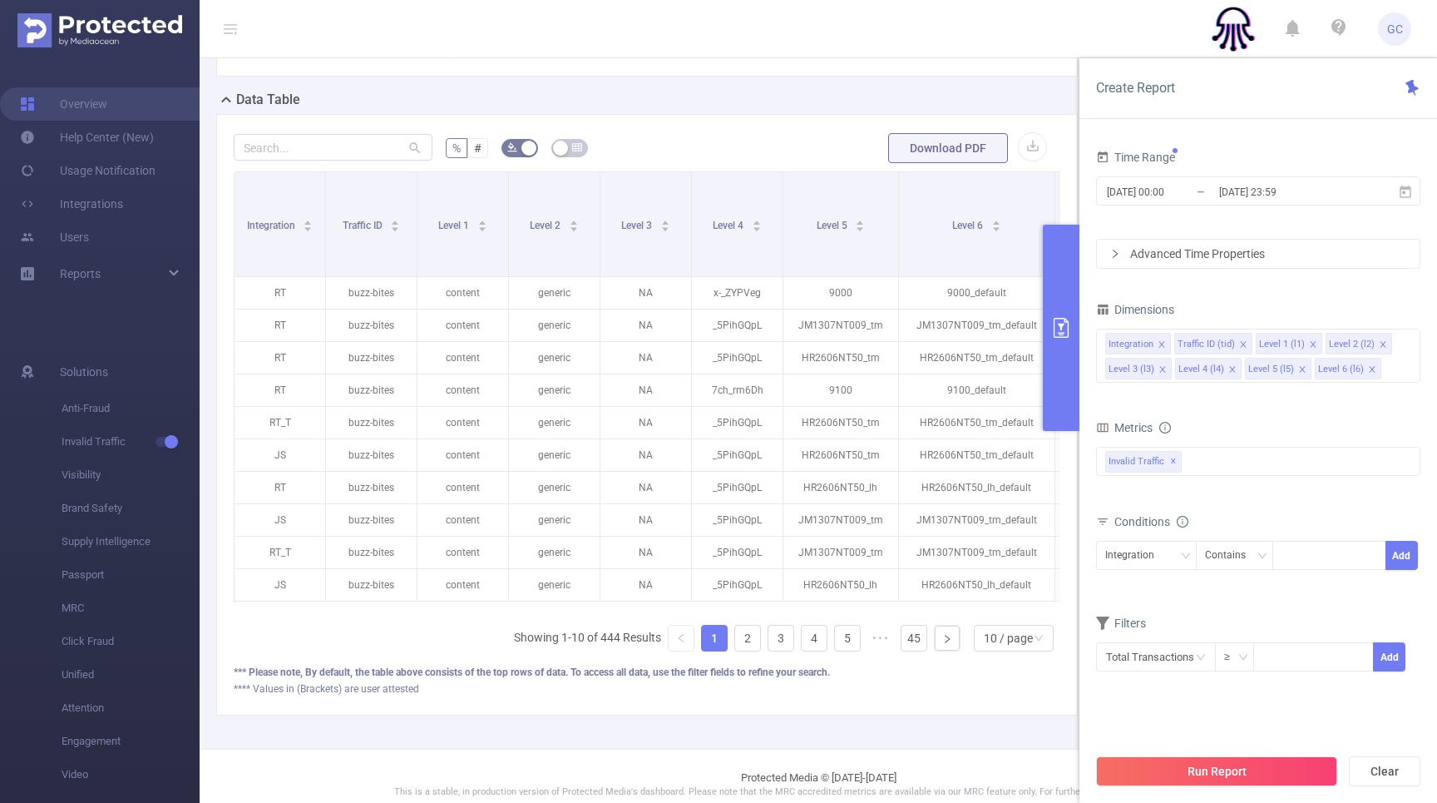
click at [1235, 763] on button "Run Report" at bounding box center [1216, 771] width 241 height 30
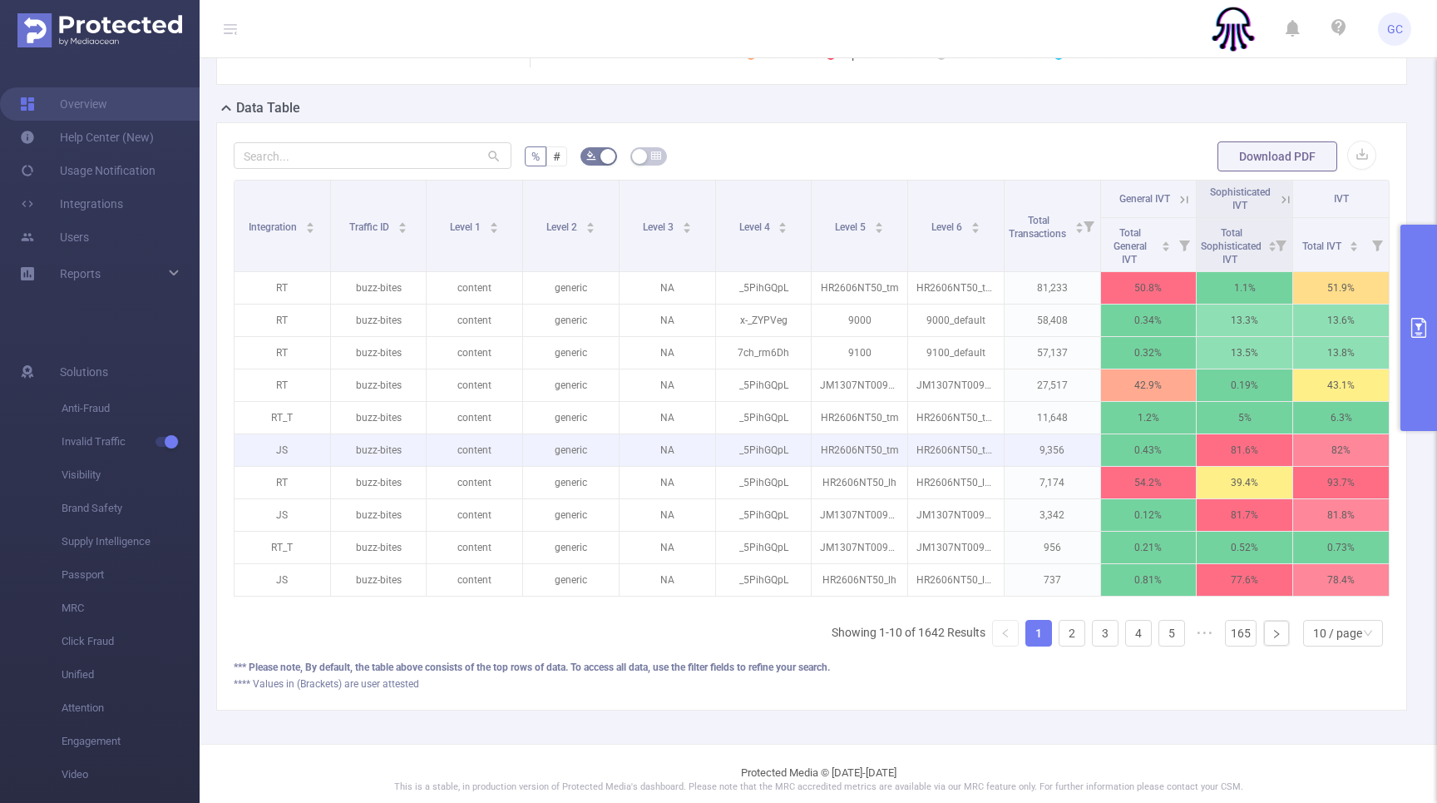
scroll to position [358, 0]
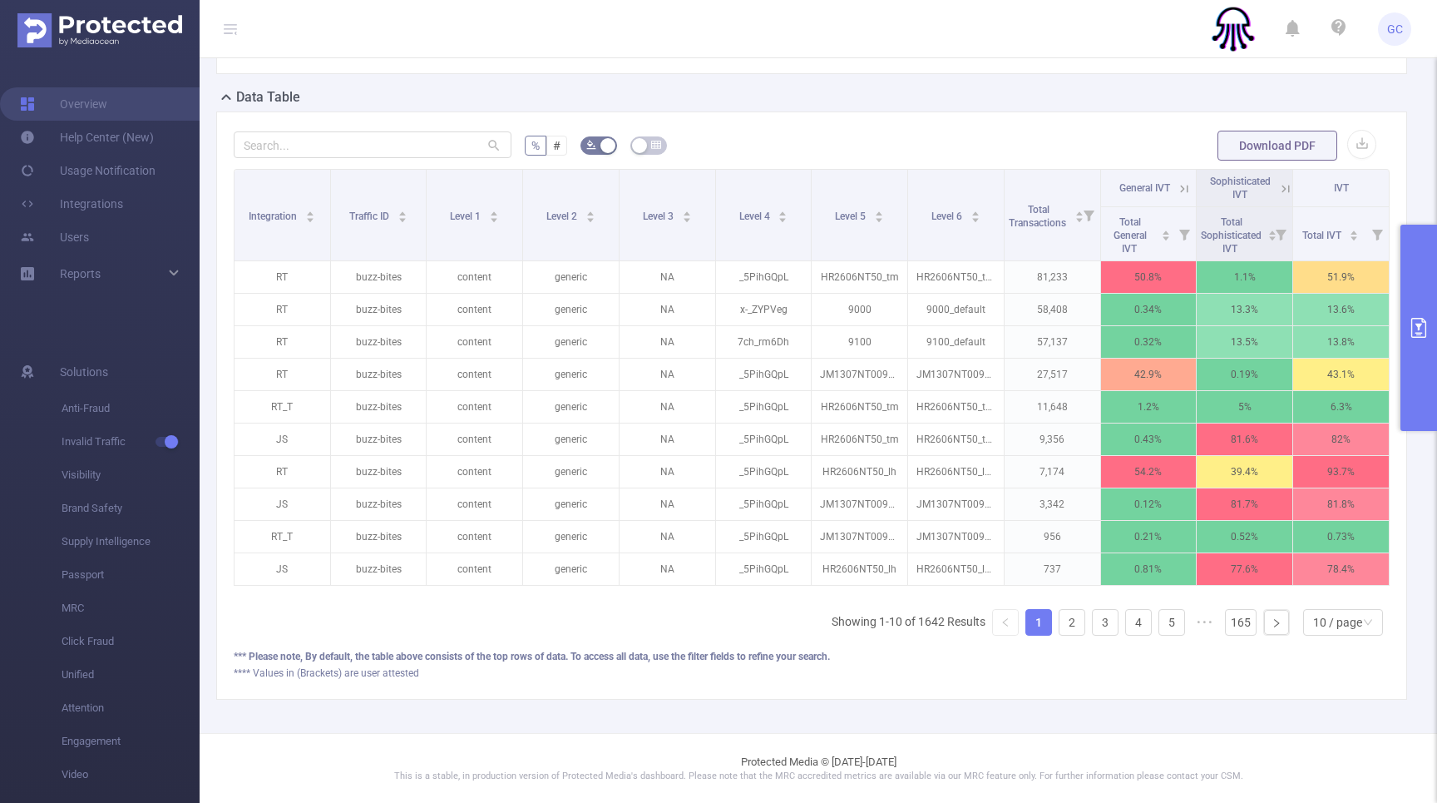
click at [1421, 314] on button "primary" at bounding box center [1419, 328] width 37 height 206
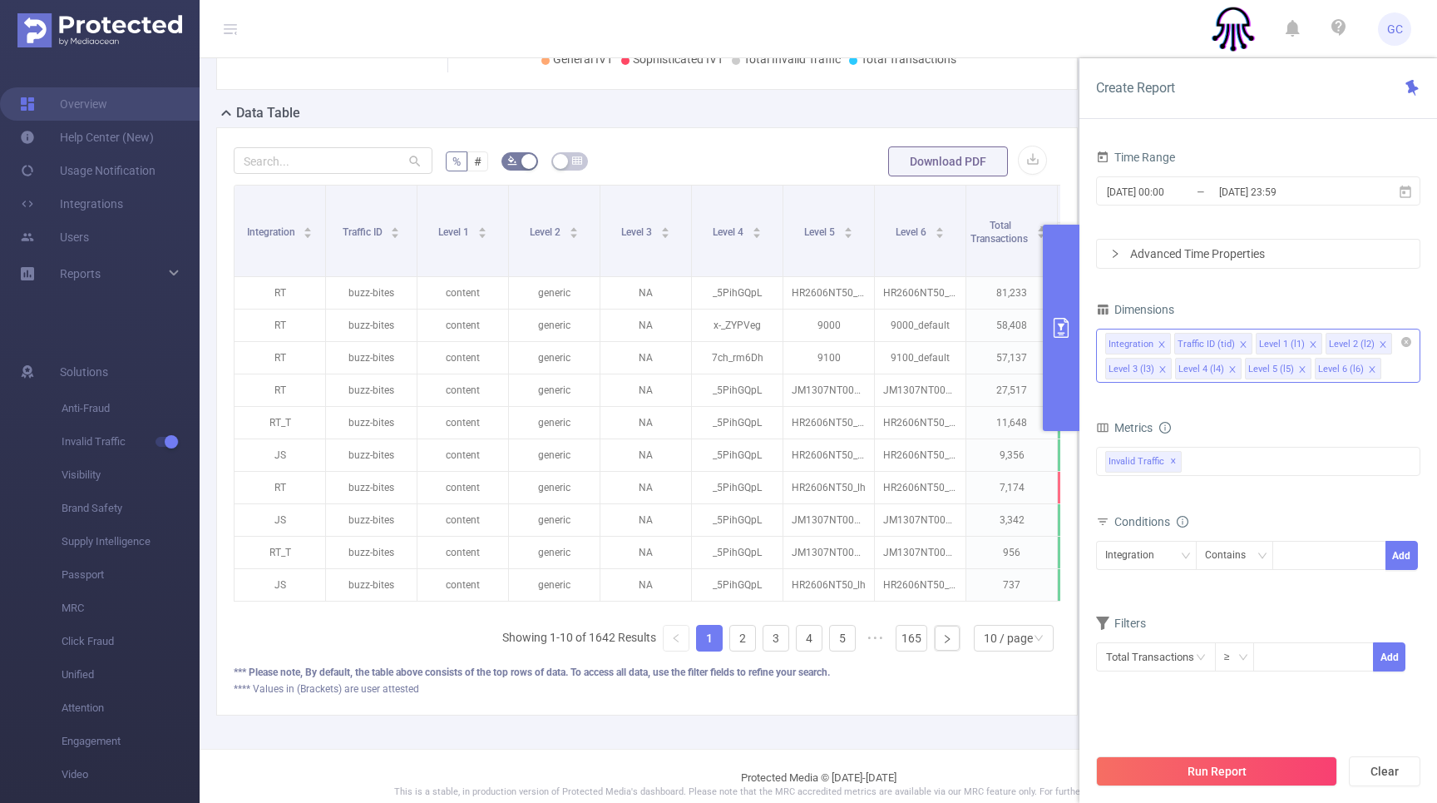
click at [1380, 344] on icon "icon: close" at bounding box center [1383, 344] width 6 height 6
click at [1311, 342] on icon "icon: close" at bounding box center [1313, 344] width 6 height 6
click at [1153, 552] on div "Integration" at bounding box center [1135, 555] width 61 height 27
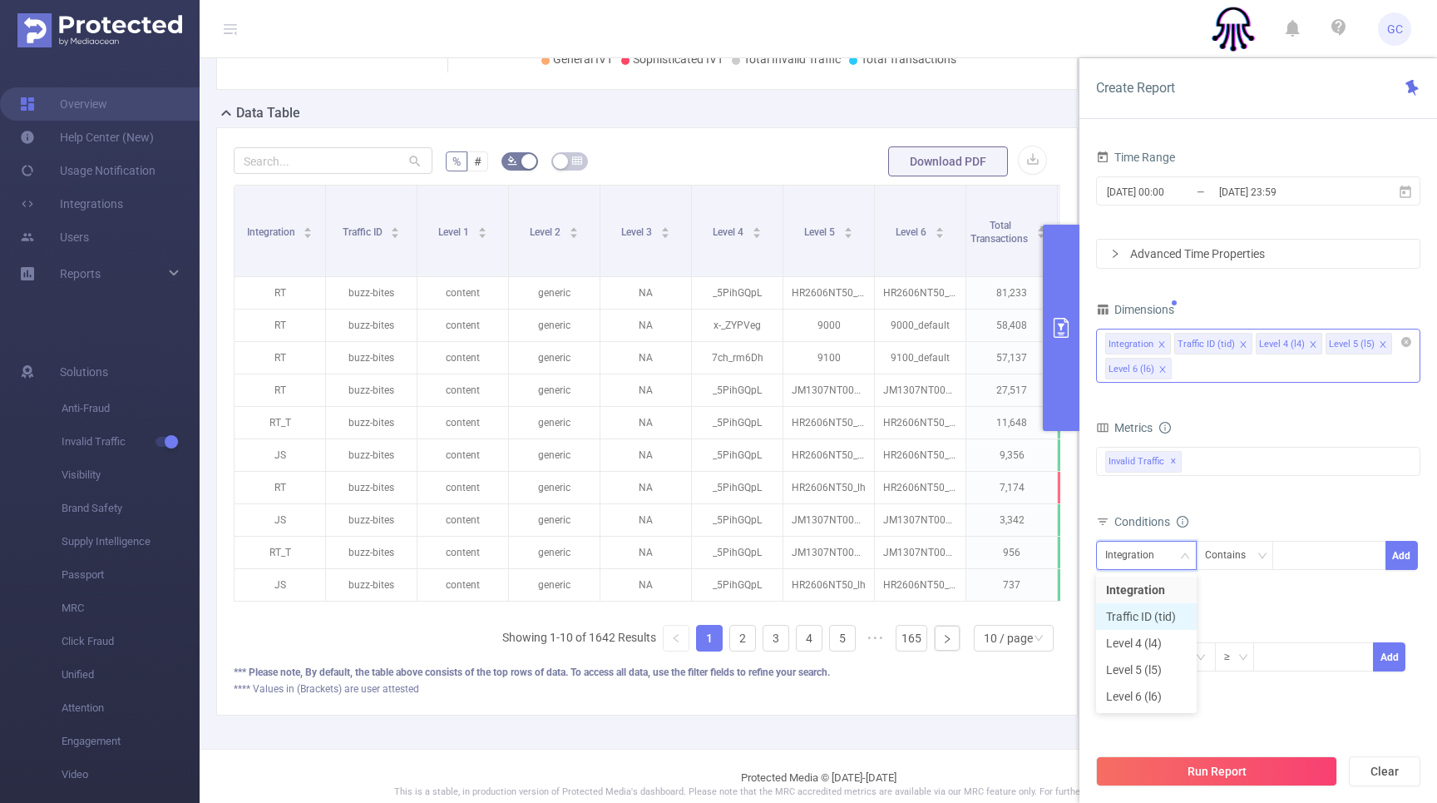
click at [1145, 607] on li "Traffic ID (tid)" at bounding box center [1146, 616] width 101 height 27
click at [1282, 553] on input at bounding box center [1285, 556] width 7 height 22
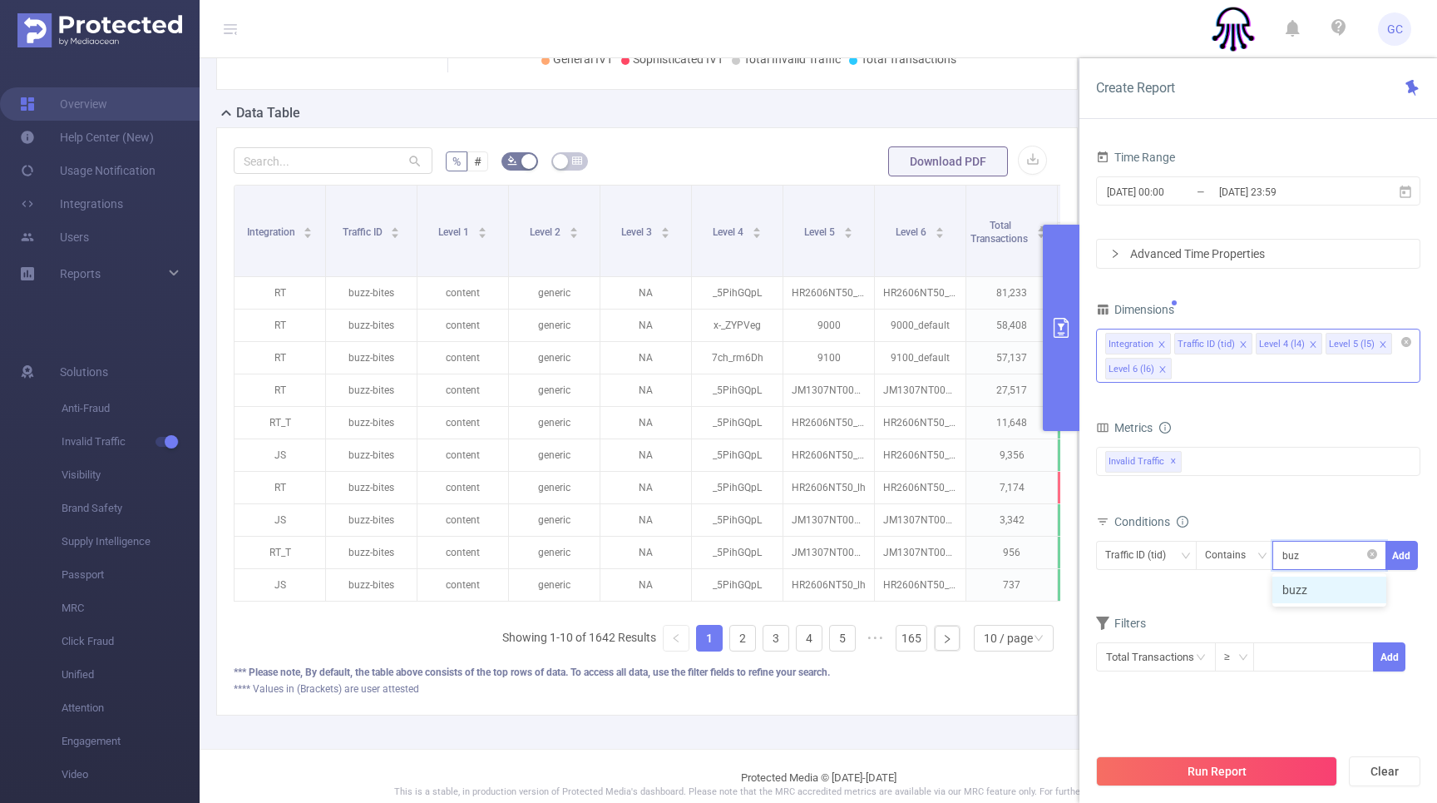
type input "buzz"
drag, startPoint x: 1397, startPoint y: 552, endPoint x: 1393, endPoint y: 566, distance: 14.7
click at [1397, 552] on button "Add" at bounding box center [1402, 555] width 32 height 29
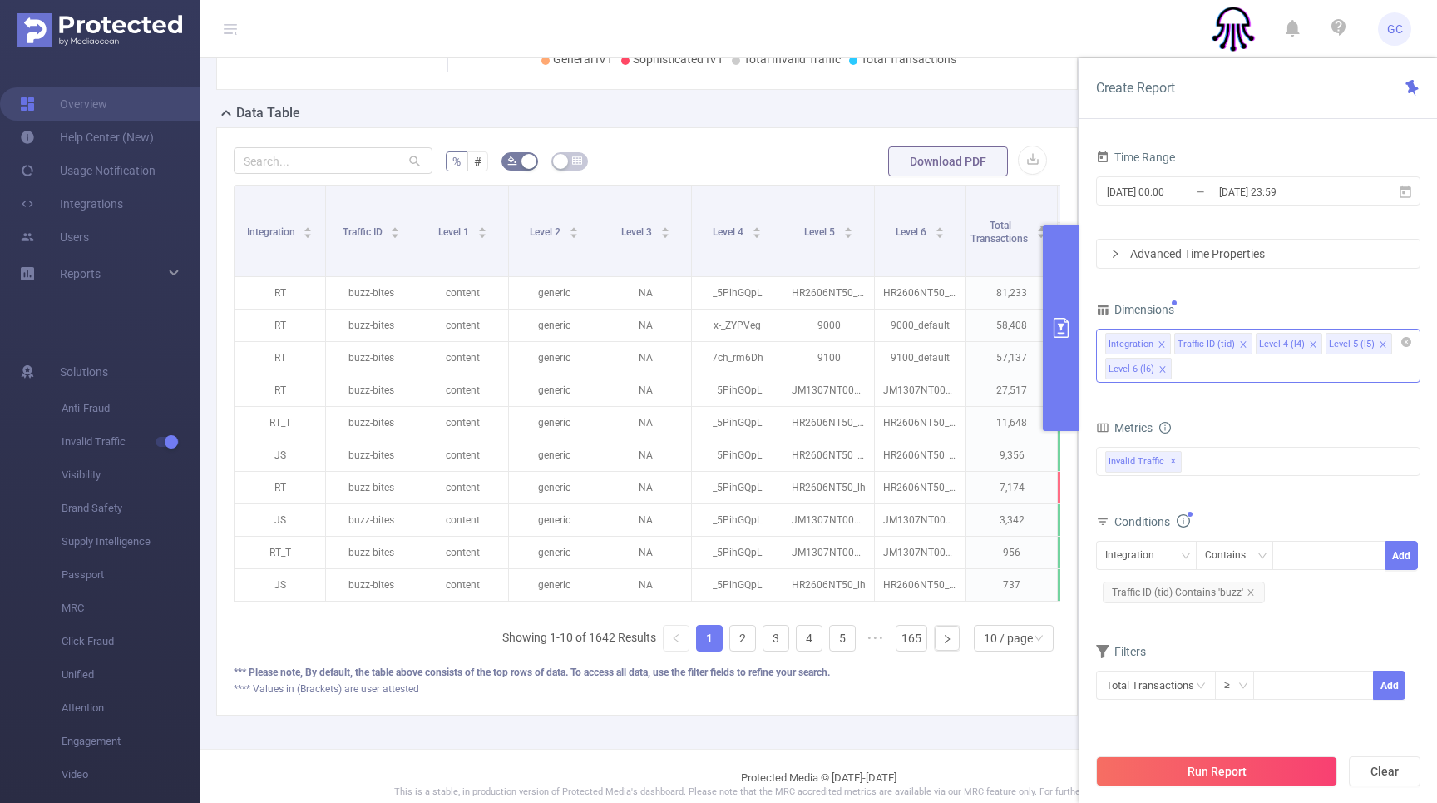
click at [1230, 770] on button "Run Report" at bounding box center [1216, 771] width 241 height 30
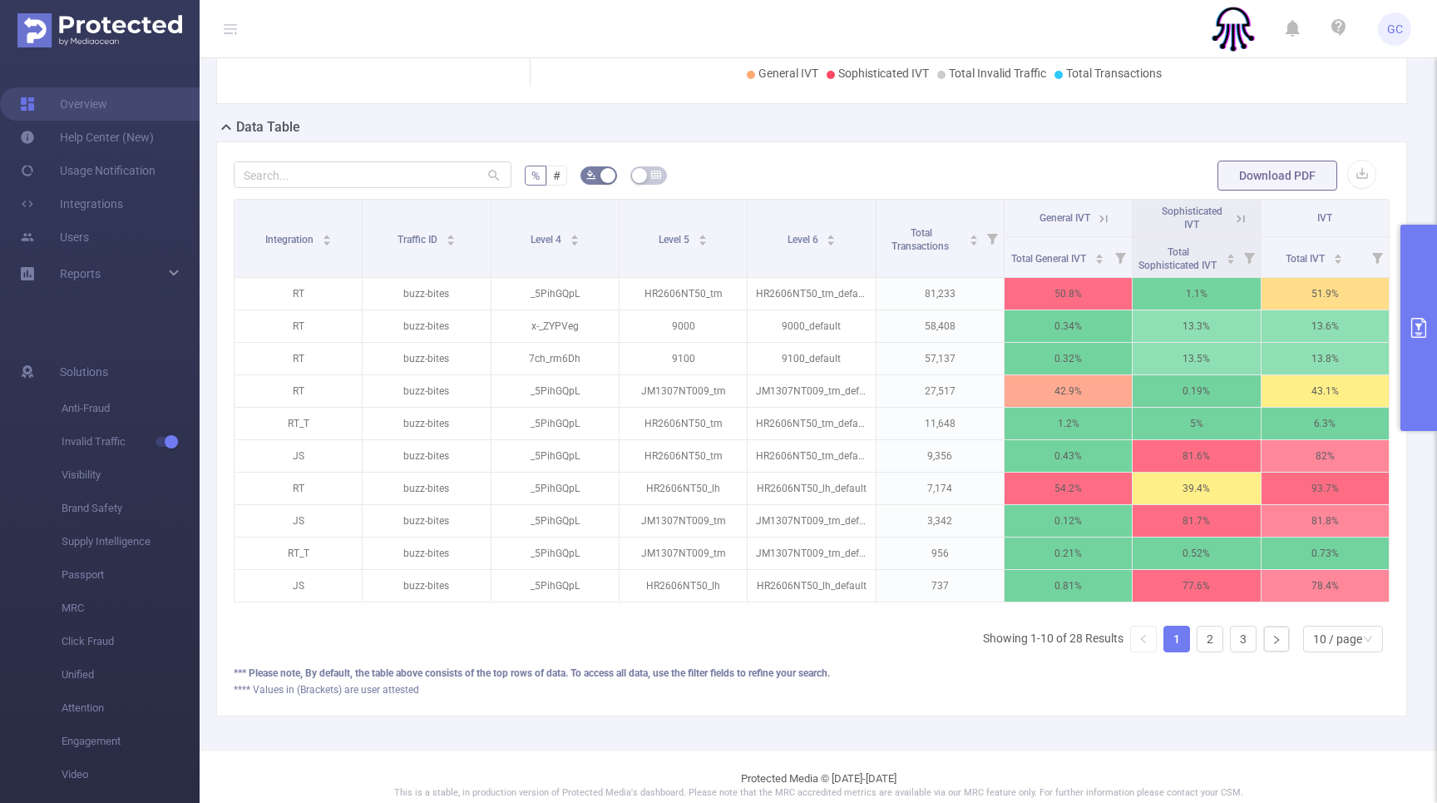
scroll to position [330, 0]
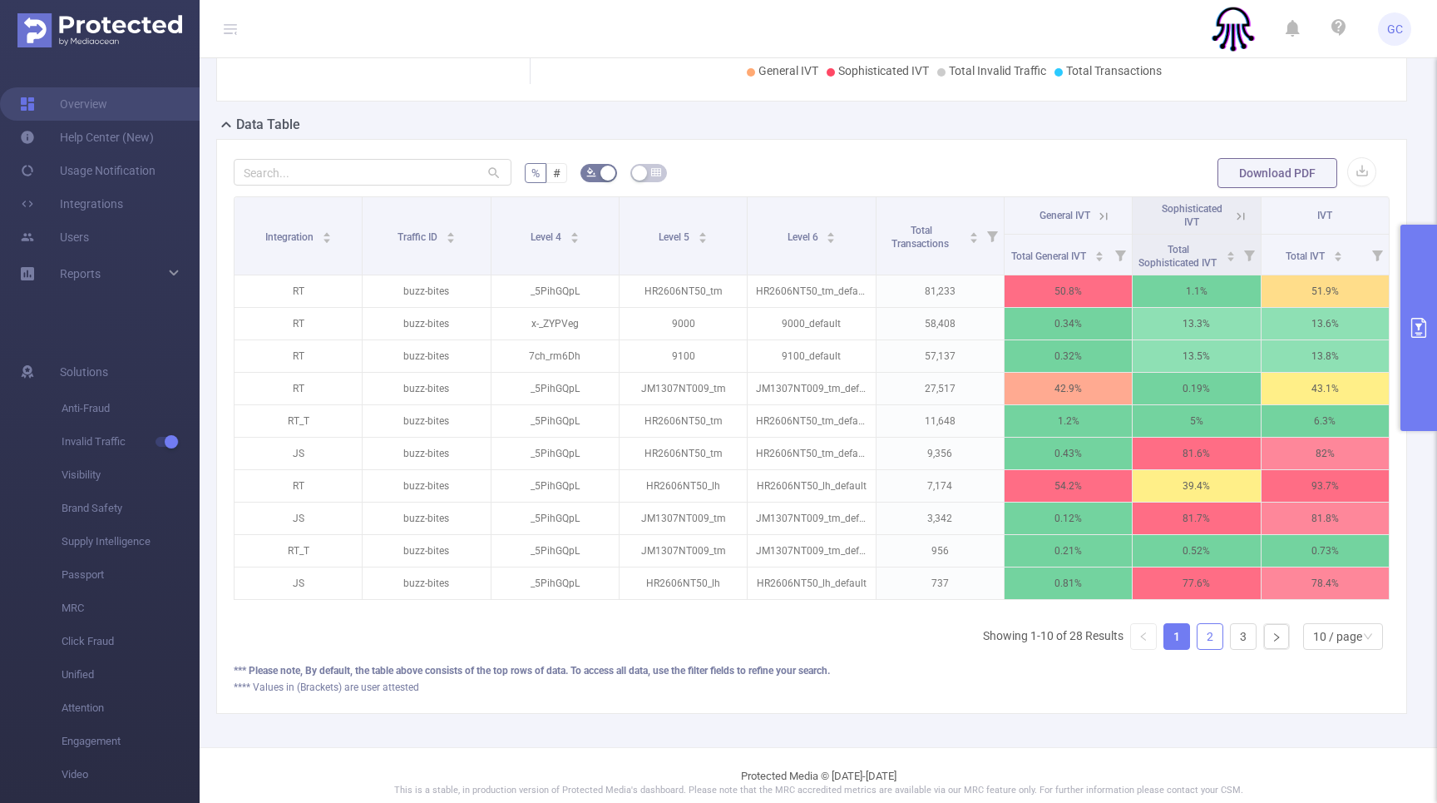
click at [1203, 649] on link "2" at bounding box center [1210, 636] width 25 height 25
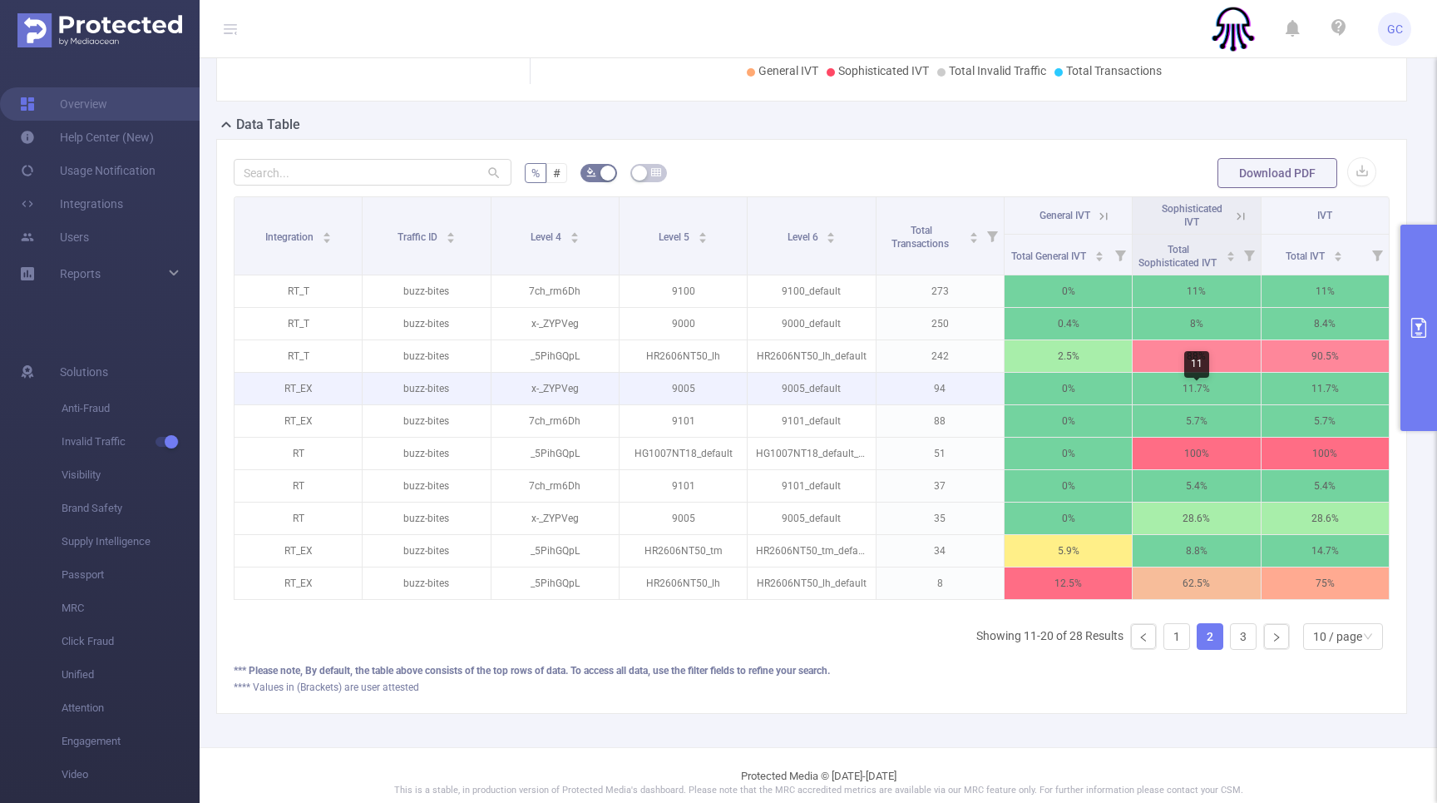
click at [1229, 397] on p "11.7%" at bounding box center [1196, 389] width 127 height 32
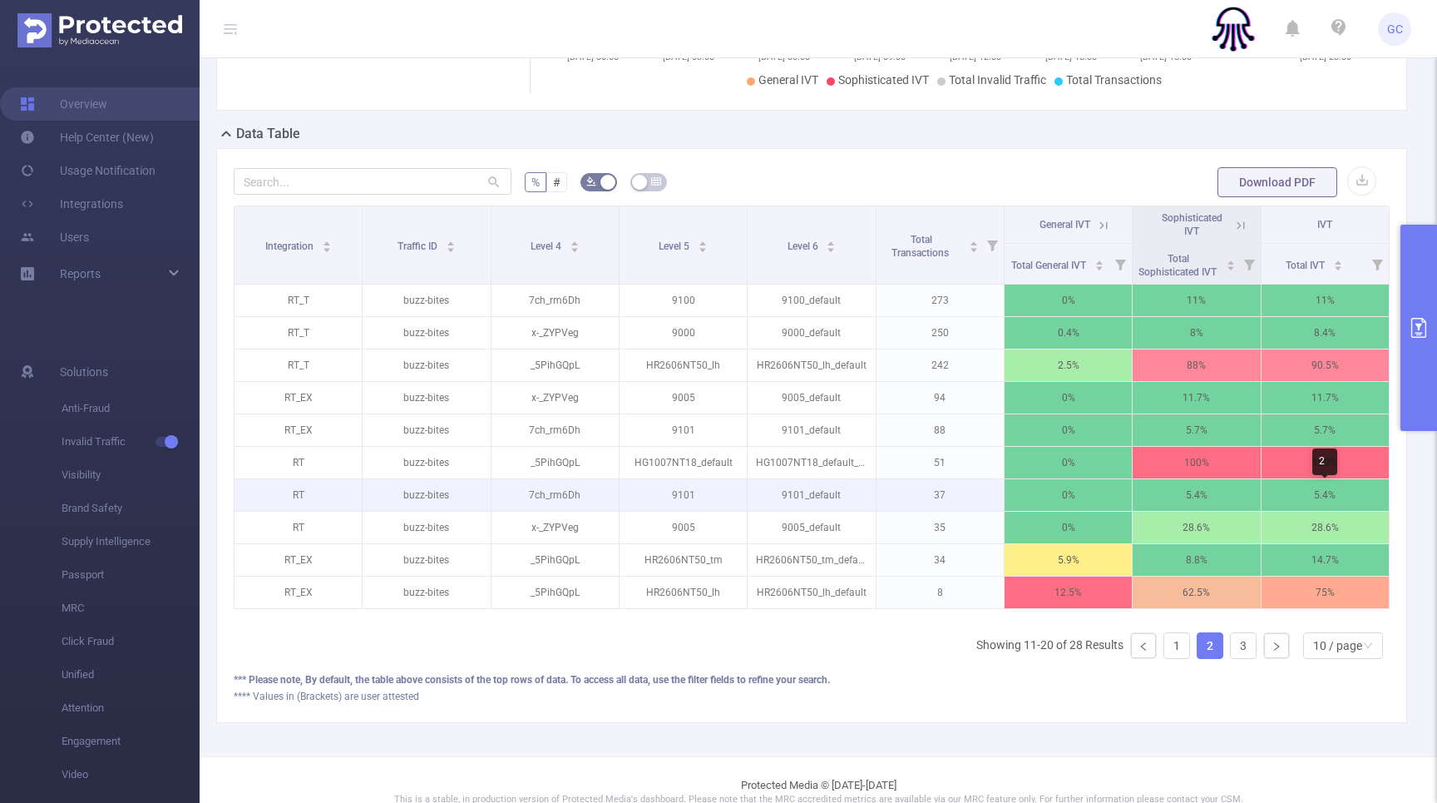
scroll to position [319, 0]
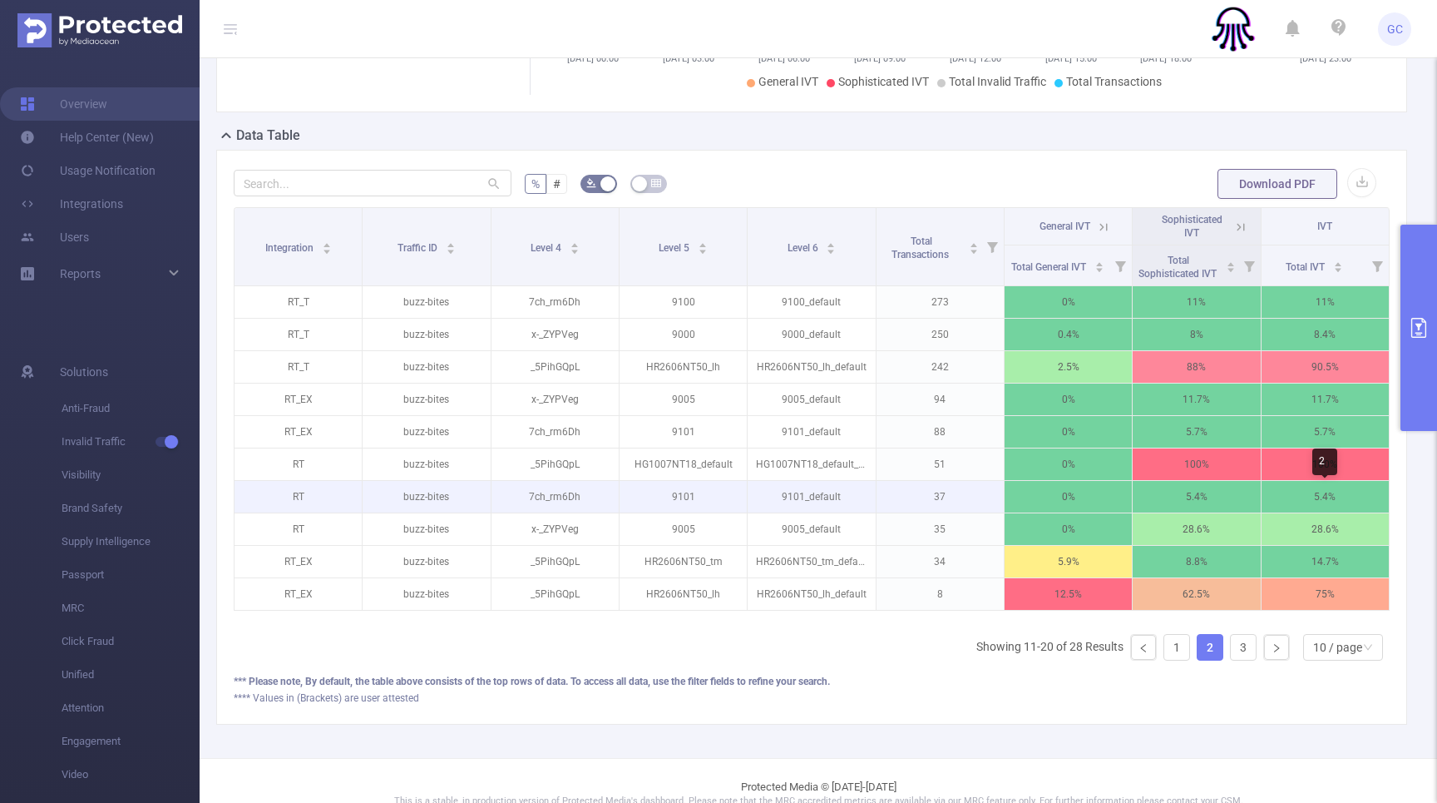
click at [1279, 506] on p "5.4%" at bounding box center [1325, 497] width 127 height 32
click at [980, 505] on p "37" at bounding box center [940, 497] width 127 height 32
drag, startPoint x: 980, startPoint y: 507, endPoint x: 980, endPoint y: 516, distance: 9.1
click at [980, 512] on p "37" at bounding box center [940, 497] width 127 height 32
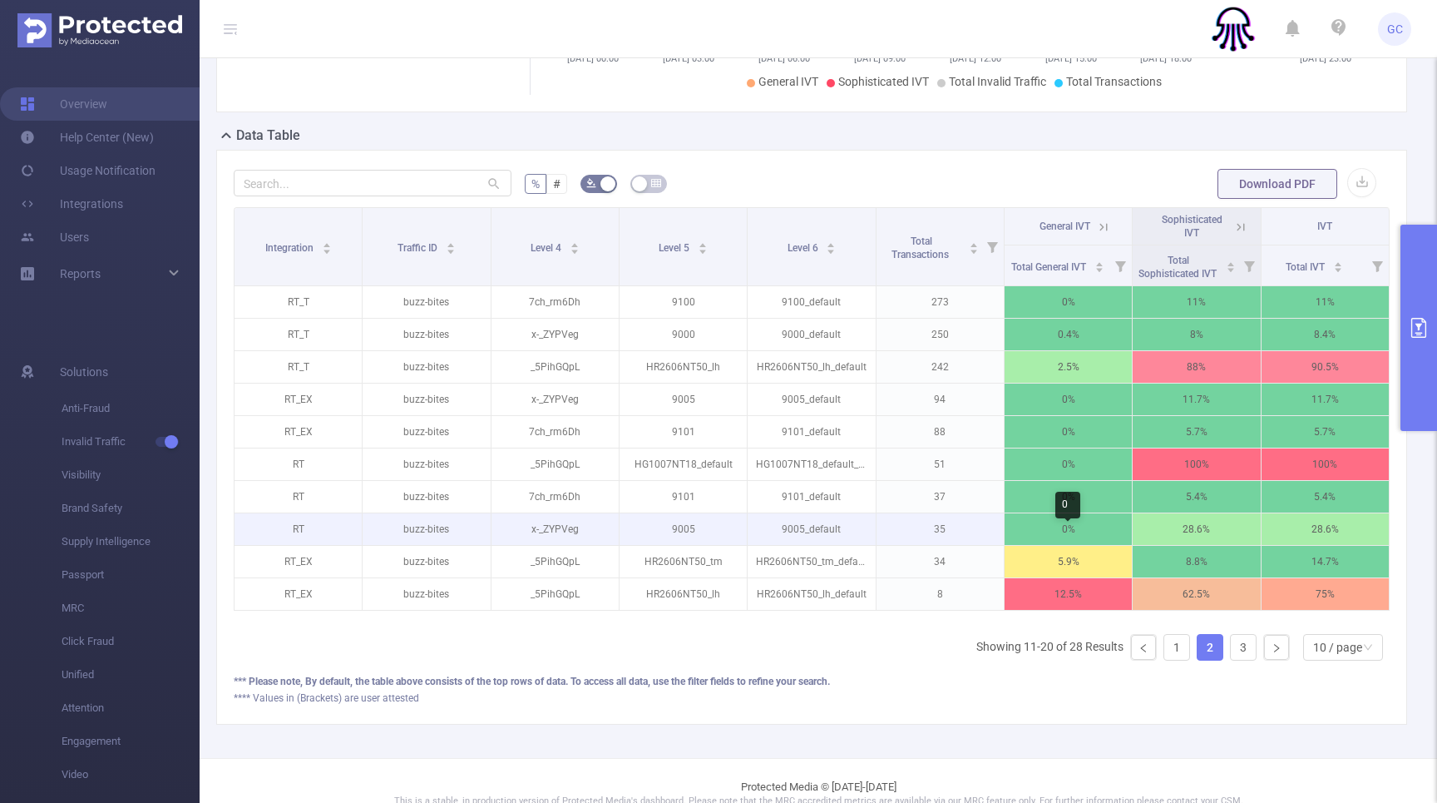
click at [1065, 542] on p "0%" at bounding box center [1068, 529] width 127 height 32
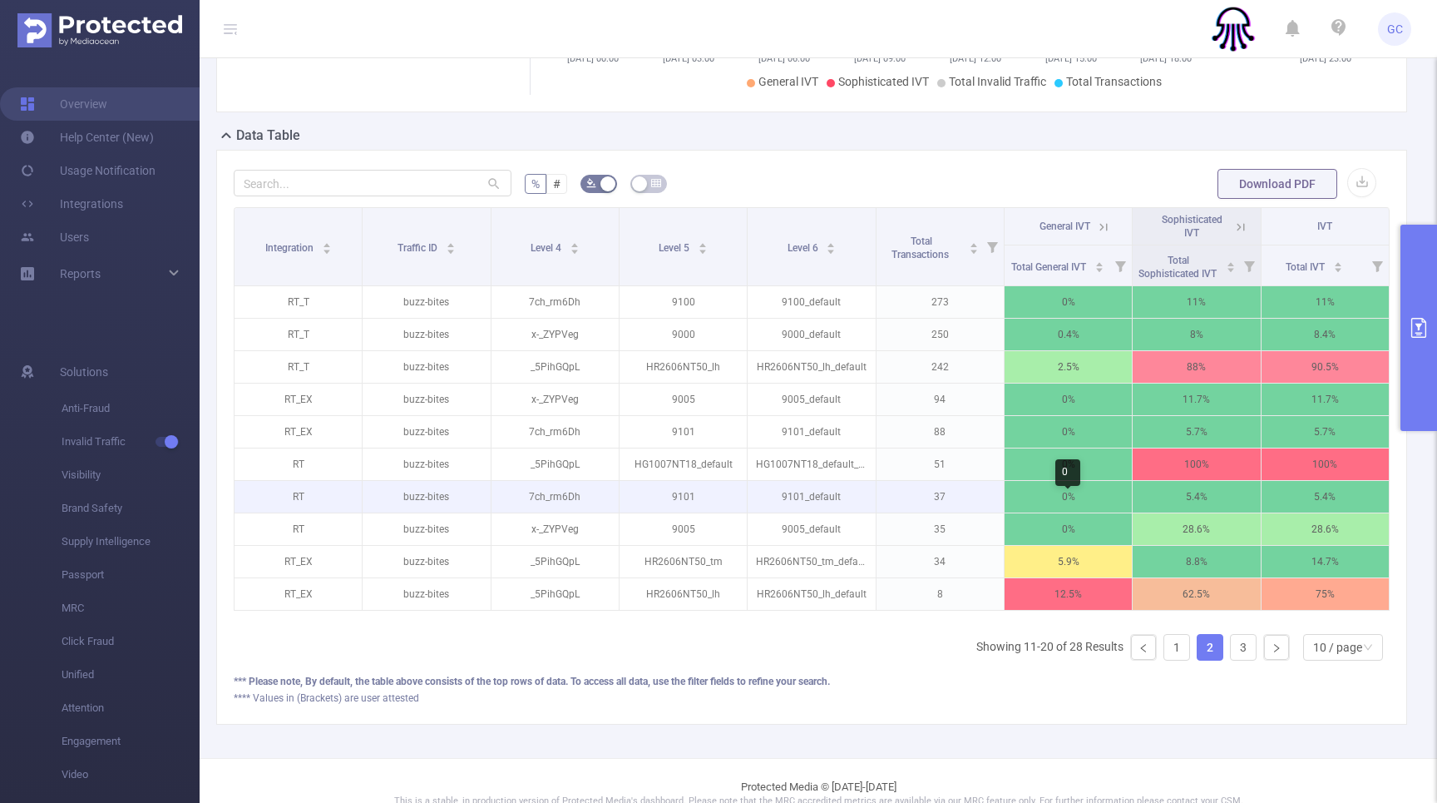
click at [1091, 512] on p "0%" at bounding box center [1068, 497] width 127 height 32
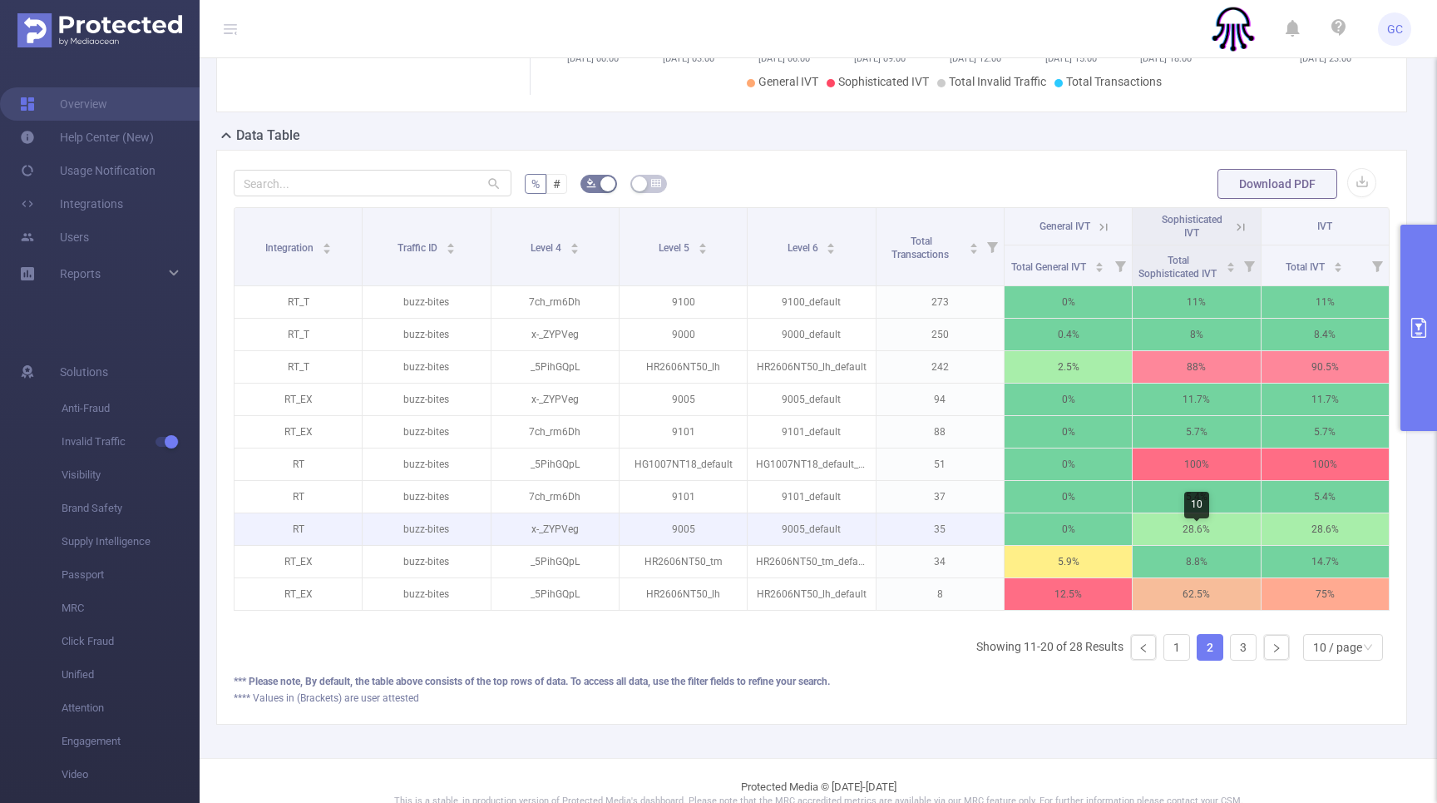
scroll to position [0, 3]
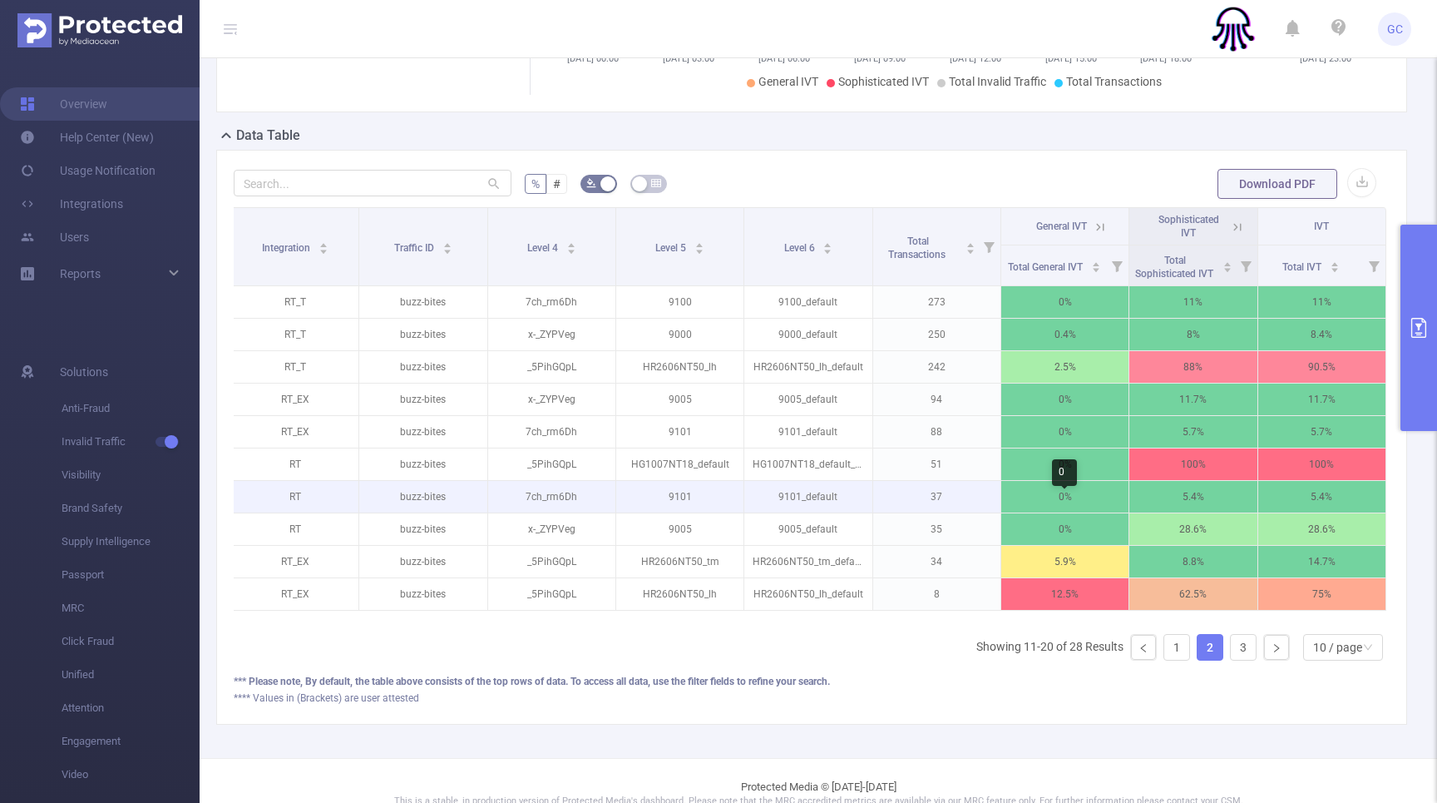
click at [1108, 512] on p "0%" at bounding box center [1065, 497] width 127 height 32
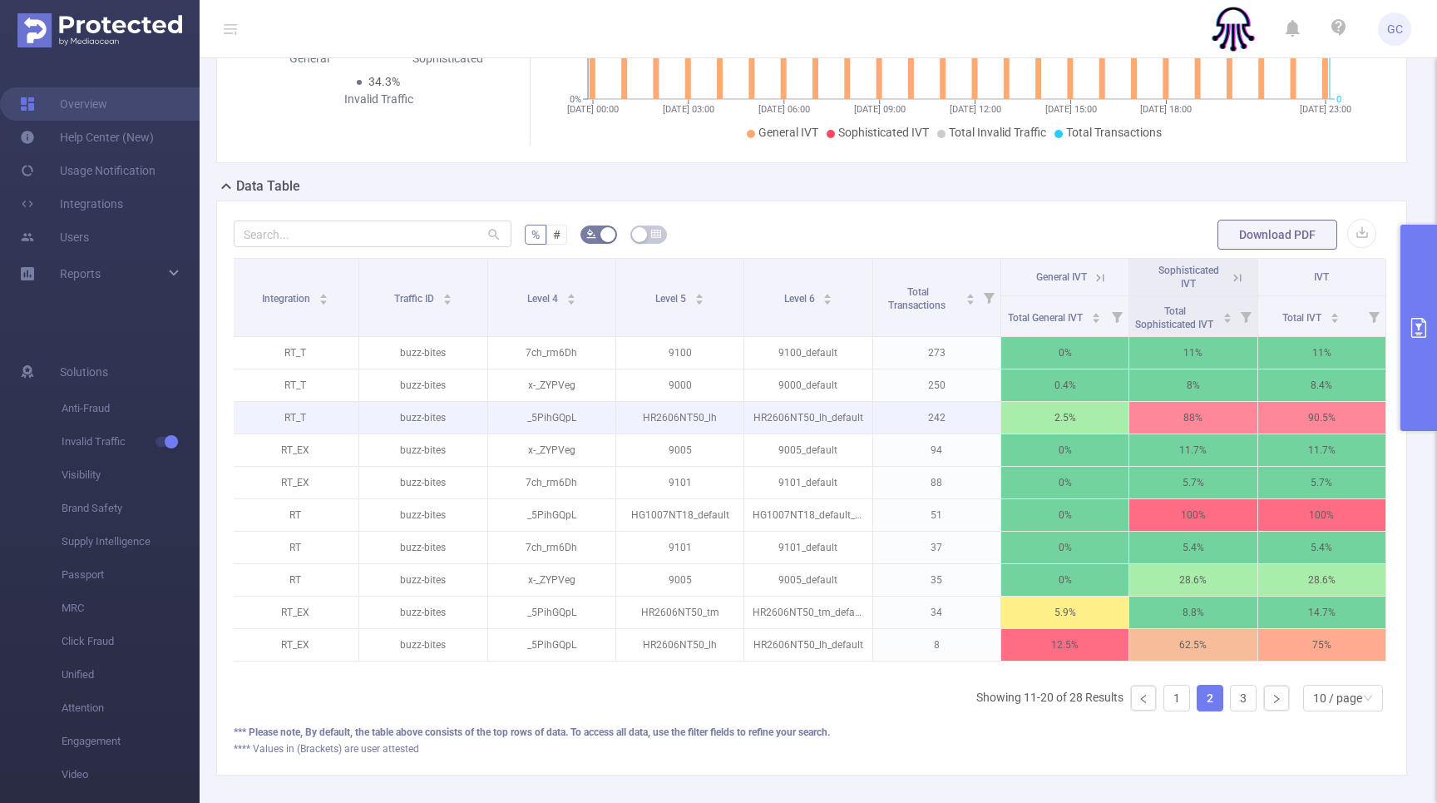
scroll to position [299, 0]
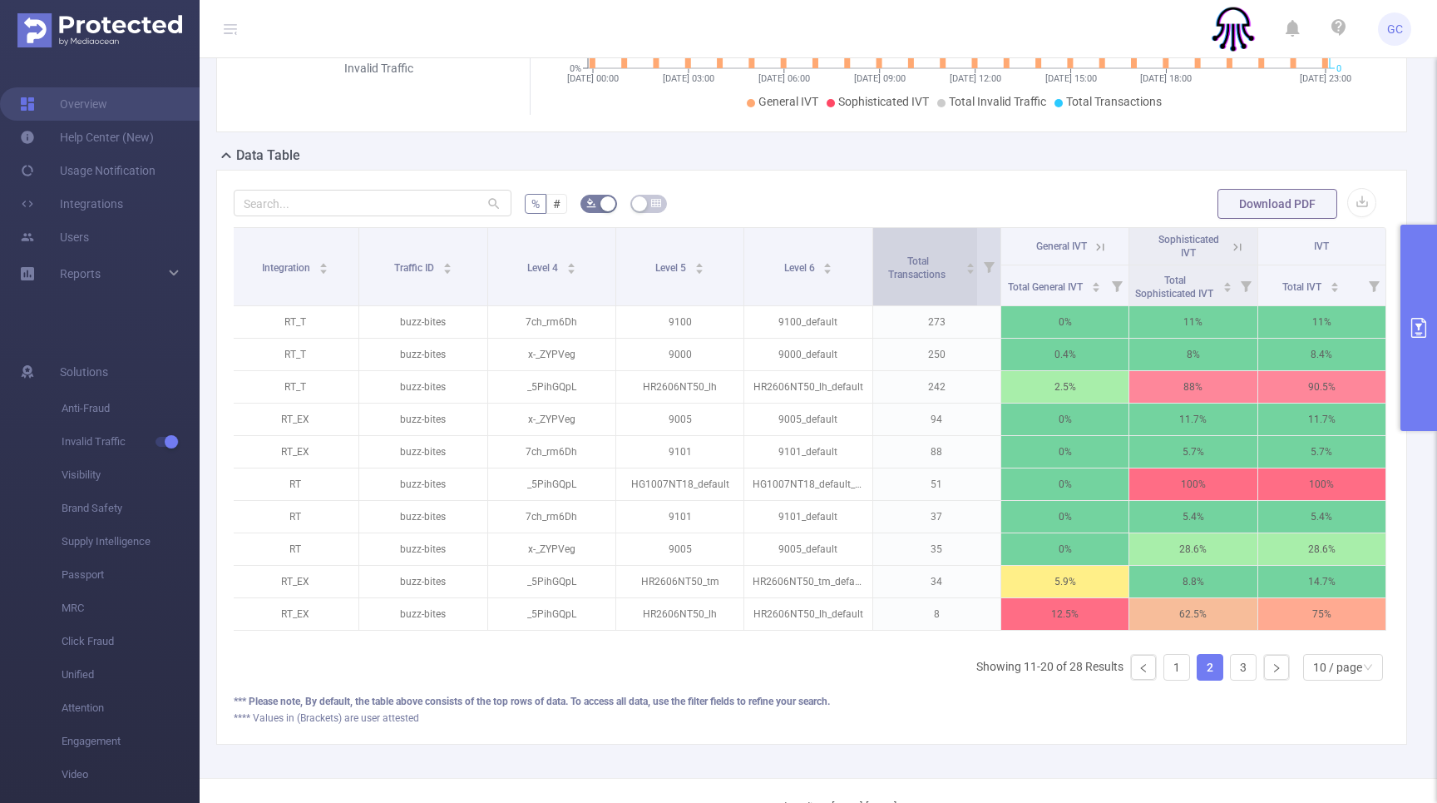
click at [972, 276] on icon "icon: caret-down" at bounding box center [970, 271] width 9 height 9
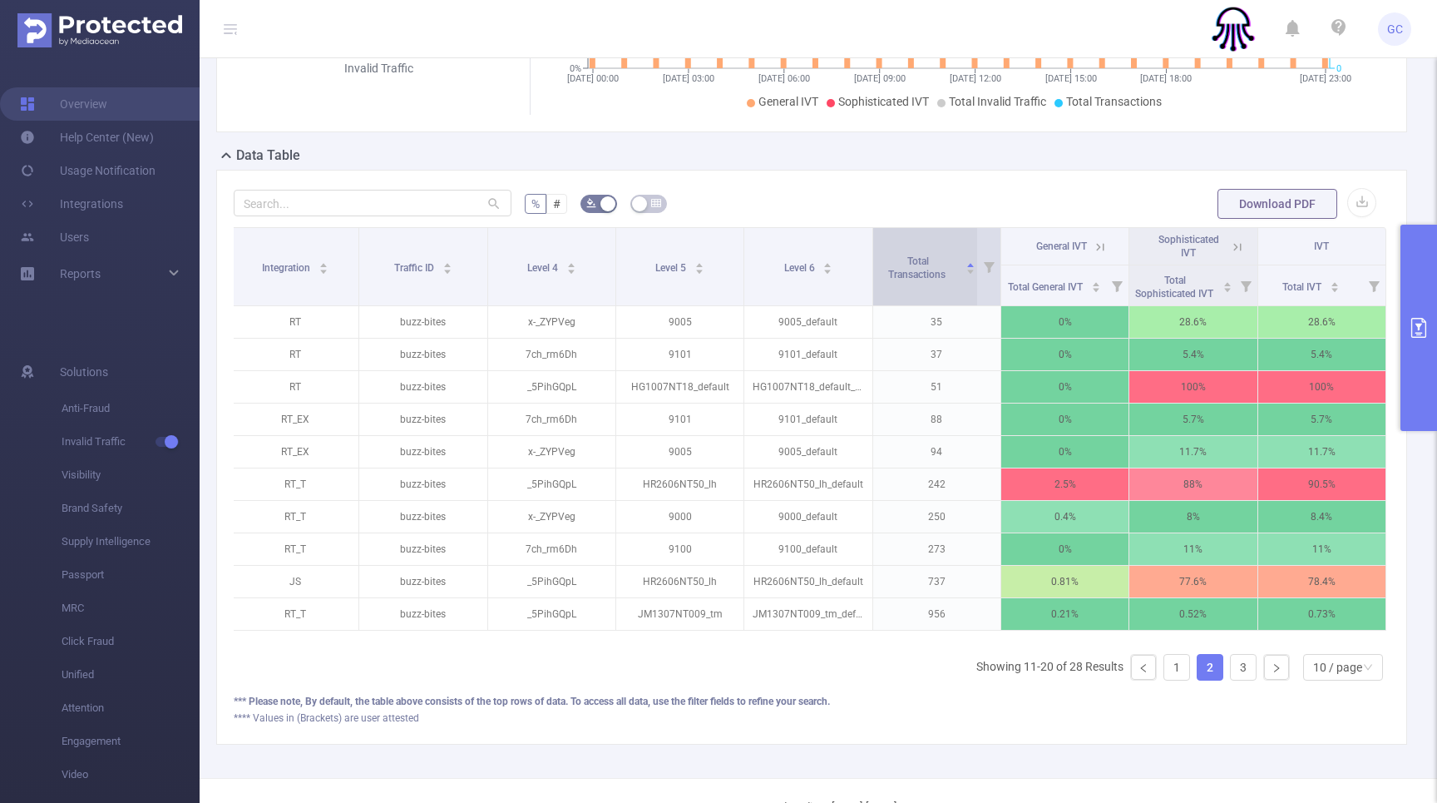
click at [972, 276] on icon "icon: caret-down" at bounding box center [970, 271] width 9 height 9
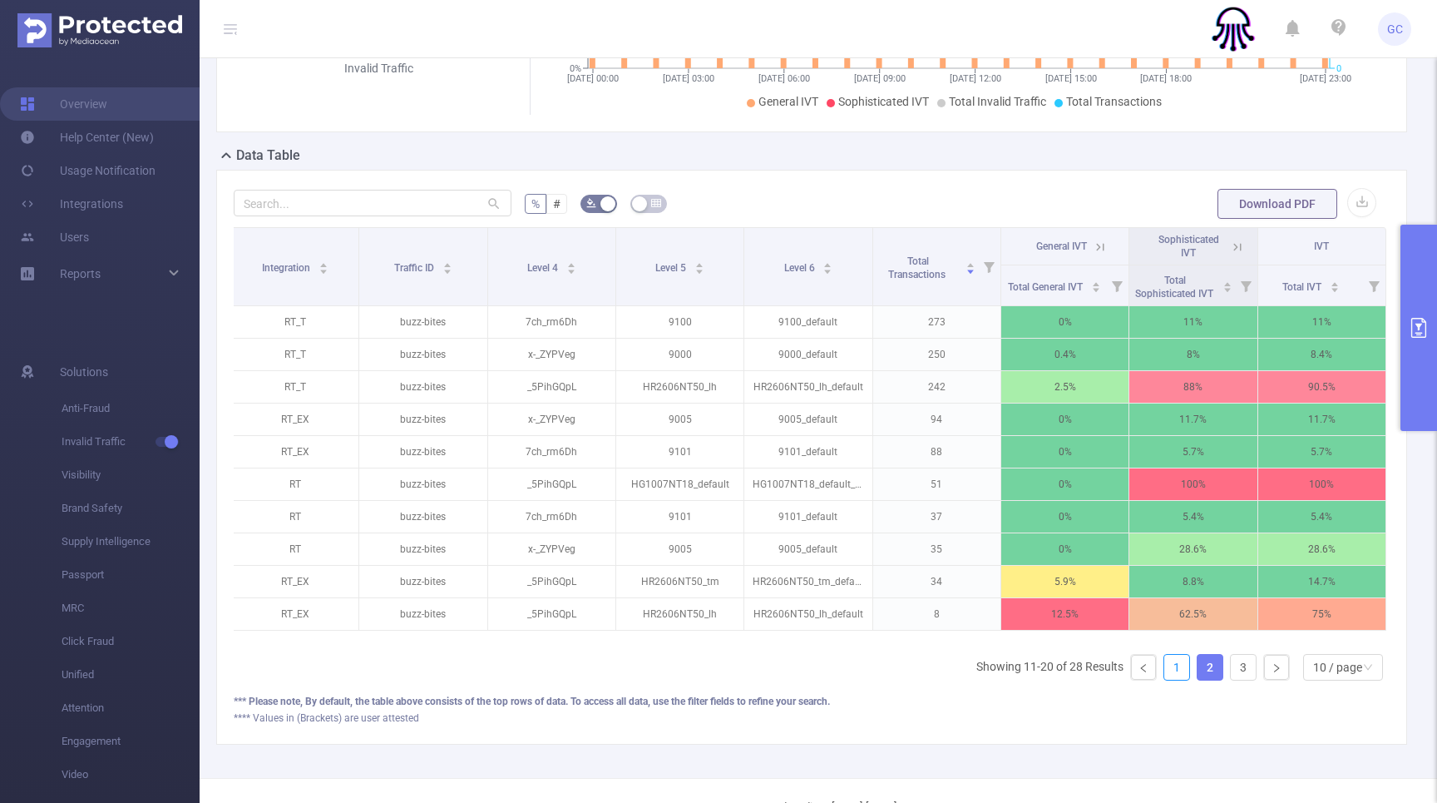
drag, startPoint x: 1175, startPoint y: 684, endPoint x: 1159, endPoint y: 683, distance: 16.7
click at [1173, 680] on link "1" at bounding box center [1177, 667] width 25 height 25
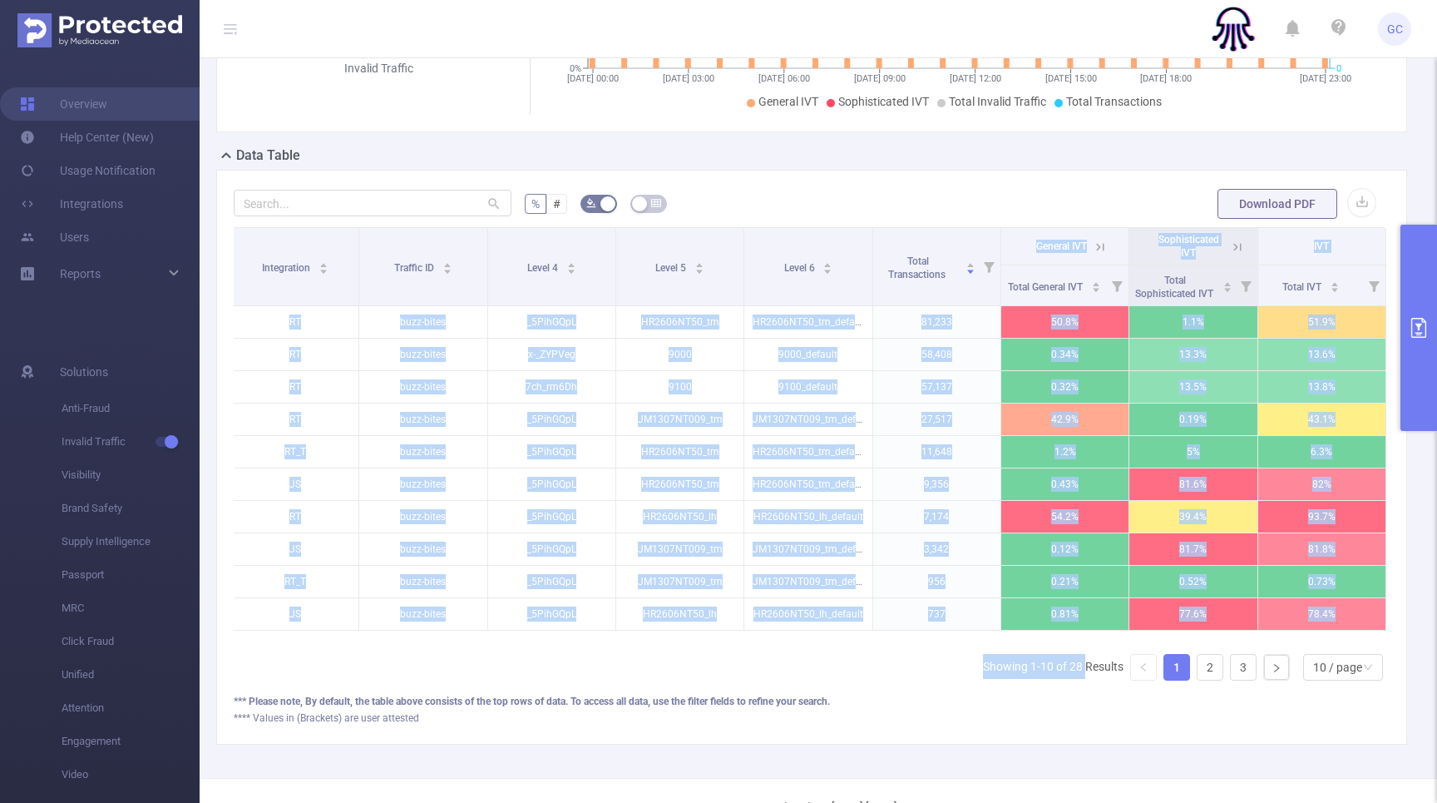
drag, startPoint x: 1088, startPoint y: 680, endPoint x: 886, endPoint y: 679, distance: 202.1
click at [884, 680] on div "Integration Traffic ID Level 4 Level 5 Level 6 Total Transactions General IVT S…" at bounding box center [812, 460] width 1156 height 467
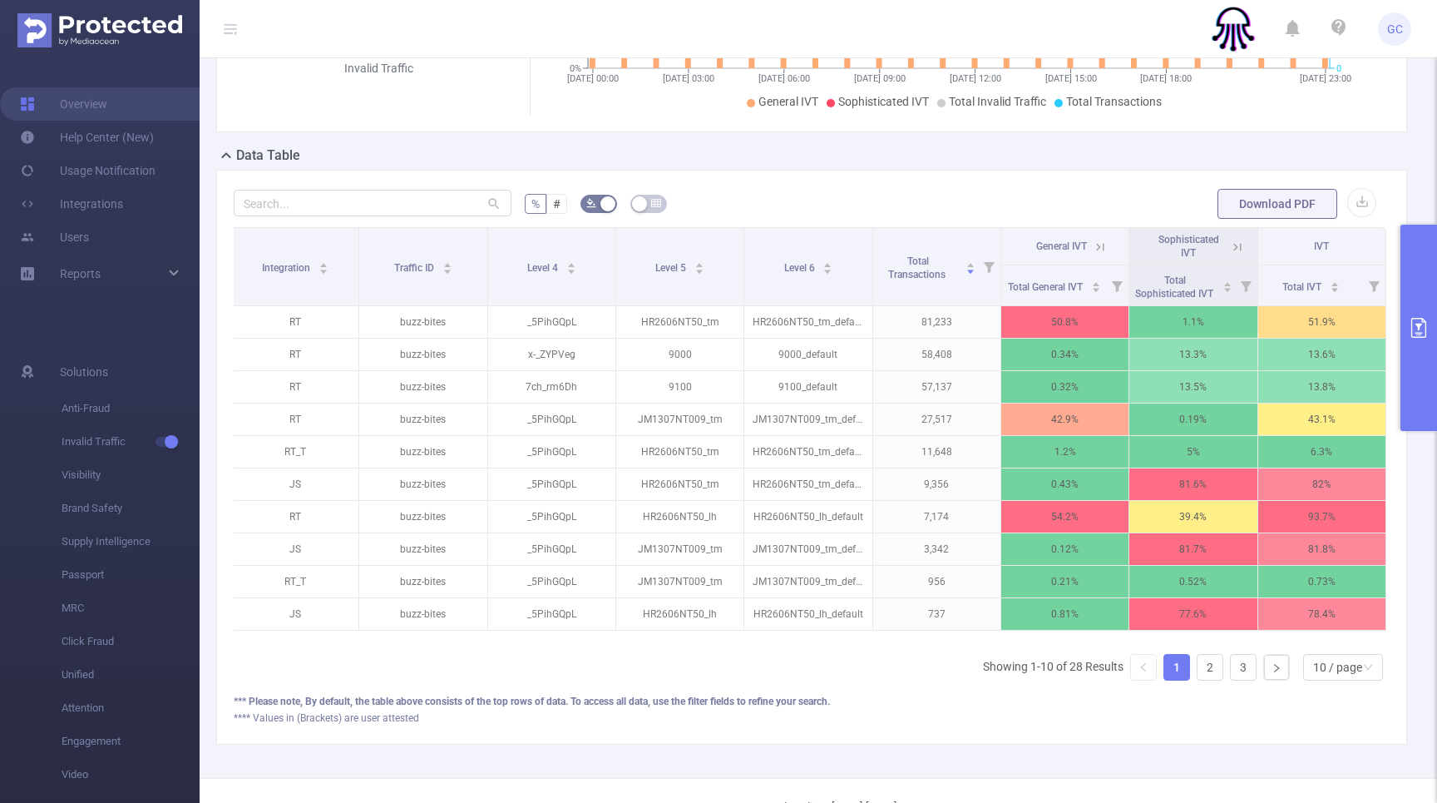
drag, startPoint x: 901, startPoint y: 676, endPoint x: 912, endPoint y: 680, distance: 11.6
click at [901, 676] on div "Integration Traffic ID Level 4 Level 5 Level 6 Total Transactions General IVT S…" at bounding box center [812, 460] width 1156 height 467
click at [1411, 340] on button "primary" at bounding box center [1419, 328] width 37 height 206
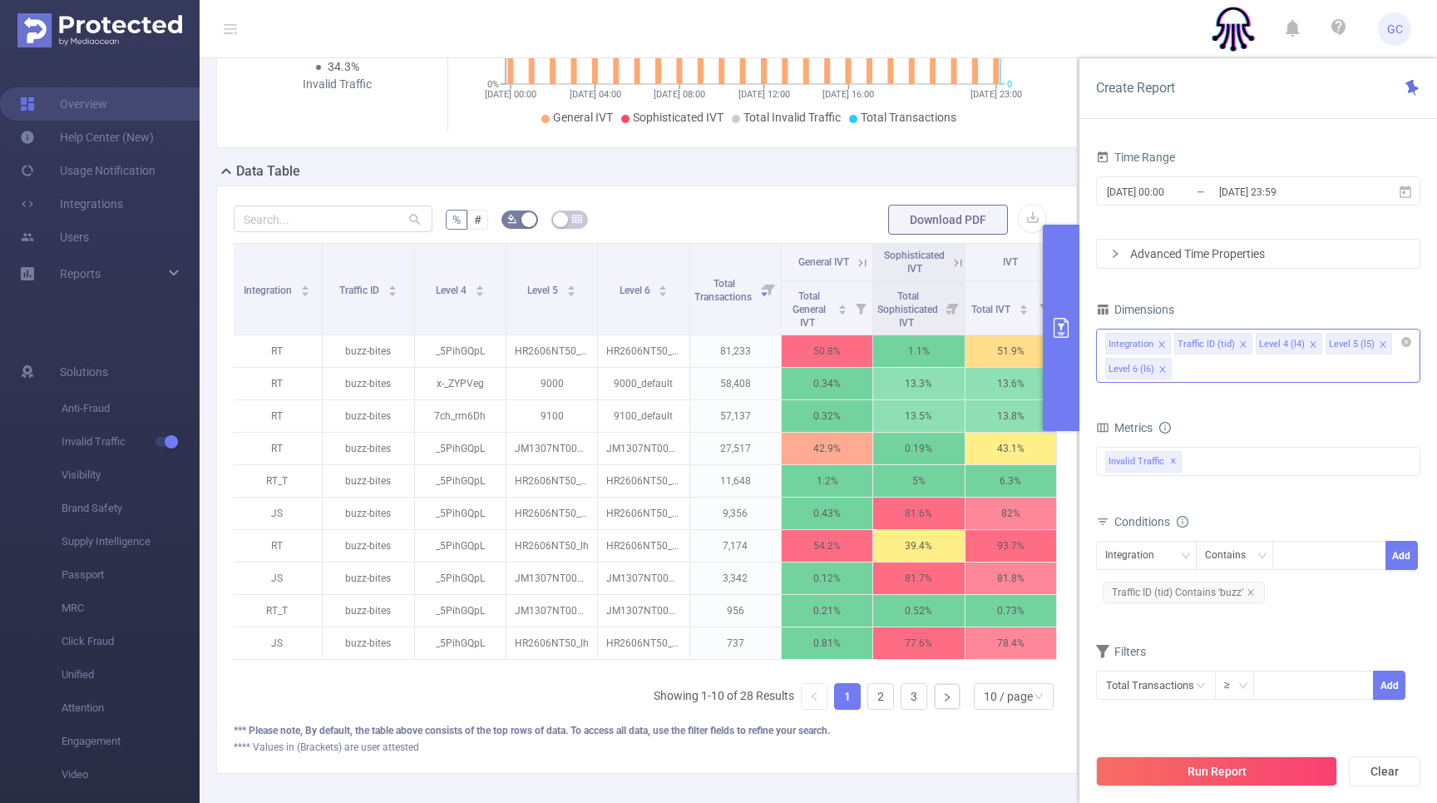
click at [1194, 367] on div "Integration Traffic ID (tid) Level 4 (l4) Level 5 (l5) Level 6 (l6)" at bounding box center [1258, 356] width 324 height 54
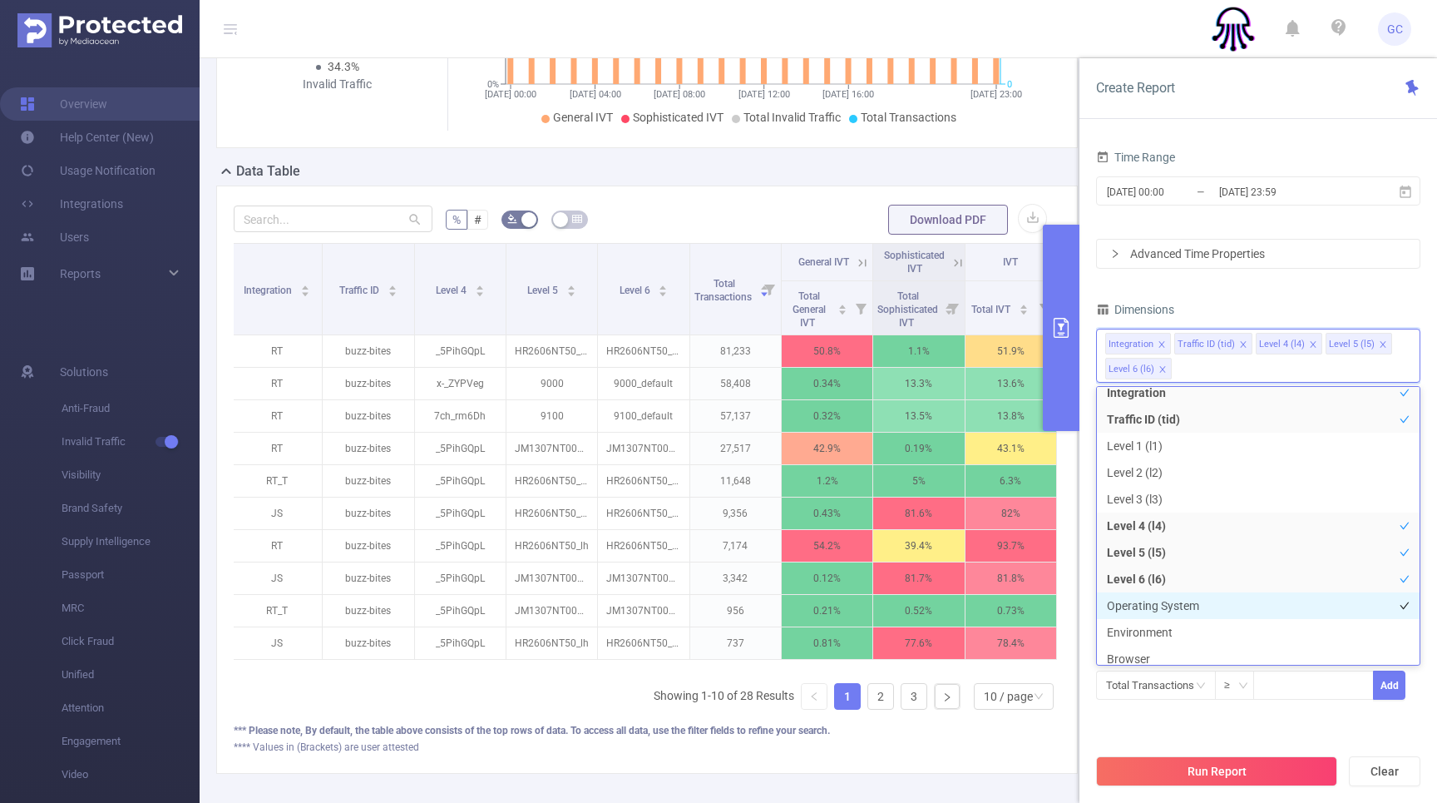
scroll to position [18, 0]
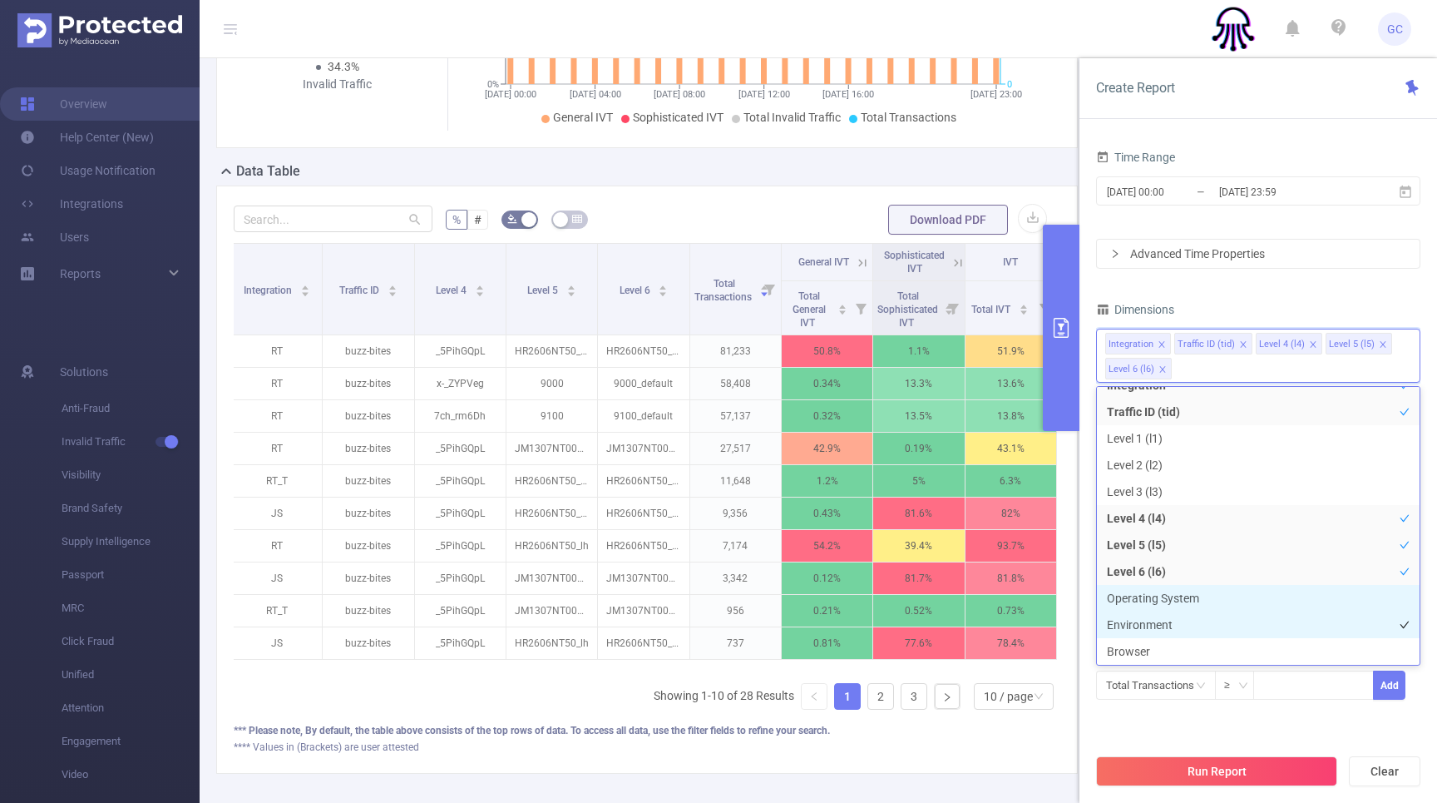
click at [1156, 616] on ul "Integration Traffic ID (tid) Level 1 (l1) Level 2 (l2) Level 3 (l3) Level 4 (l4…" at bounding box center [1258, 525] width 324 height 279
click at [1149, 601] on li "Operating System" at bounding box center [1258, 598] width 323 height 27
click at [1146, 617] on li "Environment" at bounding box center [1258, 624] width 323 height 27
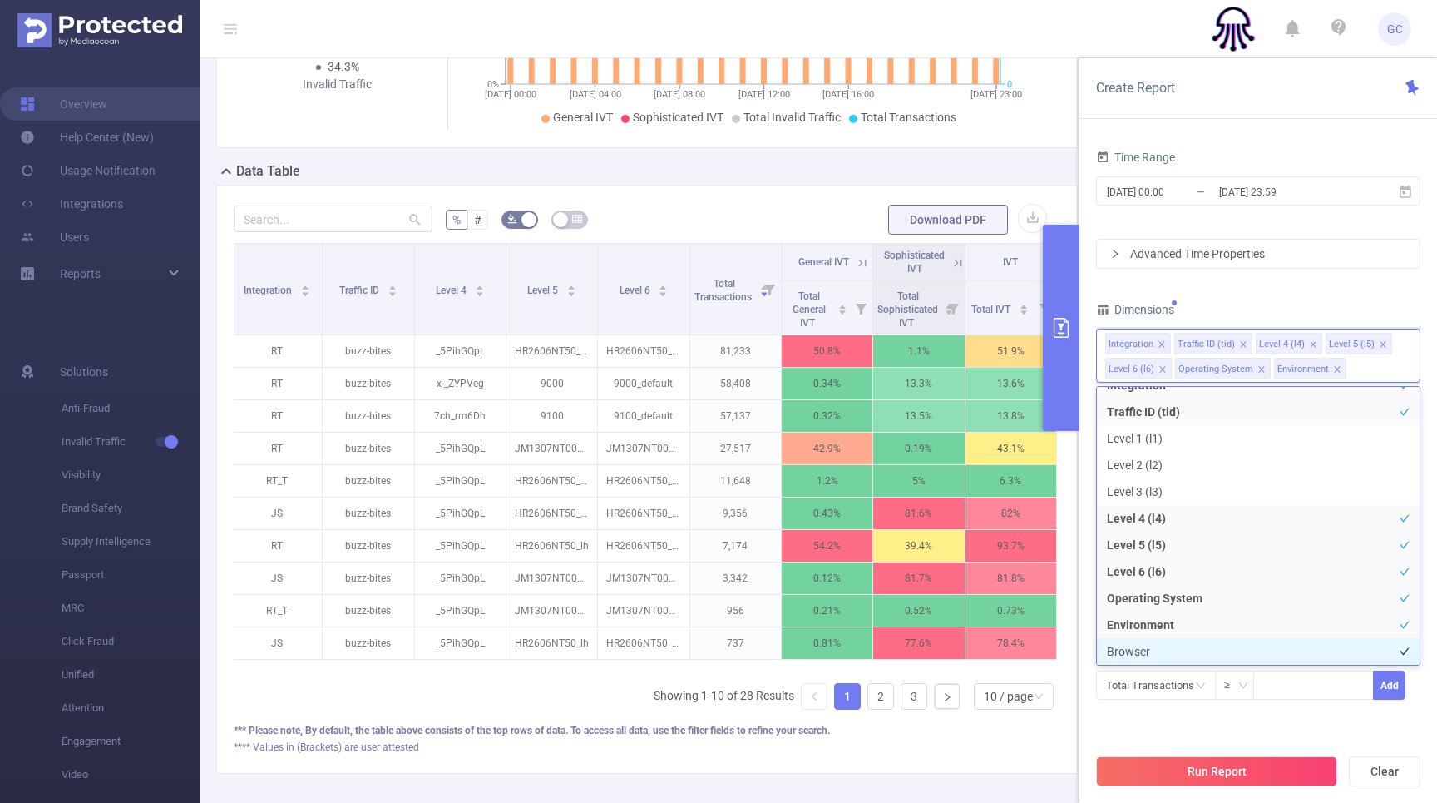
click at [1144, 641] on li "Browser" at bounding box center [1258, 651] width 323 height 27
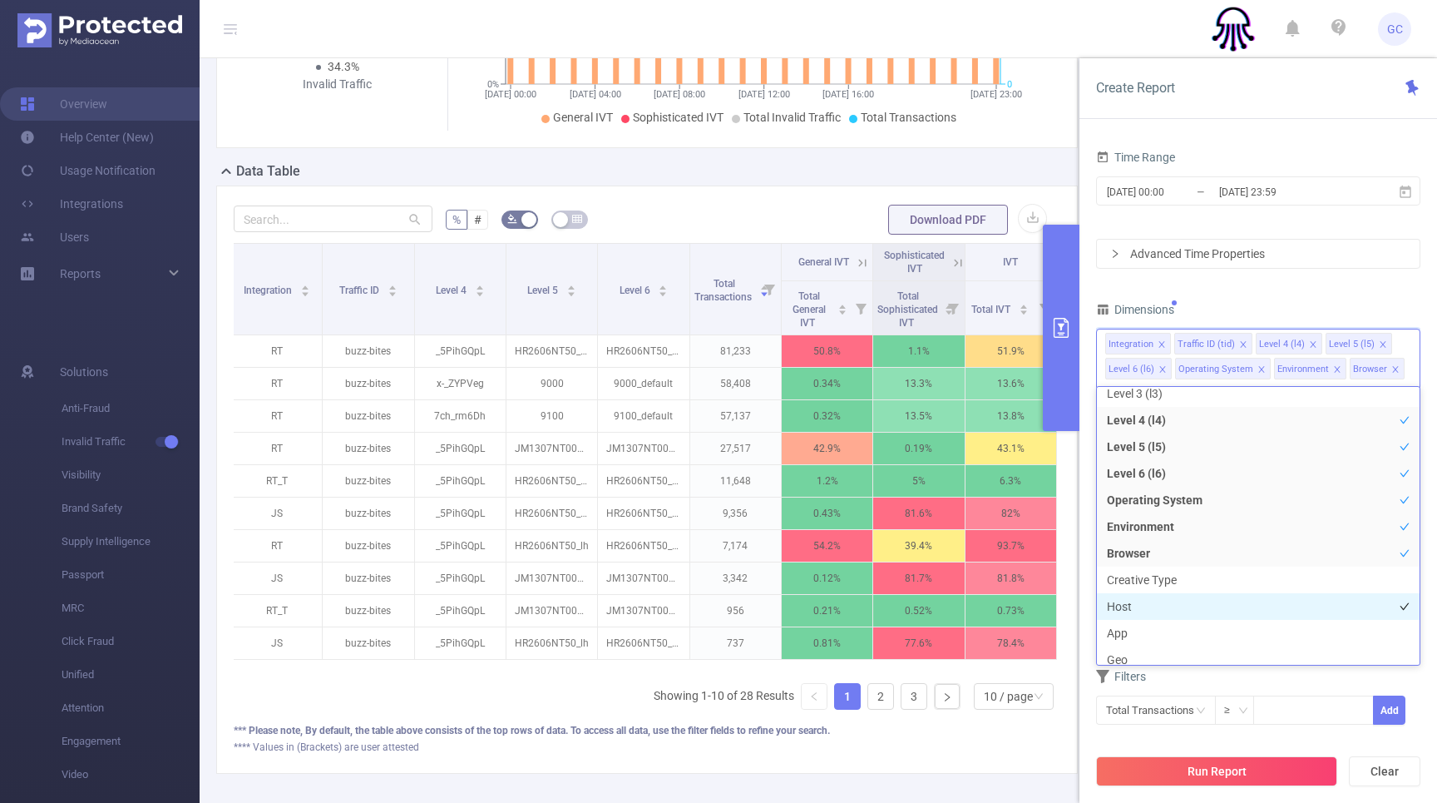
scroll to position [118, 0]
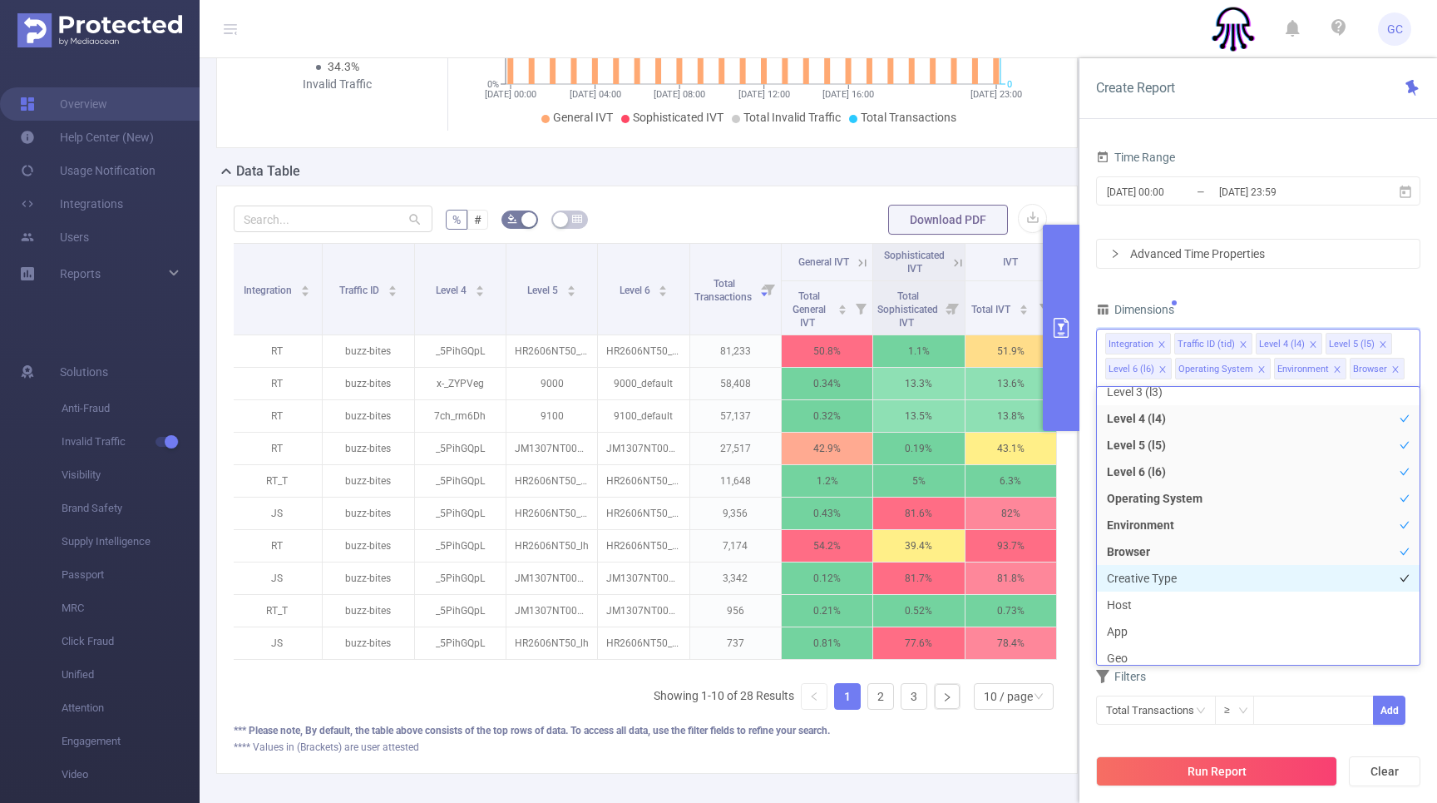
click at [1120, 579] on li "Creative Type" at bounding box center [1258, 578] width 323 height 27
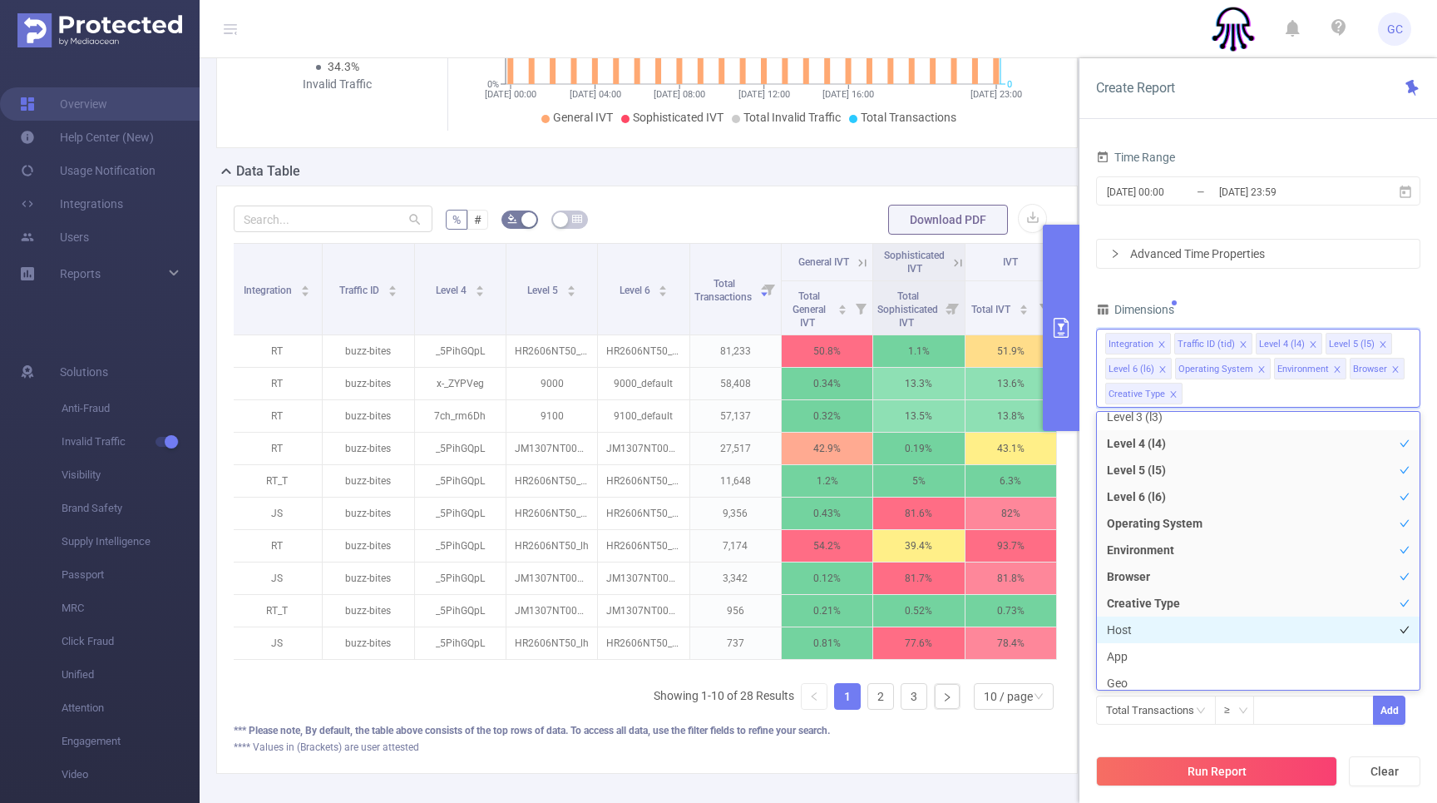
click at [1120, 621] on li "Host" at bounding box center [1258, 629] width 323 height 27
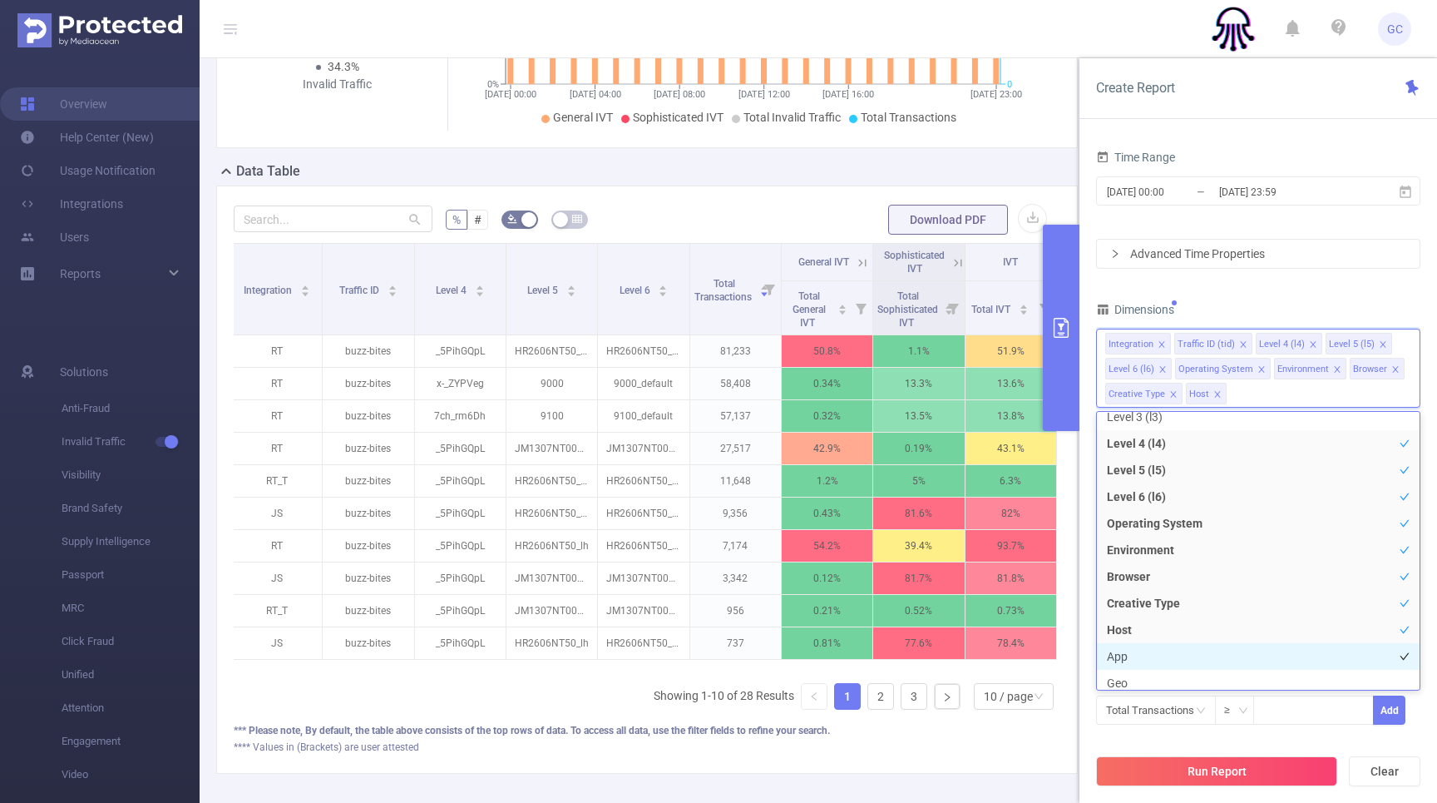
drag, startPoint x: 1135, startPoint y: 654, endPoint x: 1144, endPoint y: 663, distance: 12.4
click at [1136, 654] on li "App" at bounding box center [1258, 656] width 323 height 27
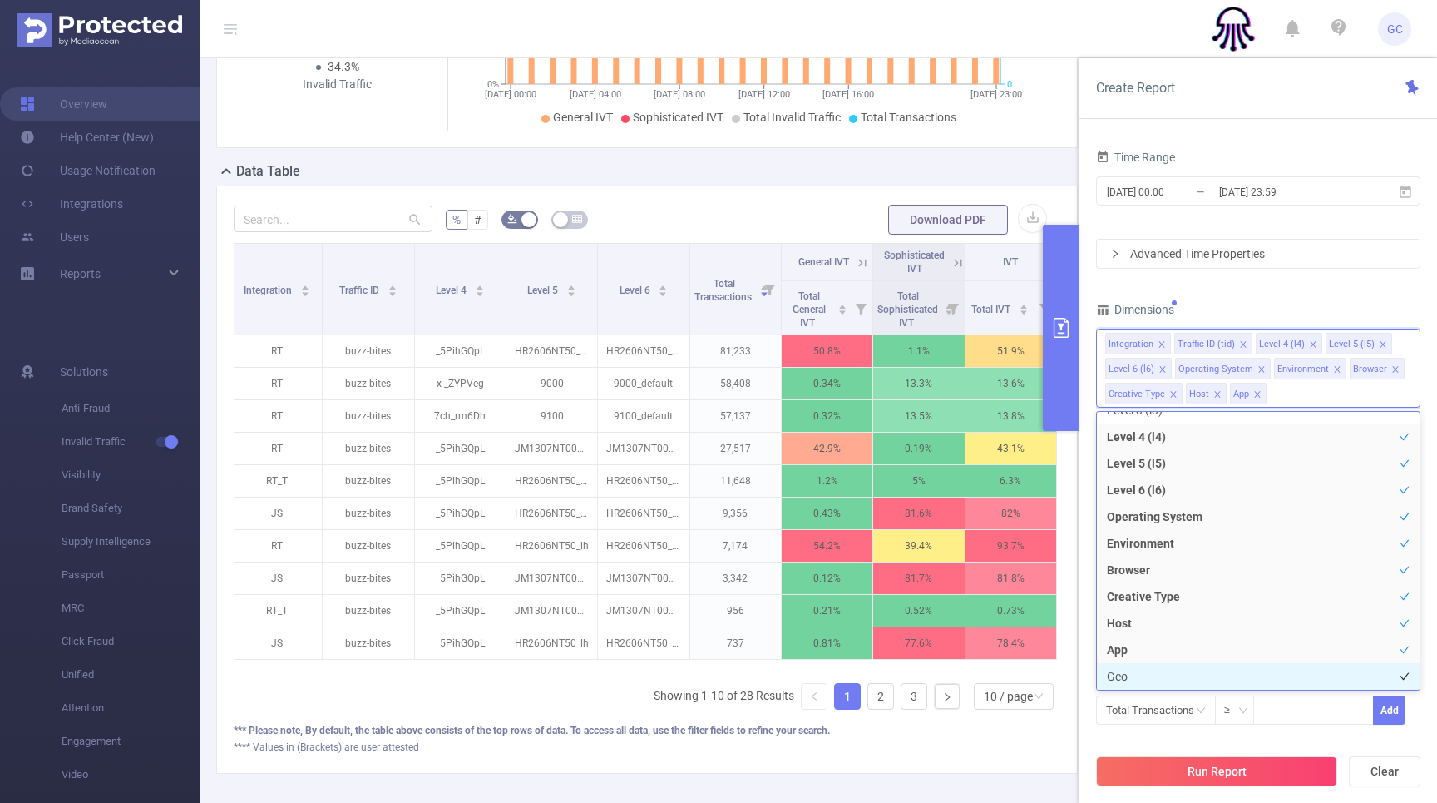
drag, startPoint x: 1148, startPoint y: 671, endPoint x: 1158, endPoint y: 671, distance: 10.0
click at [1149, 671] on li "Geo" at bounding box center [1258, 676] width 323 height 27
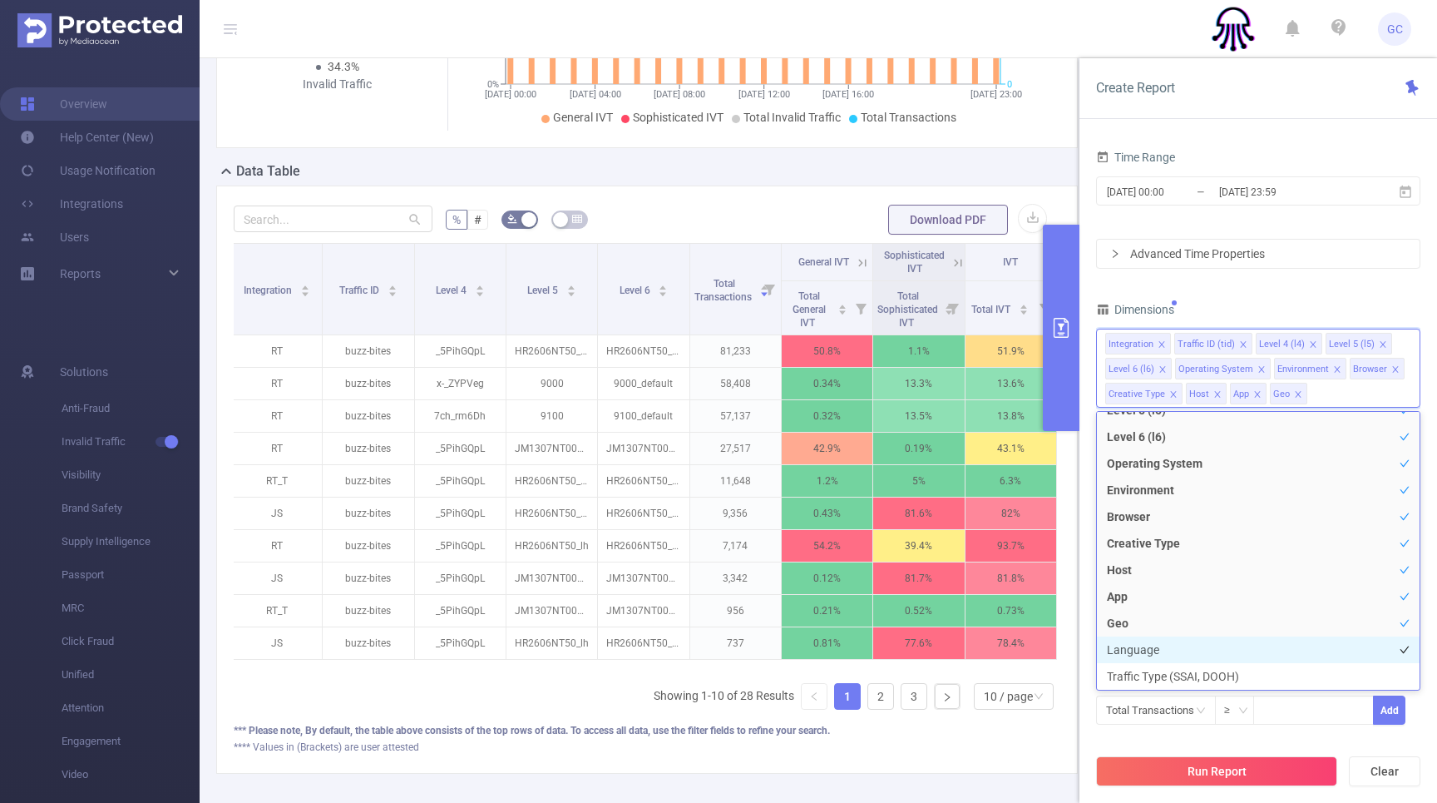
click at [1180, 650] on li "Language" at bounding box center [1258, 649] width 323 height 27
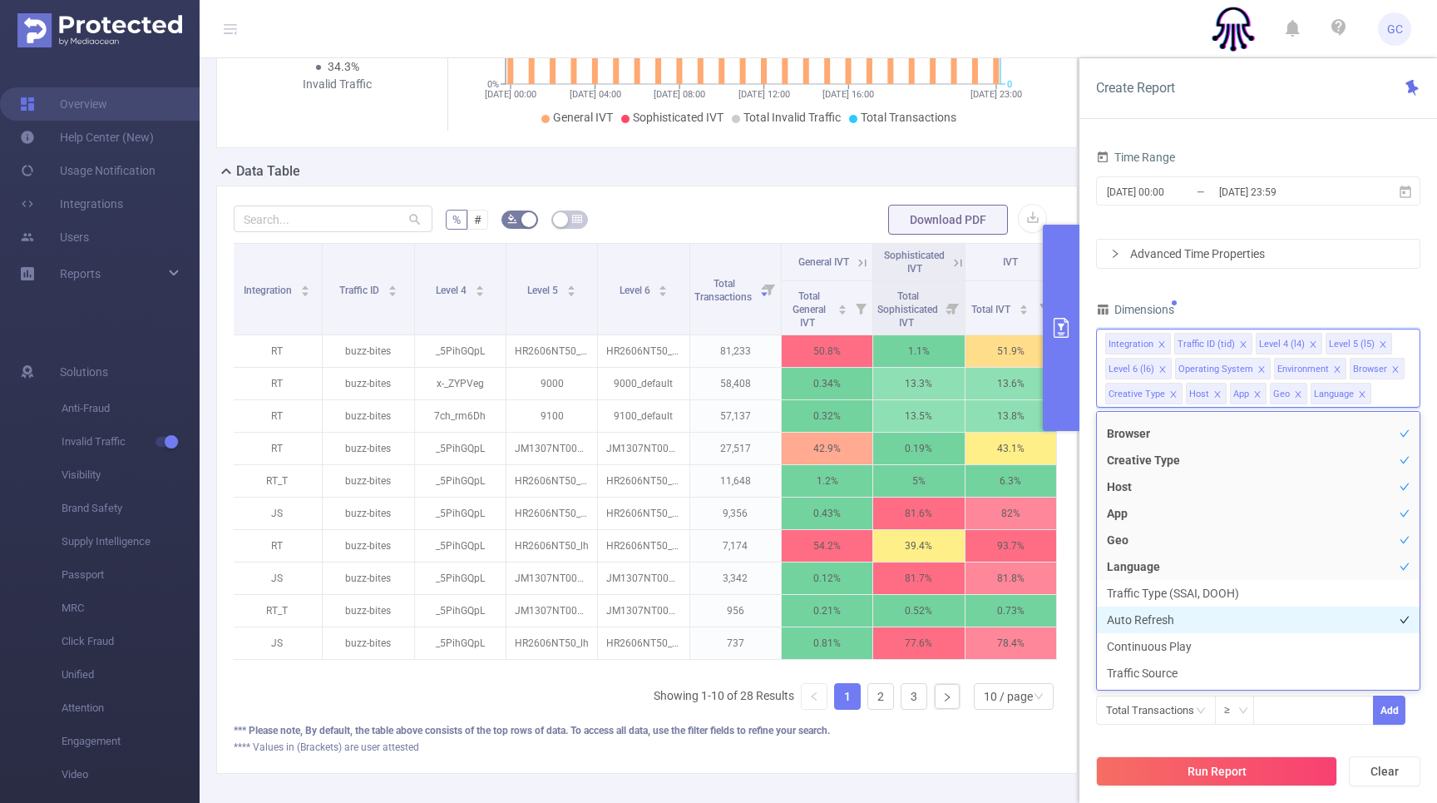
click at [1157, 621] on li "Auto Refresh" at bounding box center [1258, 619] width 323 height 27
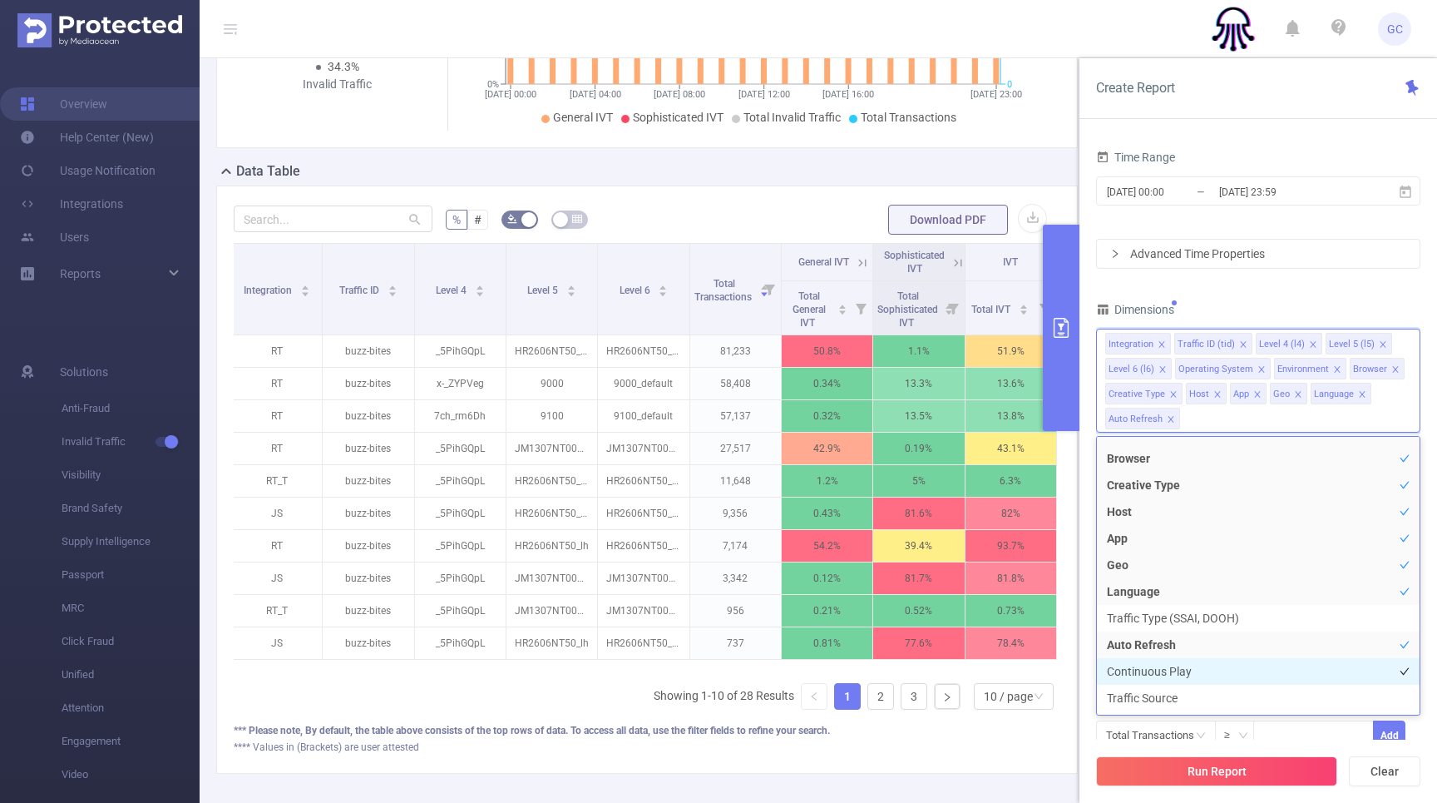
click at [1170, 661] on li "Continuous Play" at bounding box center [1258, 671] width 323 height 27
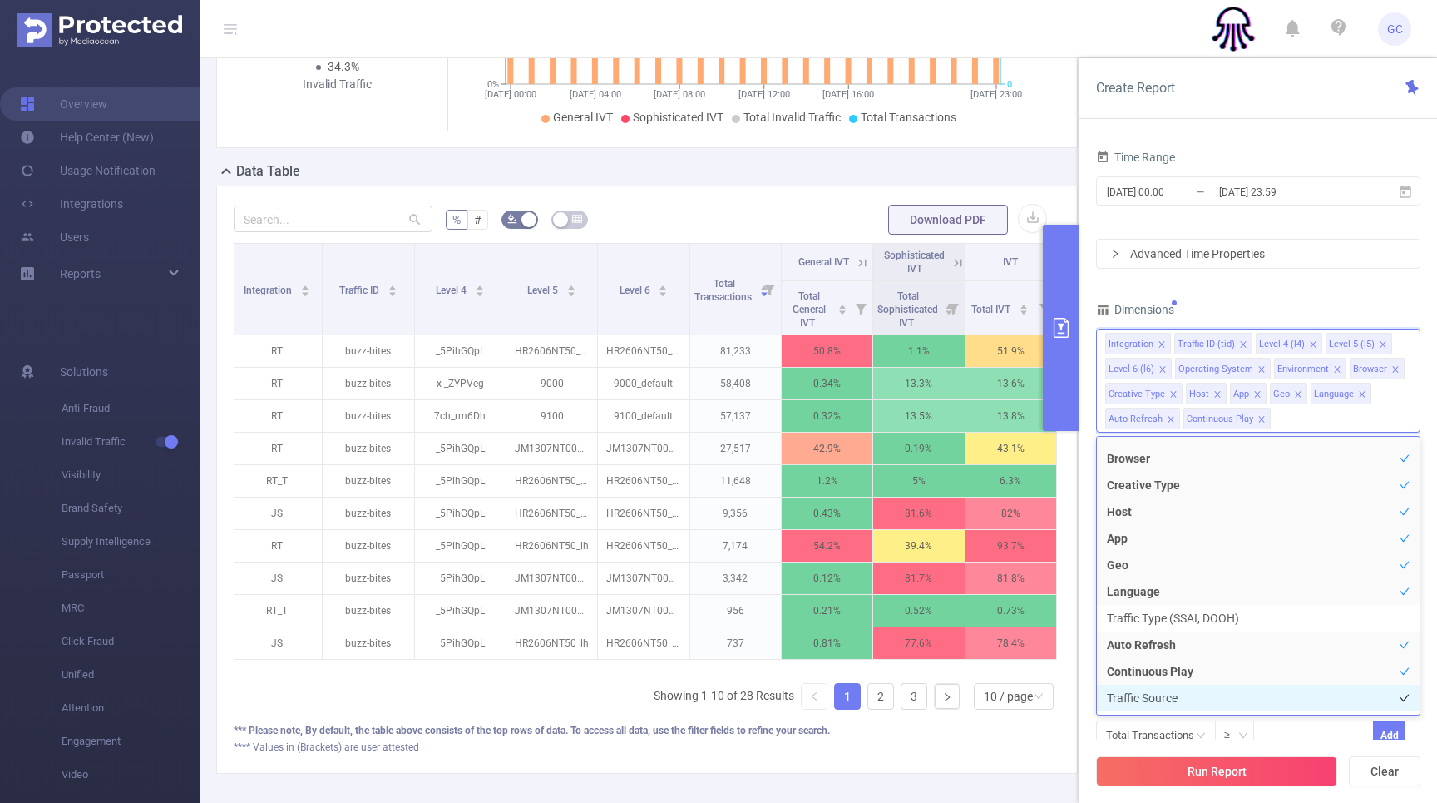
click at [1185, 697] on li "Traffic Source" at bounding box center [1258, 698] width 323 height 27
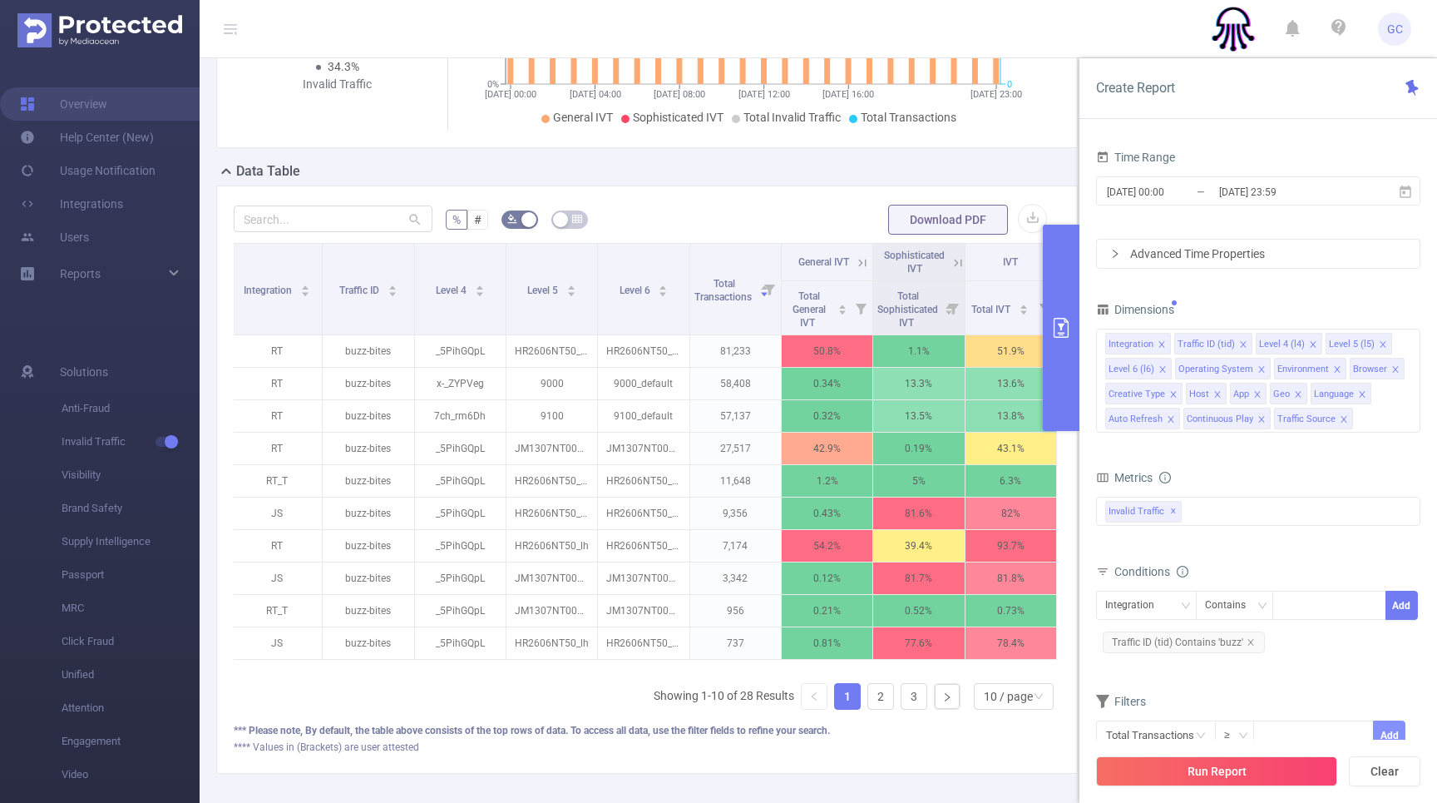
click at [1392, 732] on button "Add" at bounding box center [1389, 734] width 32 height 29
click at [1218, 765] on button "Run Report" at bounding box center [1216, 771] width 241 height 30
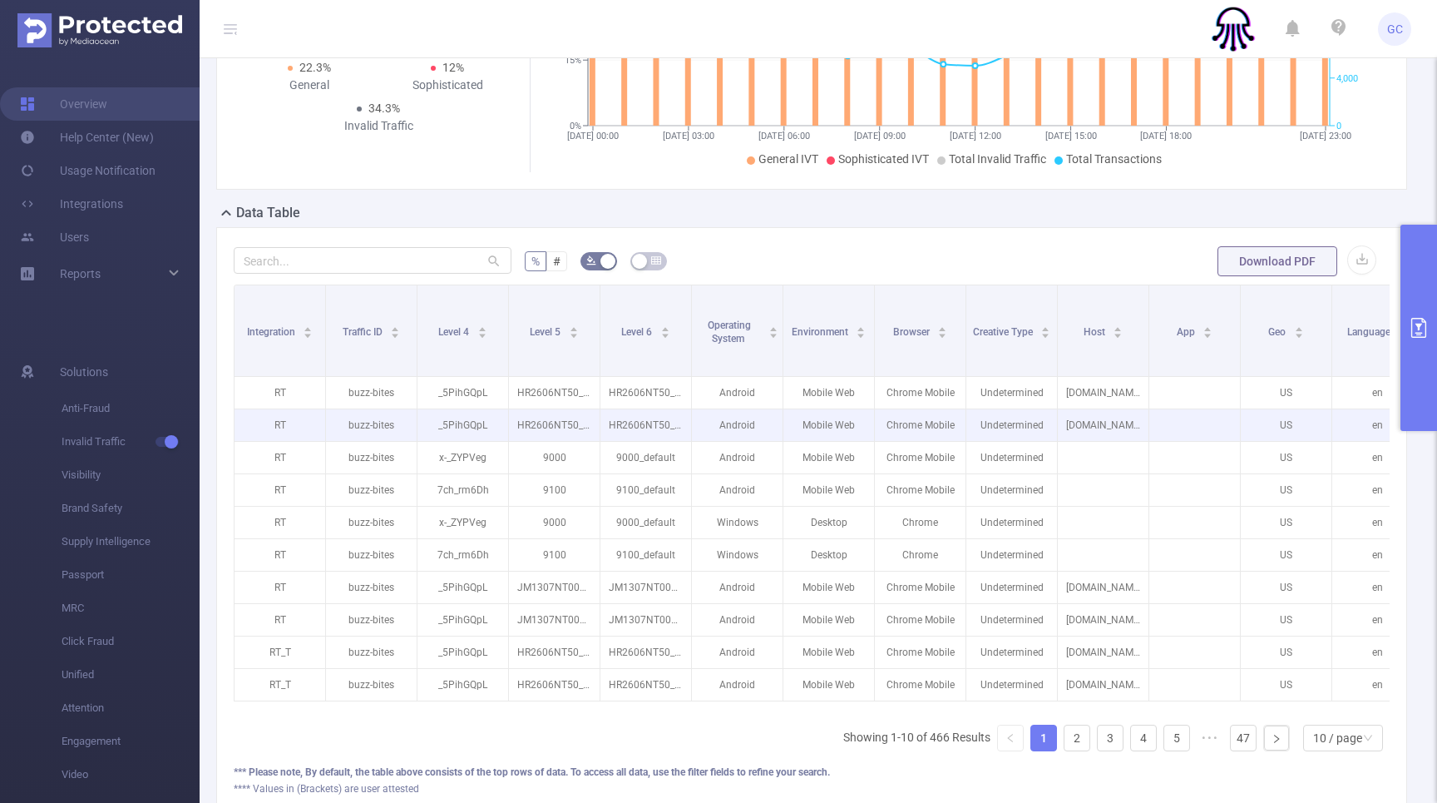
scroll to position [244, 0]
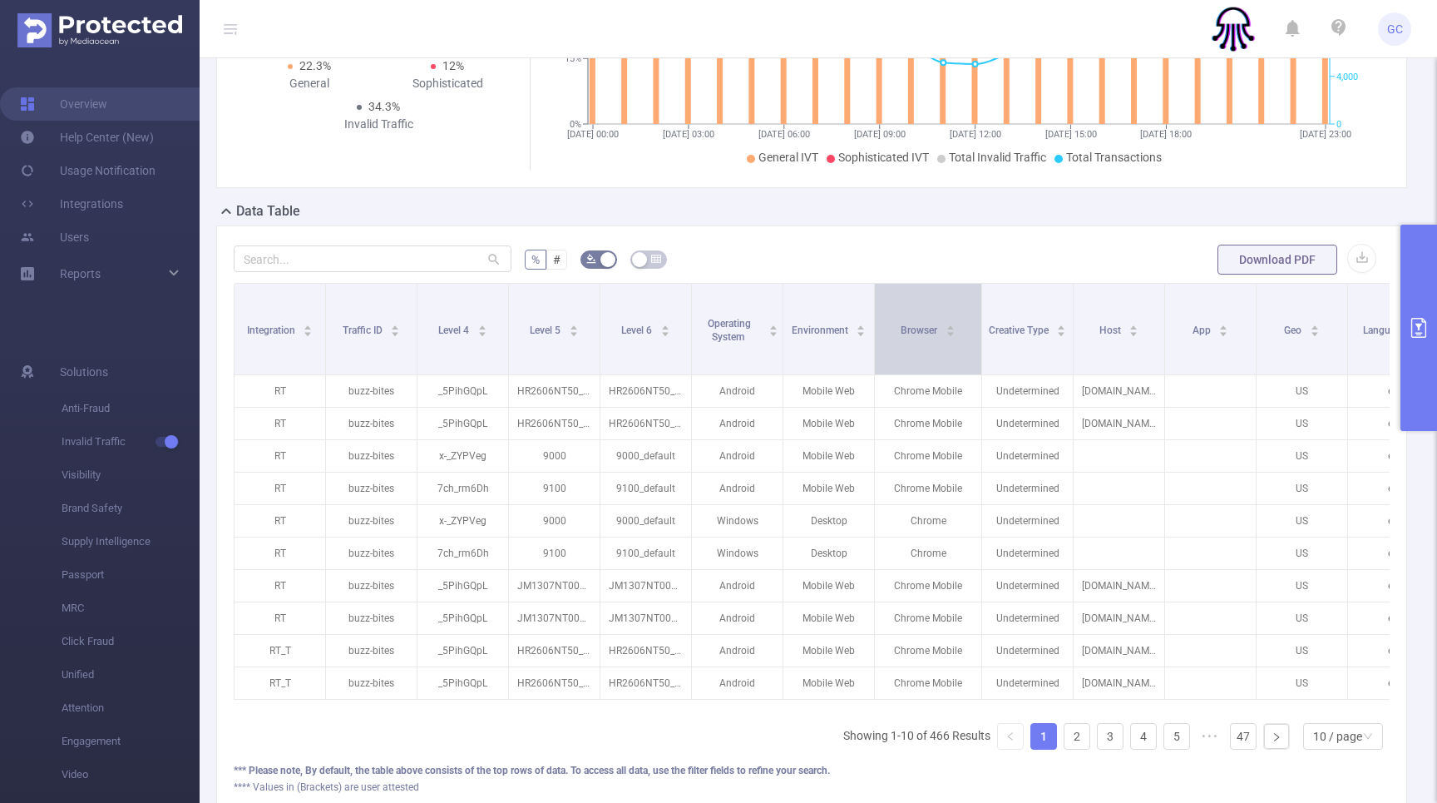
click at [979, 353] on span at bounding box center [981, 329] width 8 height 91
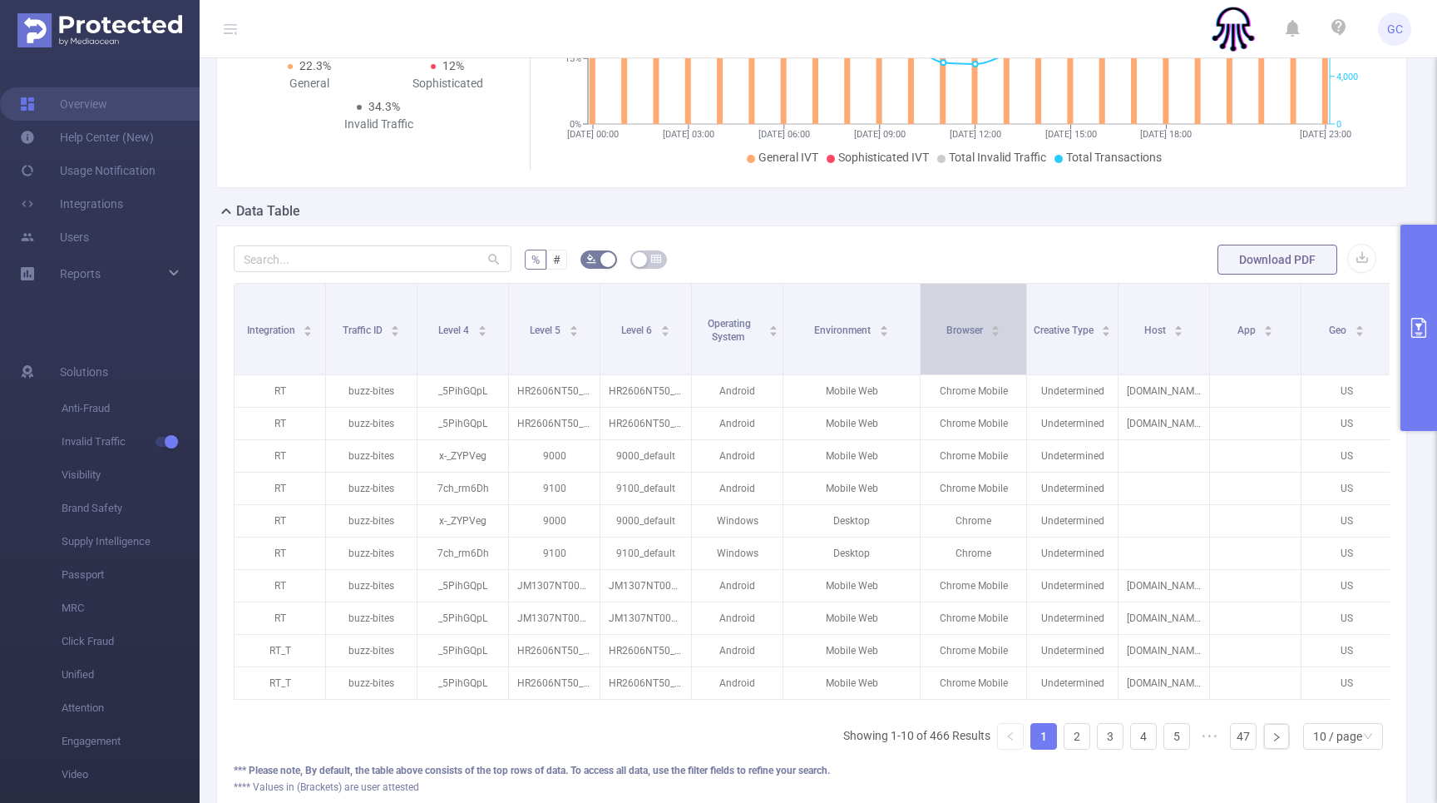
drag, startPoint x: 874, startPoint y: 357, endPoint x: 920, endPoint y: 359, distance: 45.8
click at [920, 359] on span at bounding box center [920, 329] width 8 height 91
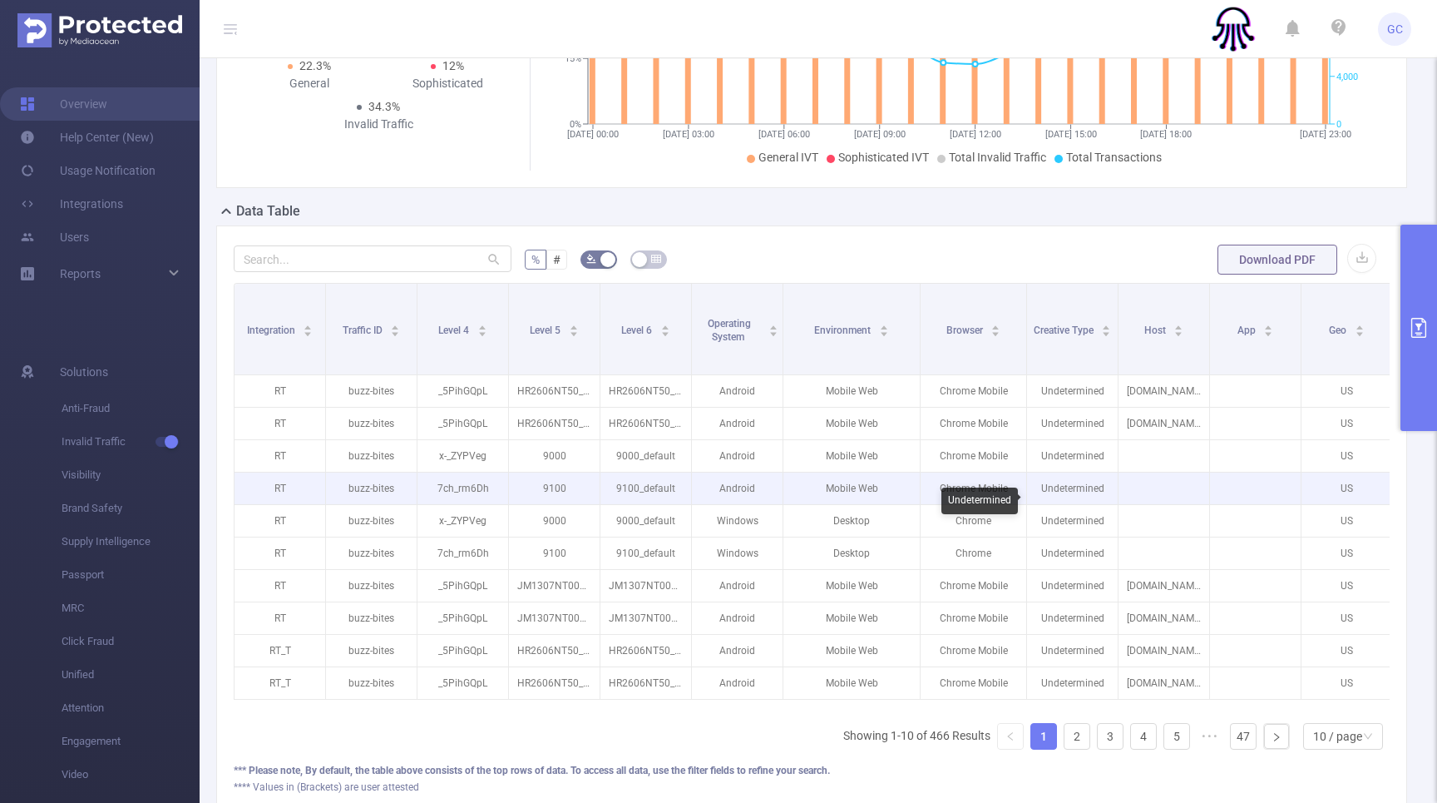
scroll to position [373, 0]
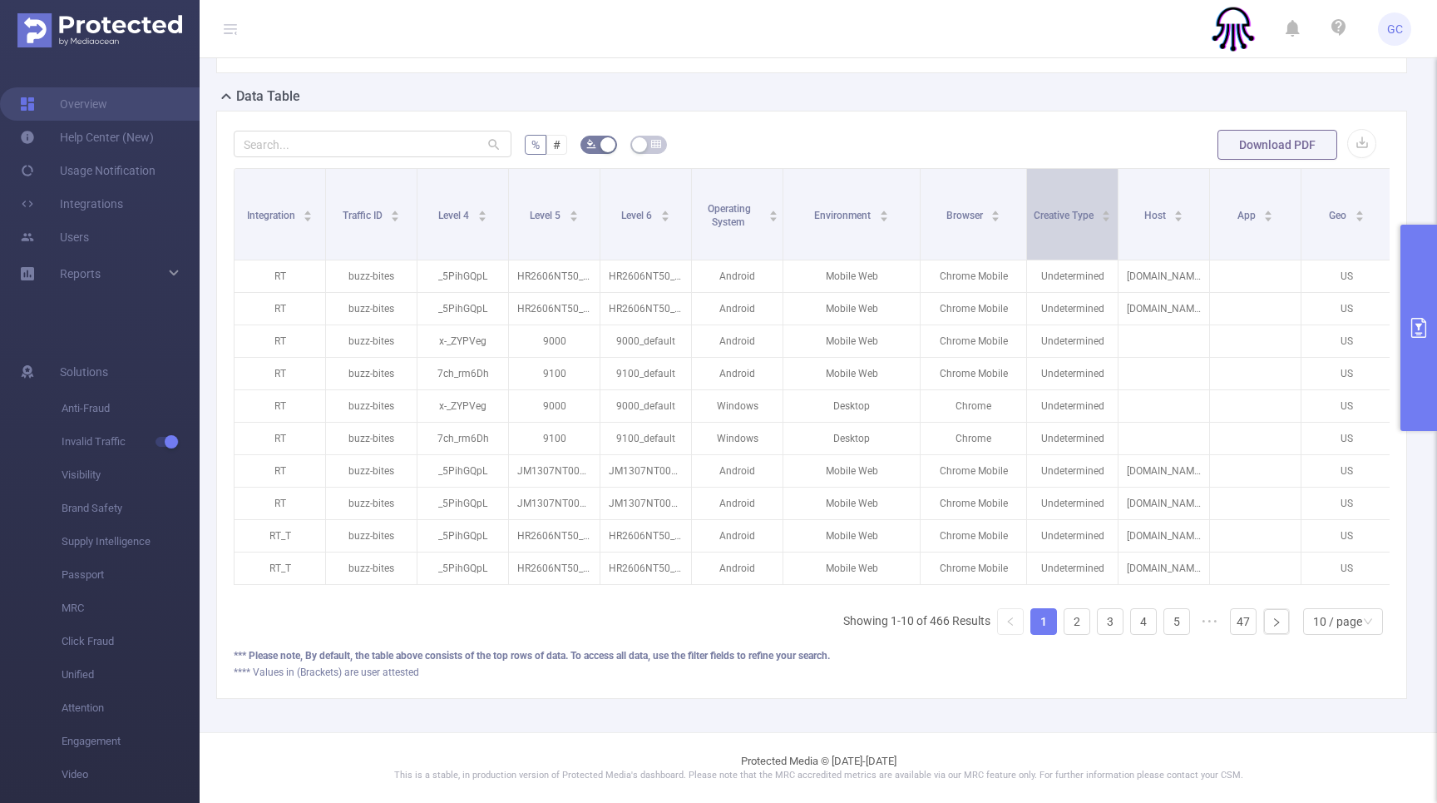
click at [1100, 213] on div "Creative Type" at bounding box center [1073, 213] width 78 height 17
click at [1106, 214] on icon "icon: caret-up" at bounding box center [1107, 213] width 7 height 4
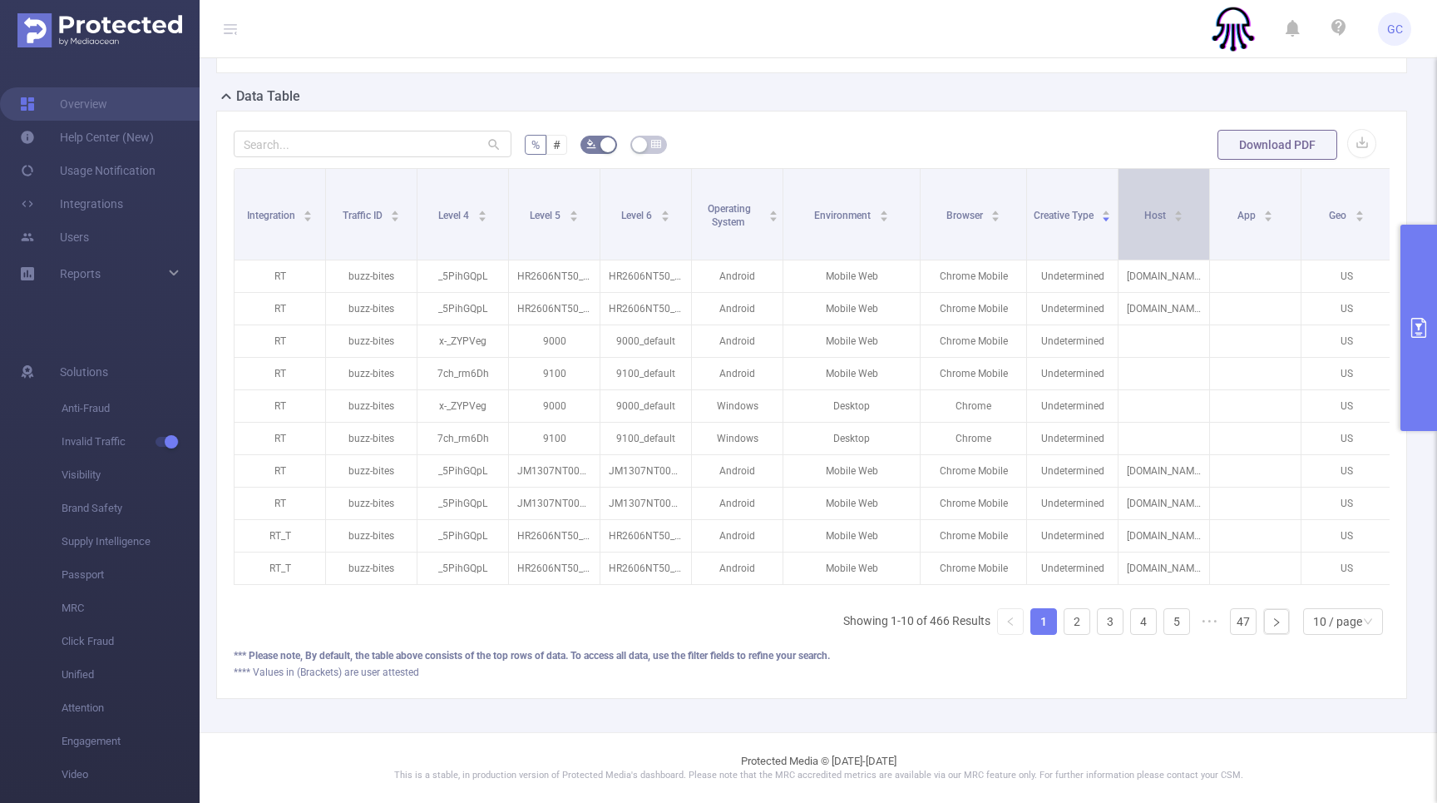
click at [1180, 218] on icon "icon: caret-down" at bounding box center [1179, 219] width 7 height 4
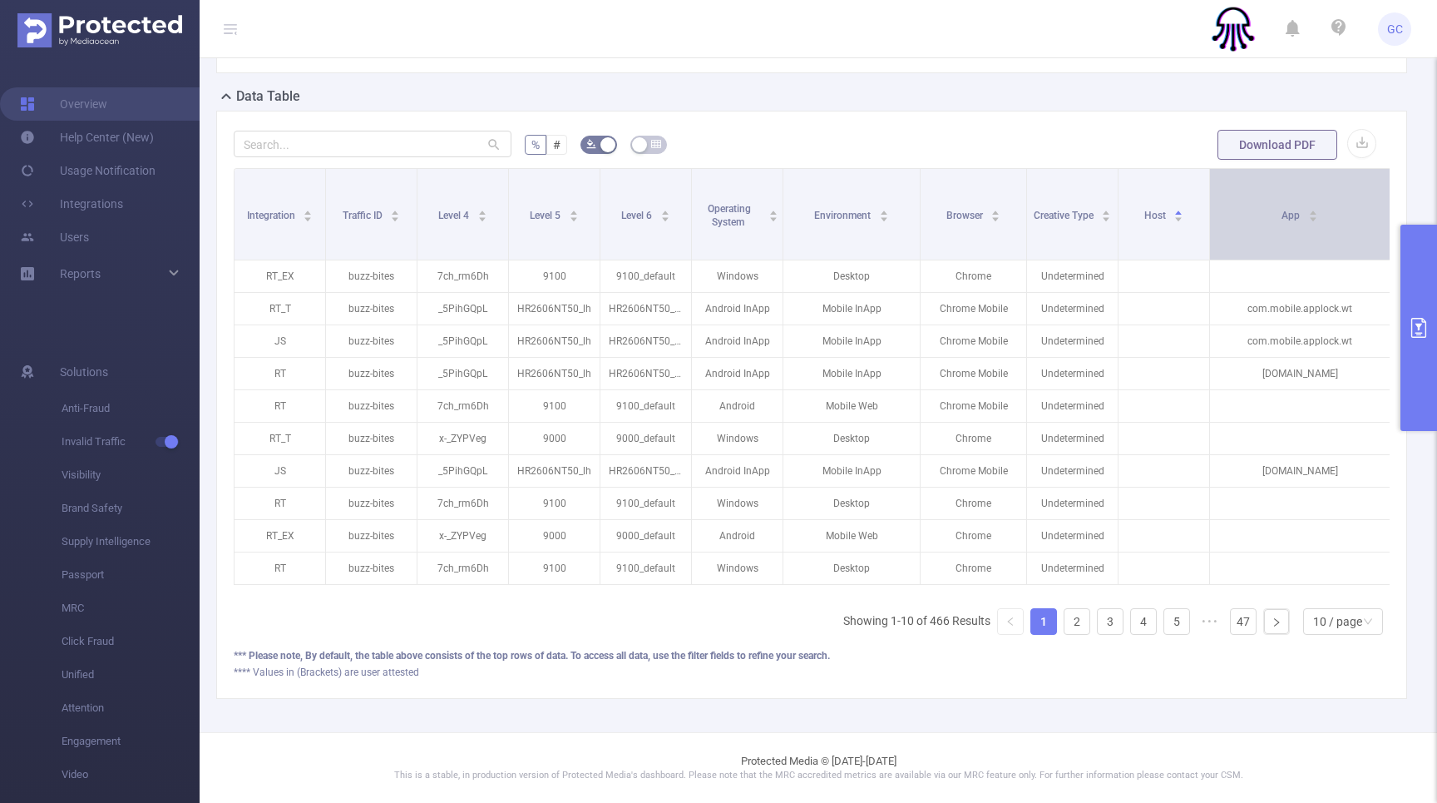
drag, startPoint x: 1301, startPoint y: 225, endPoint x: 1382, endPoint y: 237, distance: 82.5
click at [1390, 236] on div "% # Download PDF Integration Traffic ID Level 4 Level 5 Level 6 Operating Syste…" at bounding box center [811, 405] width 1191 height 588
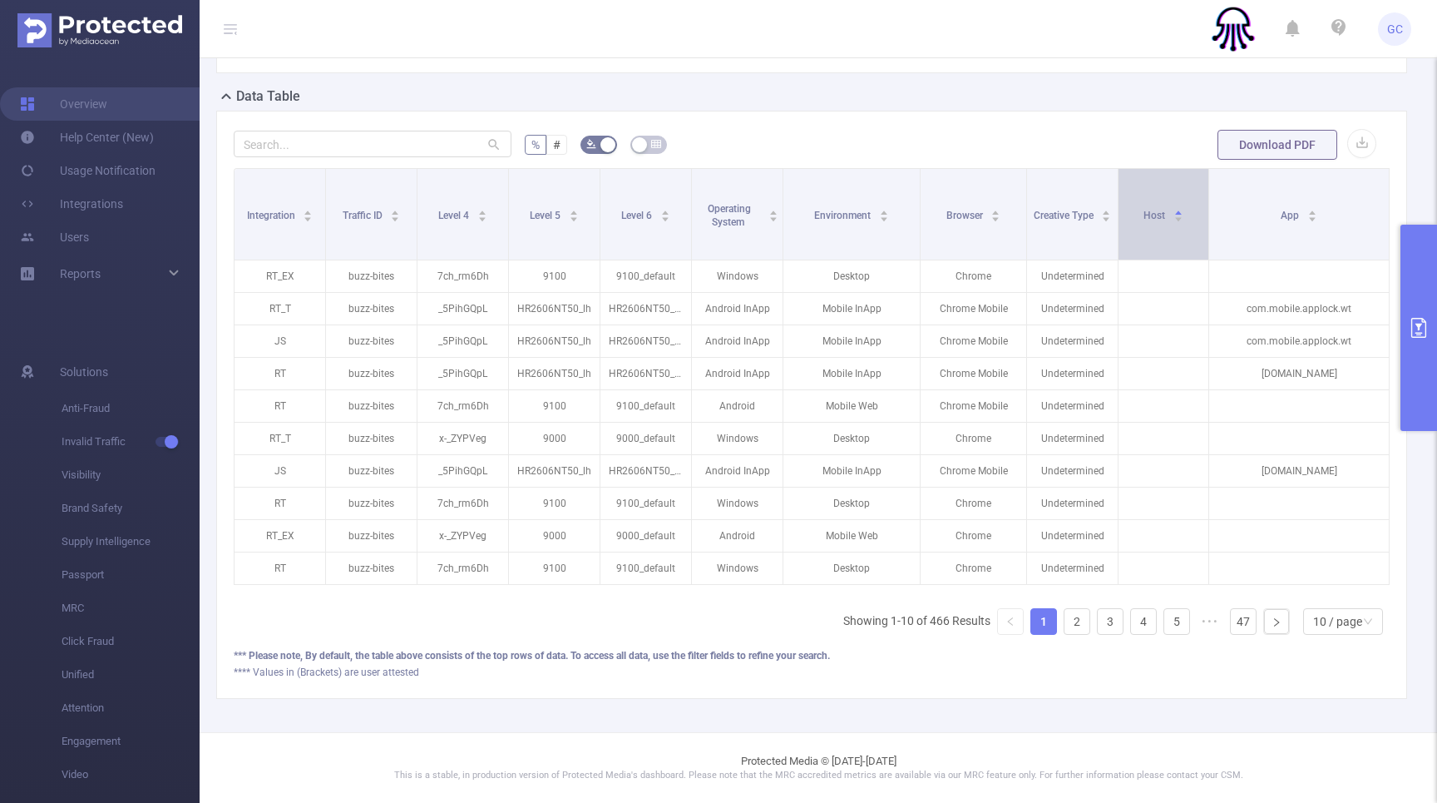
drag, startPoint x: 1207, startPoint y: 210, endPoint x: 1137, endPoint y: 243, distance: 77.4
click at [1153, 243] on th "Host" at bounding box center [1164, 214] width 91 height 91
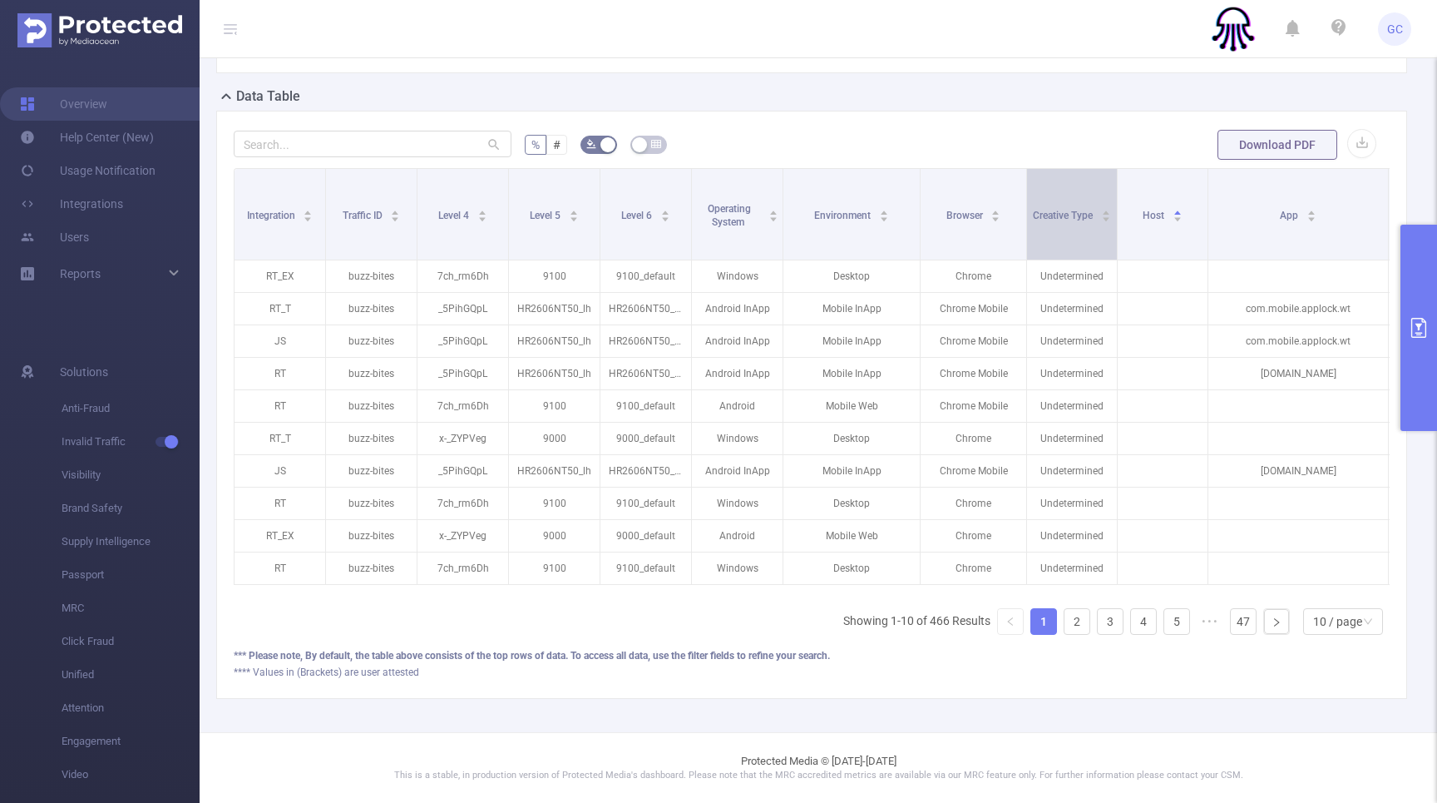
drag, startPoint x: 1118, startPoint y: 240, endPoint x: 1093, endPoint y: 237, distance: 25.1
click at [1093, 237] on th "Creative Type" at bounding box center [1072, 214] width 91 height 91
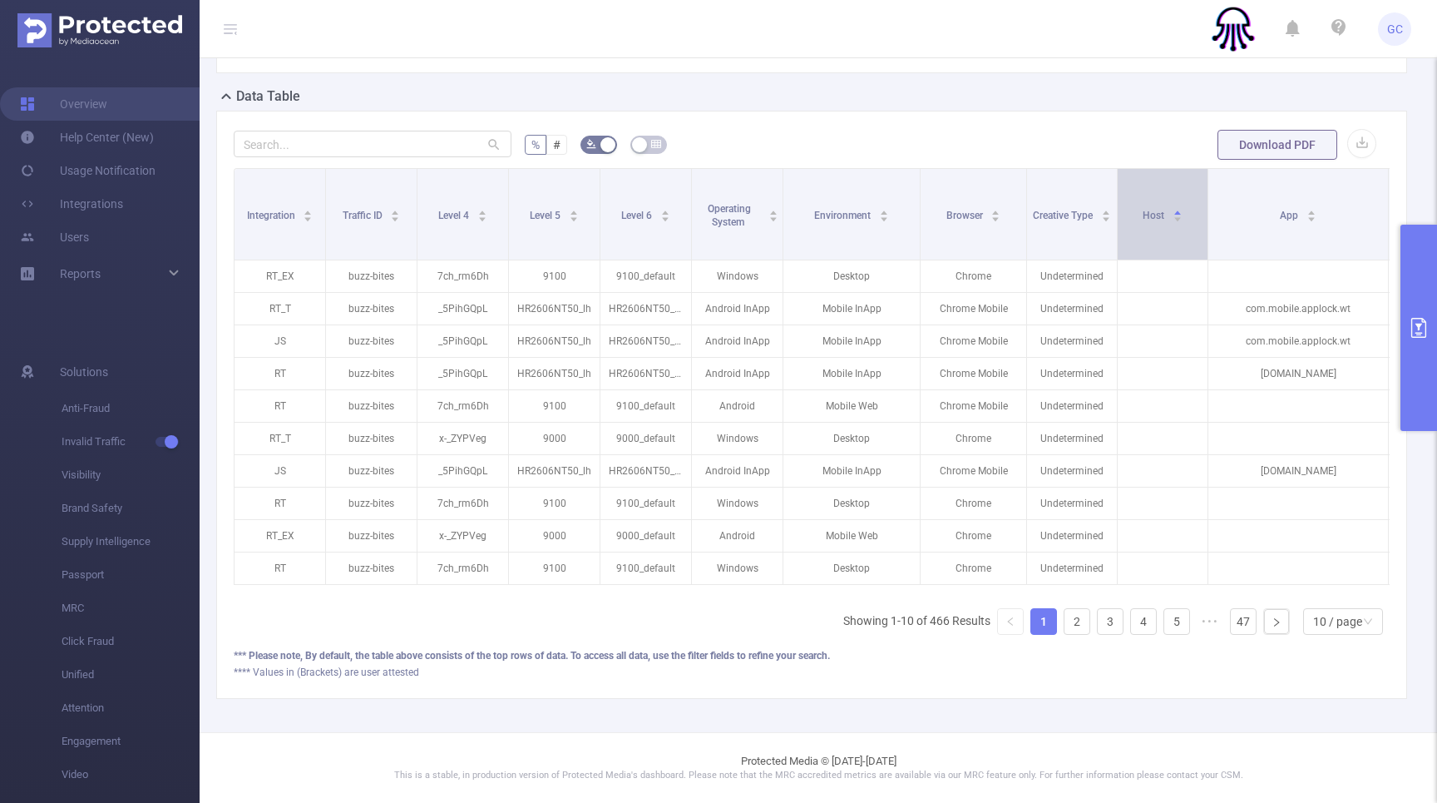
drag, startPoint x: 1206, startPoint y: 240, endPoint x: 1176, endPoint y: 248, distance: 30.9
click at [1172, 238] on th "Host" at bounding box center [1163, 214] width 91 height 91
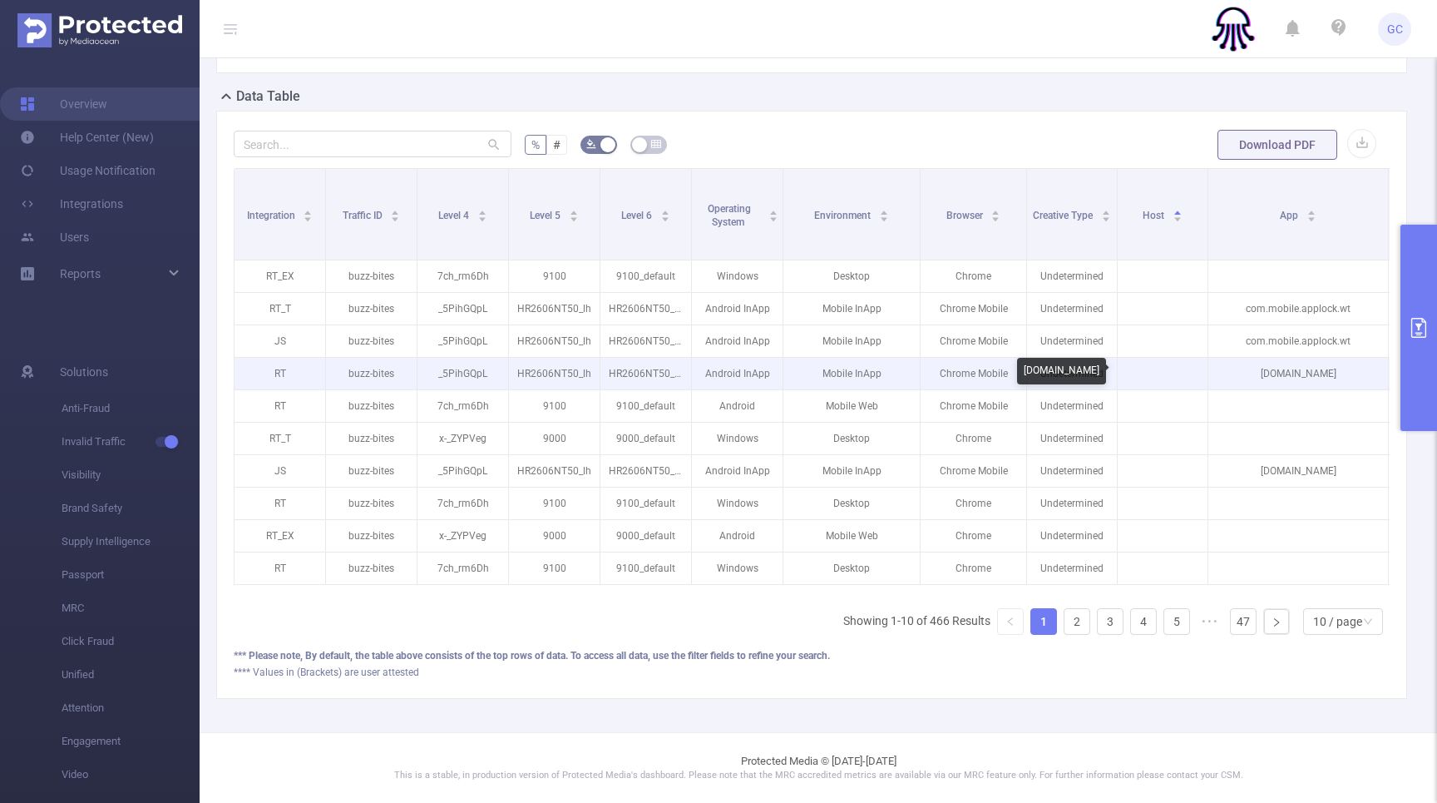
click at [1297, 371] on p "[DOMAIN_NAME]" at bounding box center [1299, 374] width 180 height 32
copy p "[DOMAIN_NAME]"
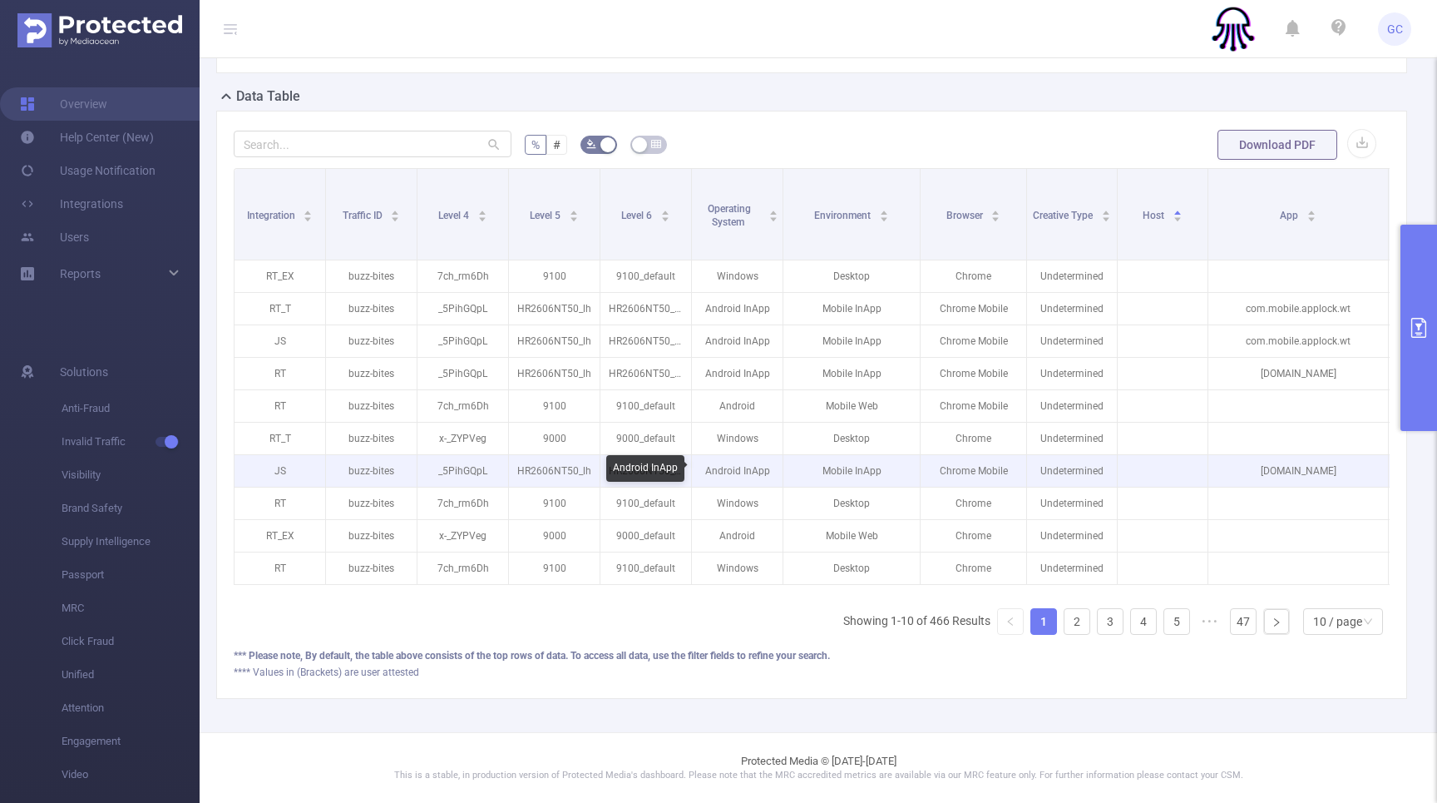
click at [750, 477] on p "Android InApp" at bounding box center [737, 471] width 91 height 32
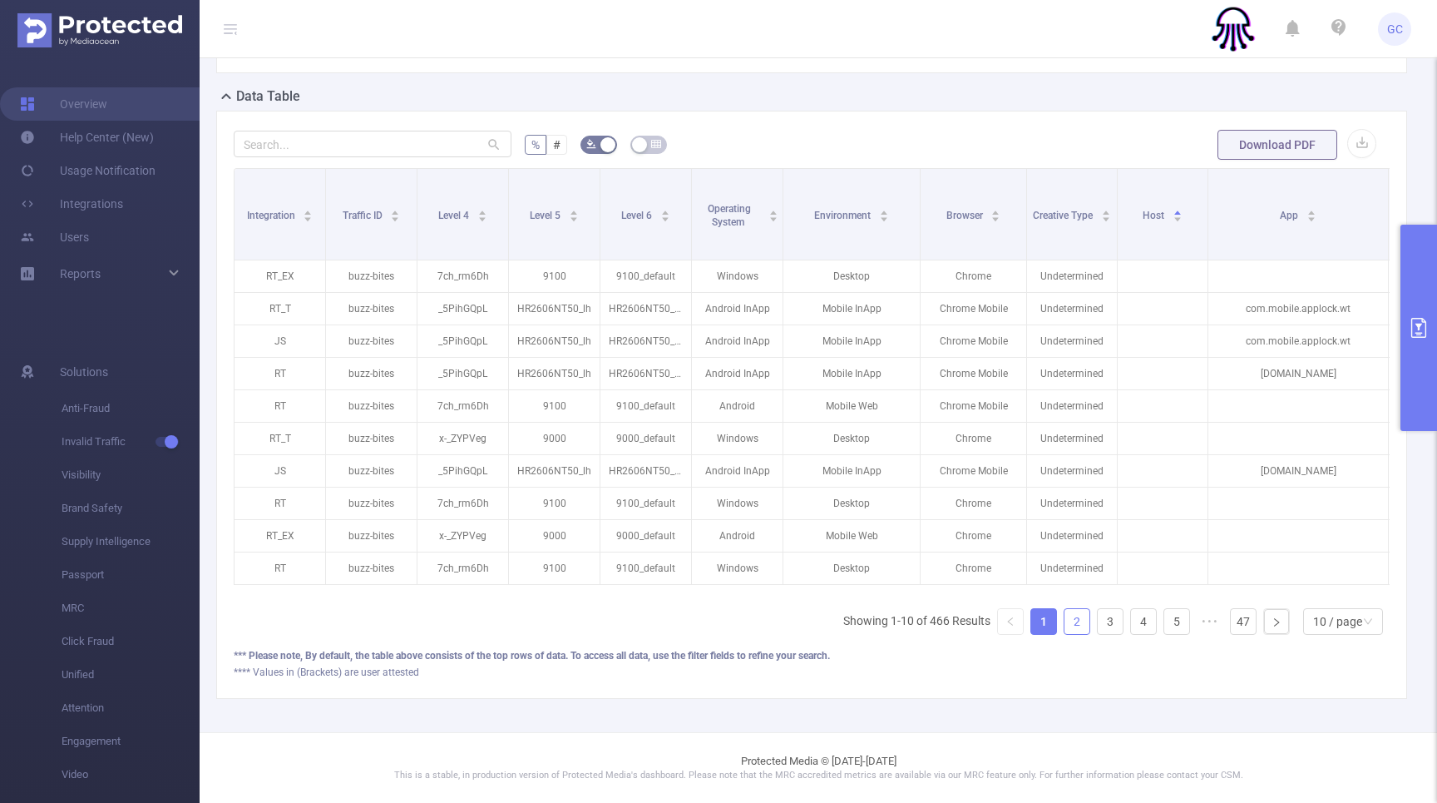
click at [1076, 624] on link "2" at bounding box center [1077, 621] width 25 height 25
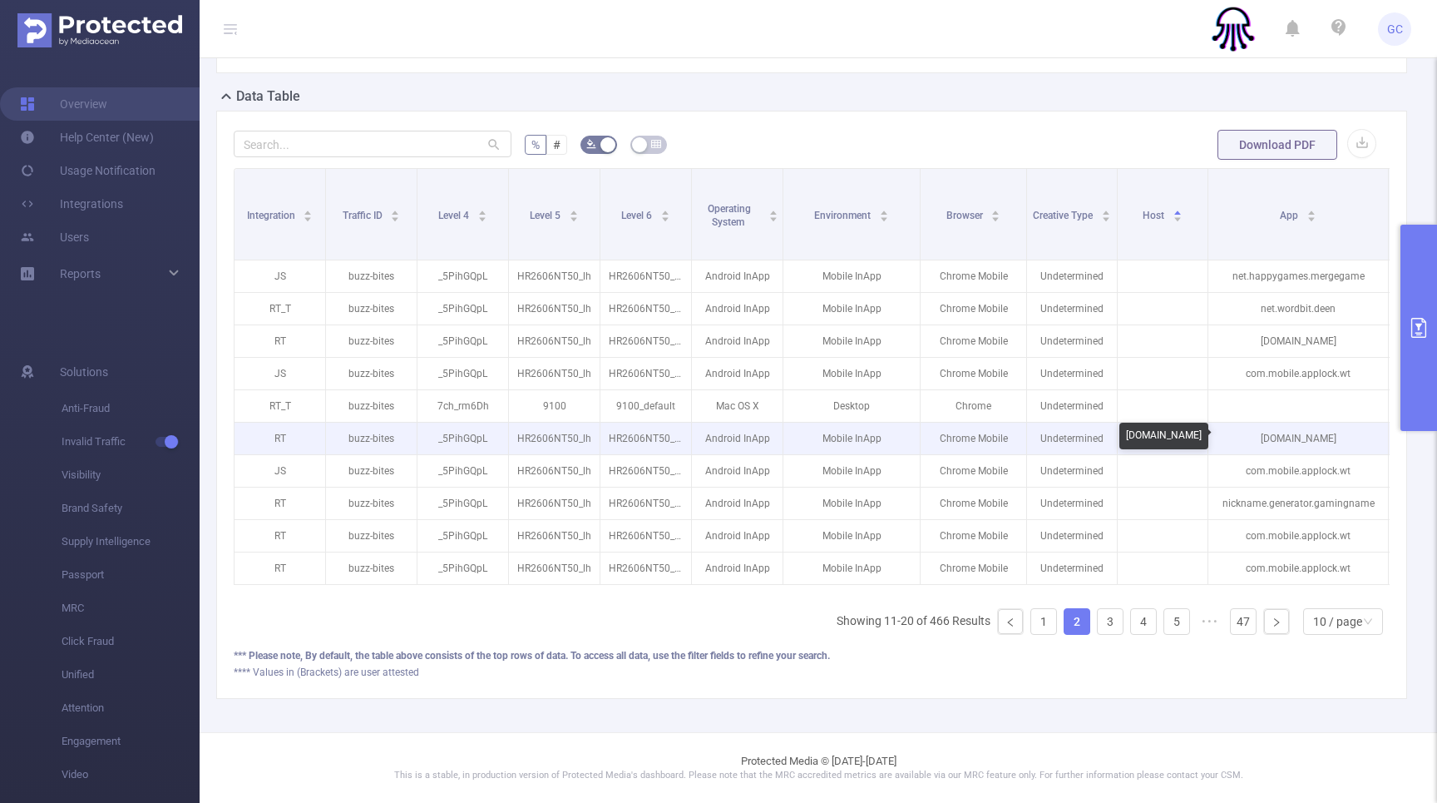
click at [1278, 436] on p "[DOMAIN_NAME]" at bounding box center [1299, 439] width 180 height 32
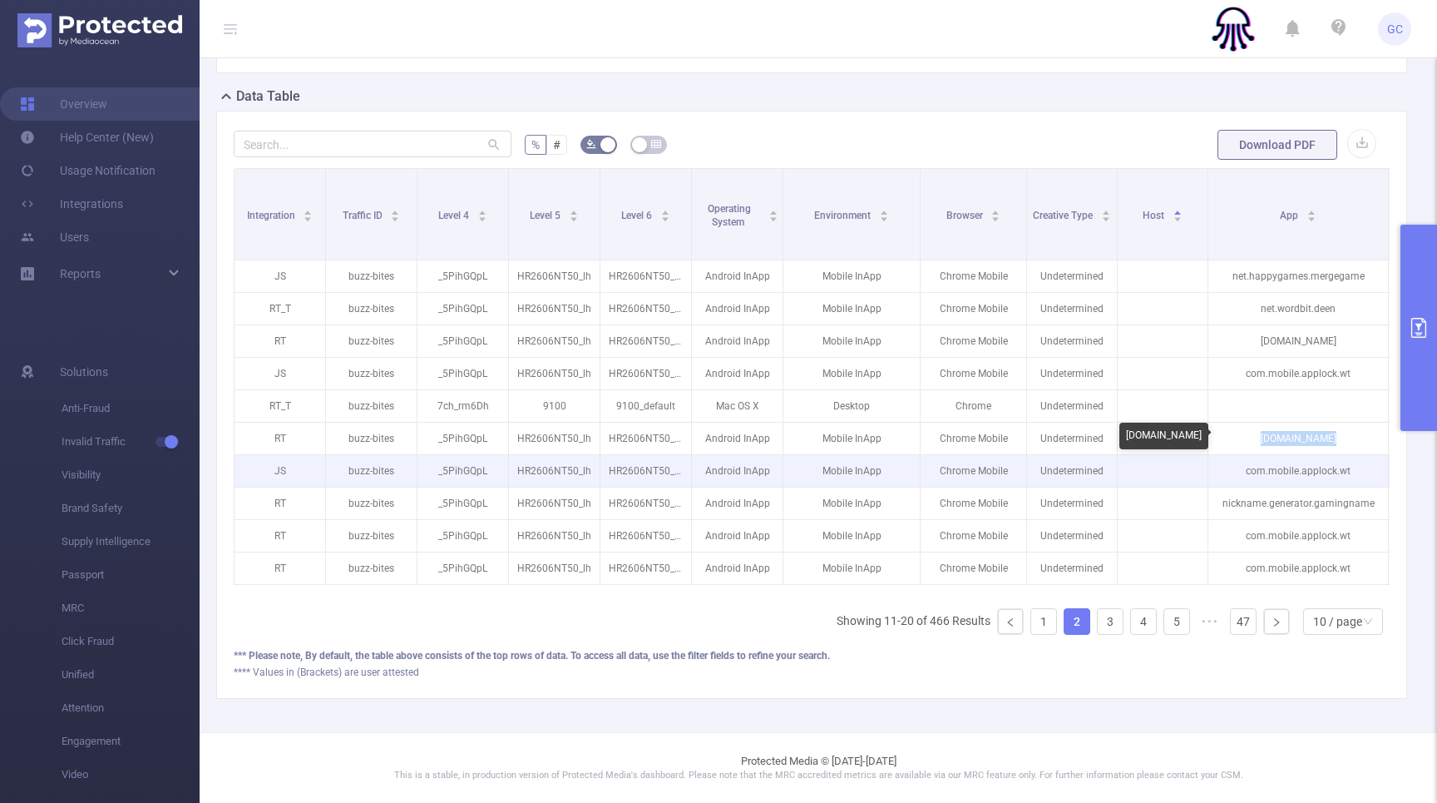
copy p "[DOMAIN_NAME]"
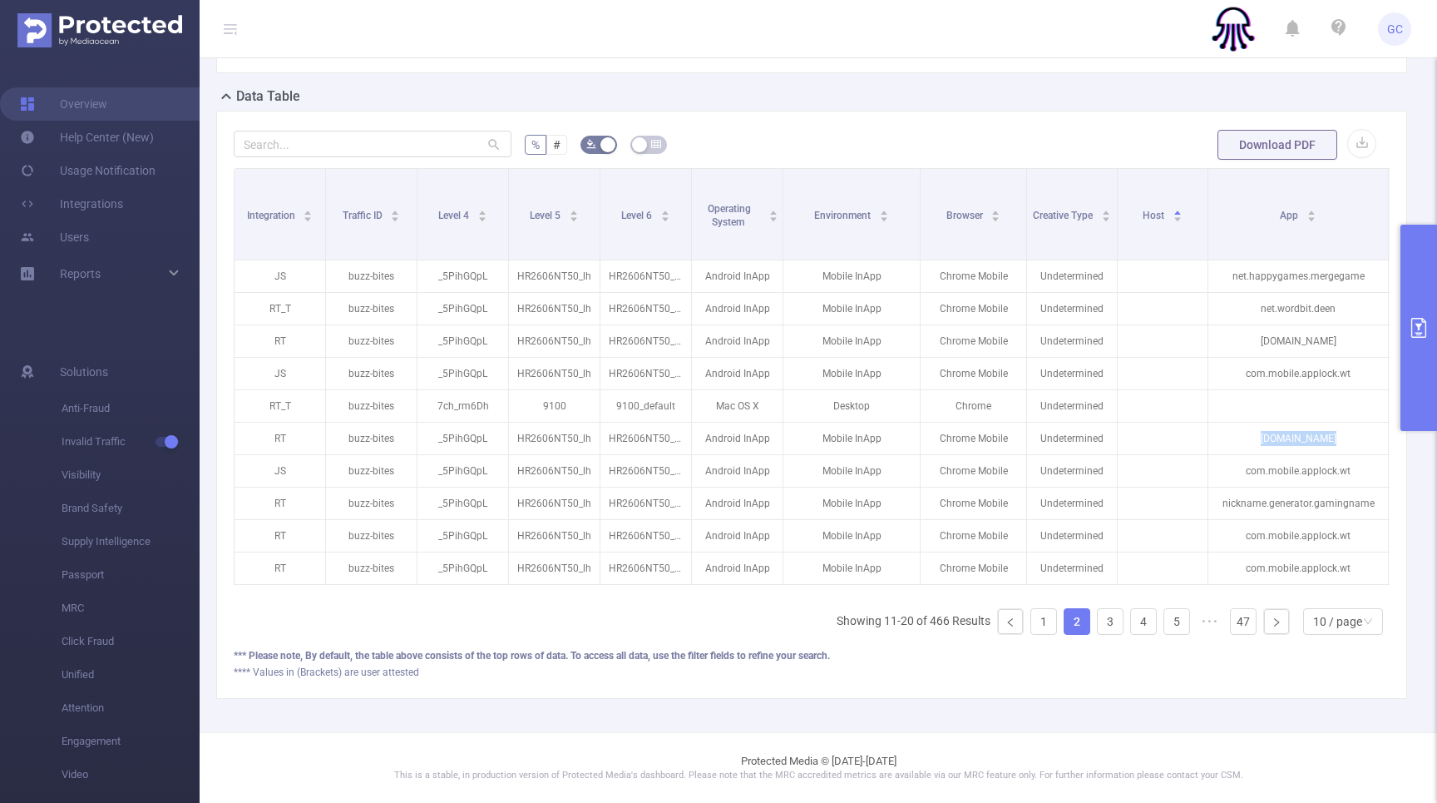
click at [1424, 339] on button "primary" at bounding box center [1419, 328] width 37 height 206
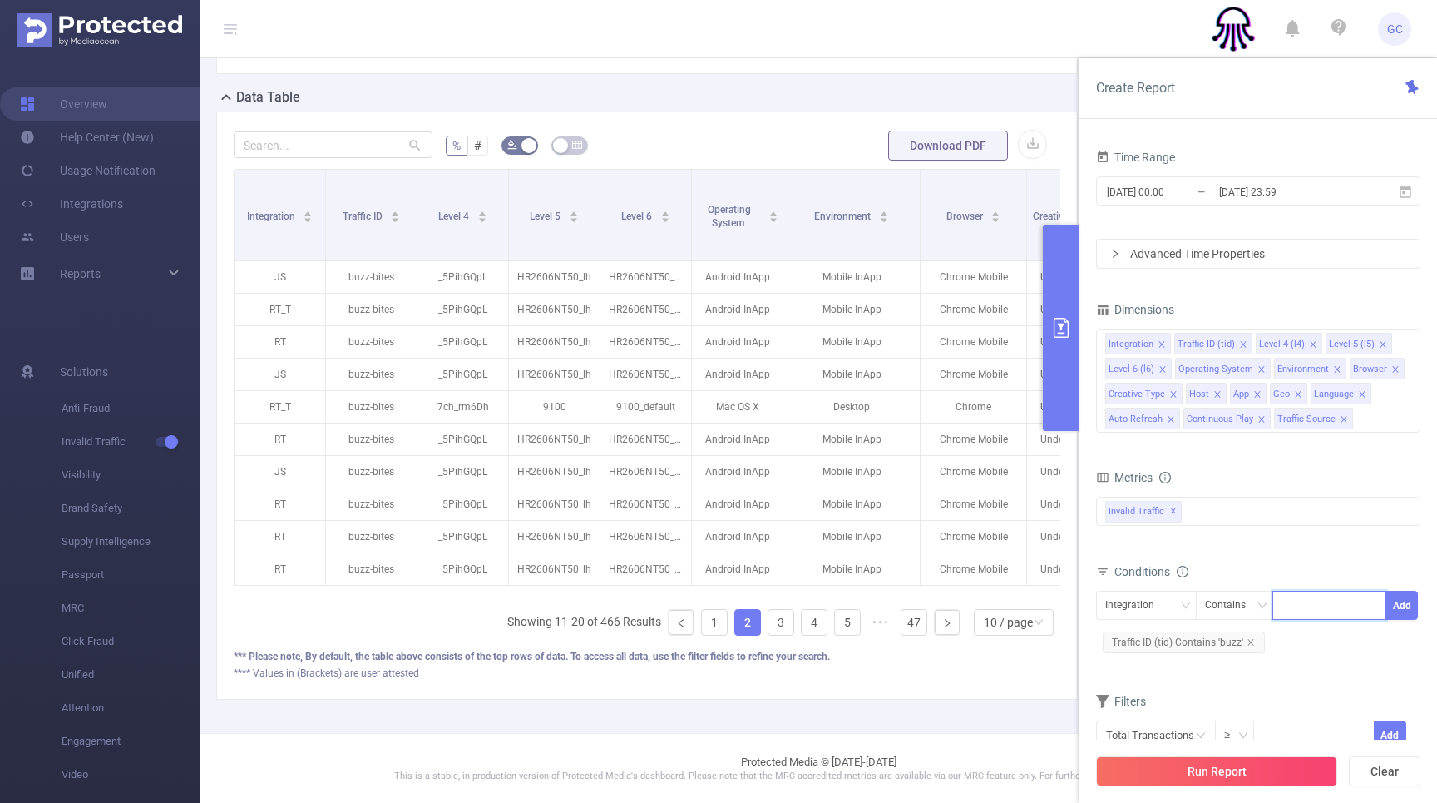
click at [1282, 604] on input at bounding box center [1285, 606] width 7 height 22
type input "JS"
click at [1292, 640] on li "JS" at bounding box center [1330, 639] width 114 height 27
drag, startPoint x: 1406, startPoint y: 606, endPoint x: 1402, endPoint y: 652, distance: 46.7
click at [1406, 606] on button "Add" at bounding box center [1402, 605] width 32 height 29
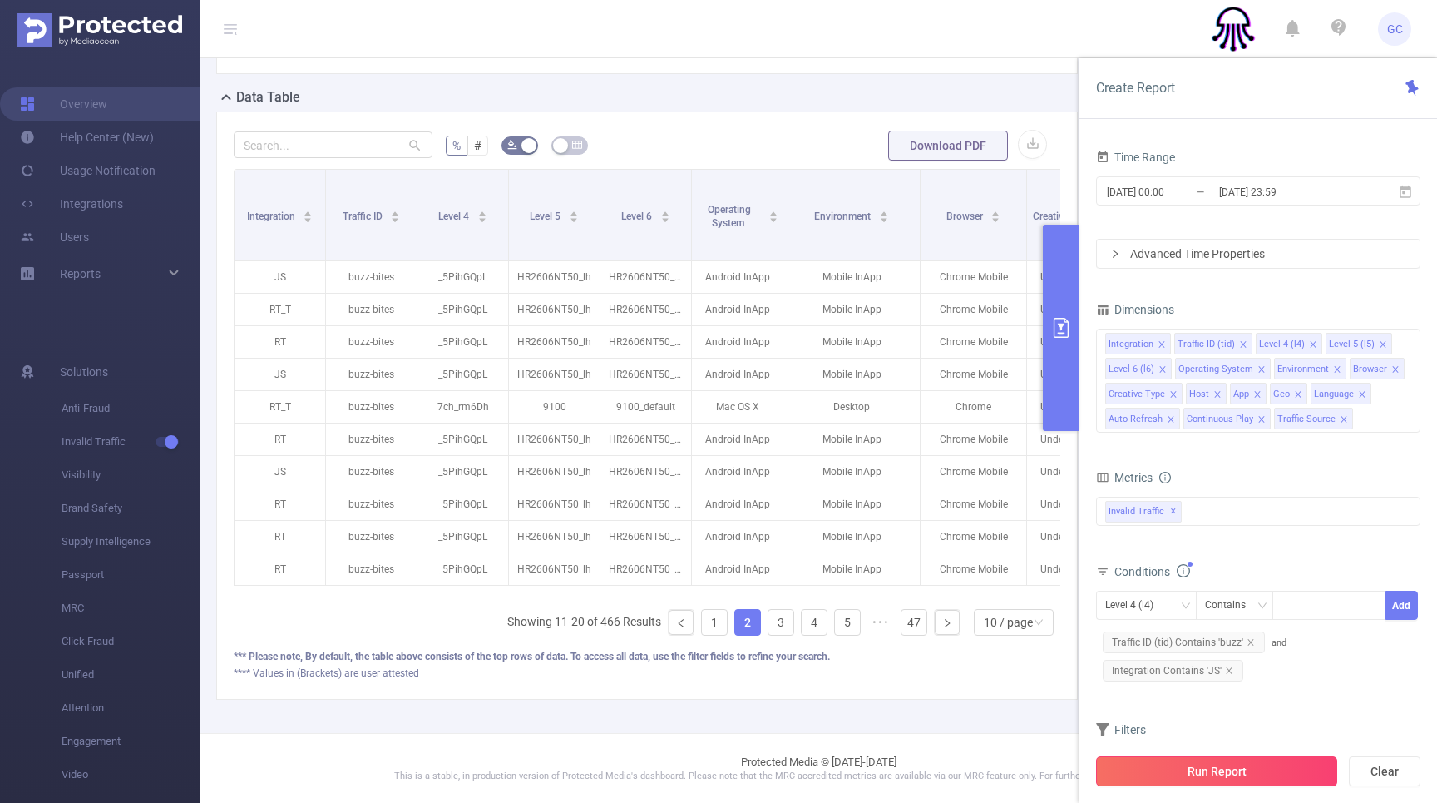
click at [1231, 768] on button "Run Report" at bounding box center [1216, 771] width 241 height 30
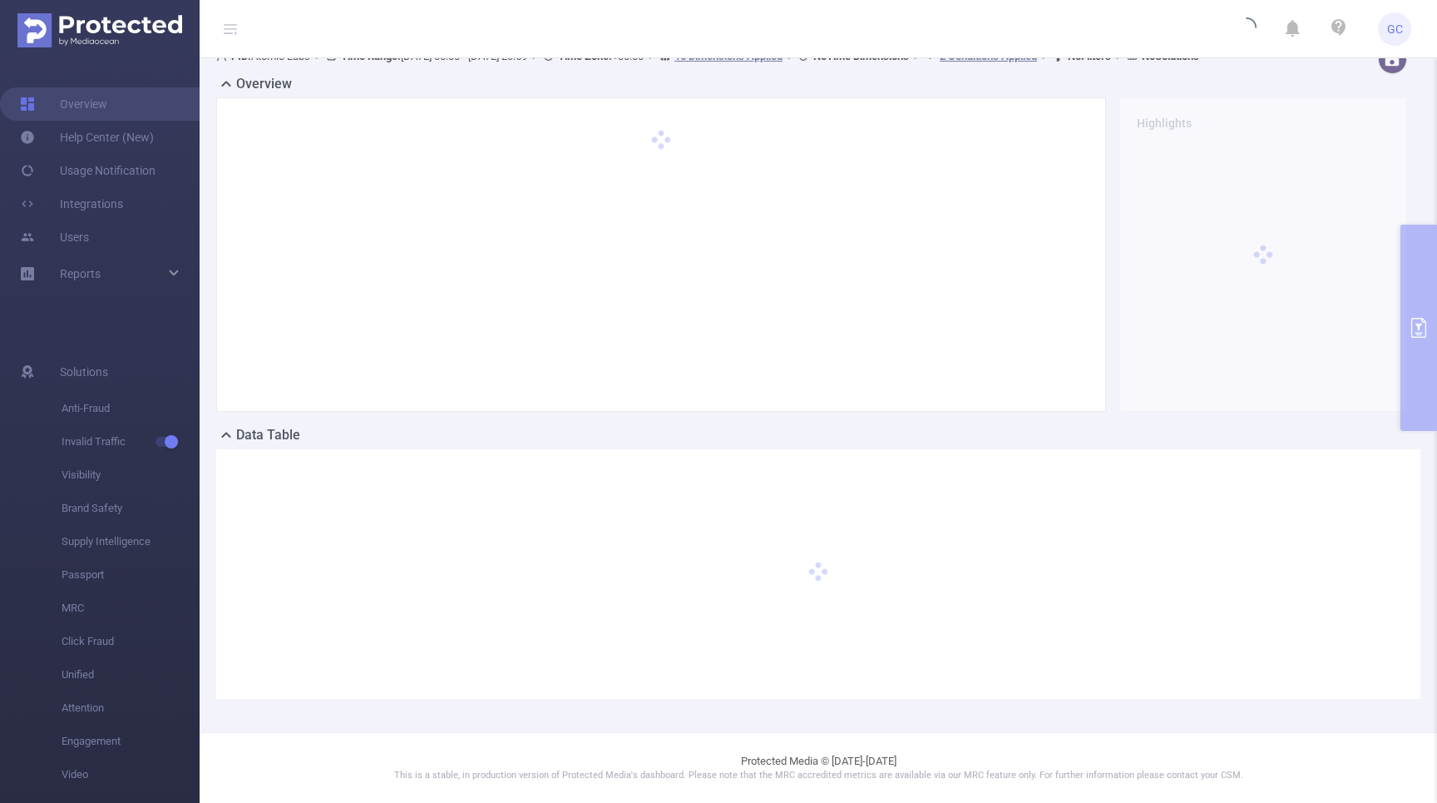
scroll to position [35, 0]
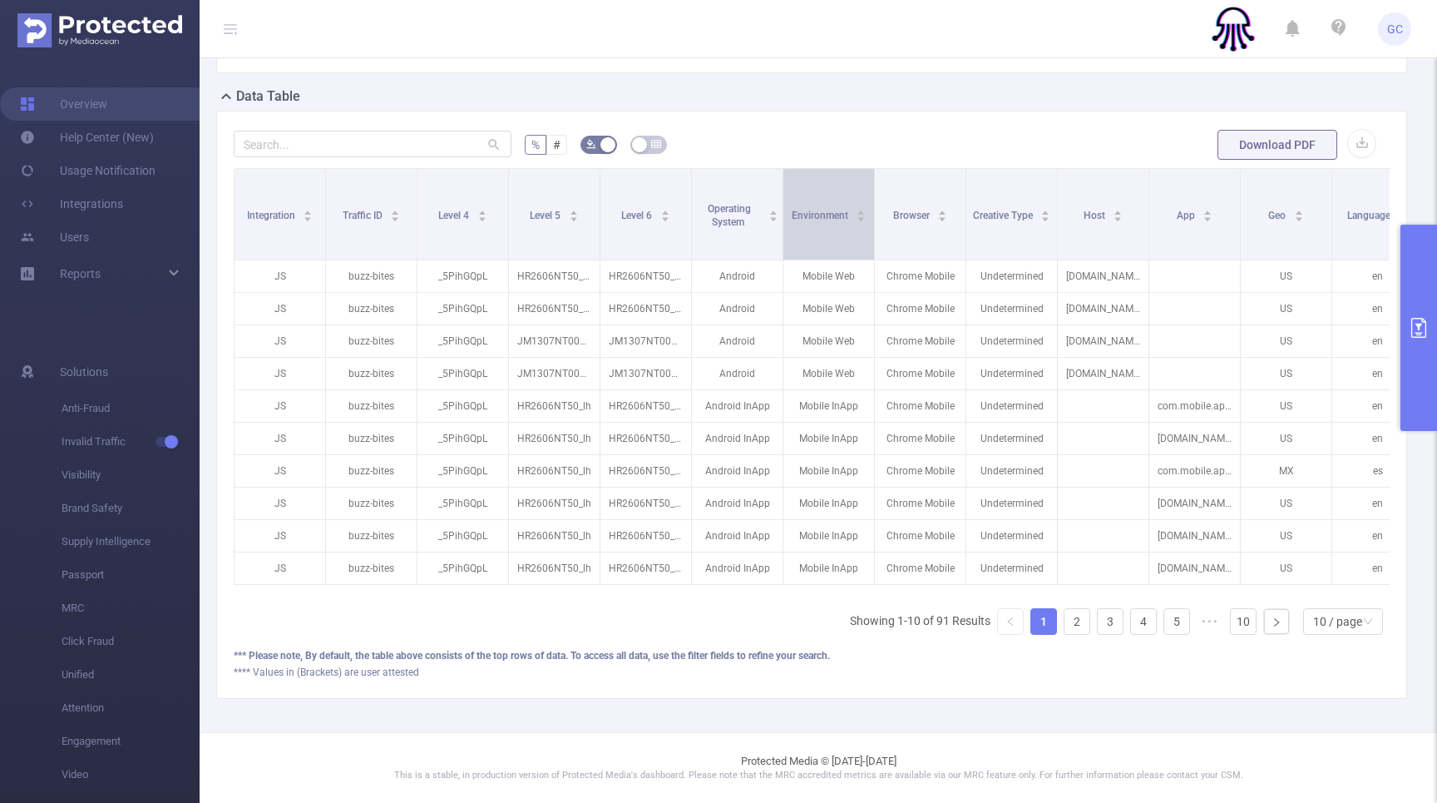
scroll to position [373, 0]
click at [1241, 630] on link "10" at bounding box center [1243, 621] width 25 height 25
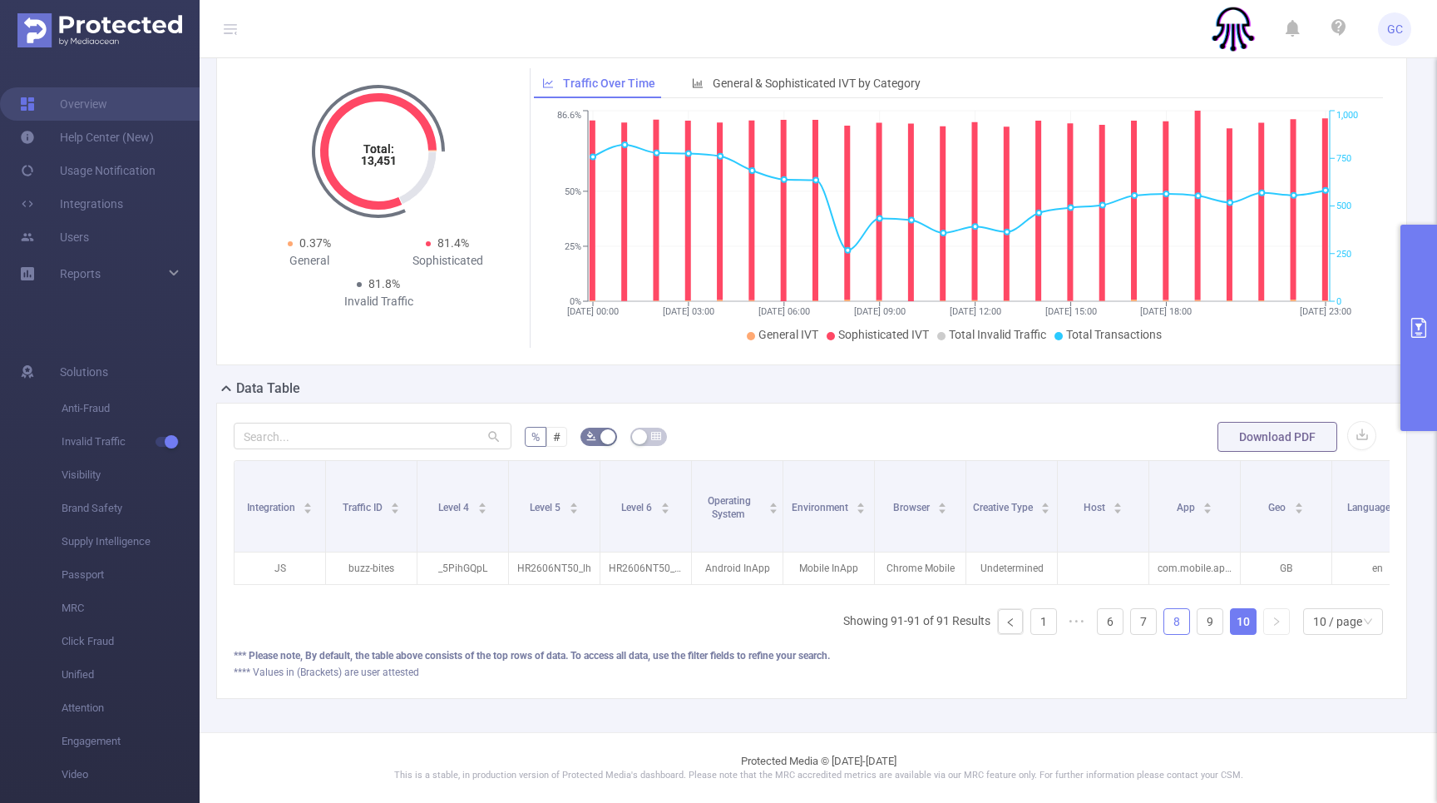
click at [1166, 625] on link "8" at bounding box center [1177, 621] width 25 height 25
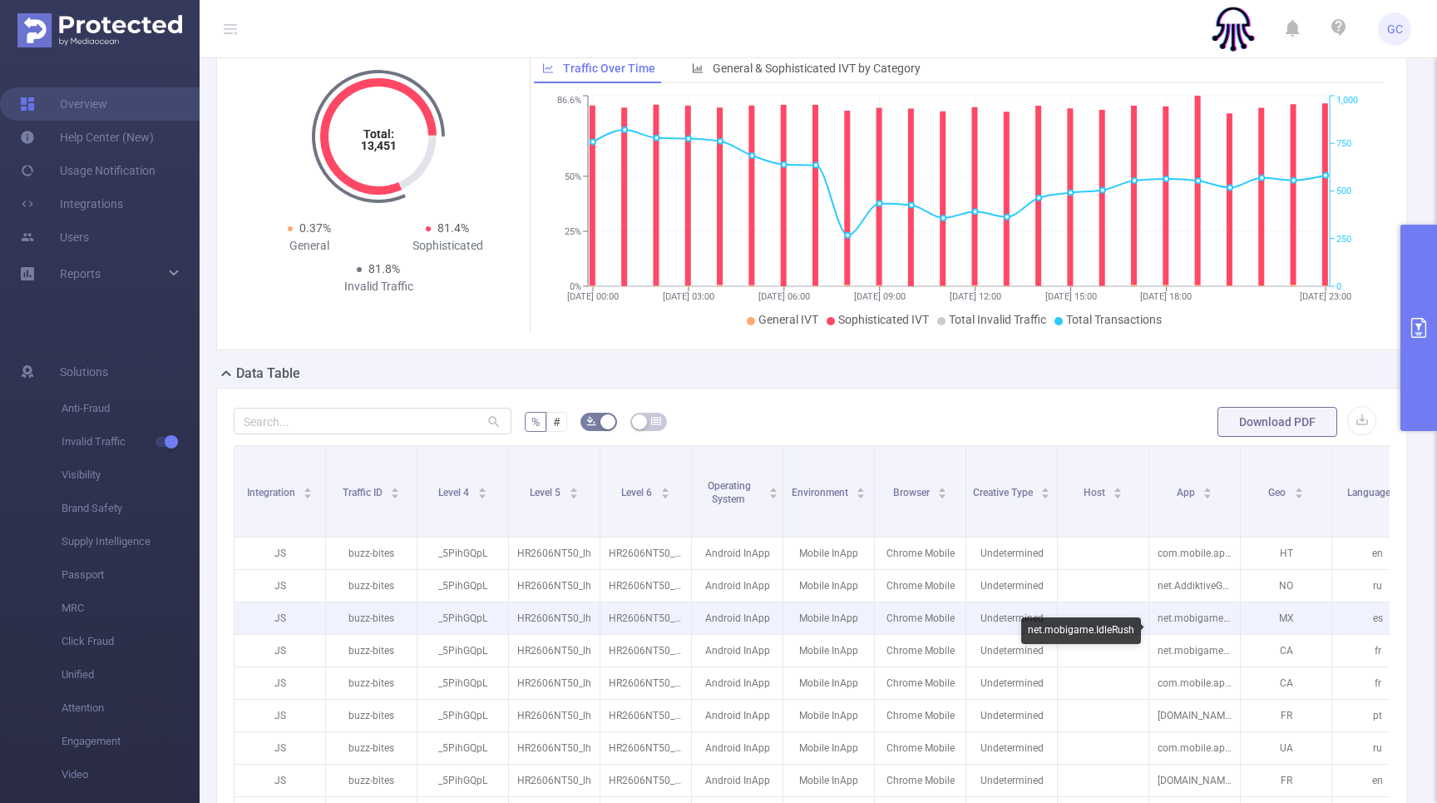
click at [1152, 624] on p "net.mobigame.IdleRush" at bounding box center [1195, 618] width 91 height 32
click at [1141, 625] on p at bounding box center [1103, 618] width 91 height 17
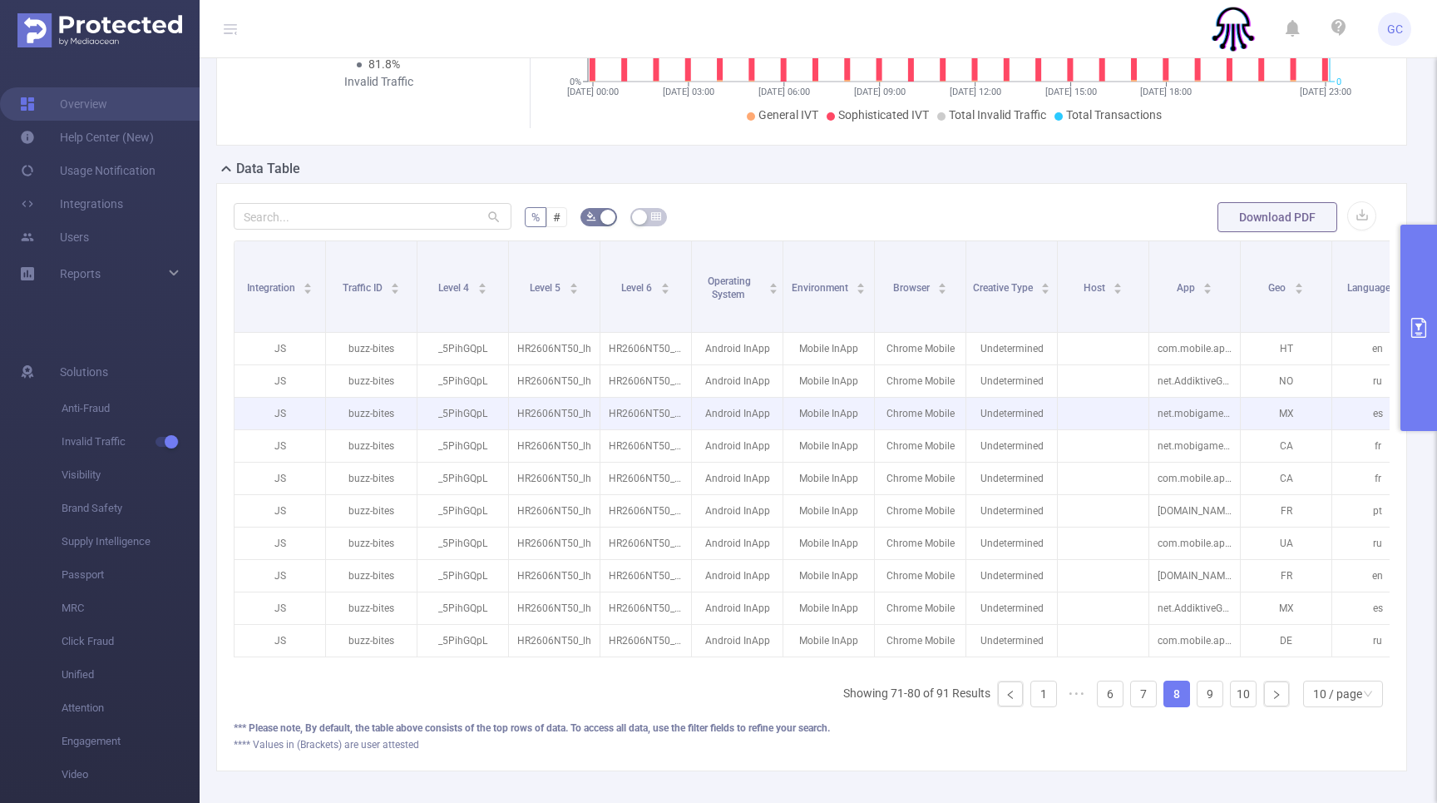
scroll to position [373, 0]
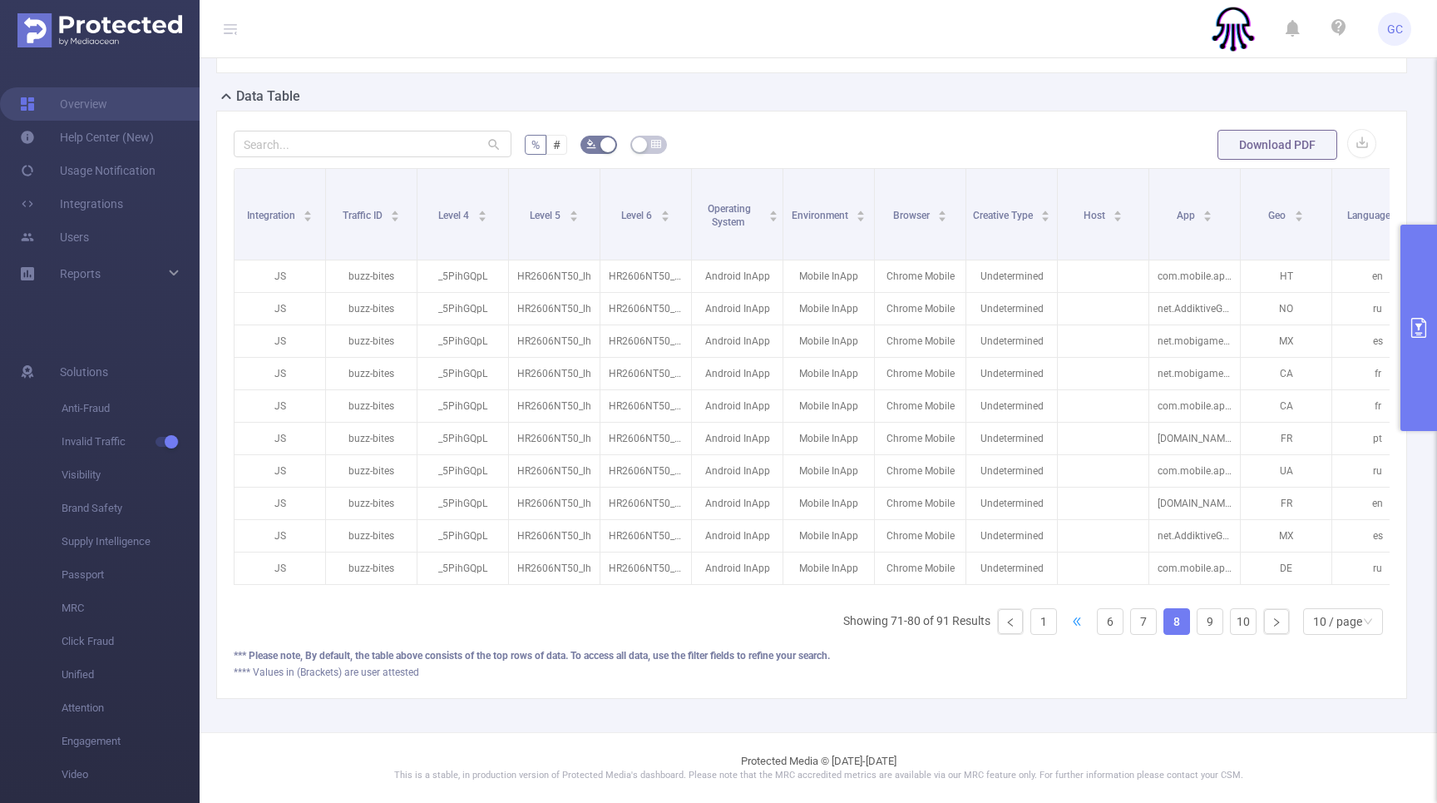
click at [1081, 621] on span "•••" at bounding box center [1077, 621] width 27 height 27
click at [1071, 626] on link "2" at bounding box center [1077, 621] width 25 height 25
click at [1036, 621] on link "1" at bounding box center [1043, 621] width 25 height 25
click at [1416, 334] on icon "primary" at bounding box center [1419, 328] width 20 height 20
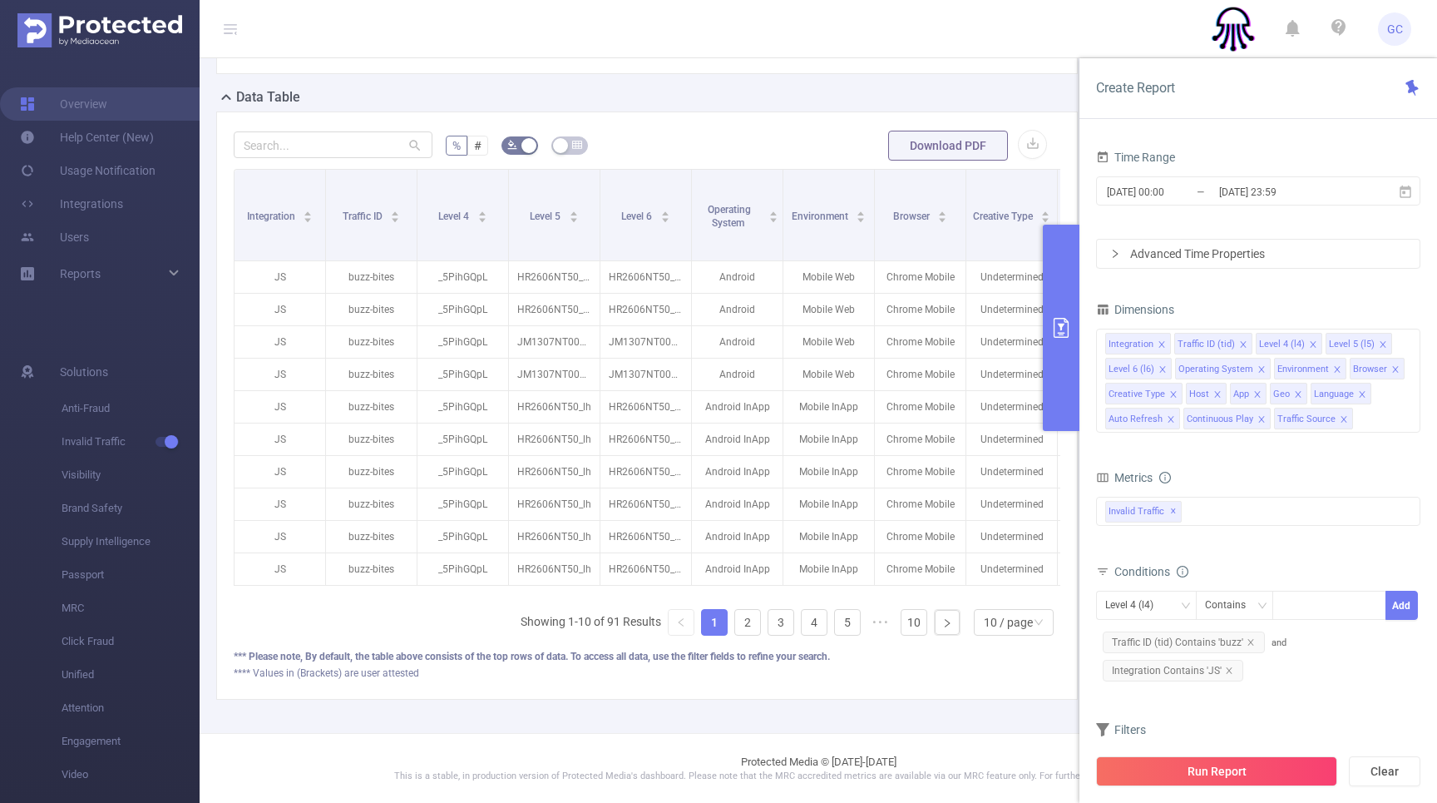
click at [1340, 422] on icon "icon: close" at bounding box center [1344, 419] width 8 height 8
click at [1261, 420] on icon "icon: close" at bounding box center [1262, 419] width 6 height 6
click at [1298, 398] on span at bounding box center [1298, 394] width 8 height 18
click at [1259, 393] on icon "icon: close" at bounding box center [1258, 394] width 8 height 8
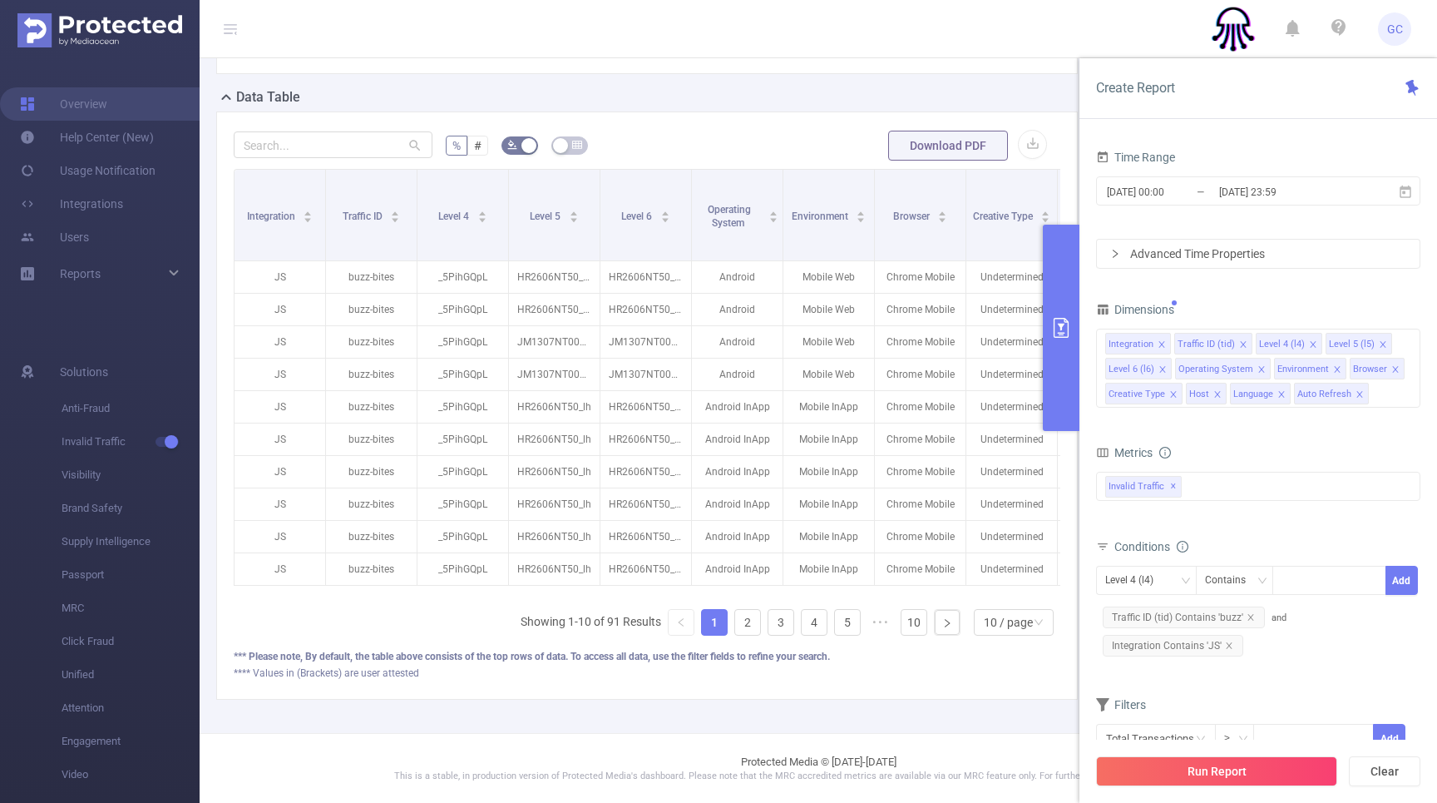
click at [1214, 392] on icon "icon: close" at bounding box center [1218, 394] width 8 height 8
click at [1213, 392] on div "Language" at bounding box center [1209, 394] width 40 height 22
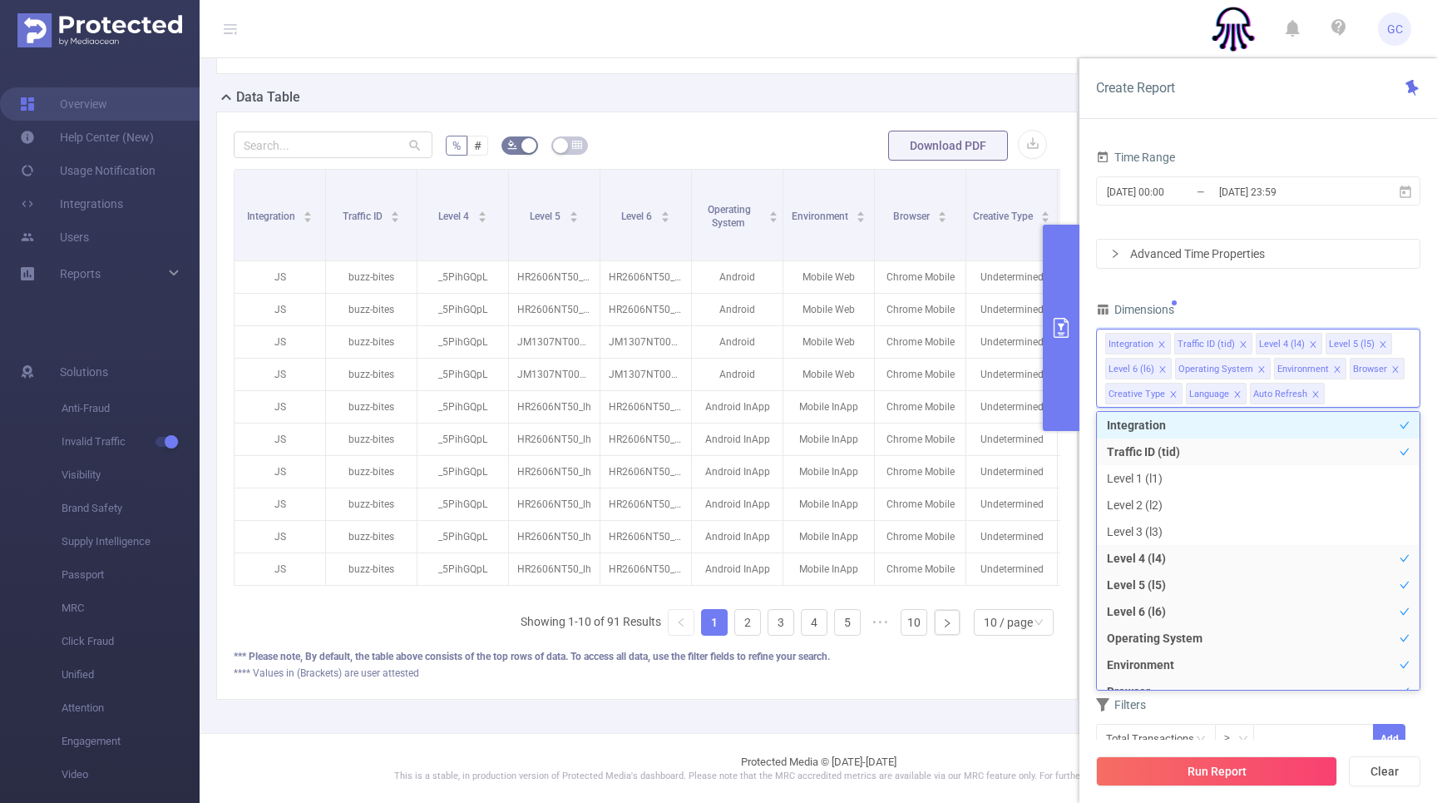
click at [1224, 394] on div "Language" at bounding box center [1209, 394] width 40 height 22
click at [1319, 282] on div "Time Range [DATE] 00:00 _ [DATE] 23:59 Advanced Time Properties Dimensions Inte…" at bounding box center [1258, 460] width 324 height 629
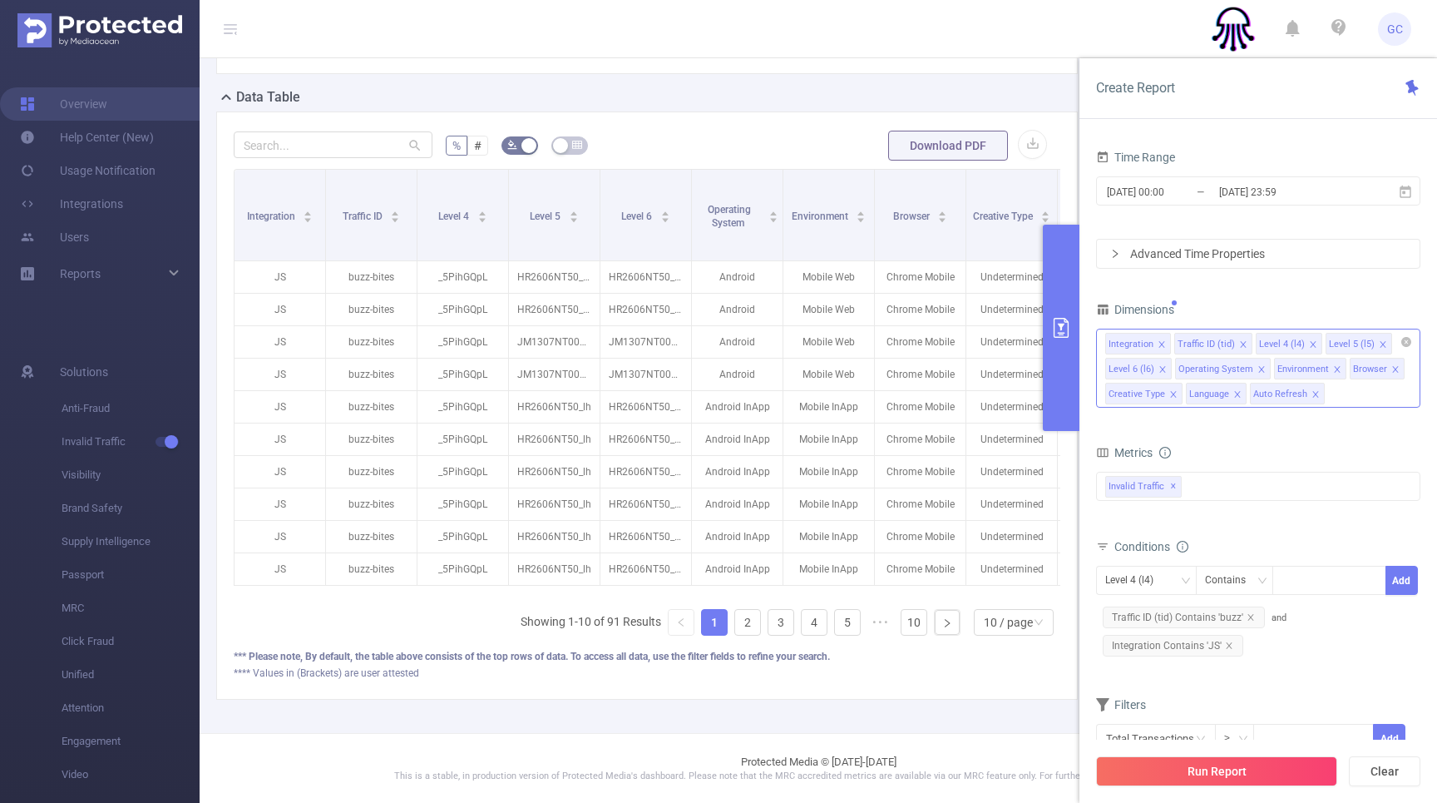
click at [1314, 393] on icon "icon: close" at bounding box center [1316, 394] width 8 height 8
click at [1261, 369] on icon "icon: close" at bounding box center [1262, 369] width 8 height 8
click at [1293, 368] on icon "icon: close" at bounding box center [1297, 369] width 8 height 8
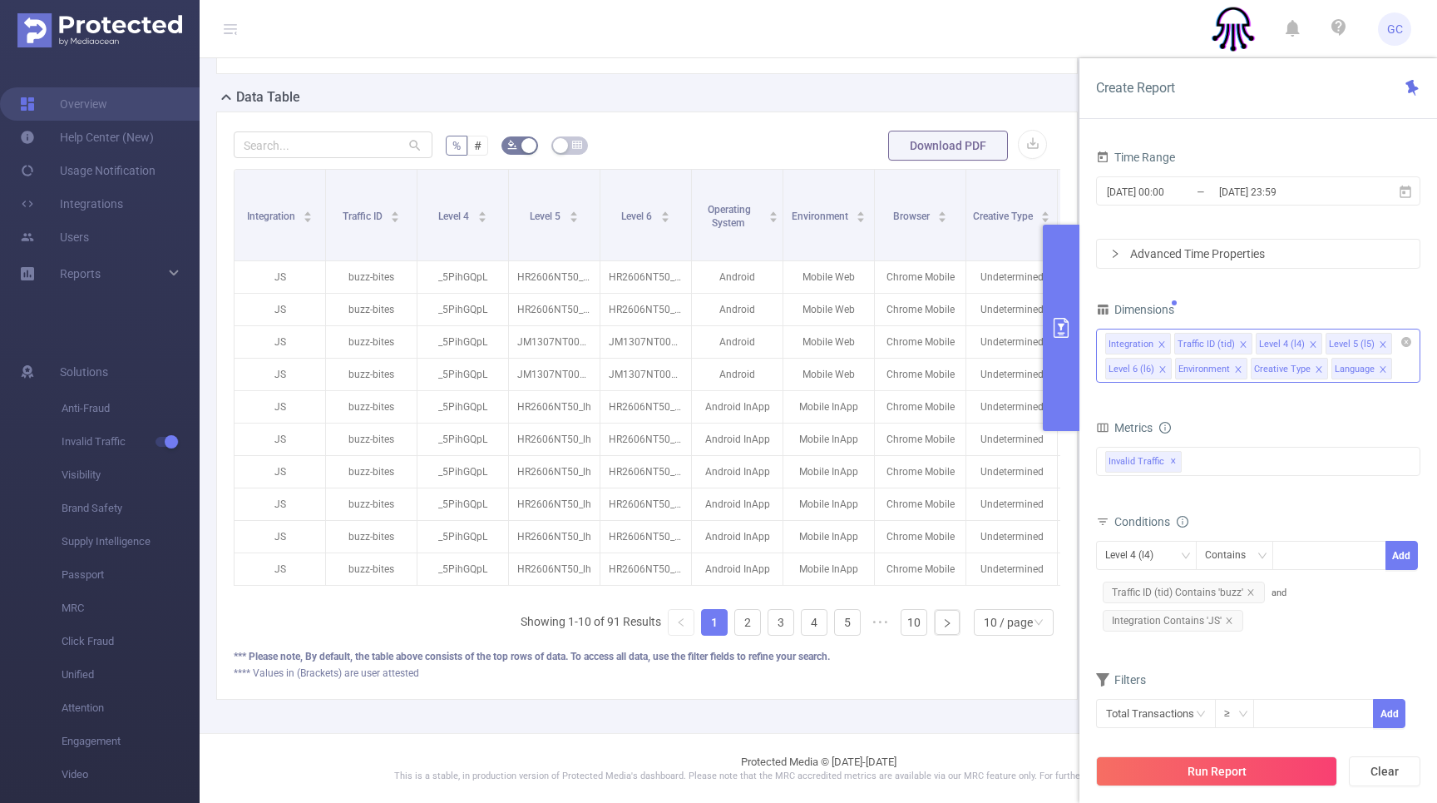
click at [1318, 373] on icon "icon: close" at bounding box center [1319, 369] width 8 height 8
click at [1303, 370] on icon "icon: close" at bounding box center [1302, 369] width 8 height 8
click at [1239, 369] on icon "icon: close" at bounding box center [1238, 369] width 8 height 8
click at [1204, 768] on button "Run Report" at bounding box center [1216, 771] width 241 height 30
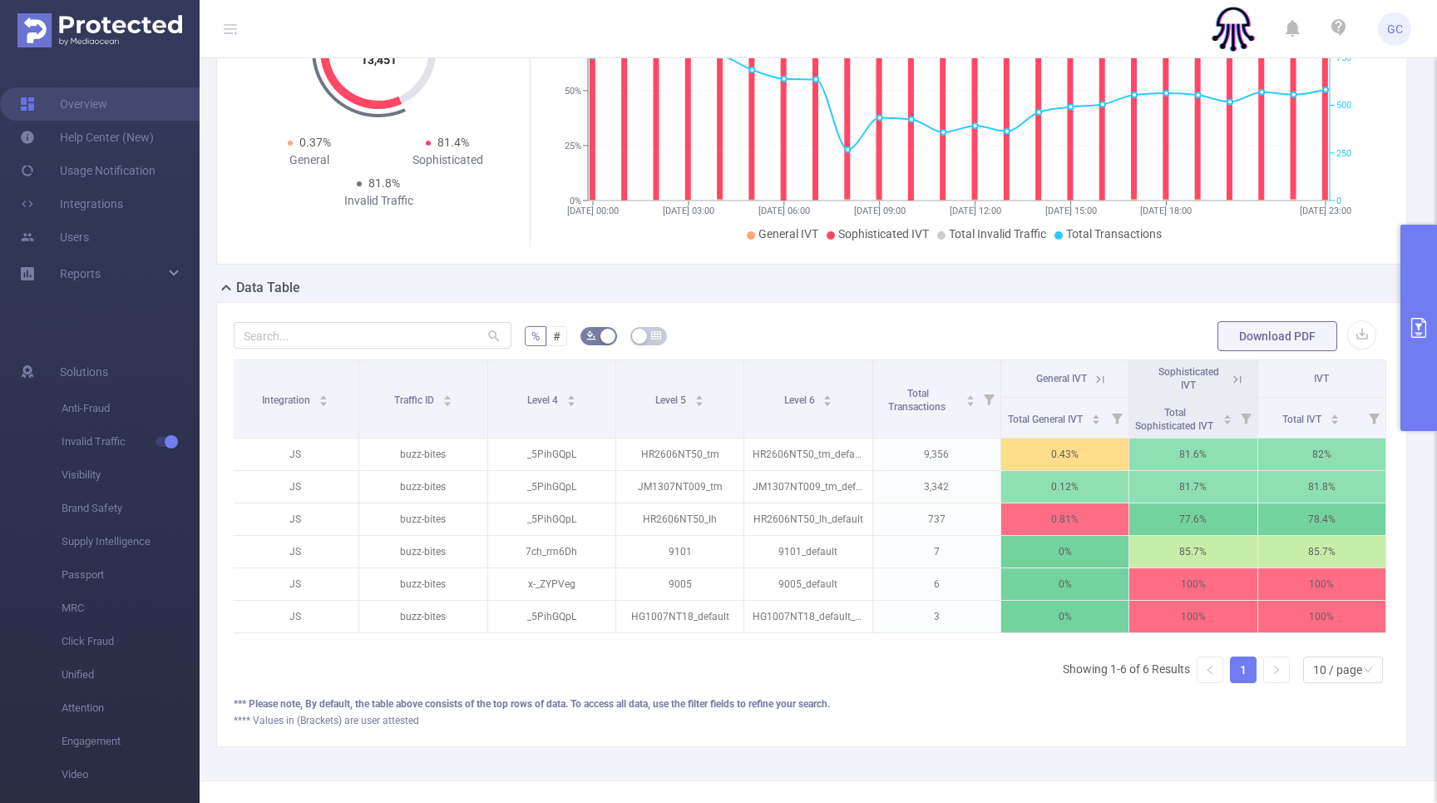
scroll to position [168, 0]
click at [1240, 386] on icon at bounding box center [1237, 378] width 15 height 15
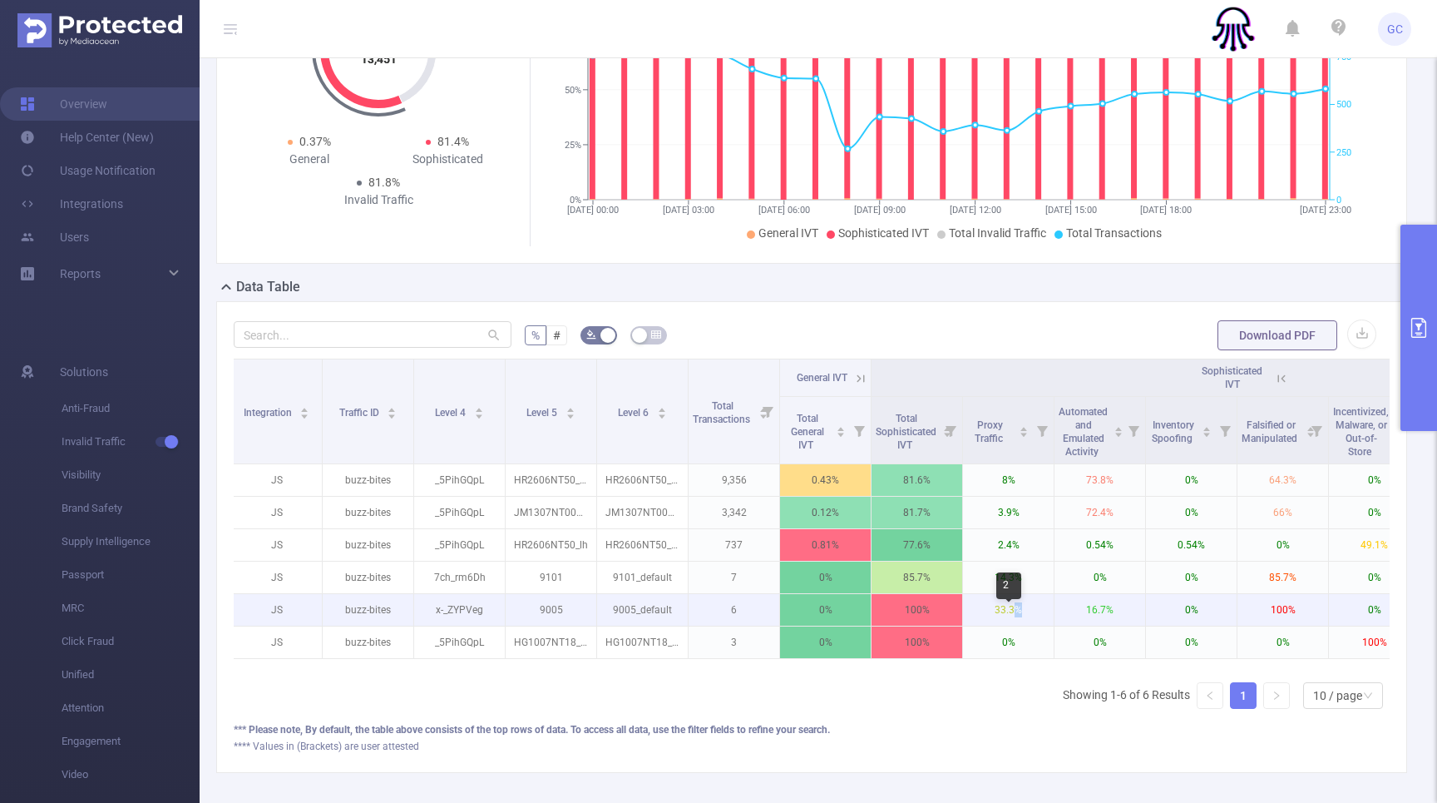
drag, startPoint x: 1051, startPoint y: 631, endPoint x: 1016, endPoint y: 626, distance: 35.3
click at [1016, 626] on p "33.3%" at bounding box center [1008, 610] width 91 height 32
